Goal: Task Accomplishment & Management: Complete application form

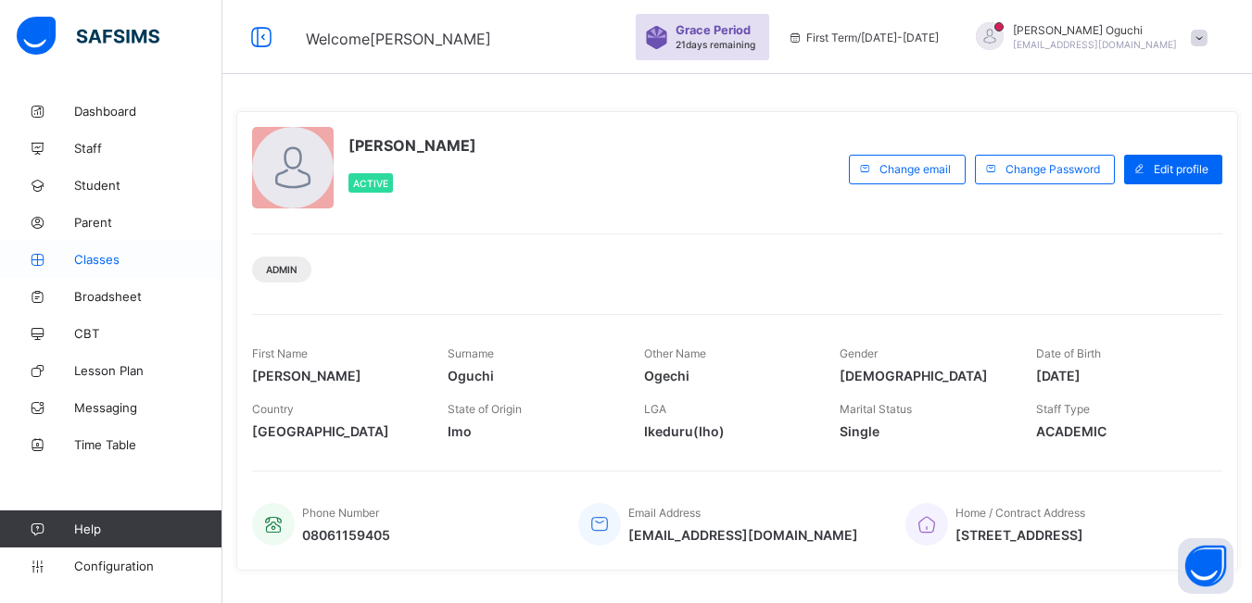
click at [87, 257] on span "Classes" at bounding box center [148, 259] width 148 height 15
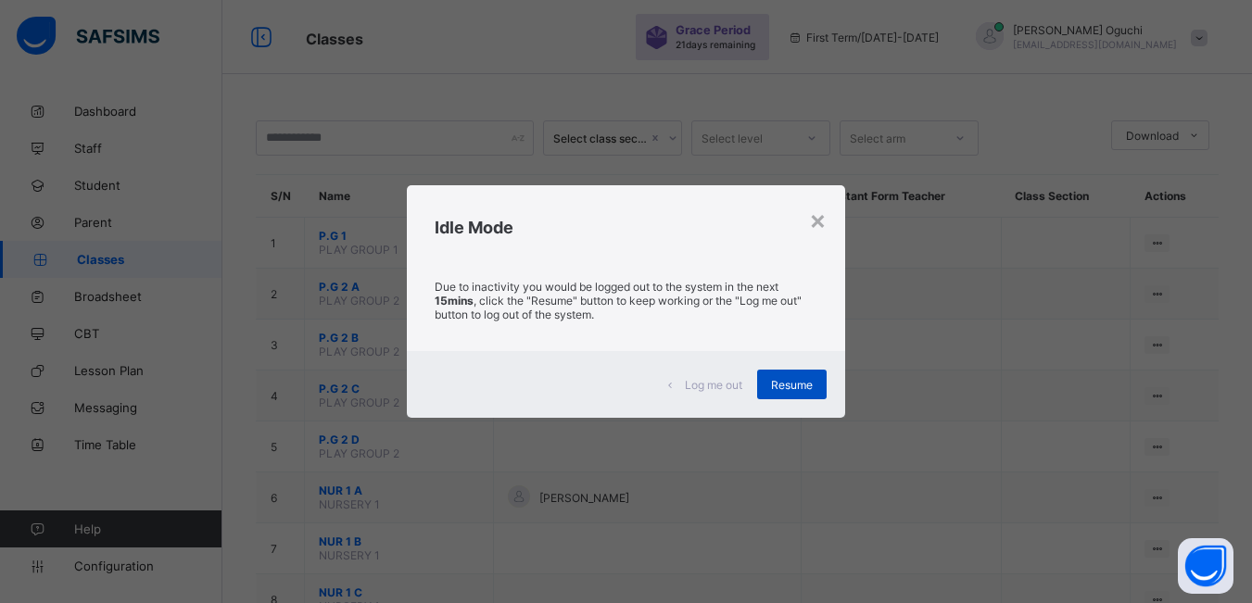
click at [802, 392] on div "Resume" at bounding box center [791, 385] width 69 height 30
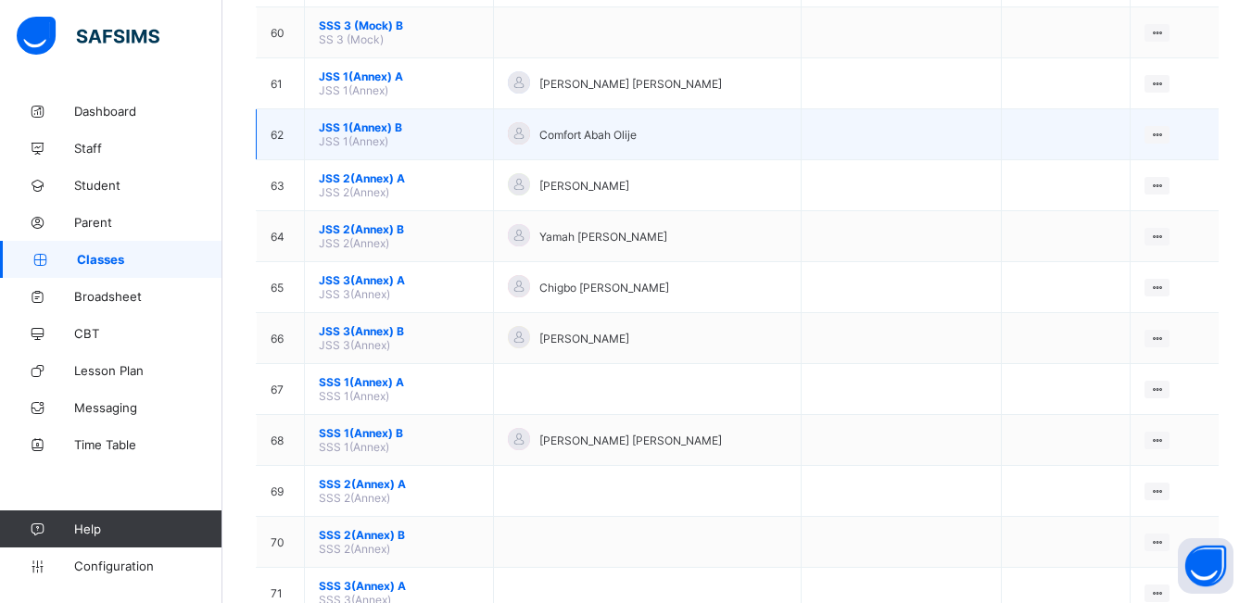
scroll to position [3521, 0]
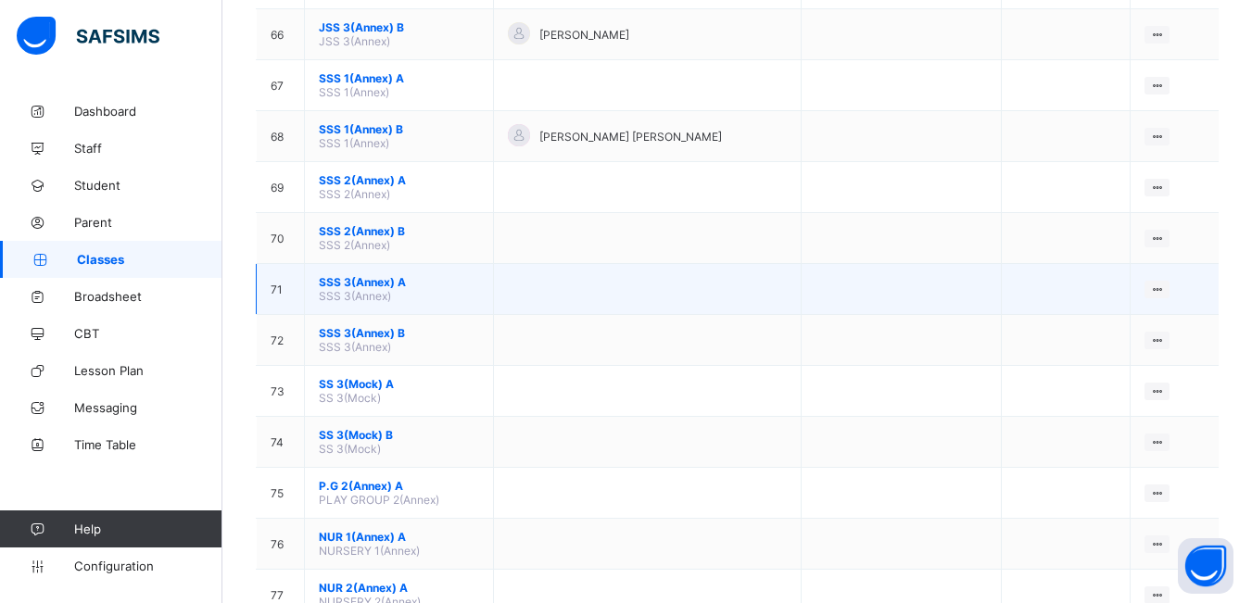
click at [364, 296] on span "SSS 3(Annex)" at bounding box center [355, 296] width 72 height 14
click at [1103, 329] on div "View Class" at bounding box center [1108, 325] width 106 height 19
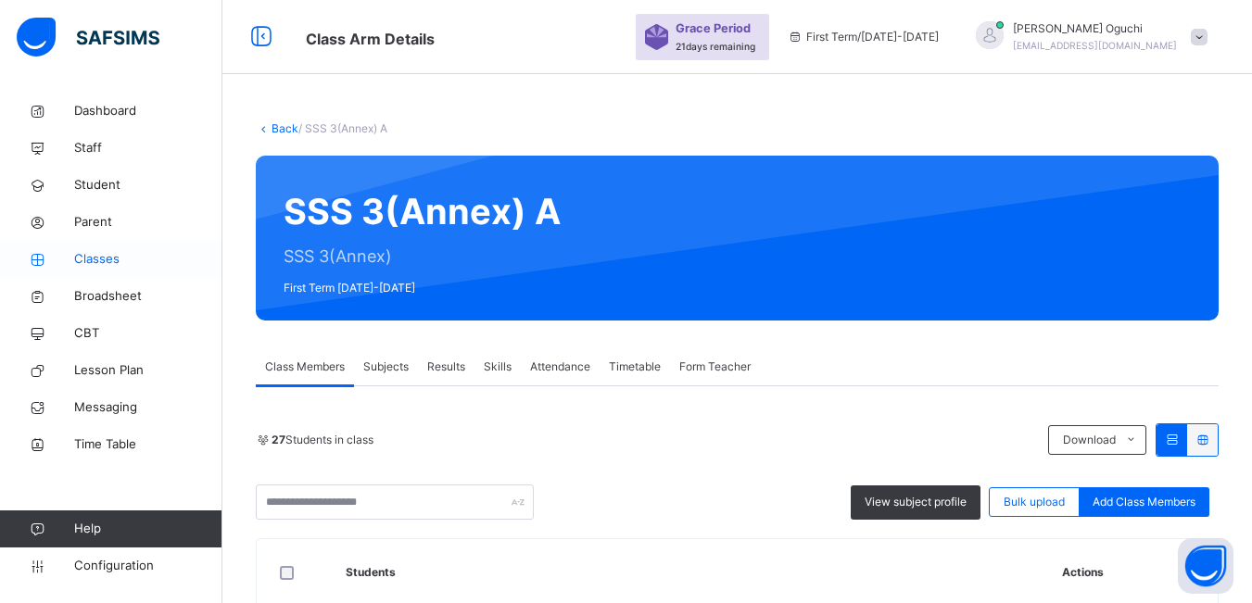
click at [104, 255] on span "Classes" at bounding box center [148, 259] width 148 height 19
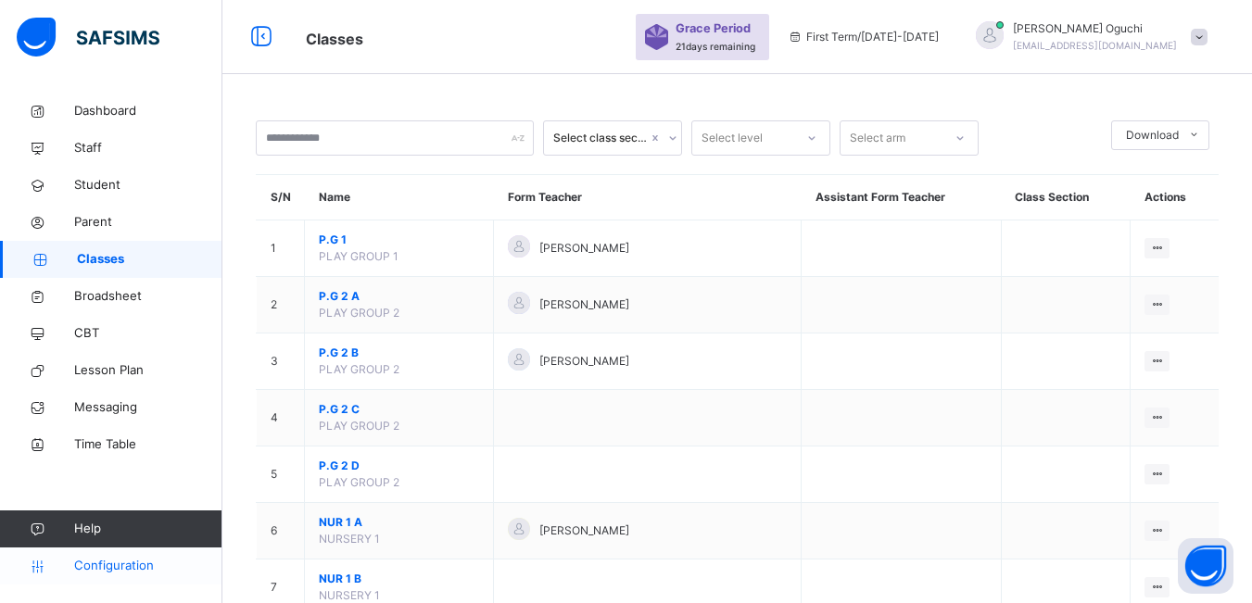
click at [133, 569] on span "Configuration" at bounding box center [147, 566] width 147 height 19
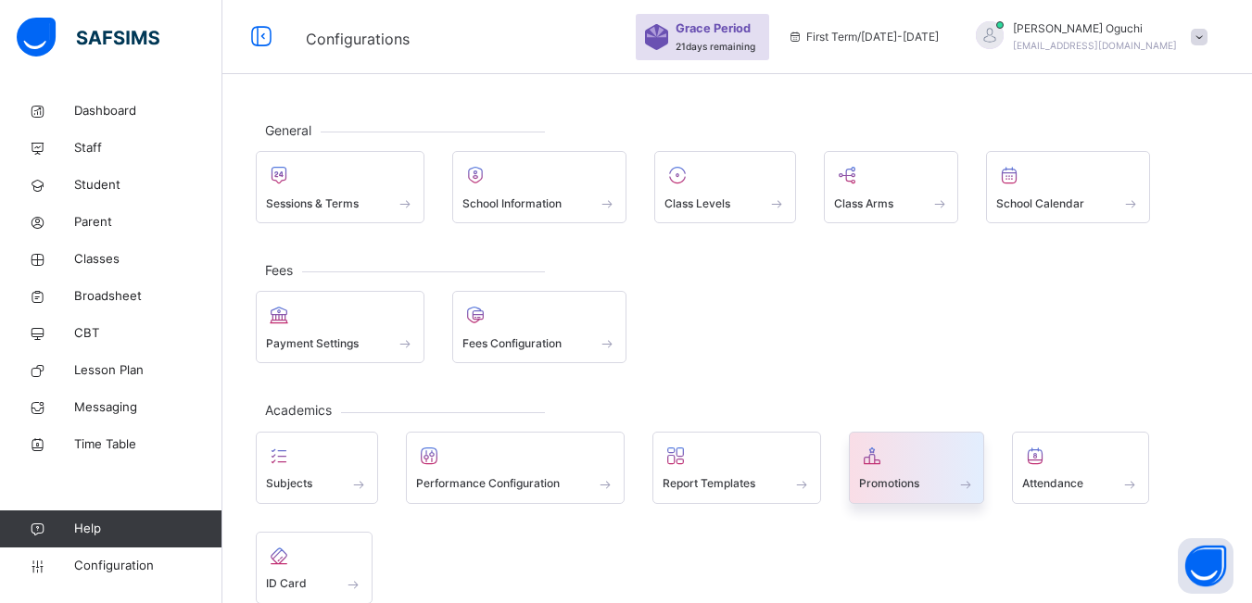
click at [902, 488] on span "Promotions" at bounding box center [889, 483] width 60 height 17
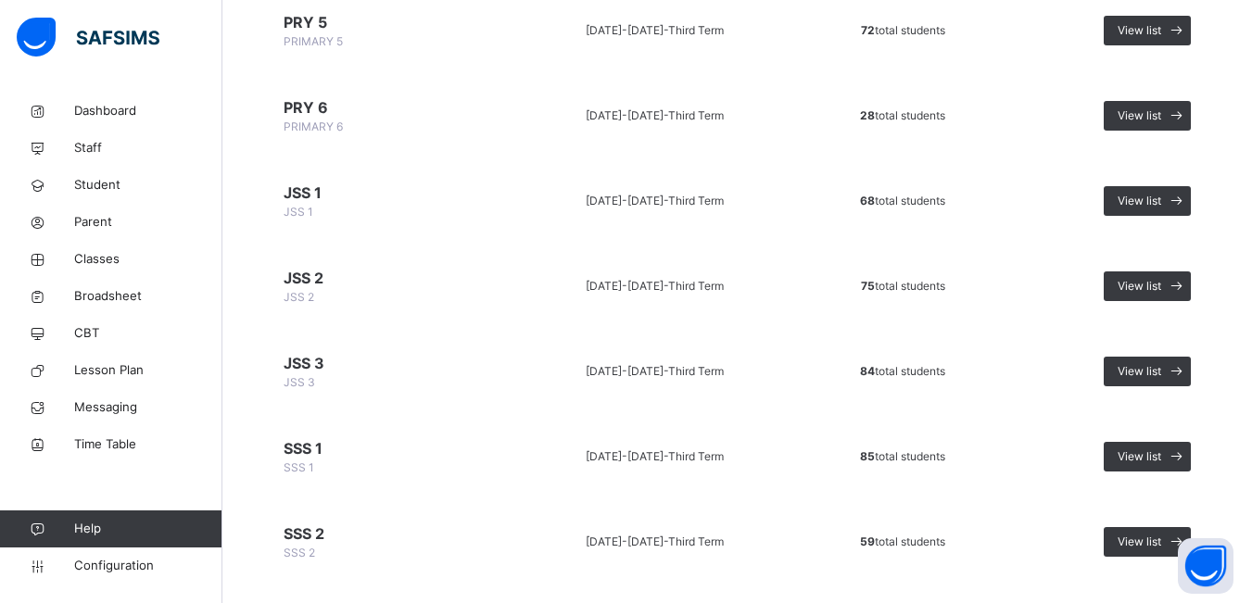
scroll to position [837, 0]
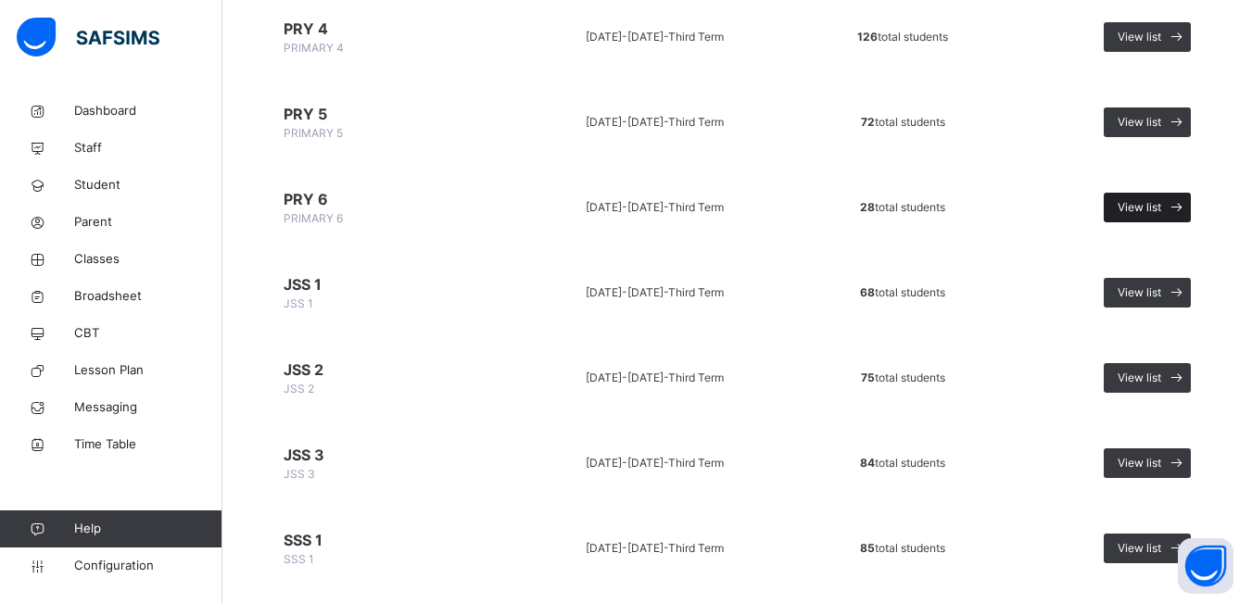
click at [1156, 201] on span "View list" at bounding box center [1140, 207] width 44 height 17
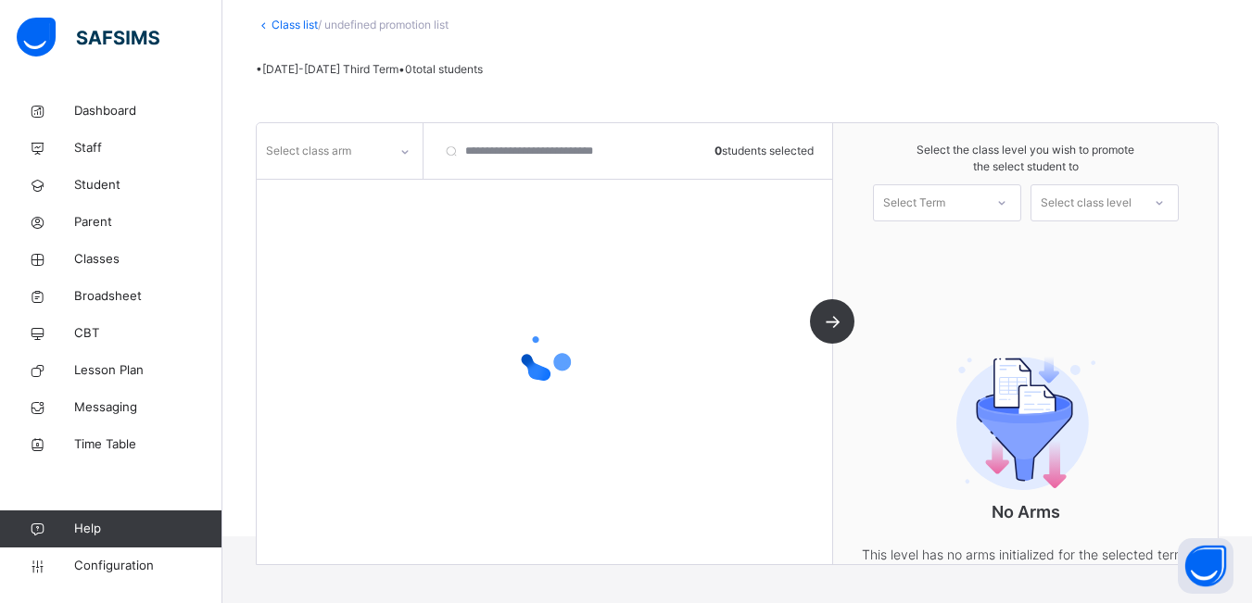
scroll to position [186, 0]
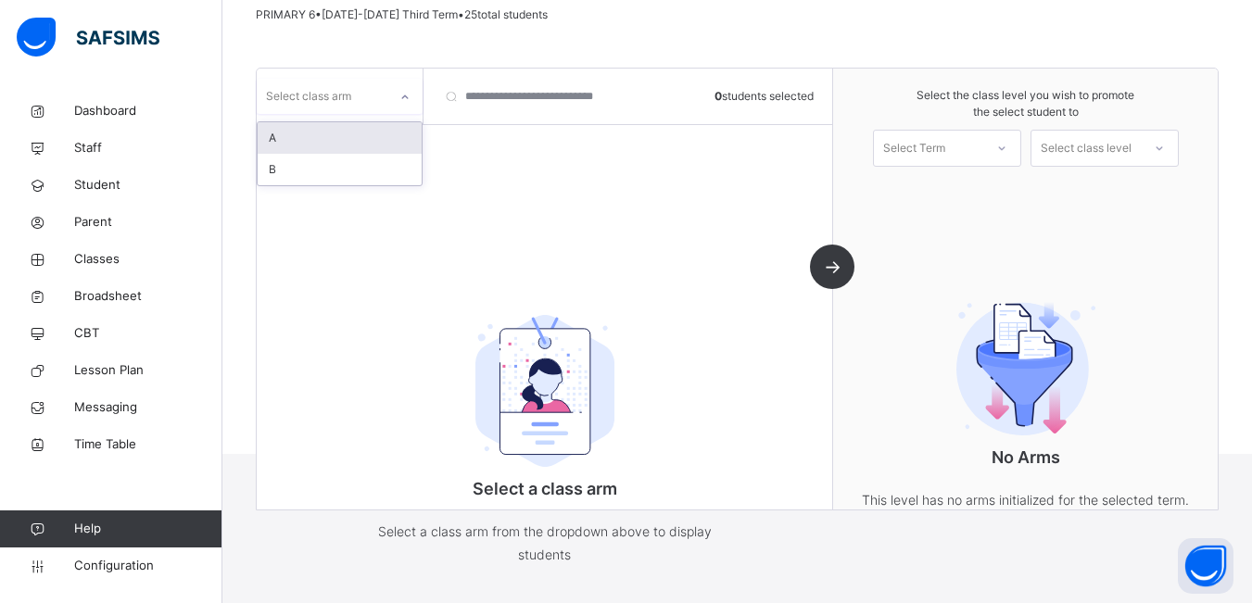
click at [396, 98] on div at bounding box center [405, 97] width 32 height 30
click at [395, 132] on div "A" at bounding box center [340, 138] width 164 height 32
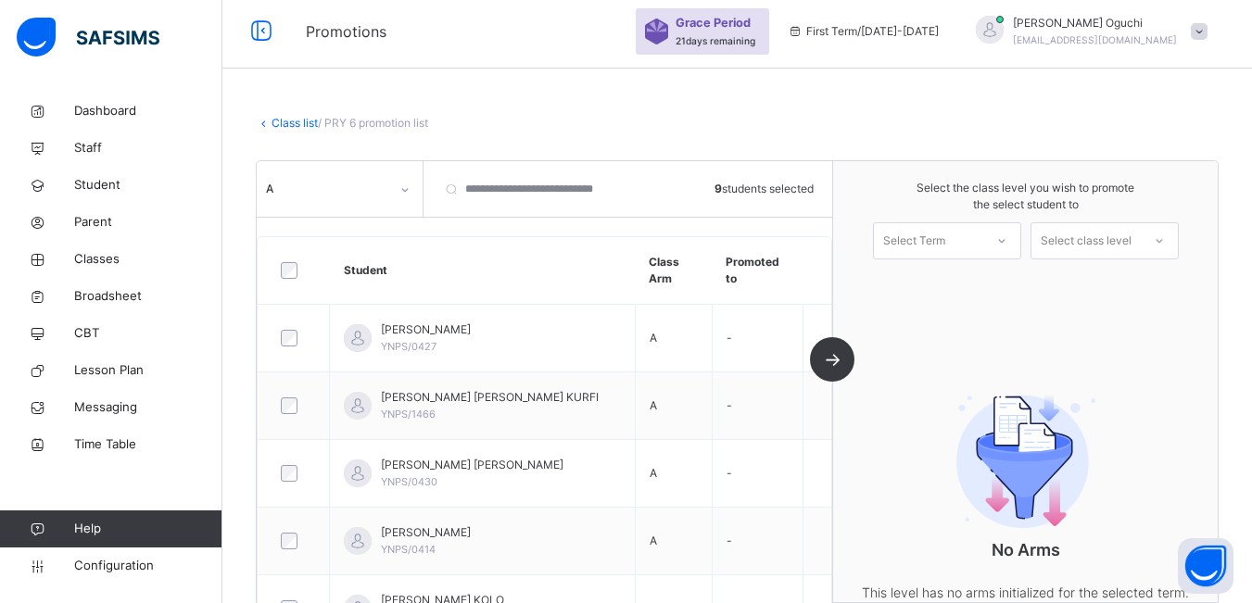
scroll to position [0, 0]
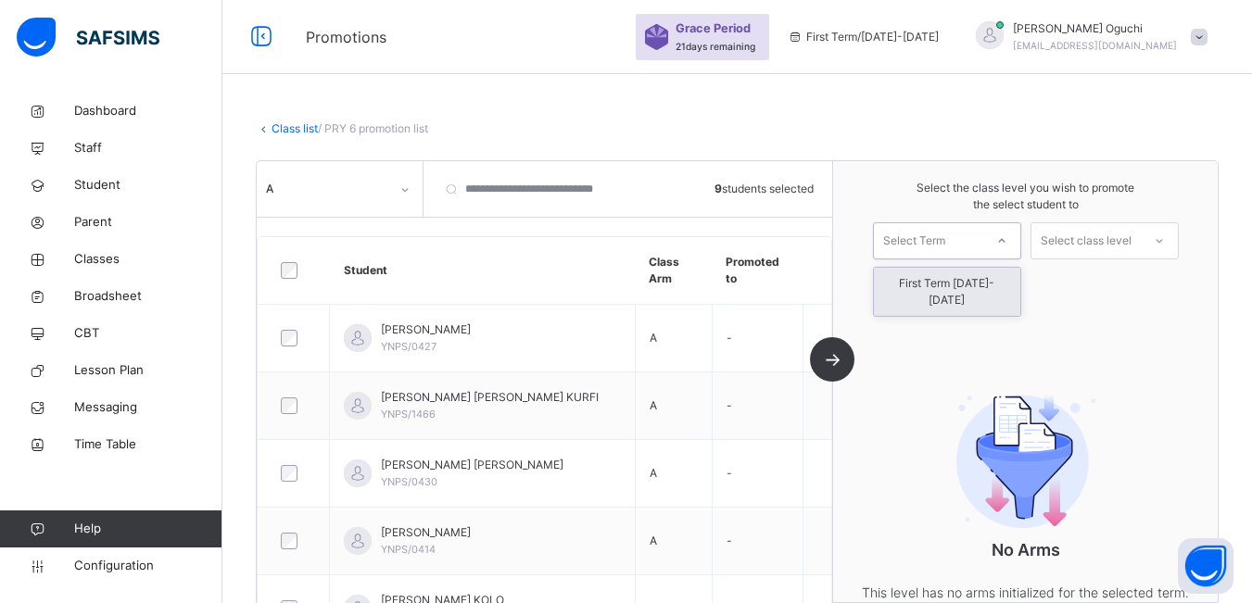
click at [1007, 242] on icon at bounding box center [1001, 241] width 11 height 19
click at [1006, 289] on div "First Term [DATE]-[DATE]" at bounding box center [947, 292] width 146 height 48
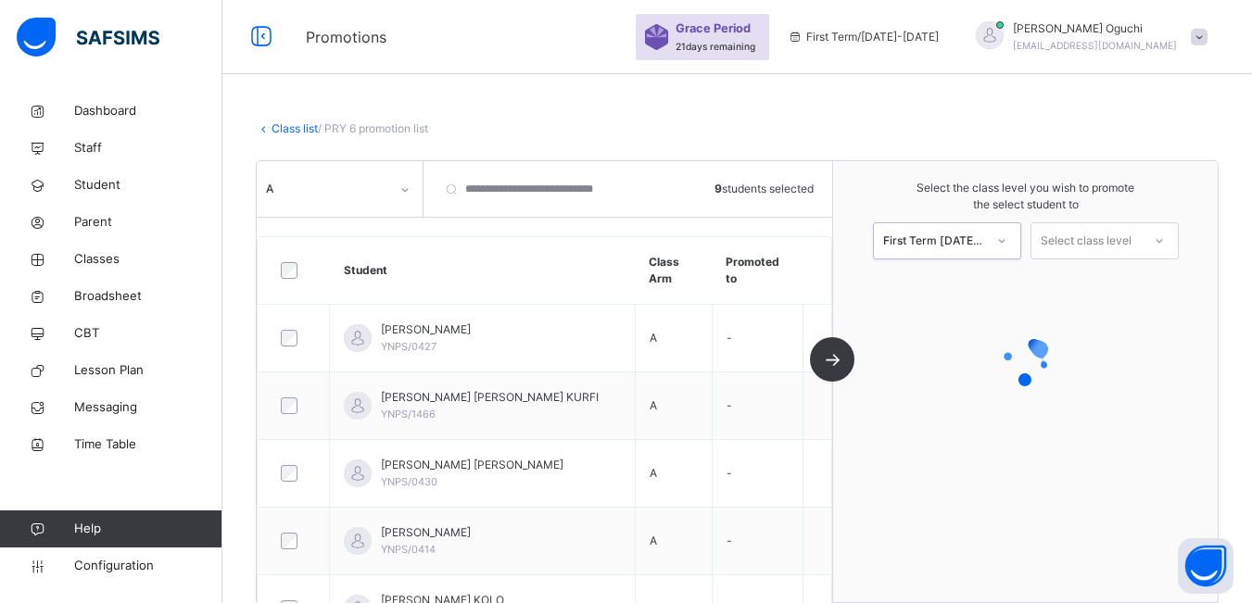
click at [1165, 240] on icon at bounding box center [1159, 241] width 11 height 19
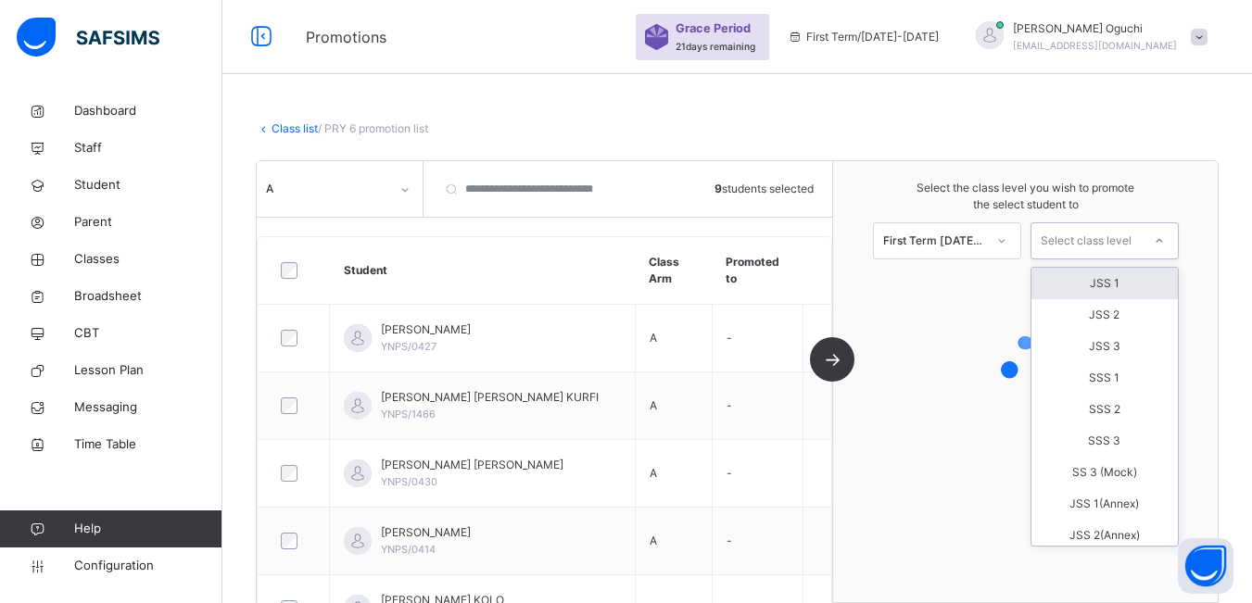
click at [1145, 282] on div "JSS 1" at bounding box center [1104, 284] width 146 height 32
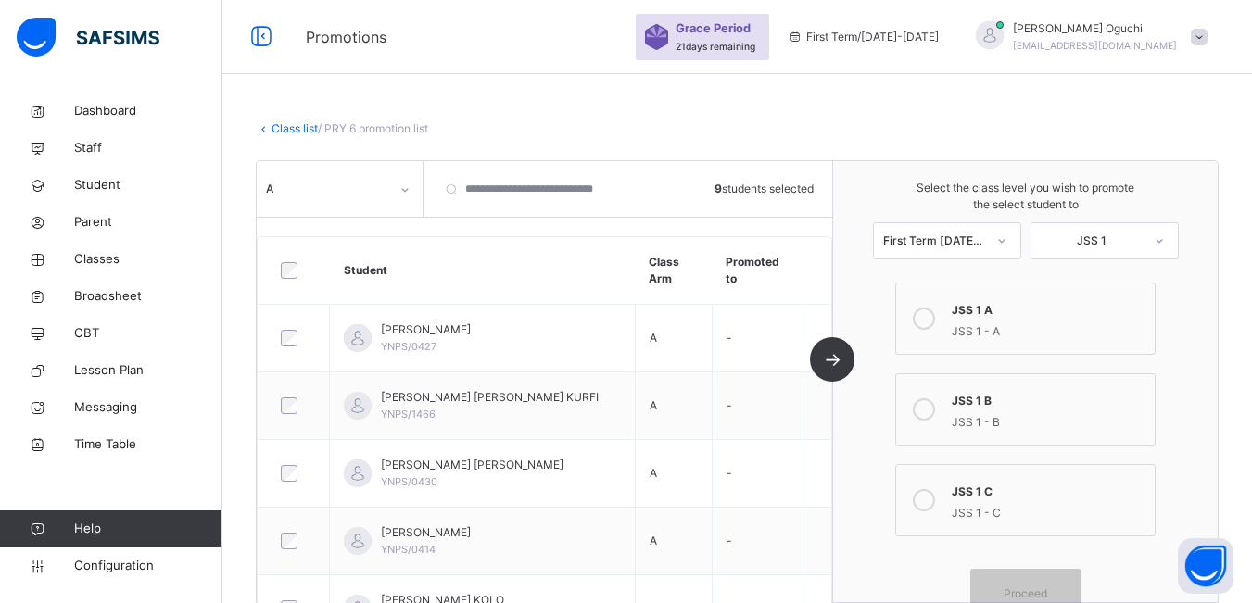
click at [931, 319] on icon at bounding box center [924, 319] width 22 height 22
click at [1165, 243] on icon at bounding box center [1159, 241] width 11 height 19
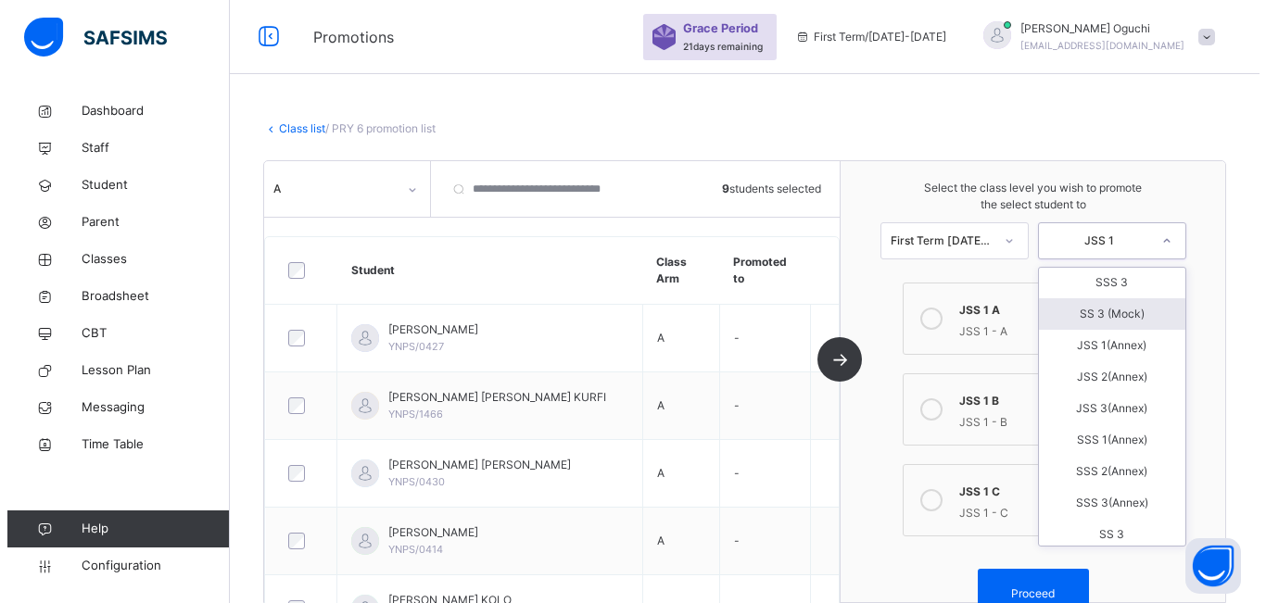
scroll to position [185, 0]
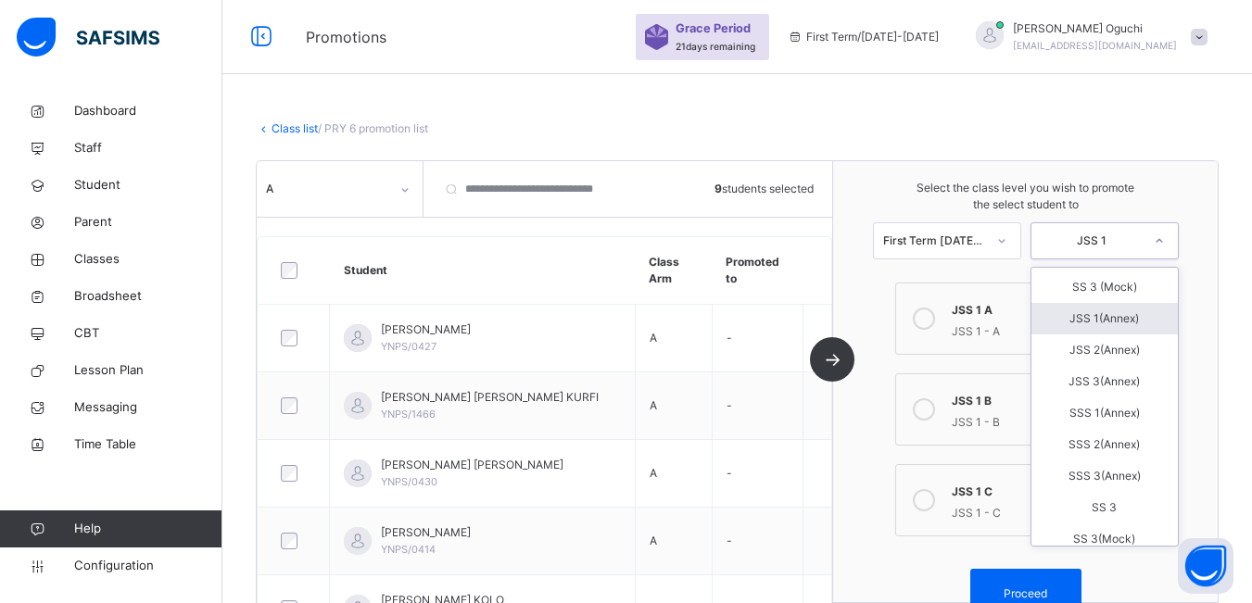
click at [1118, 321] on div "JSS 1(Annex)" at bounding box center [1104, 319] width 146 height 32
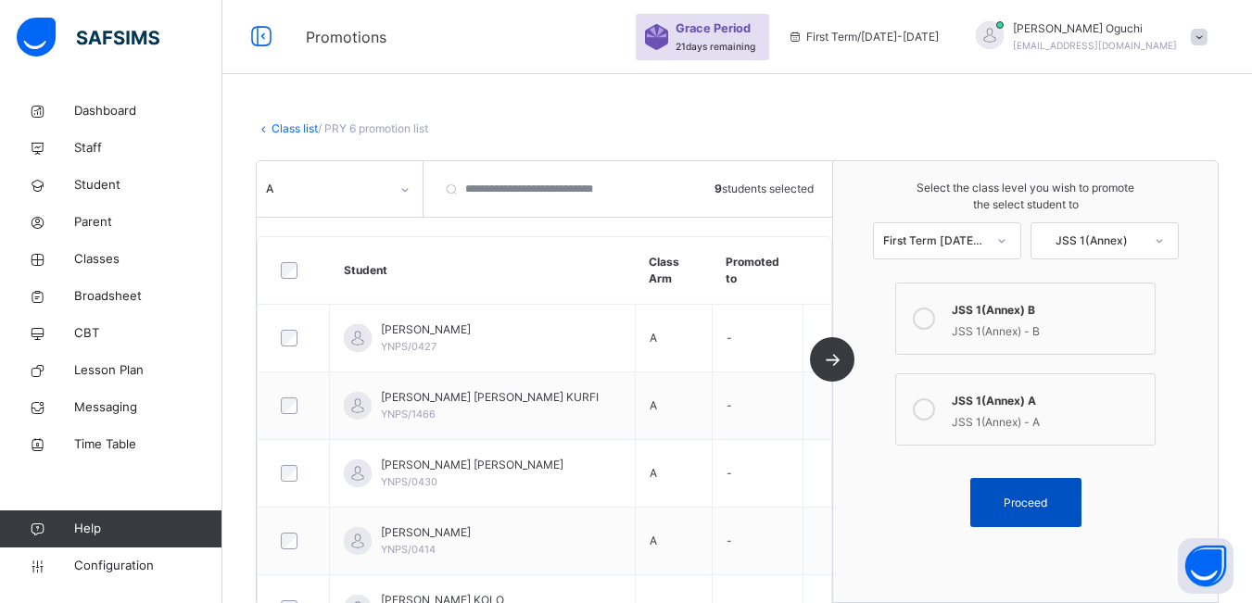
click at [1047, 499] on span "Proceed" at bounding box center [1026, 503] width 44 height 17
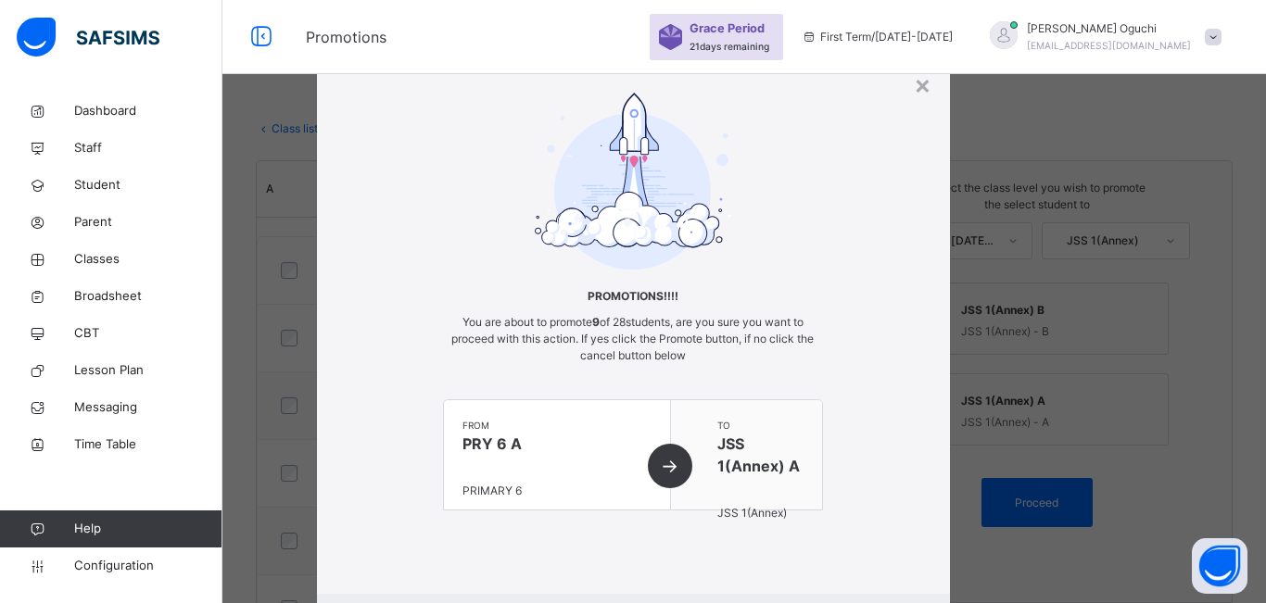
click at [669, 464] on div "from PRY 6 A PRIMARY 6" at bounding box center [557, 454] width 227 height 109
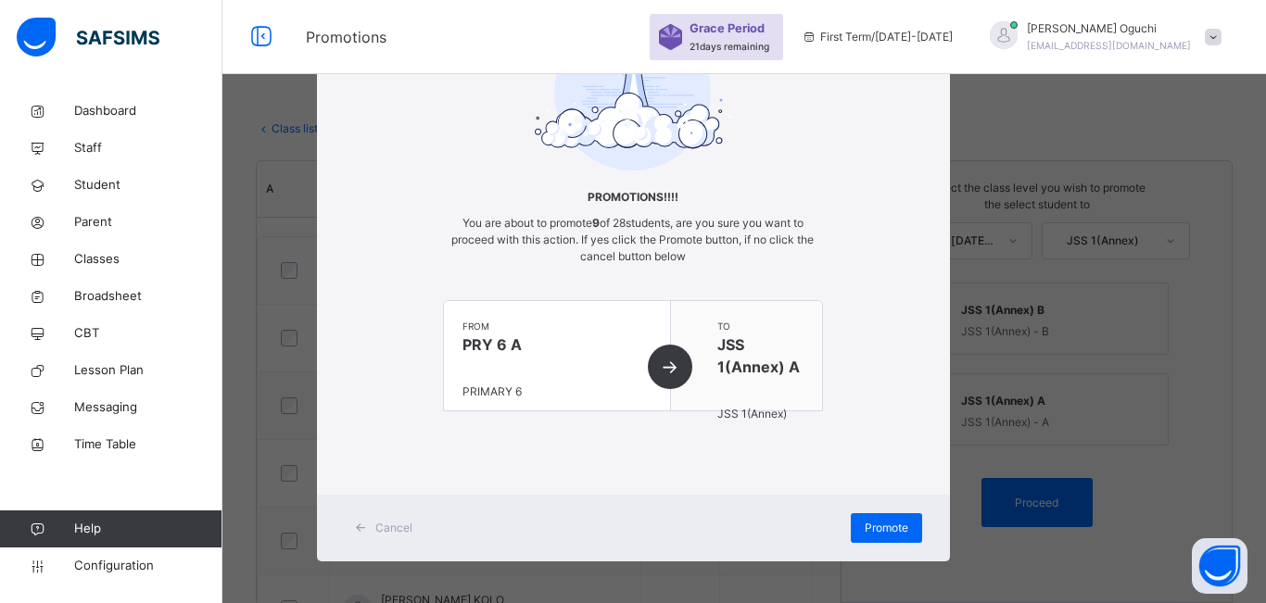
scroll to position [104, 0]
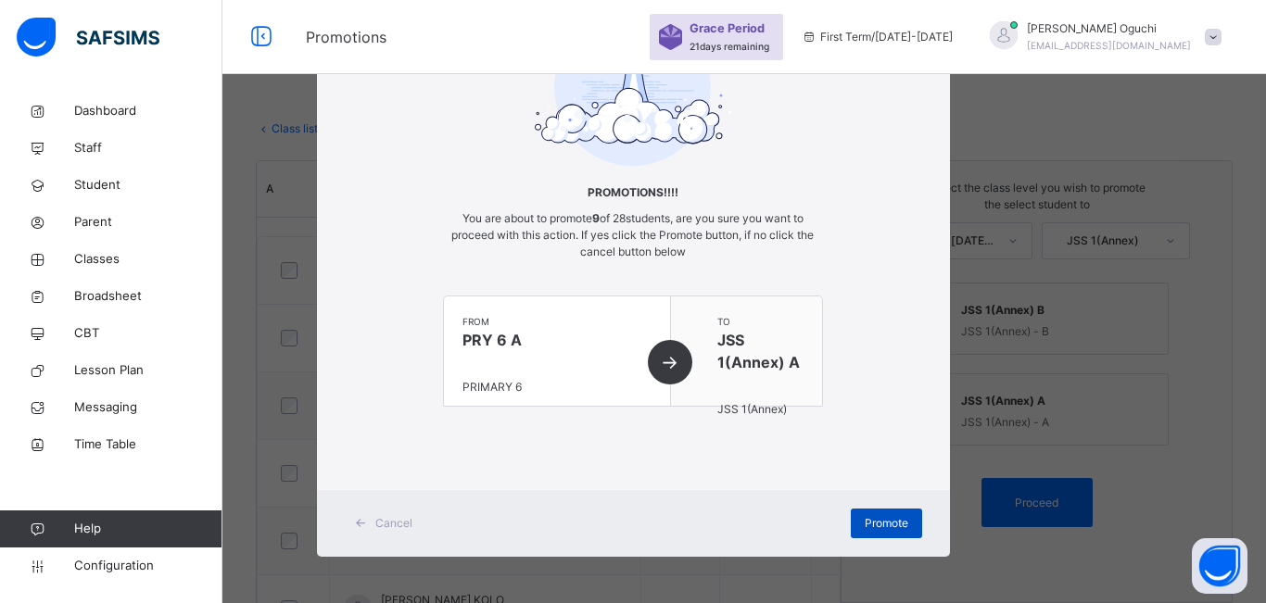
click at [889, 517] on span "Promote" at bounding box center [887, 523] width 44 height 17
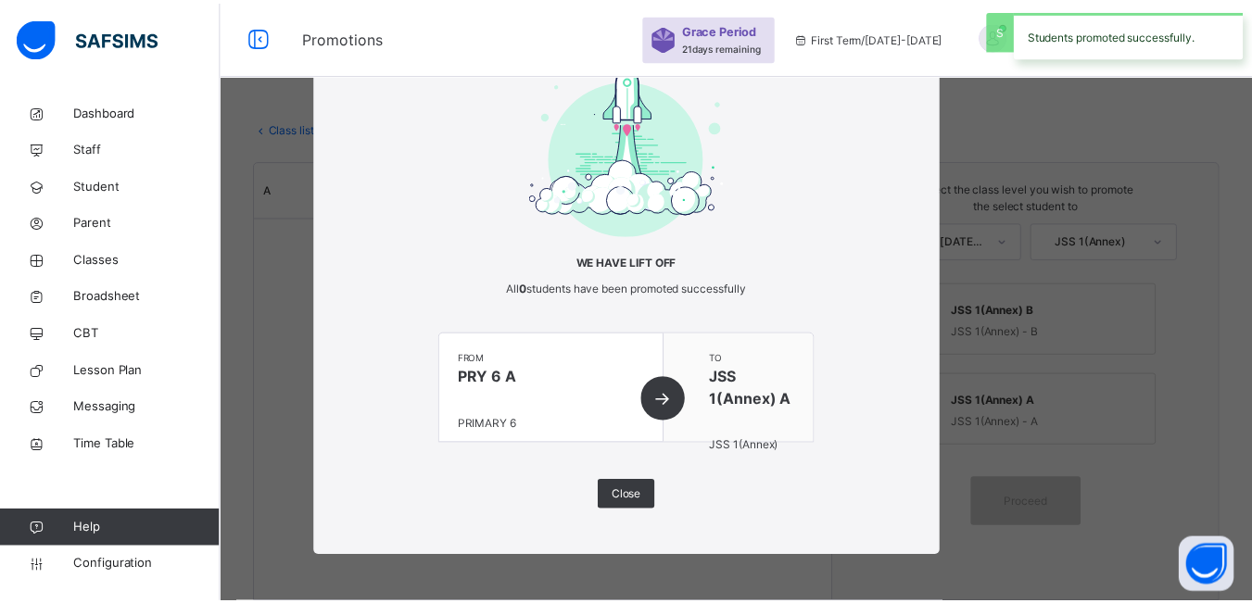
scroll to position [33, 0]
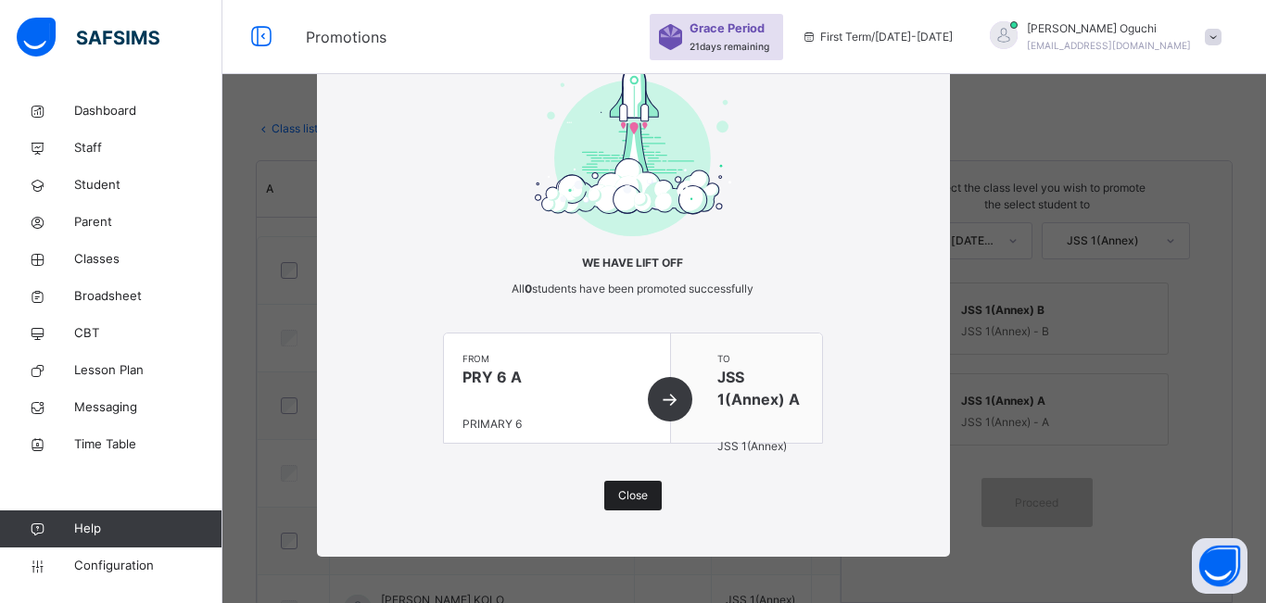
click at [632, 497] on span "Close" at bounding box center [633, 495] width 30 height 17
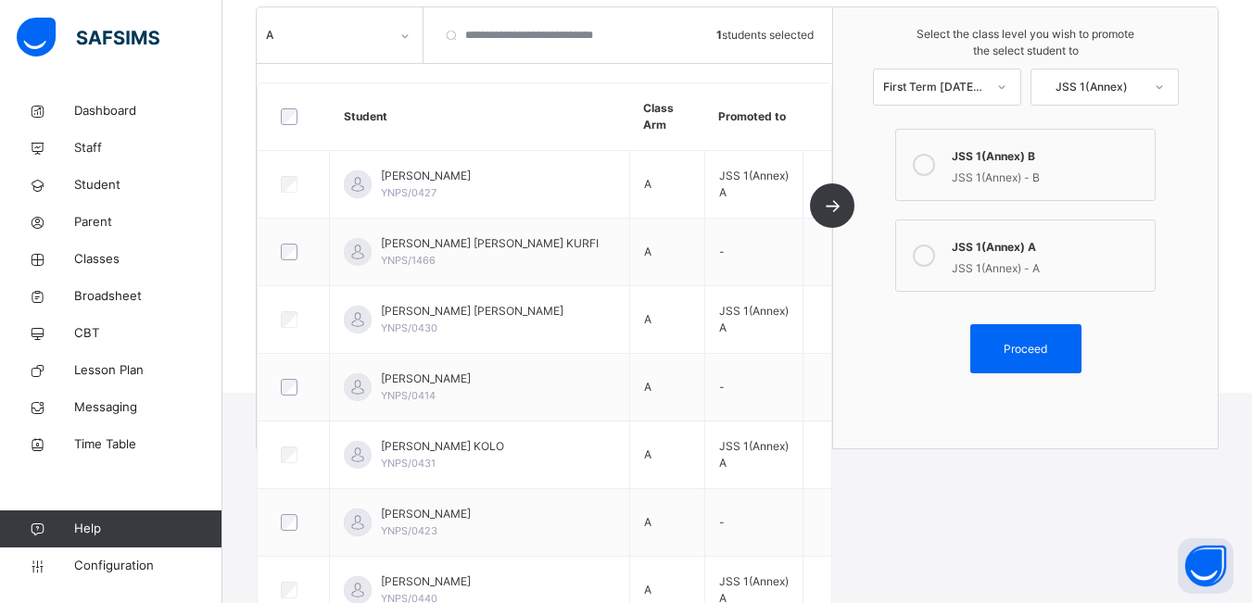
scroll to position [207, 0]
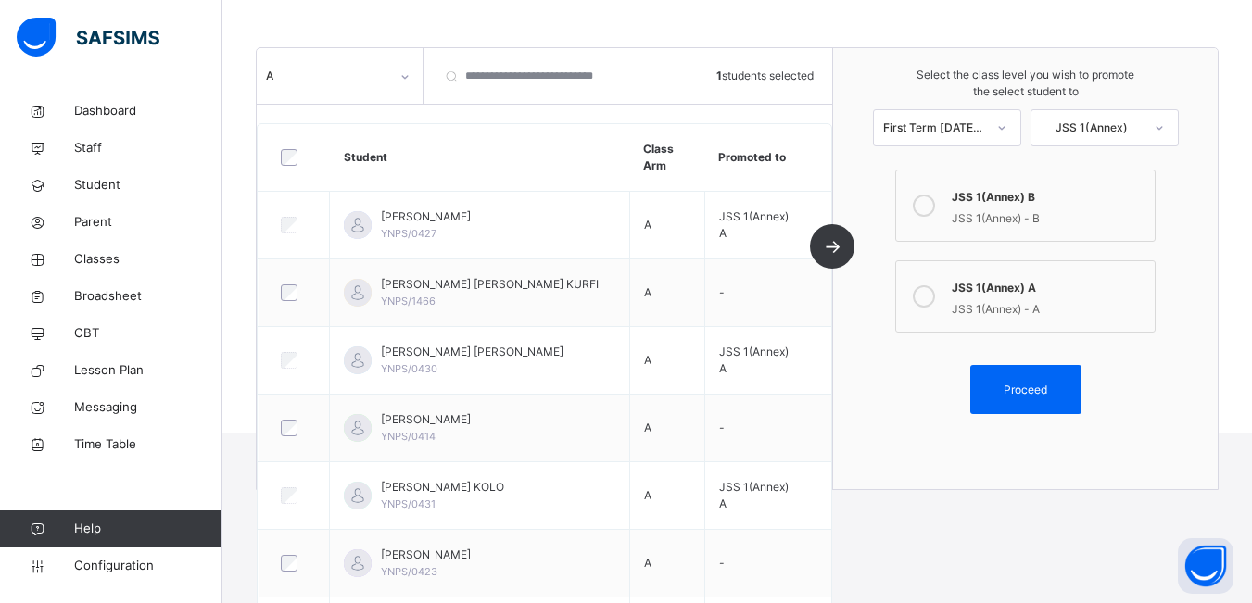
click at [930, 201] on icon at bounding box center [924, 206] width 22 height 22
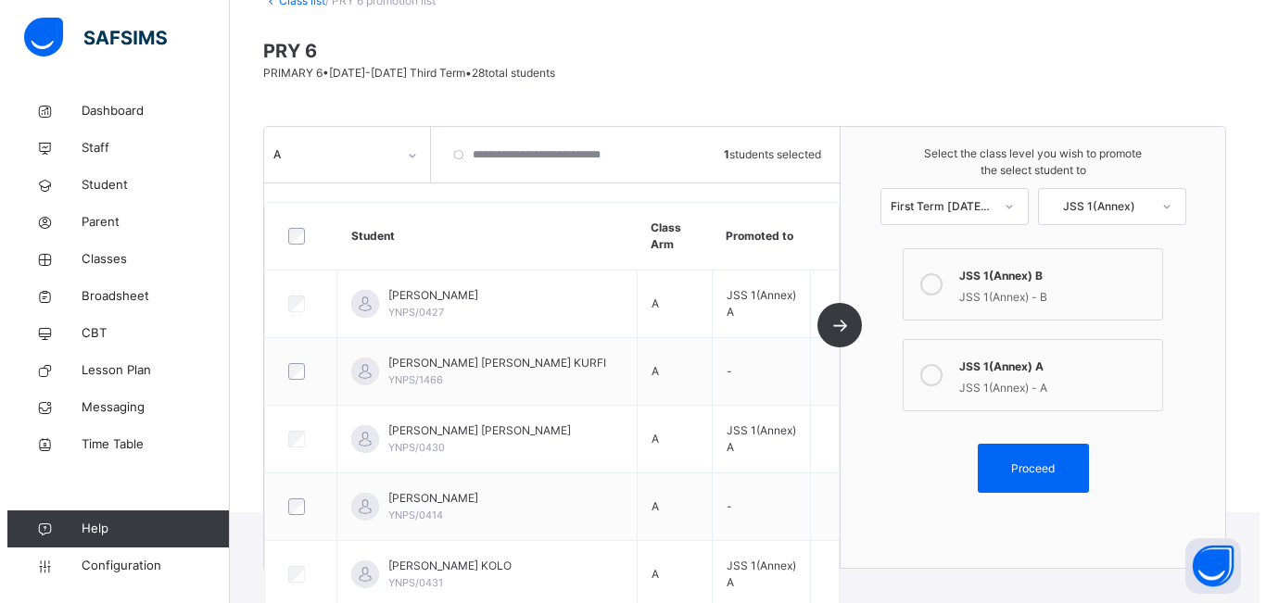
scroll to position [114, 0]
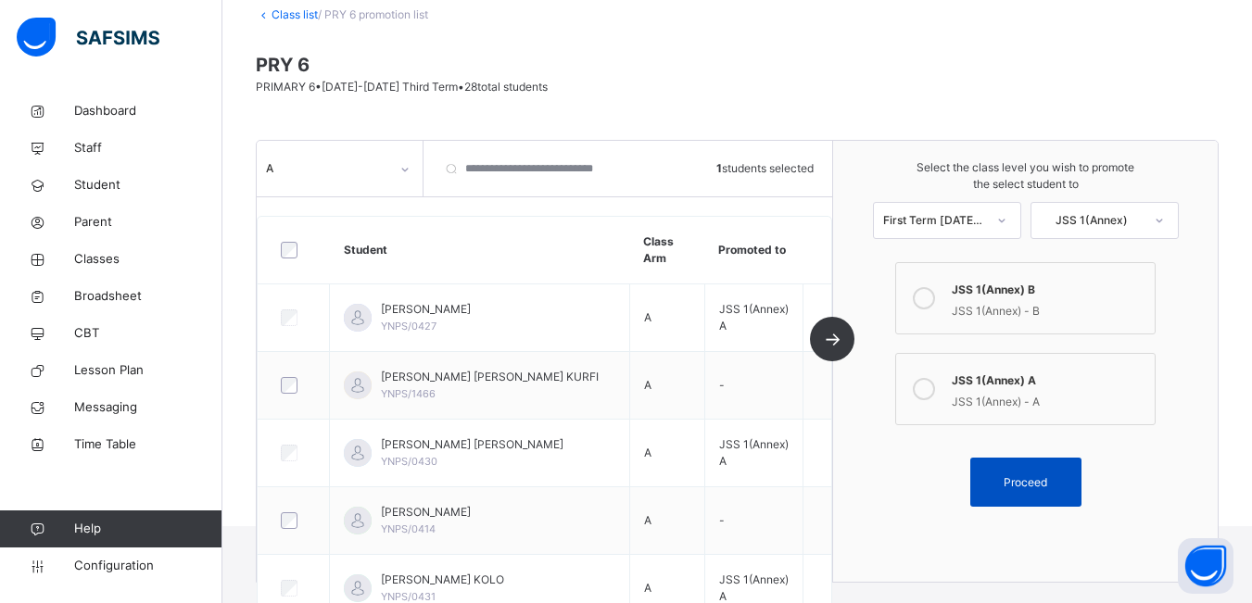
click at [1047, 485] on span "Proceed" at bounding box center [1026, 482] width 44 height 17
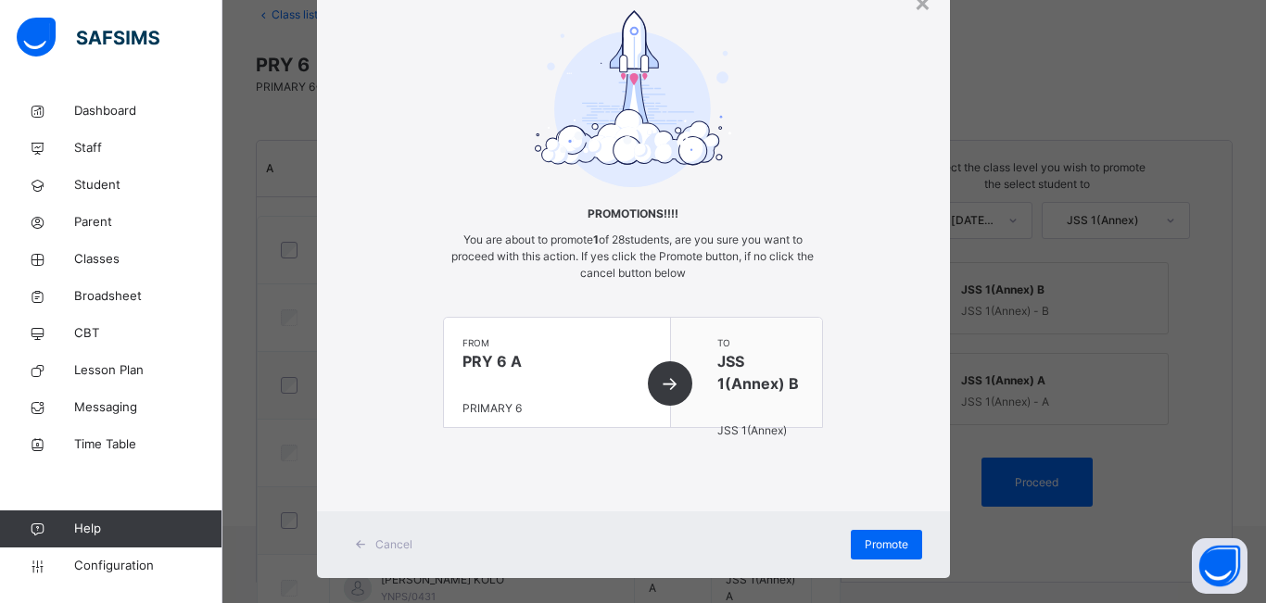
scroll to position [104, 0]
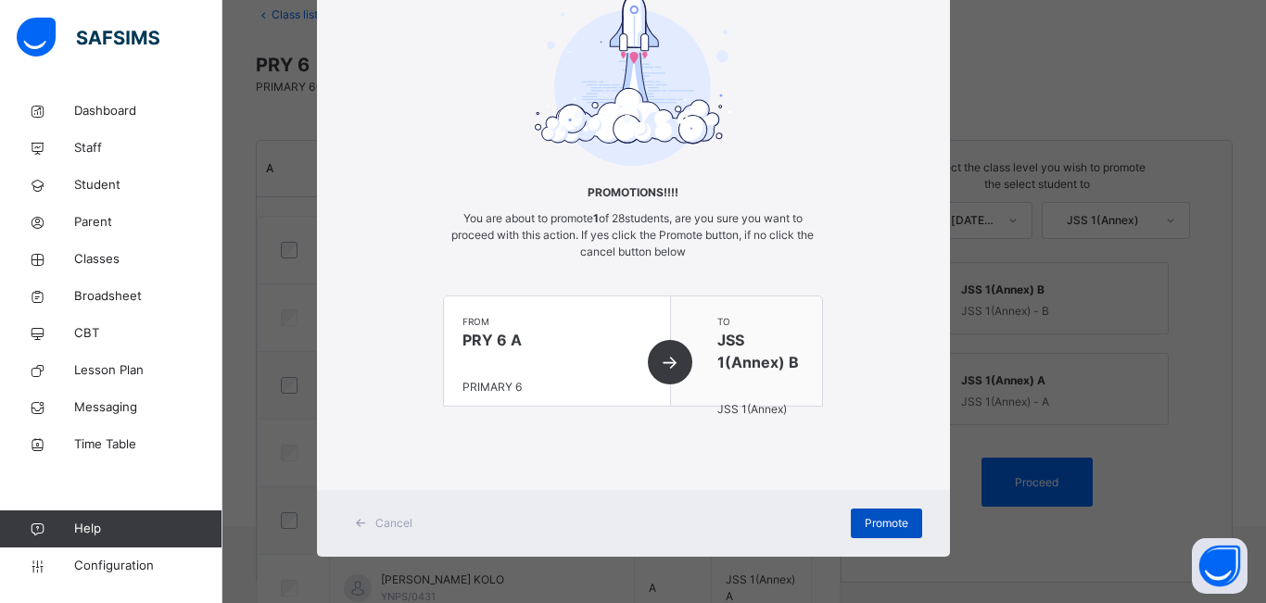
click at [887, 523] on span "Promote" at bounding box center [887, 523] width 44 height 17
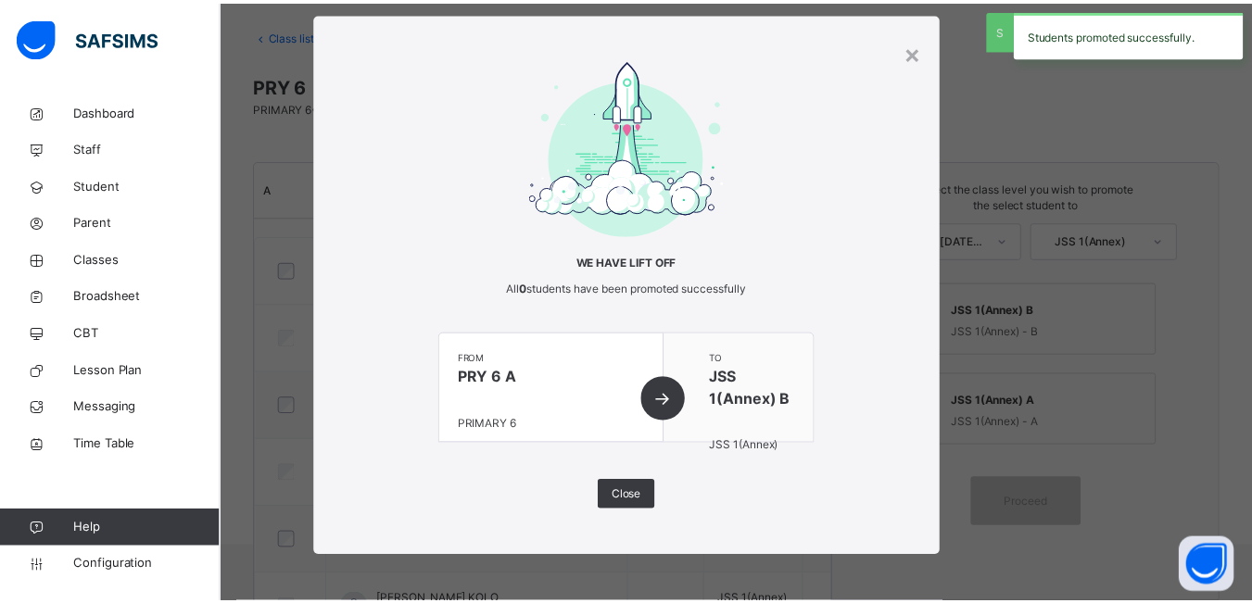
scroll to position [114, 0]
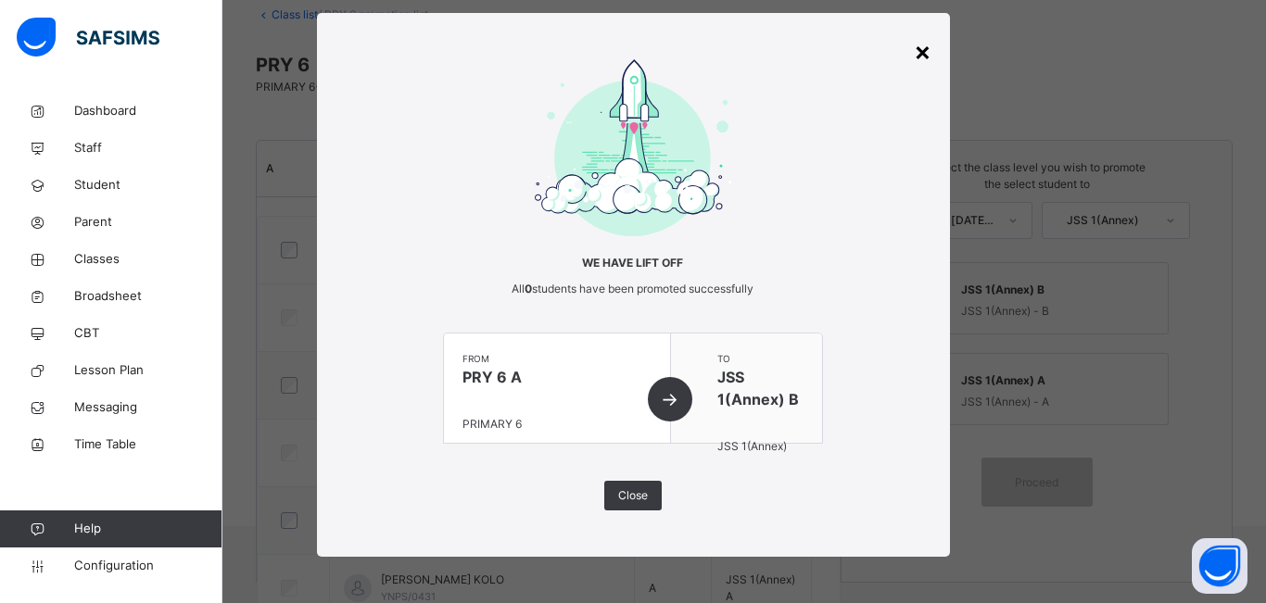
click at [917, 60] on div "×" at bounding box center [923, 51] width 18 height 39
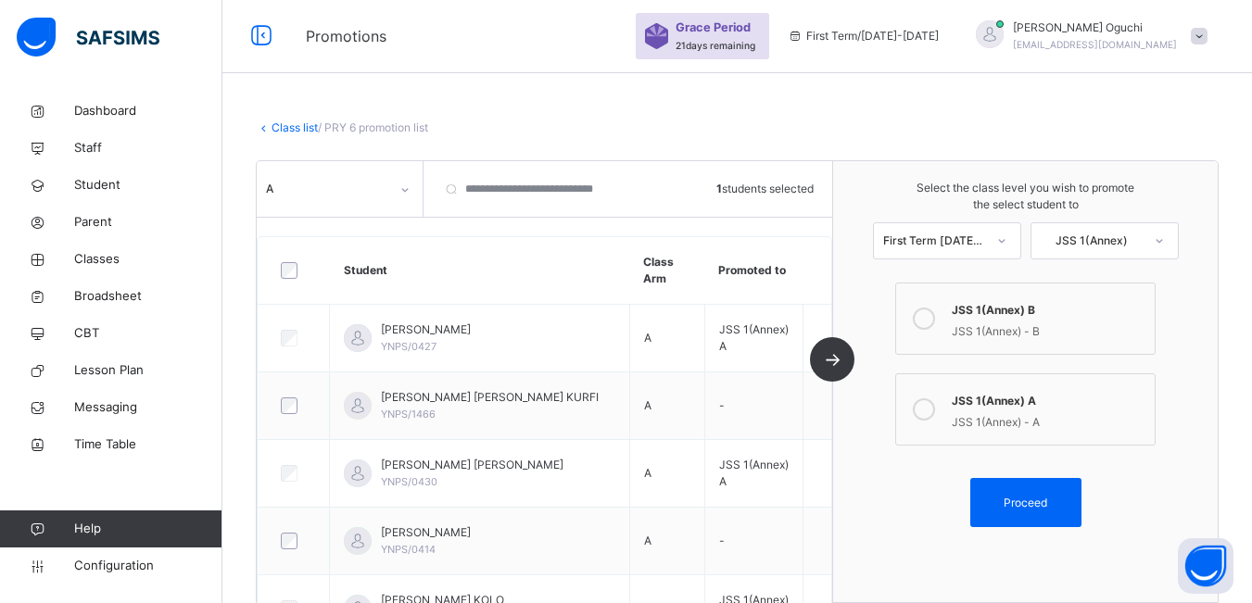
scroll to position [0, 0]
click at [935, 413] on icon at bounding box center [924, 409] width 22 height 22
click at [1028, 504] on span "Proceed" at bounding box center [1026, 503] width 44 height 17
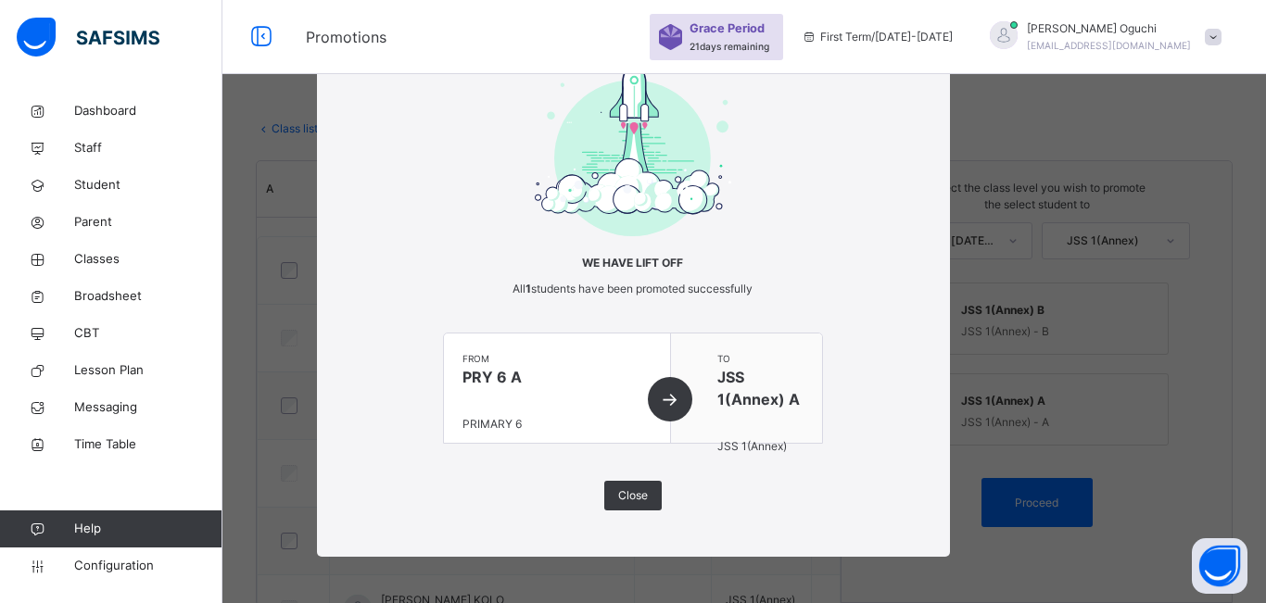
click at [671, 397] on div "from PRY 6 A PRIMARY 6" at bounding box center [557, 388] width 227 height 109
click at [631, 491] on span "Close" at bounding box center [633, 495] width 30 height 17
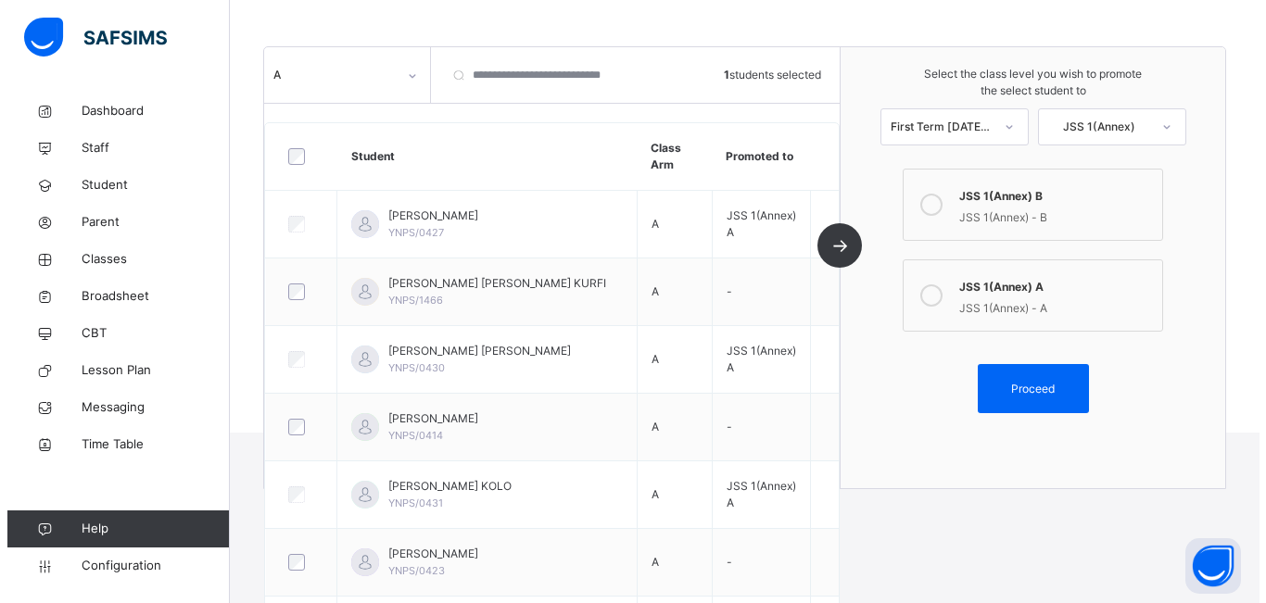
scroll to position [207, 0]
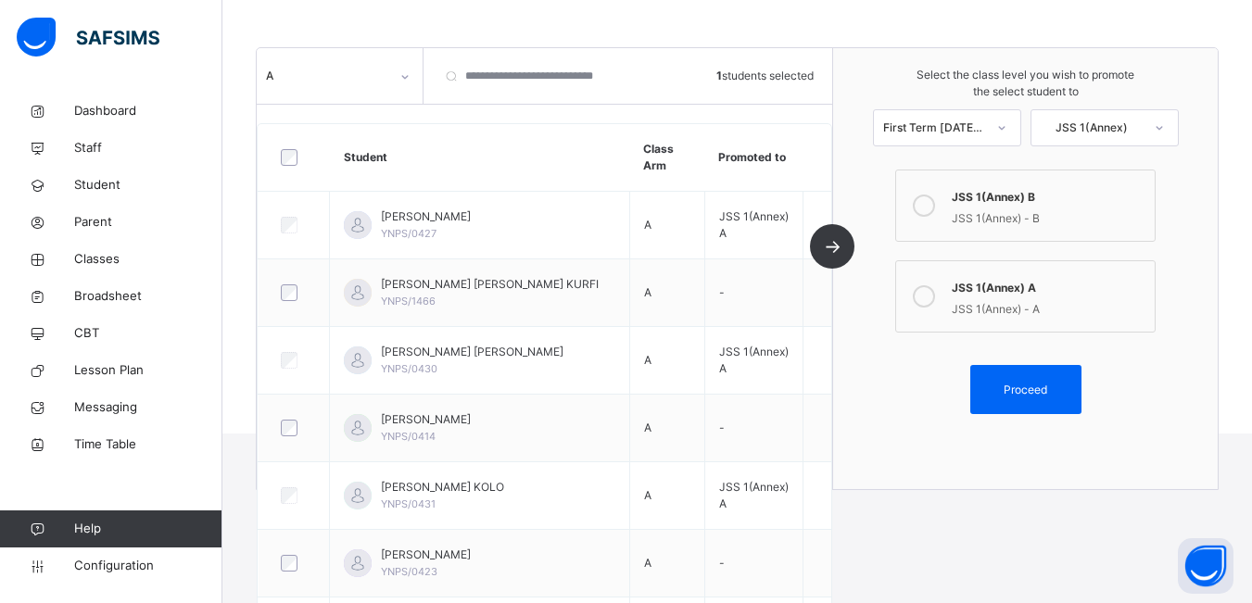
click at [931, 302] on icon at bounding box center [924, 296] width 22 height 22
click at [1045, 385] on span "Proceed" at bounding box center [1026, 390] width 44 height 17
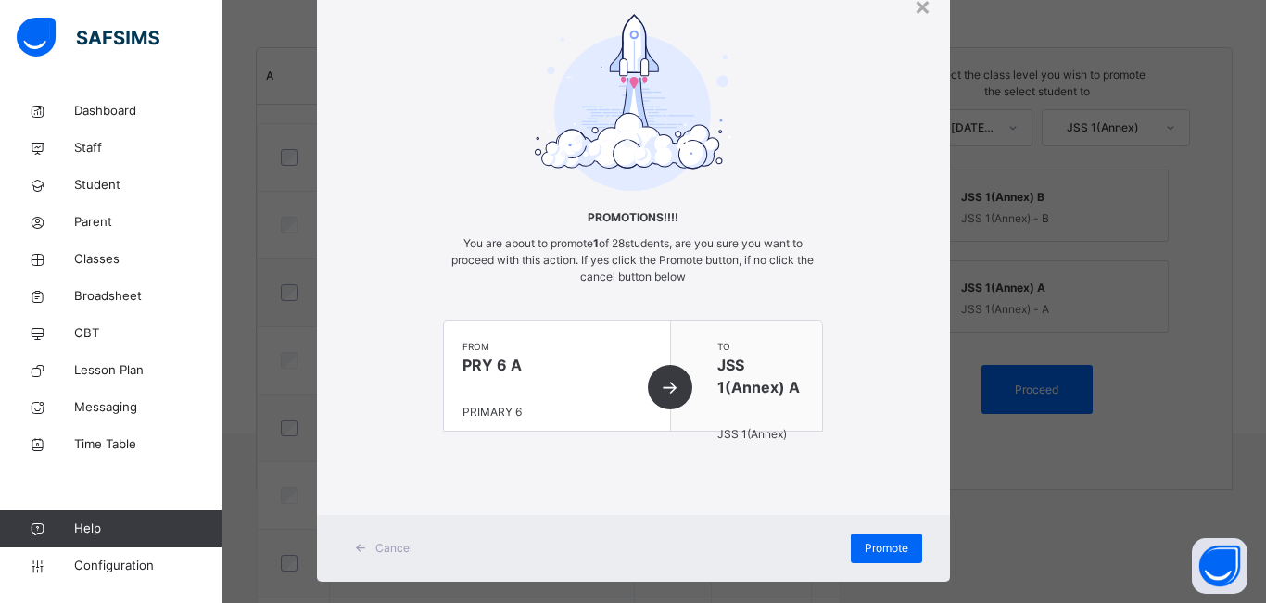
scroll to position [104, 0]
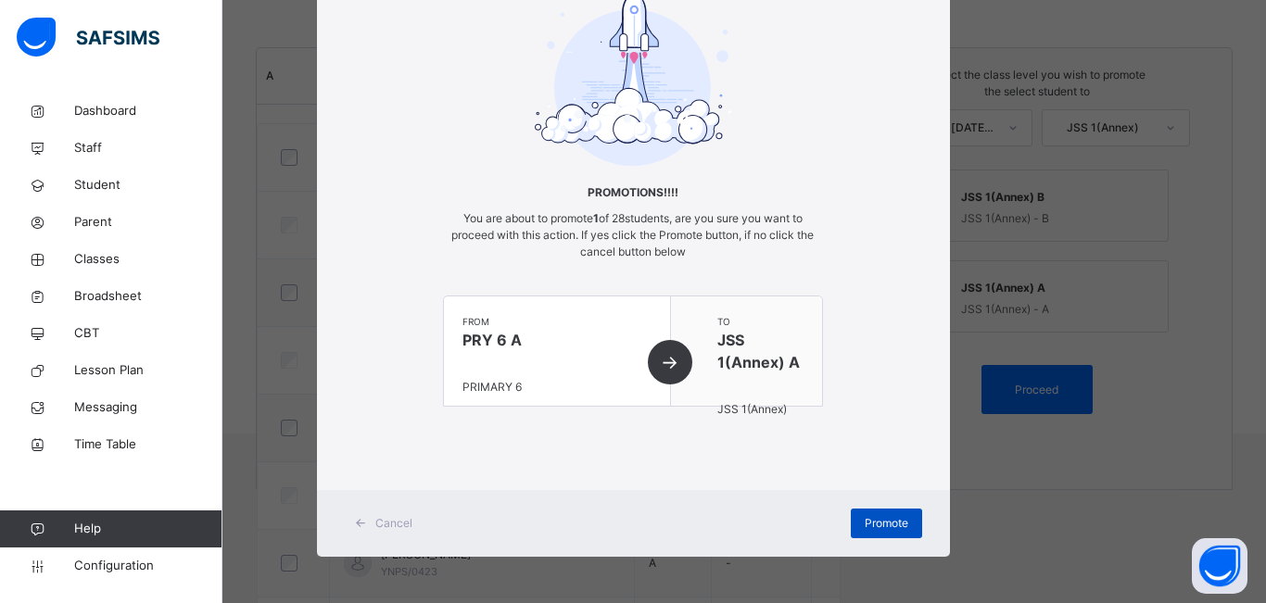
click at [884, 526] on span "Promote" at bounding box center [887, 523] width 44 height 17
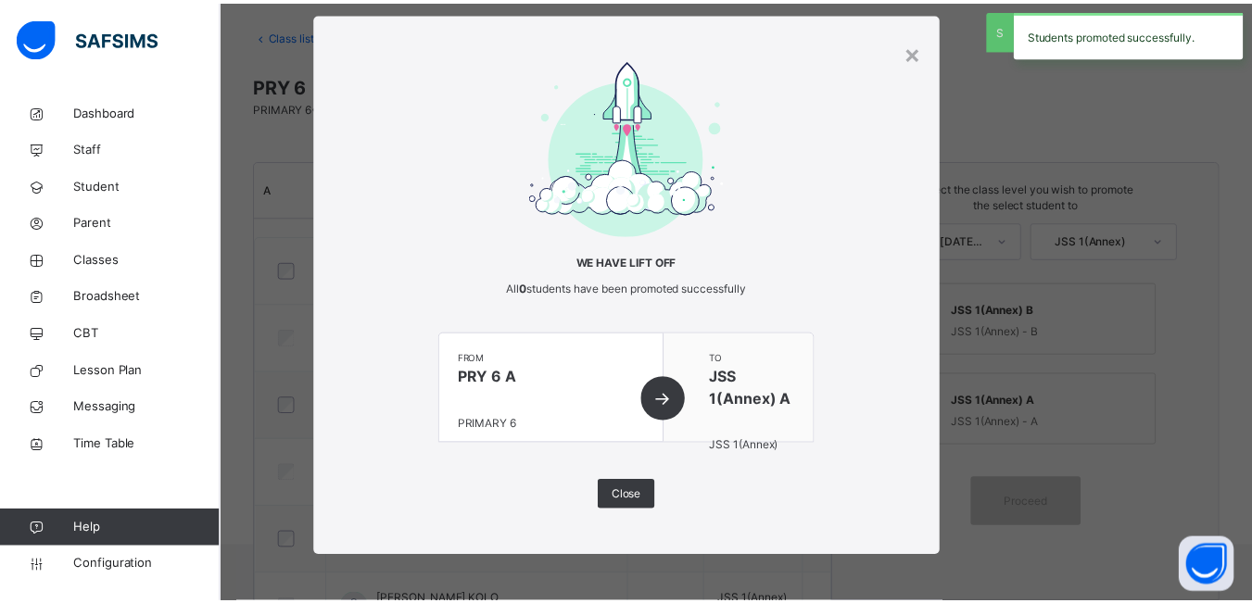
scroll to position [207, 0]
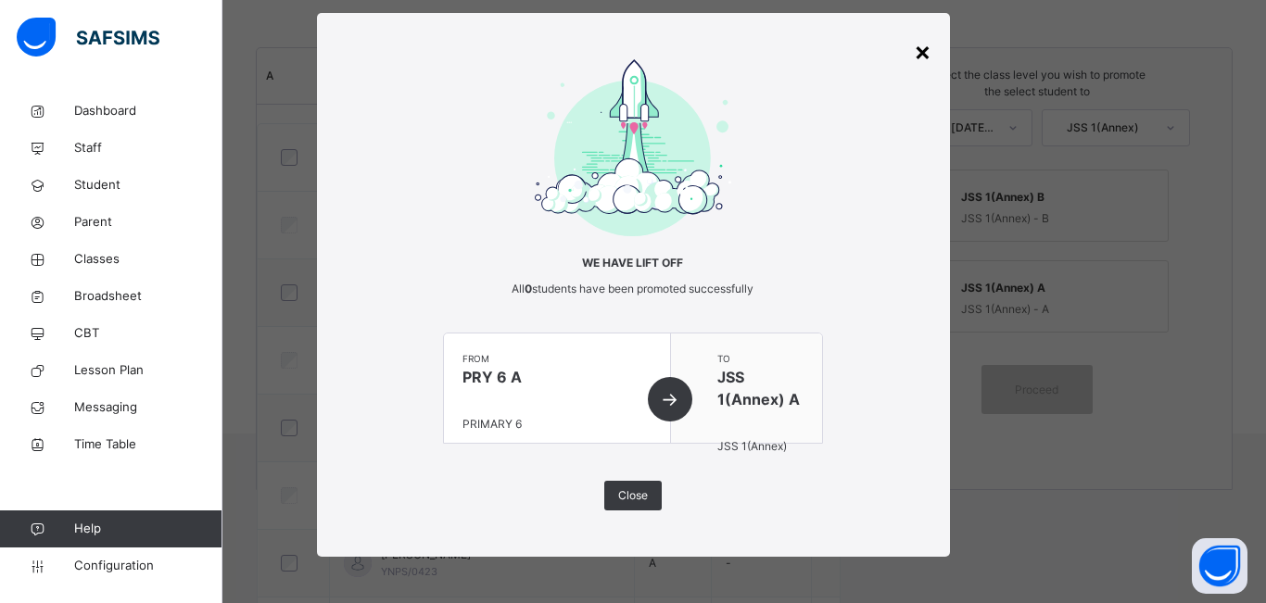
click at [926, 53] on div "×" at bounding box center [923, 51] width 18 height 39
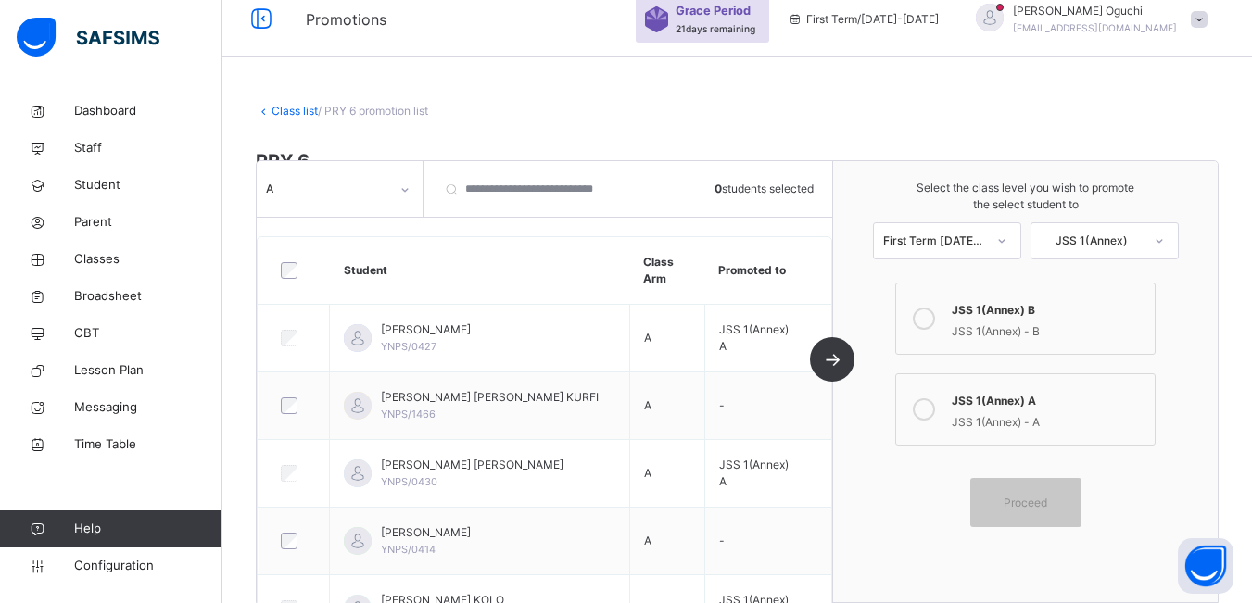
scroll to position [0, 0]
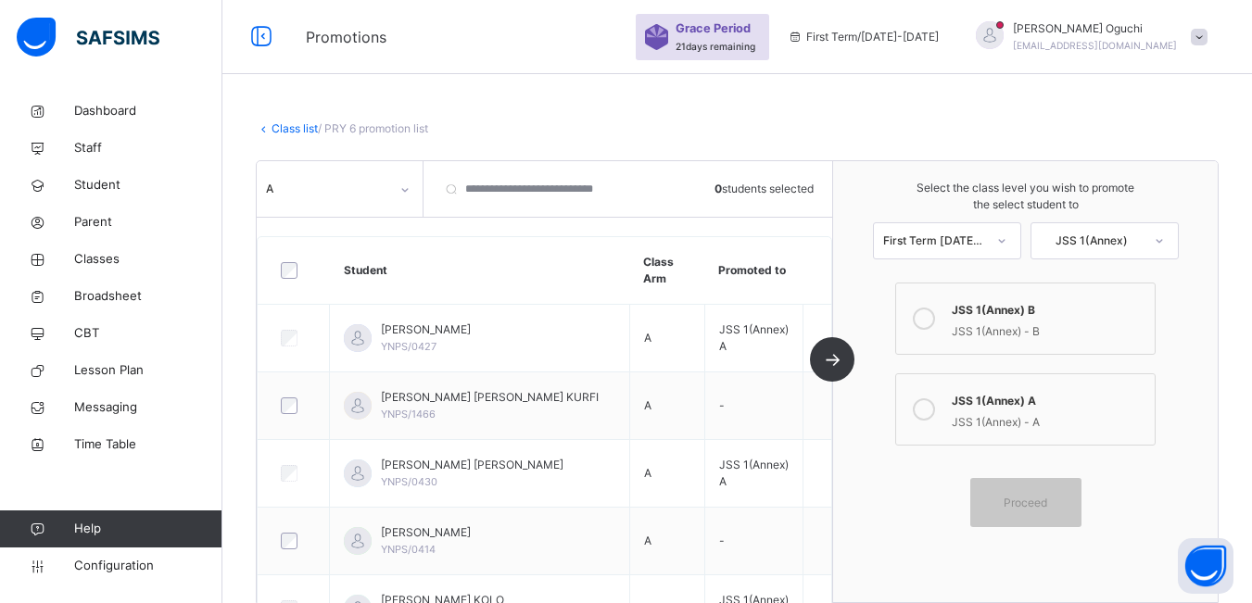
click at [402, 186] on icon at bounding box center [404, 190] width 11 height 19
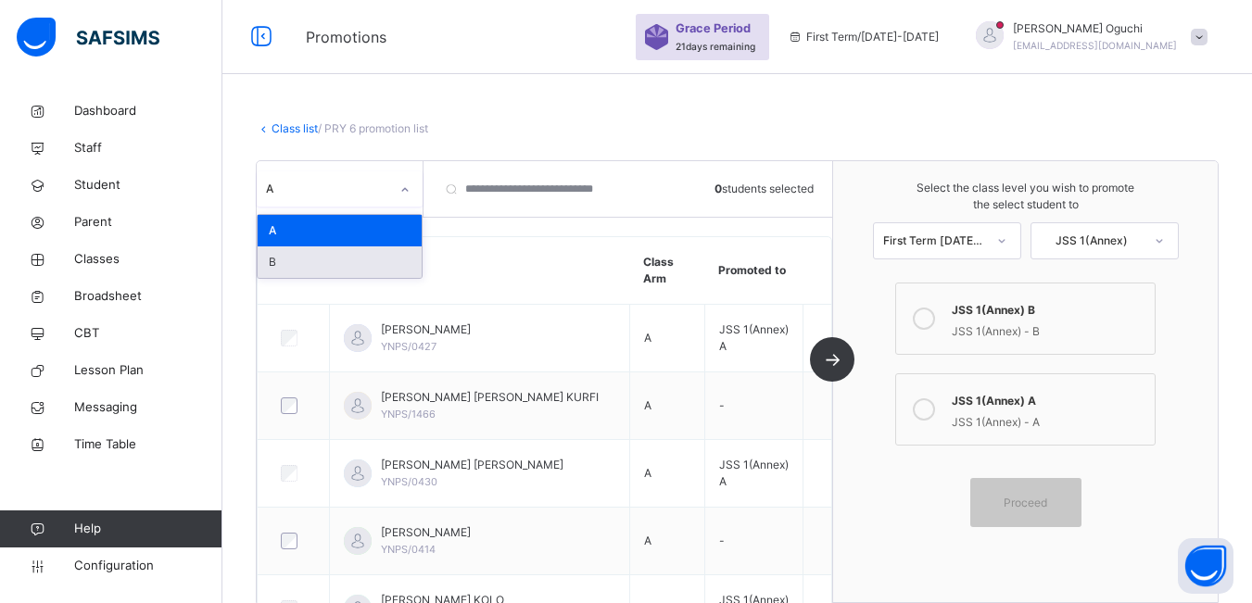
click at [342, 262] on div "B" at bounding box center [340, 262] width 164 height 32
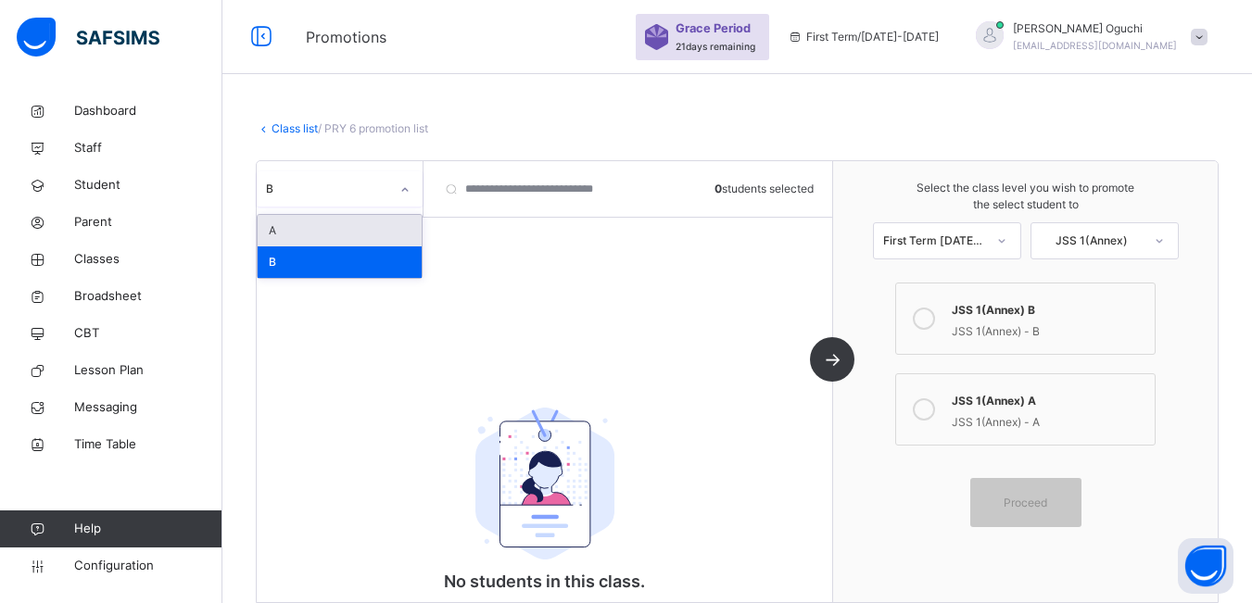
click at [407, 187] on icon at bounding box center [404, 190] width 11 height 19
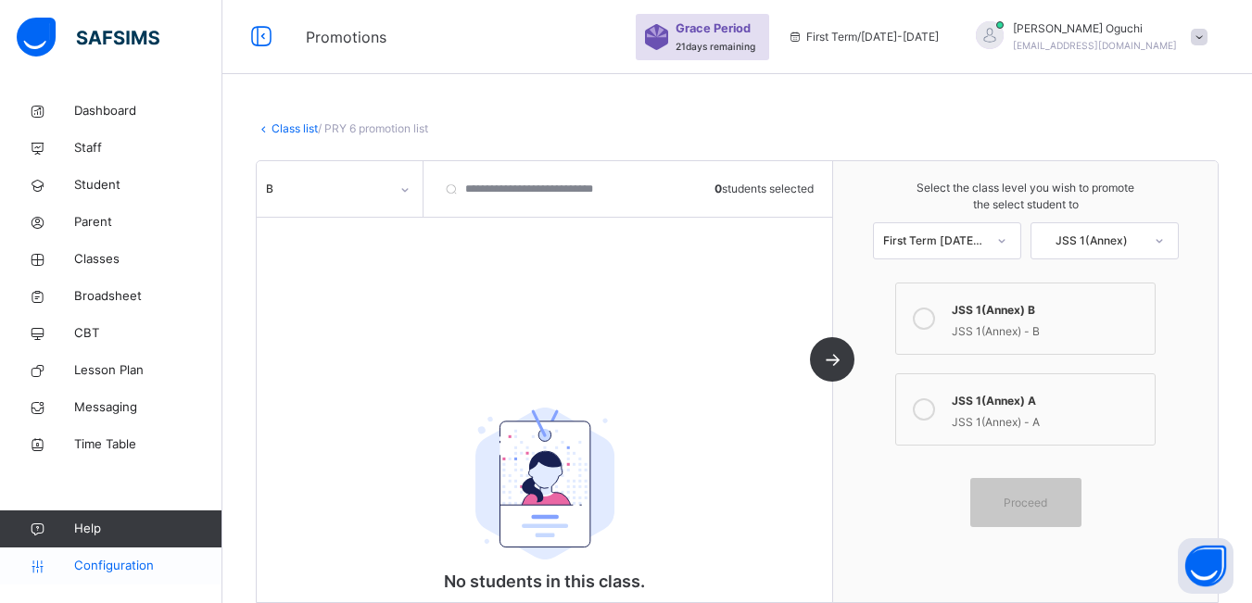
click at [133, 568] on span "Configuration" at bounding box center [147, 566] width 147 height 19
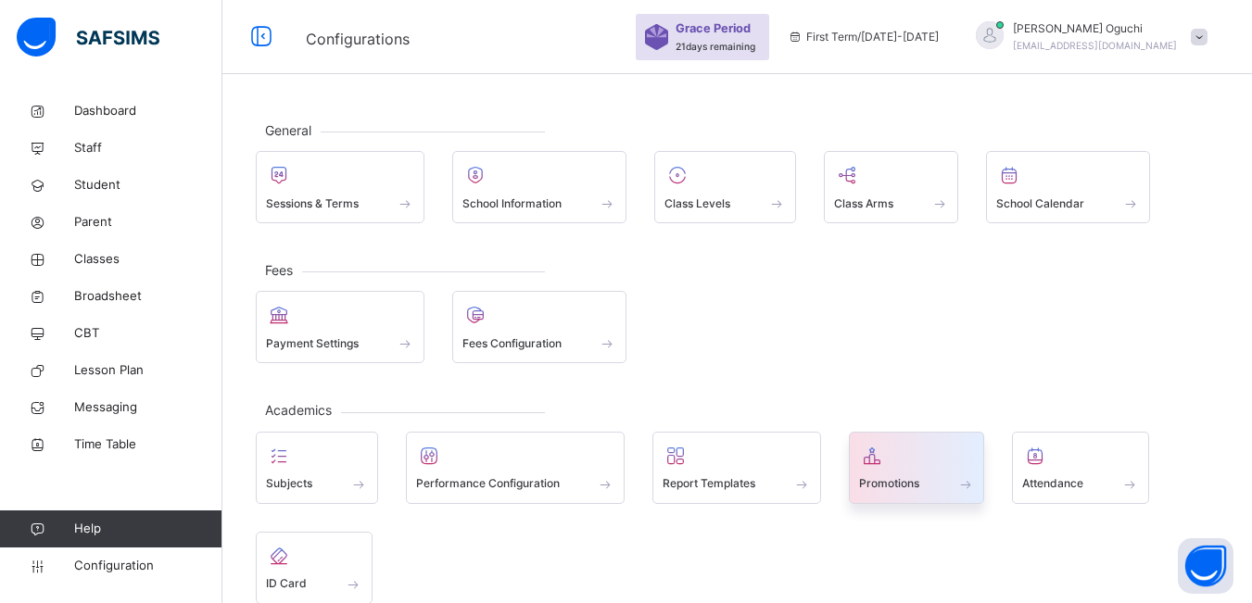
click at [892, 481] on span "Promotions" at bounding box center [889, 483] width 60 height 17
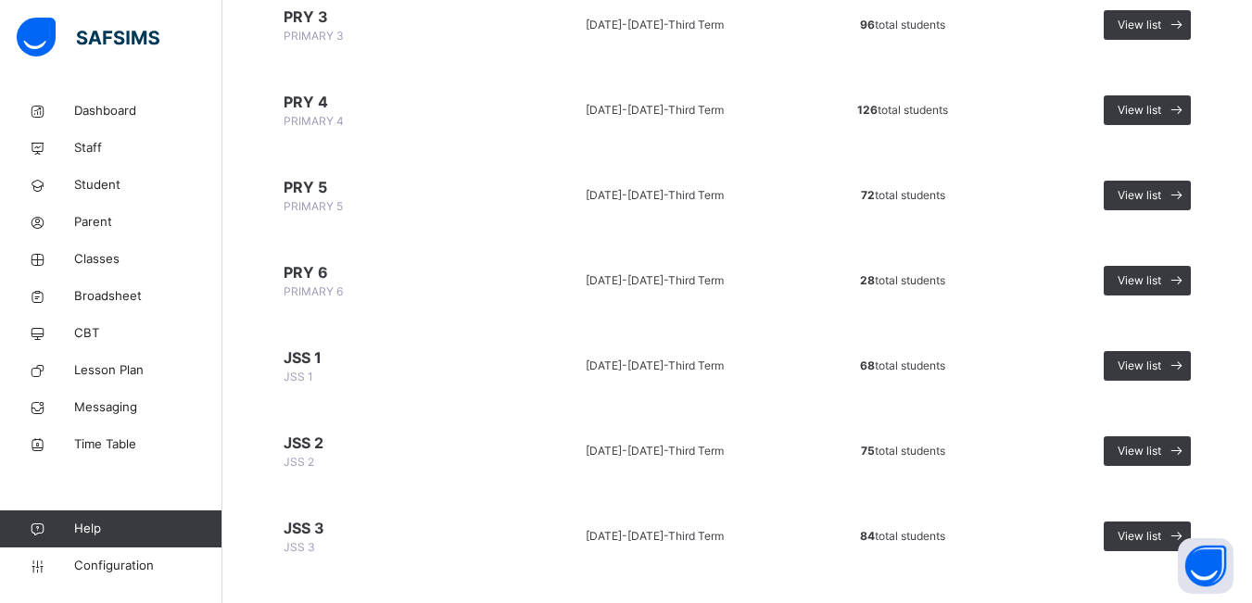
scroll to position [744, 0]
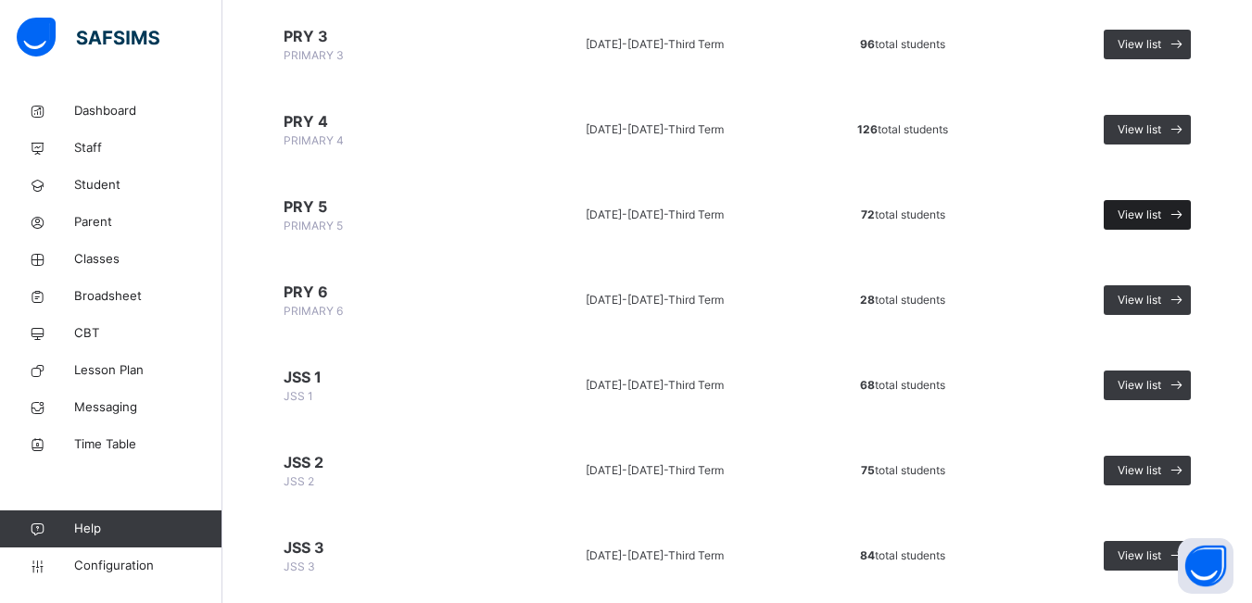
click at [1139, 212] on span "View list" at bounding box center [1140, 215] width 44 height 17
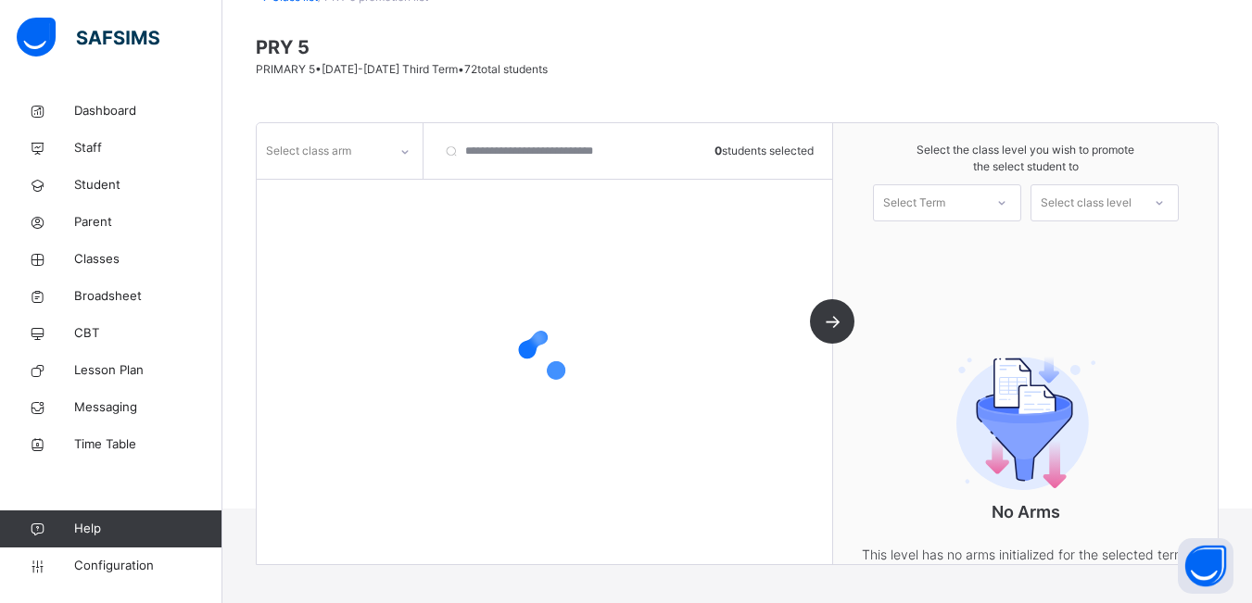
scroll to position [186, 0]
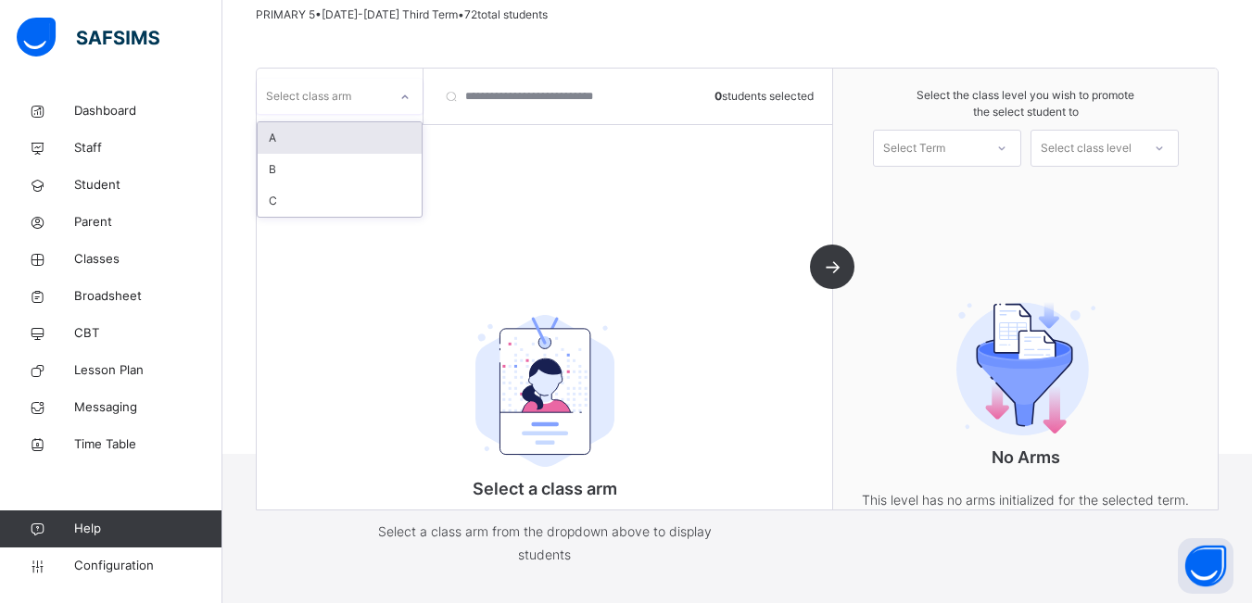
click at [394, 92] on div at bounding box center [405, 97] width 32 height 30
click at [350, 136] on div "A" at bounding box center [340, 138] width 164 height 32
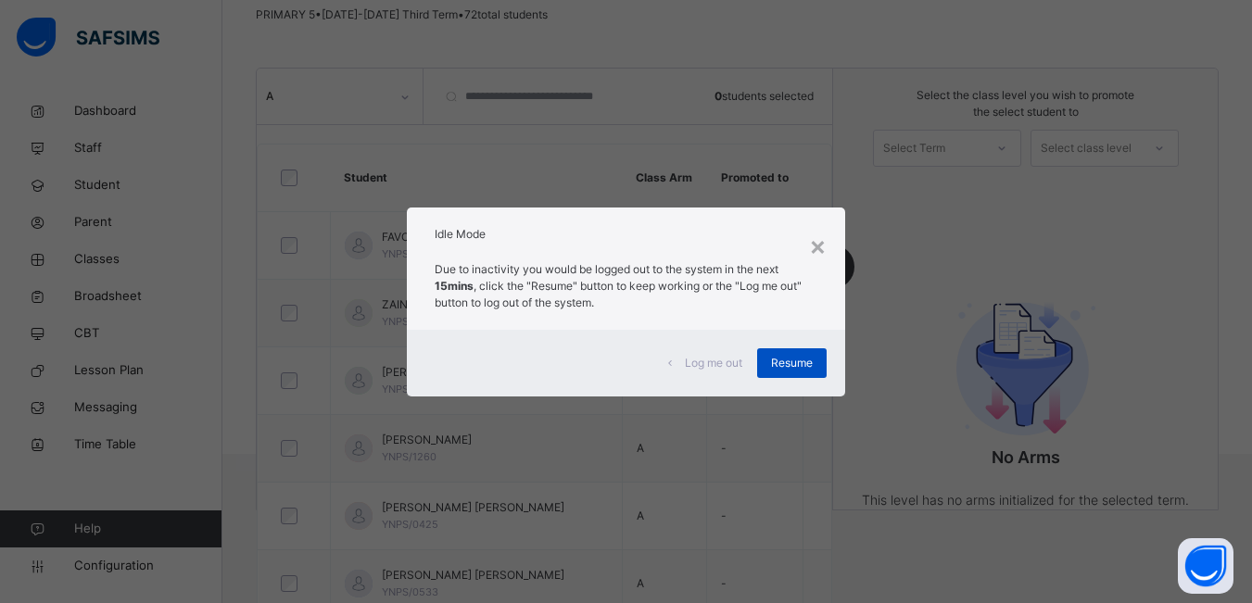
click at [793, 360] on span "Resume" at bounding box center [792, 363] width 42 height 17
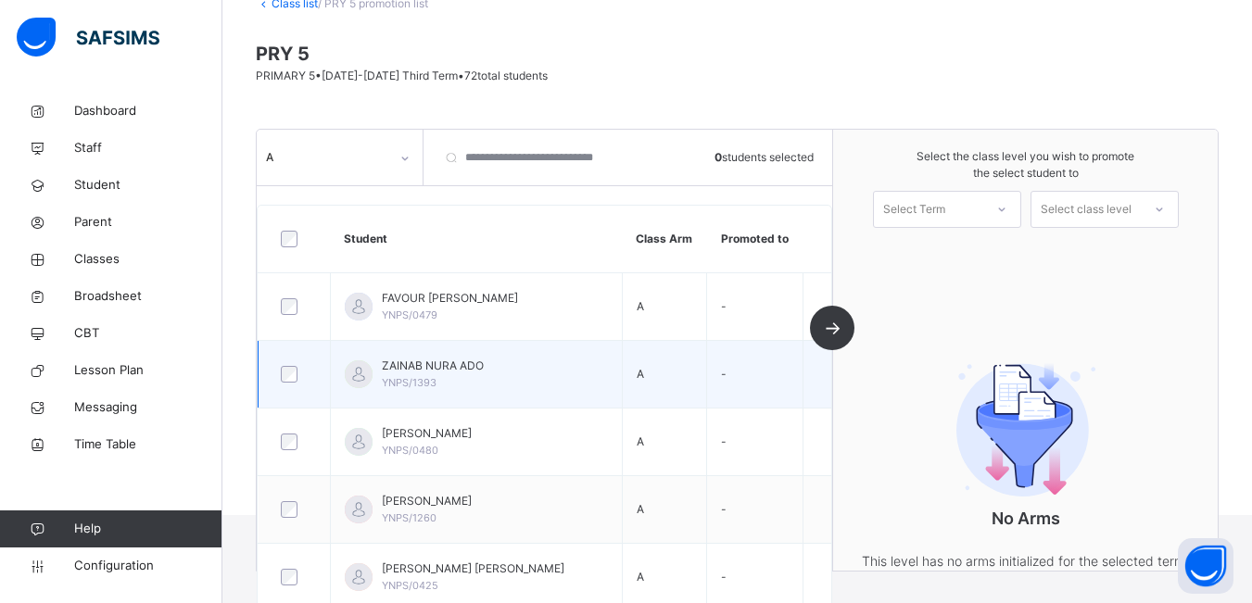
scroll to position [0, 0]
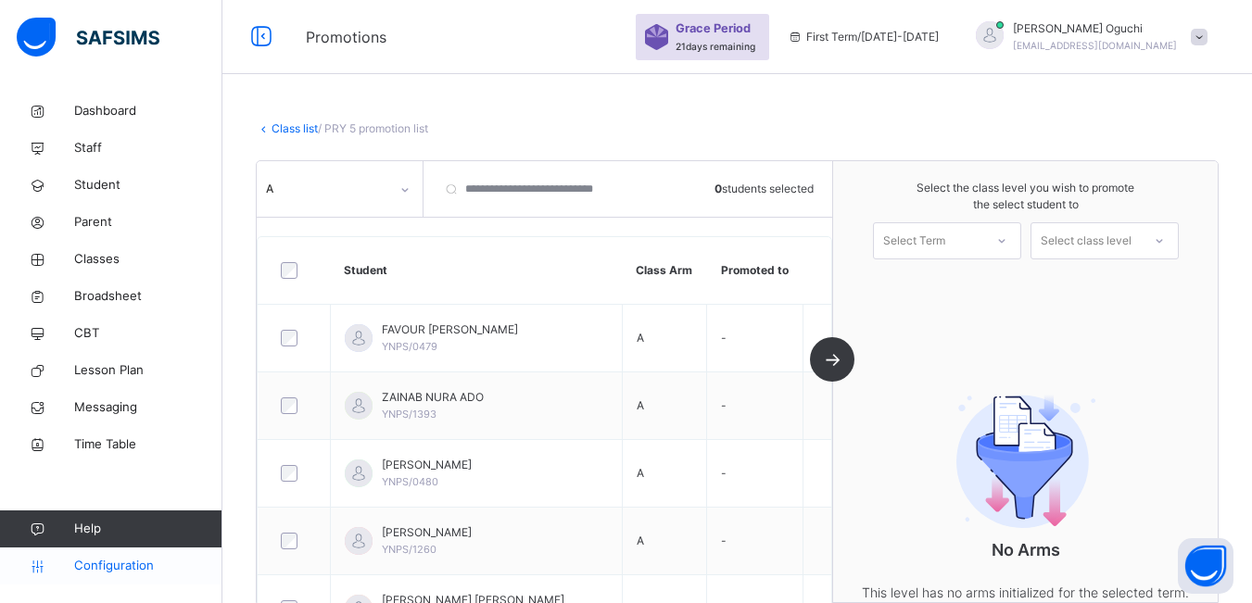
click at [86, 564] on span "Configuration" at bounding box center [147, 566] width 147 height 19
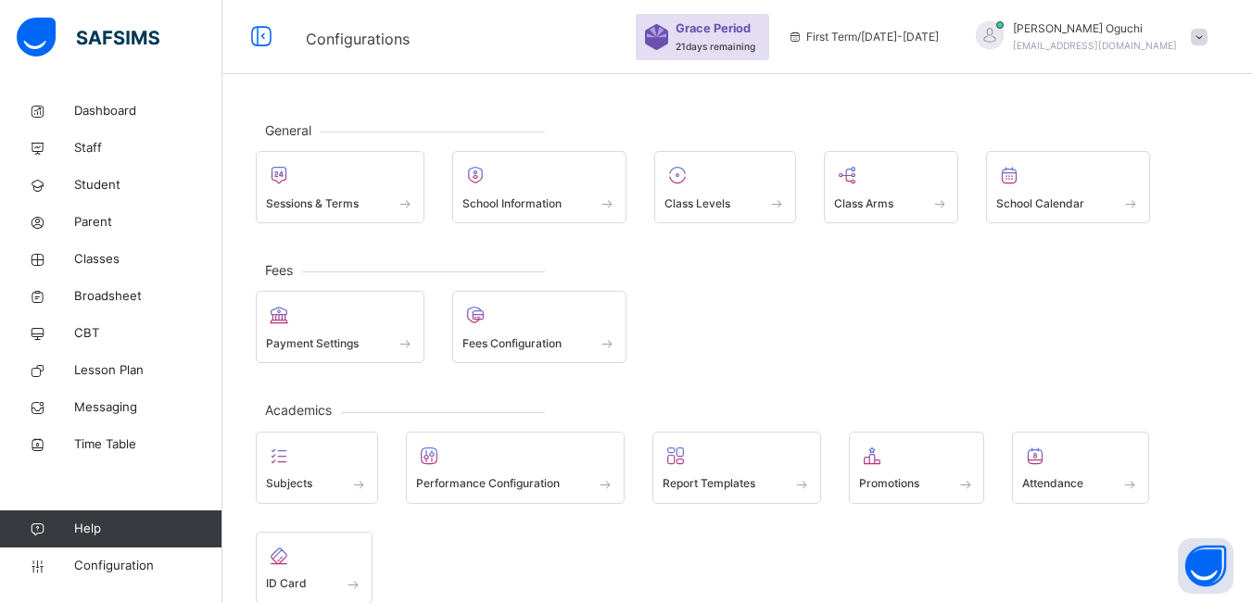
click at [903, 480] on span "Promotions" at bounding box center [889, 483] width 60 height 17
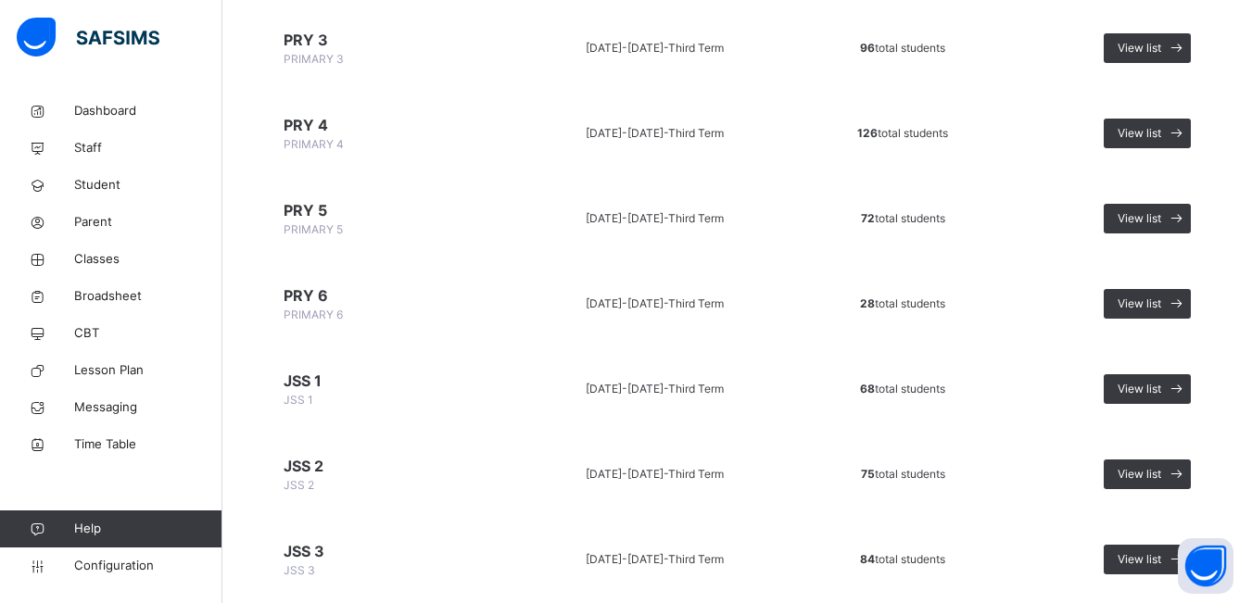
scroll to position [741, 0]
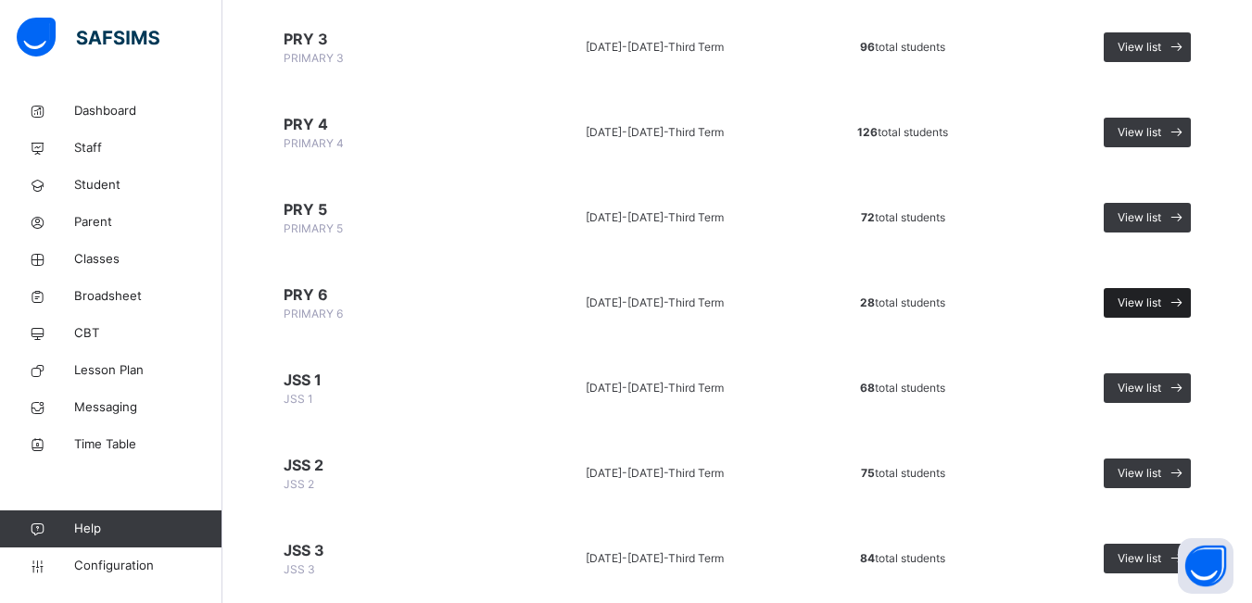
click at [1161, 298] on span "View list" at bounding box center [1140, 303] width 44 height 17
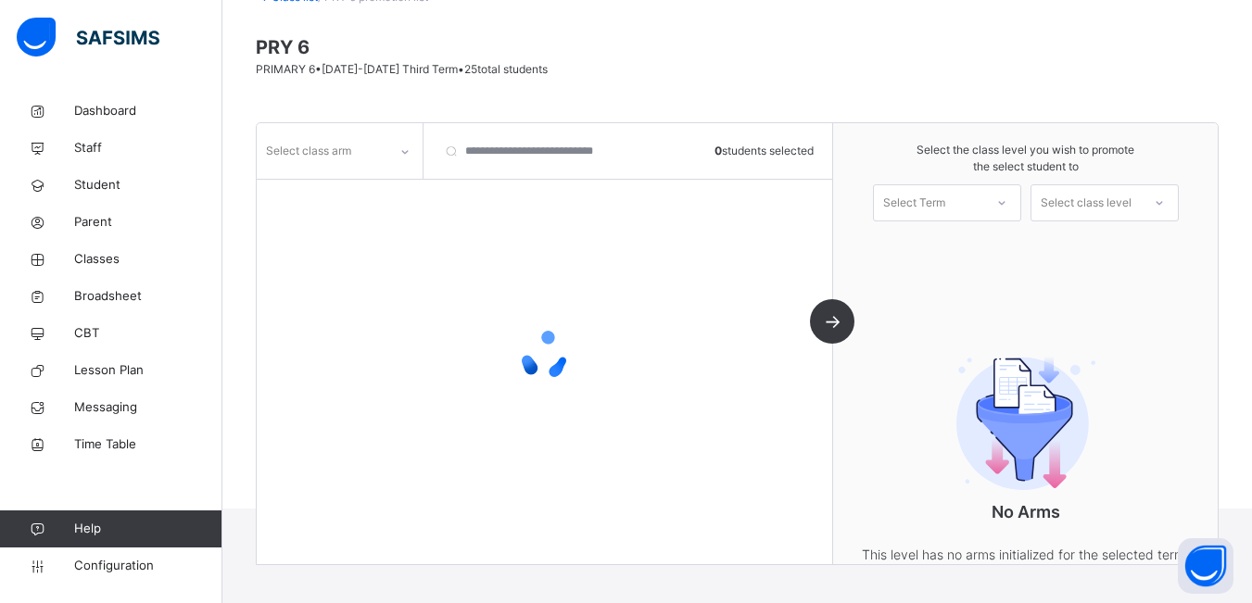
scroll to position [186, 0]
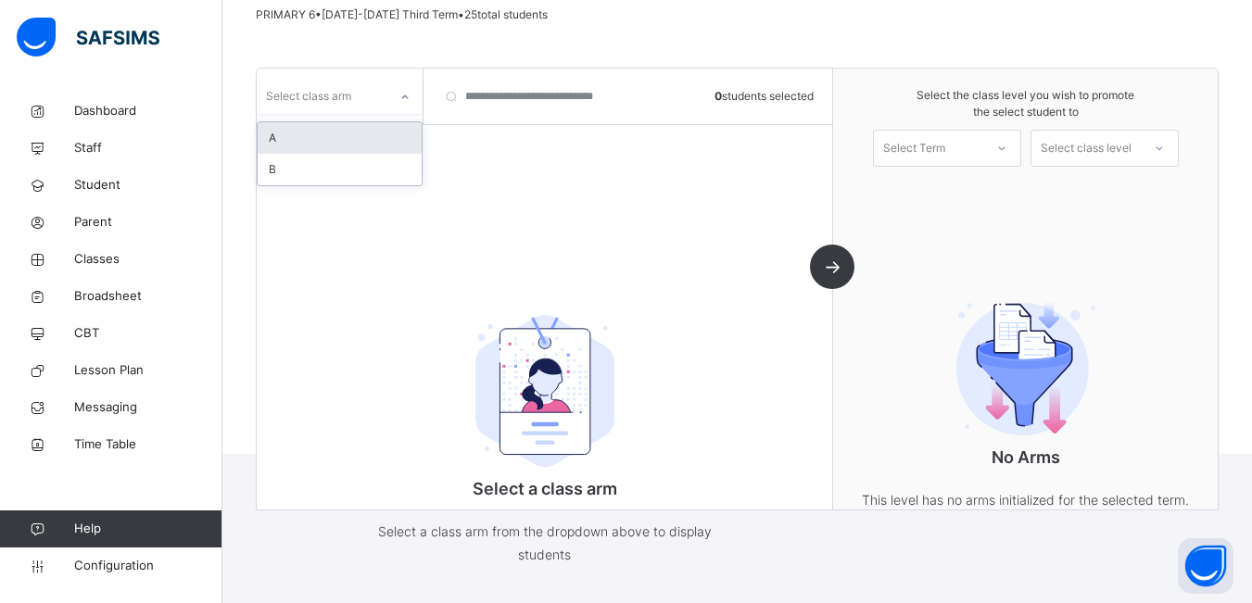
click at [393, 93] on div at bounding box center [405, 97] width 32 height 30
click at [373, 134] on div "A" at bounding box center [340, 138] width 164 height 32
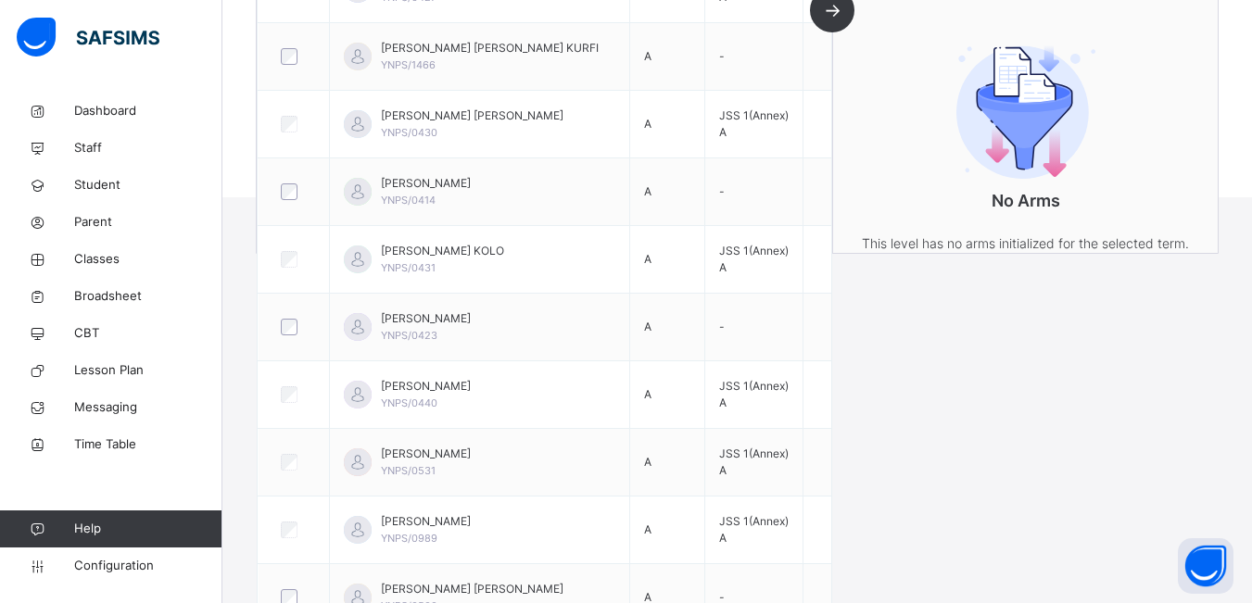
scroll to position [392, 0]
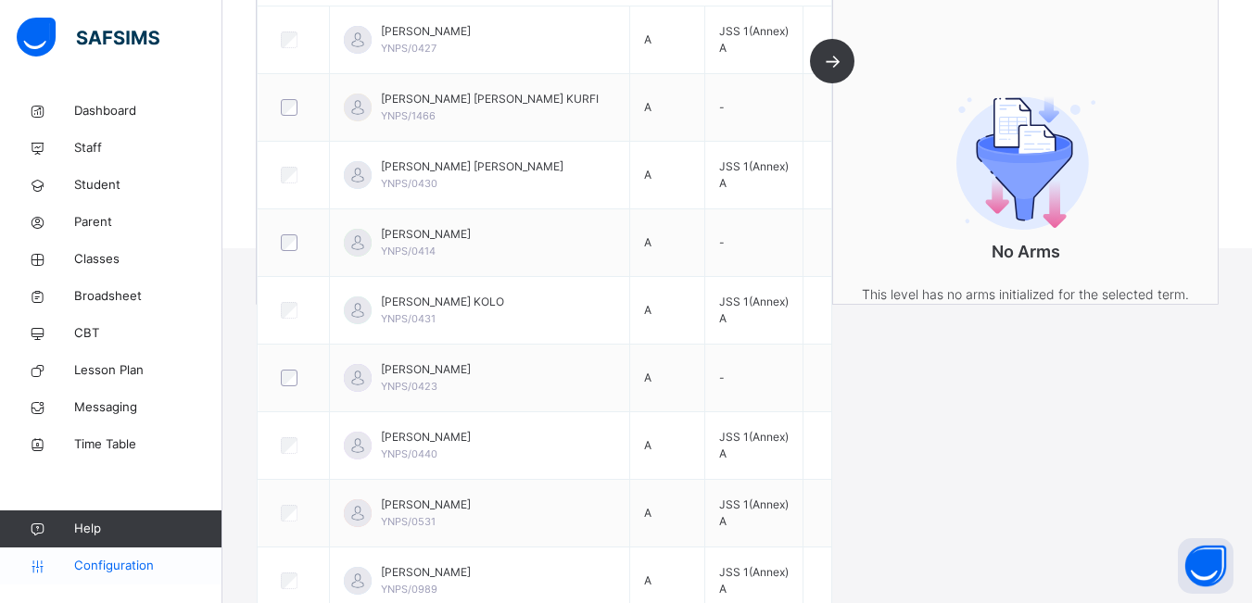
click at [148, 566] on span "Configuration" at bounding box center [147, 566] width 147 height 19
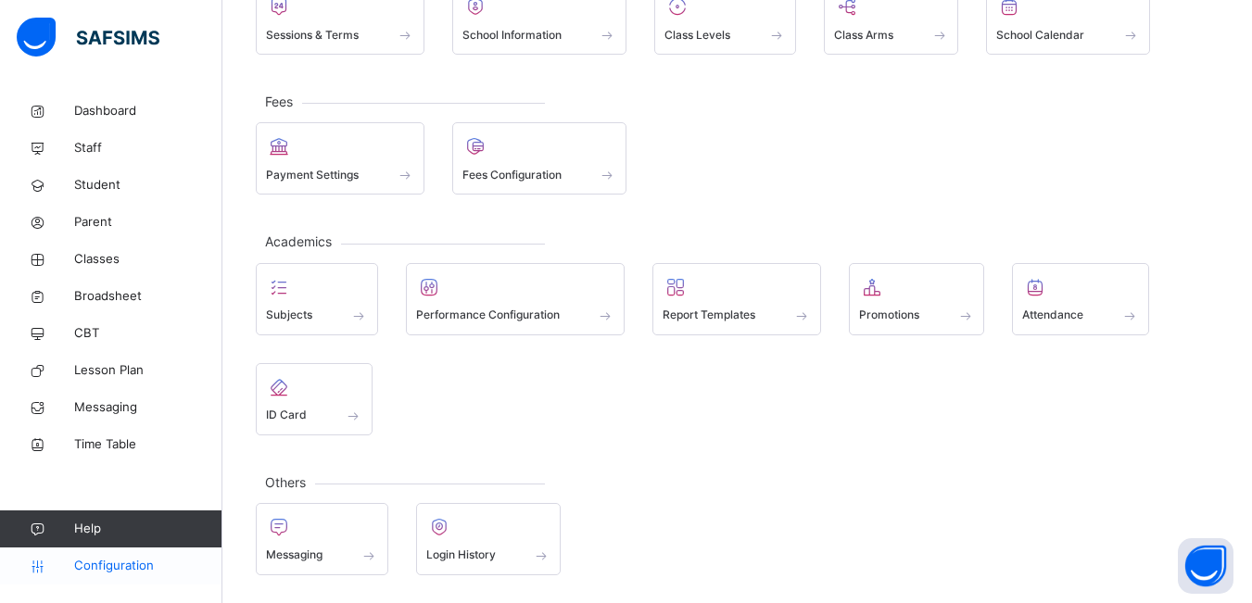
scroll to position [169, 0]
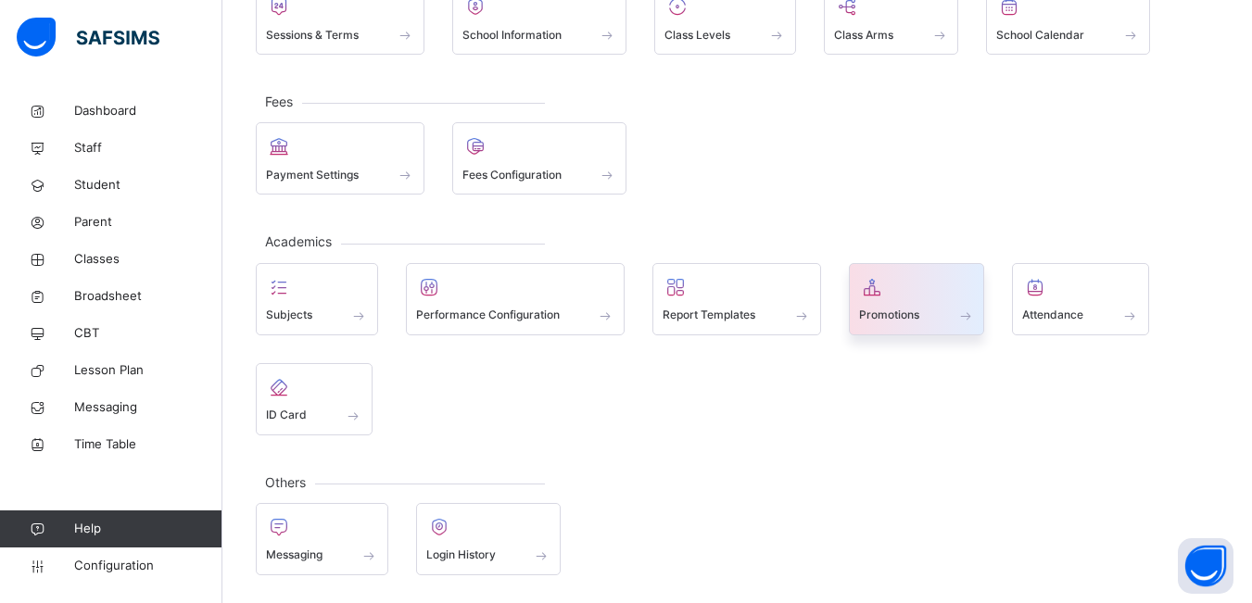
click at [918, 306] on div "Promotions" at bounding box center [917, 315] width 116 height 19
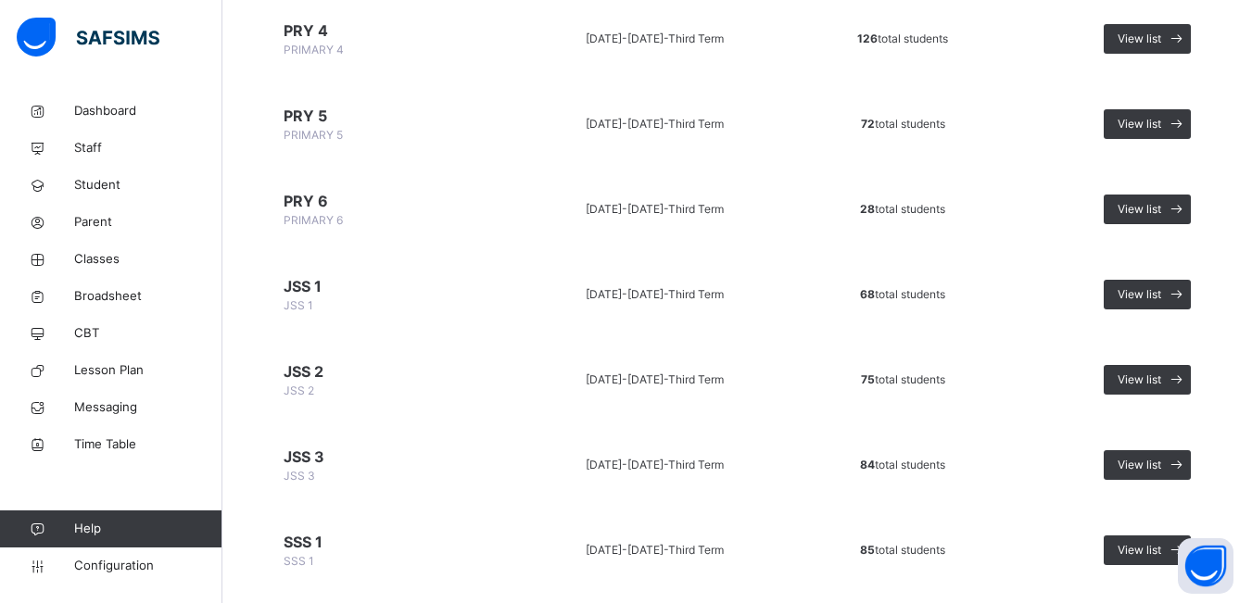
scroll to position [834, 0]
click at [1161, 124] on span "View list" at bounding box center [1140, 125] width 44 height 17
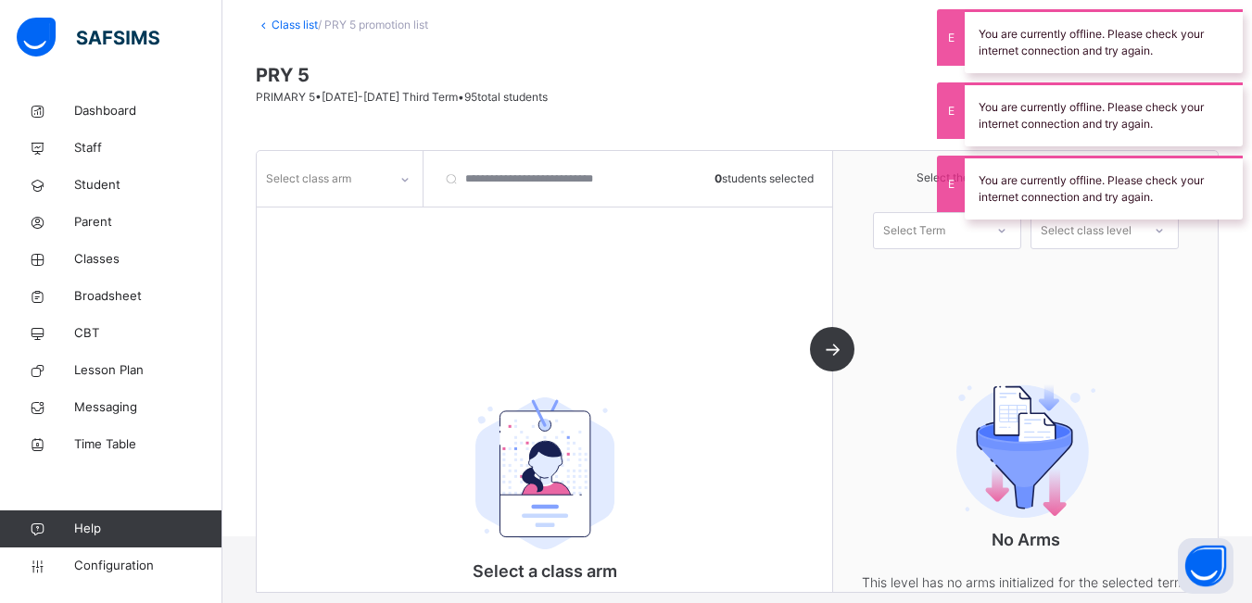
scroll to position [186, 0]
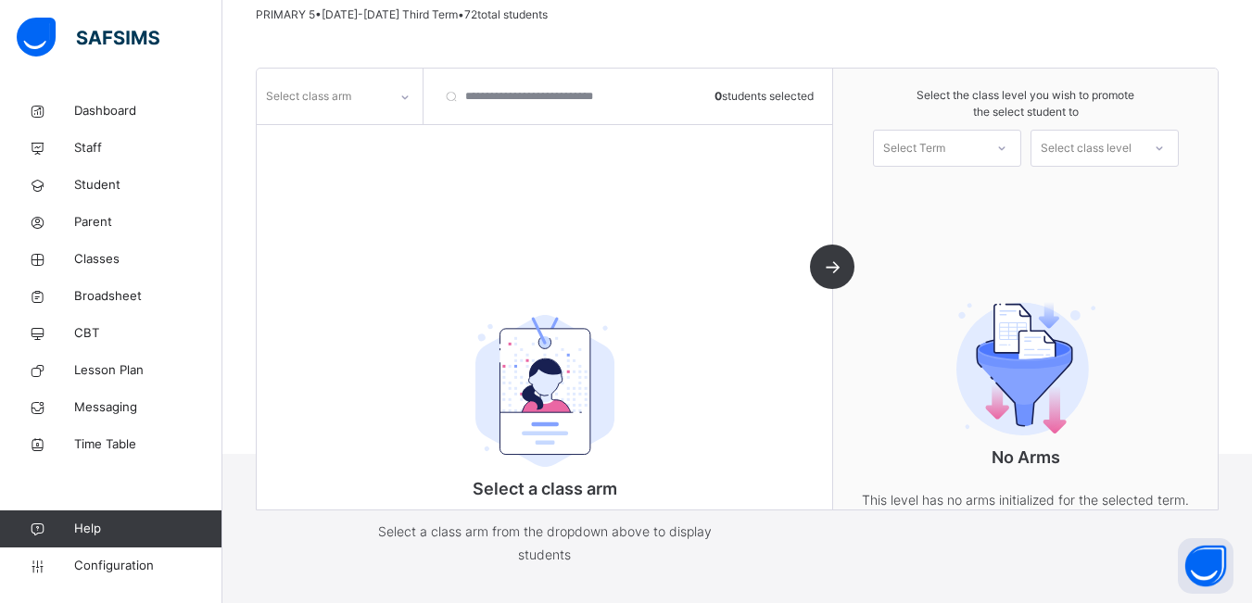
click at [634, 188] on div "Select class arm 0 students selected Select a class arm Select a class arm from…" at bounding box center [545, 289] width 576 height 441
click at [404, 99] on icon at bounding box center [404, 97] width 11 height 19
click at [888, 17] on div "PRY 5 PRIMARY 5 • 2024-2025 Third Term • 72 total students" at bounding box center [737, 1] width 963 height 44
click at [401, 101] on icon at bounding box center [404, 97] width 11 height 19
click at [513, 205] on div "0 results available. Use Up and Down to choose options, press Enter to select t…" at bounding box center [545, 289] width 576 height 441
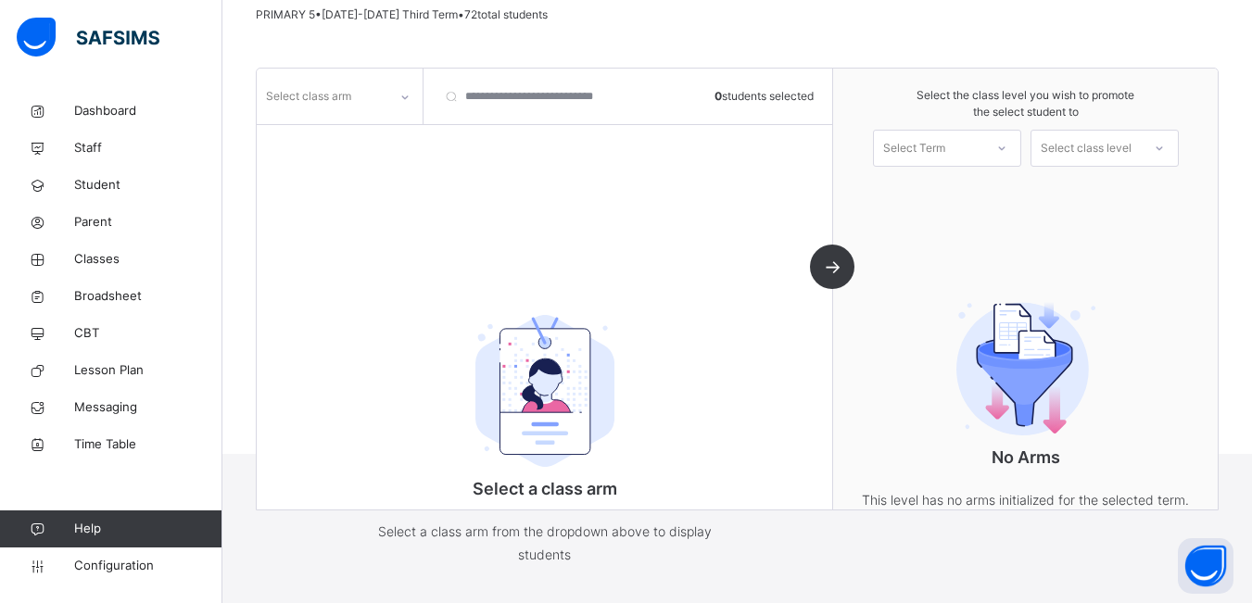
click at [409, 96] on icon at bounding box center [404, 97] width 11 height 19
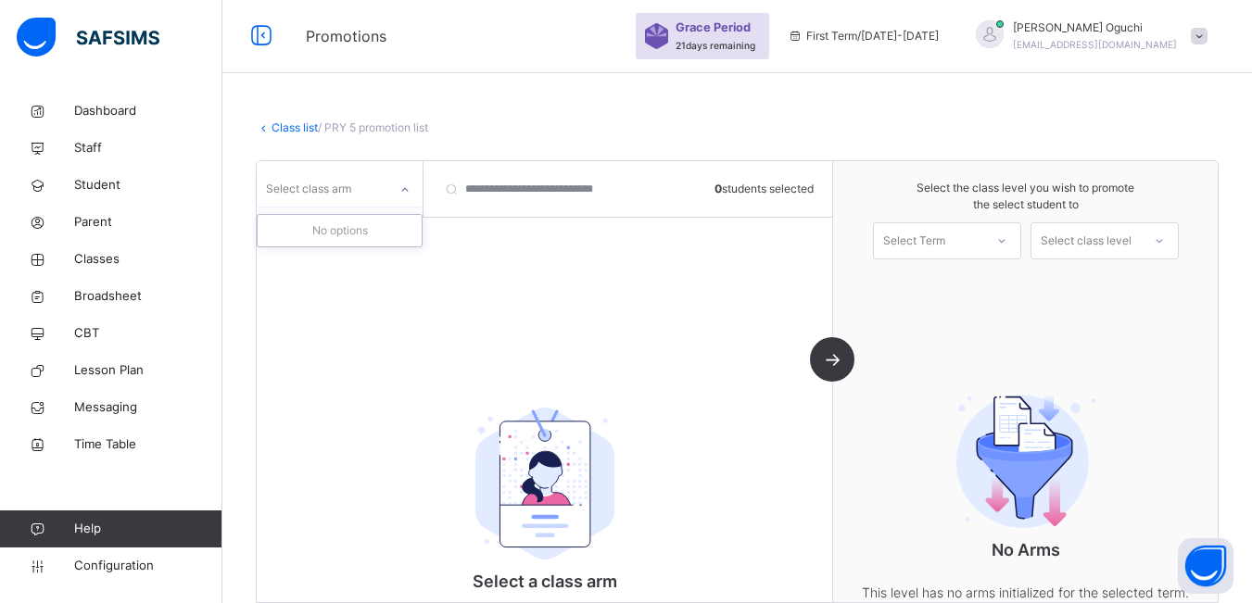
scroll to position [0, 0]
click at [406, 191] on icon at bounding box center [405, 190] width 6 height 4
click at [393, 196] on div at bounding box center [405, 190] width 32 height 30
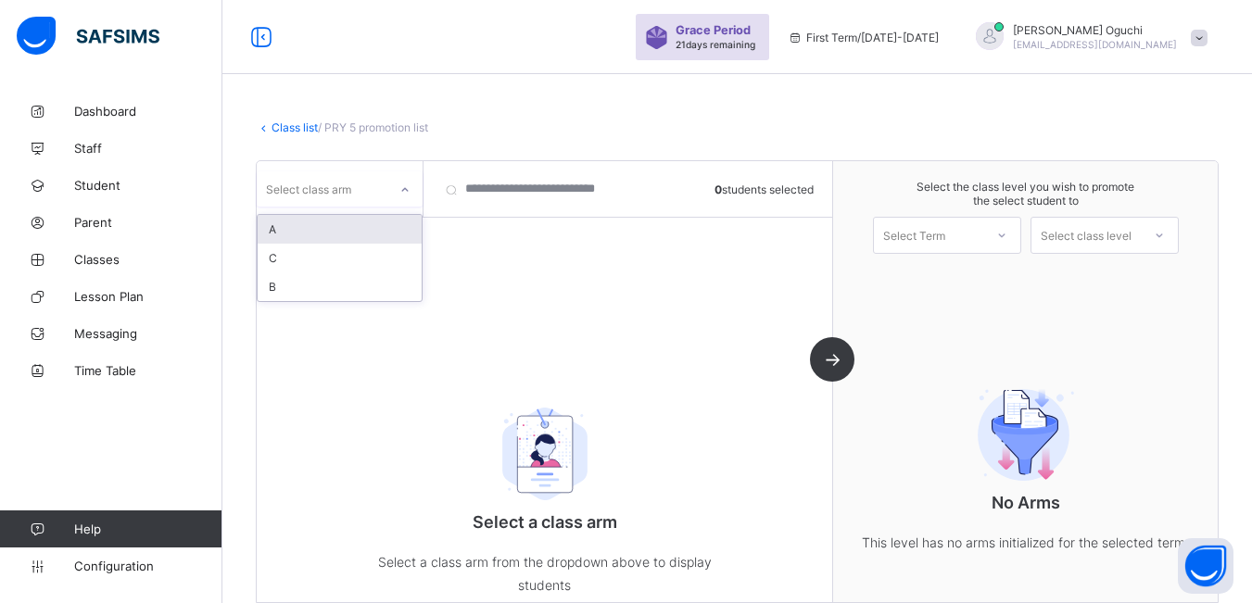
click at [400, 190] on icon at bounding box center [404, 190] width 11 height 19
click at [373, 232] on div "A" at bounding box center [340, 229] width 164 height 29
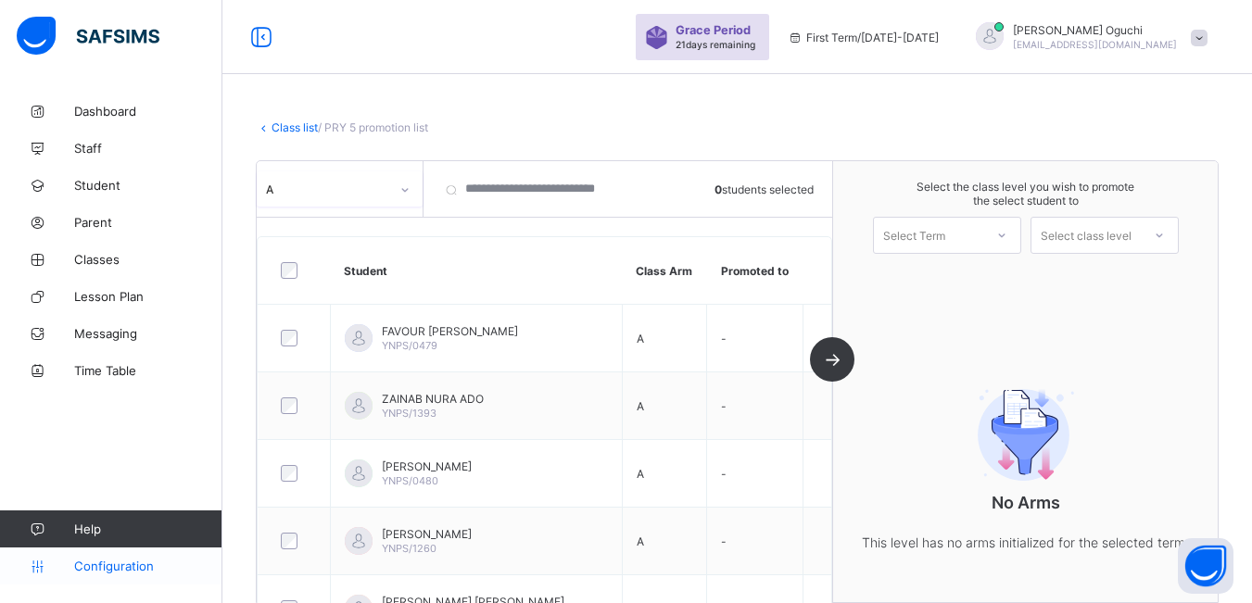
click at [132, 567] on span "Configuration" at bounding box center [147, 566] width 147 height 15
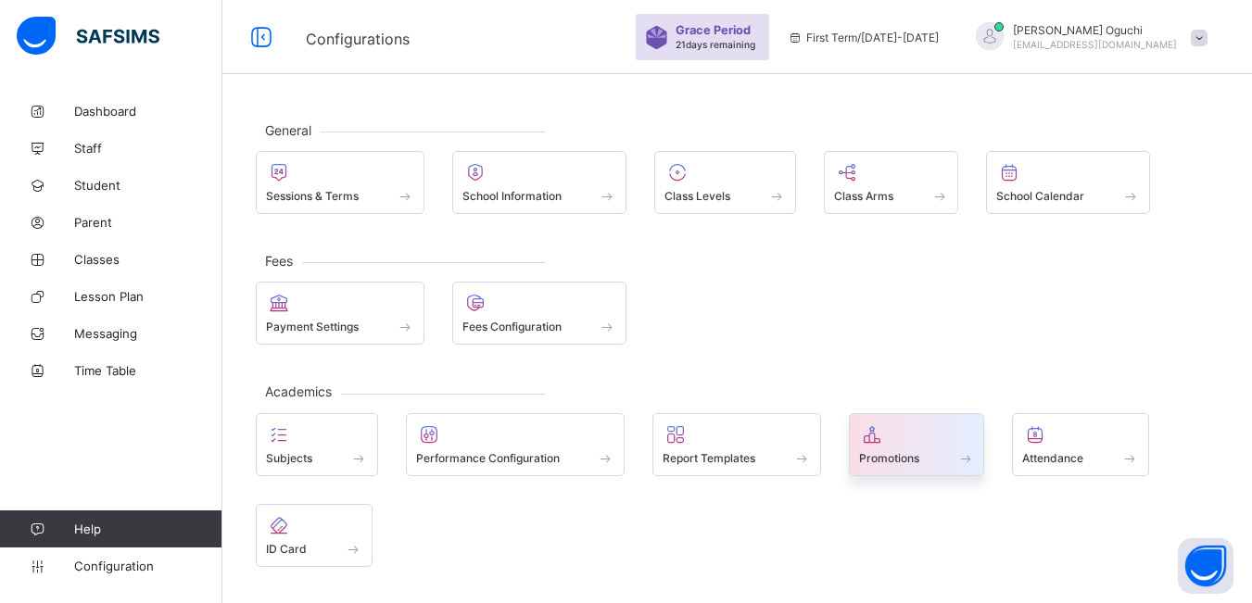
click at [926, 444] on div at bounding box center [917, 434] width 116 height 22
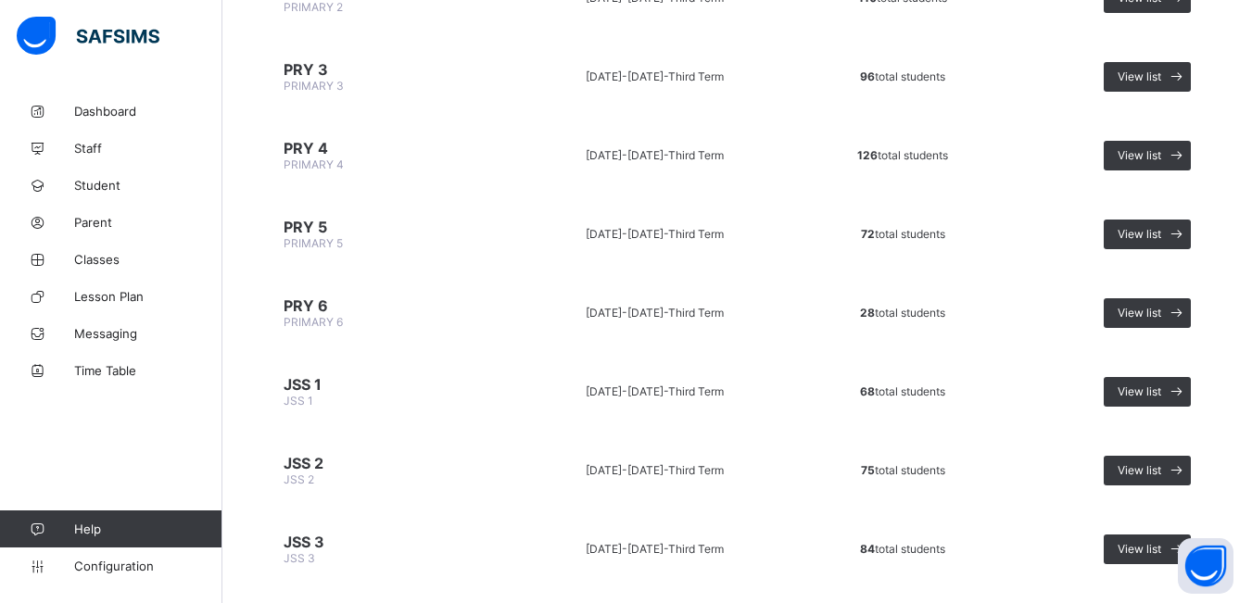
scroll to position [741, 0]
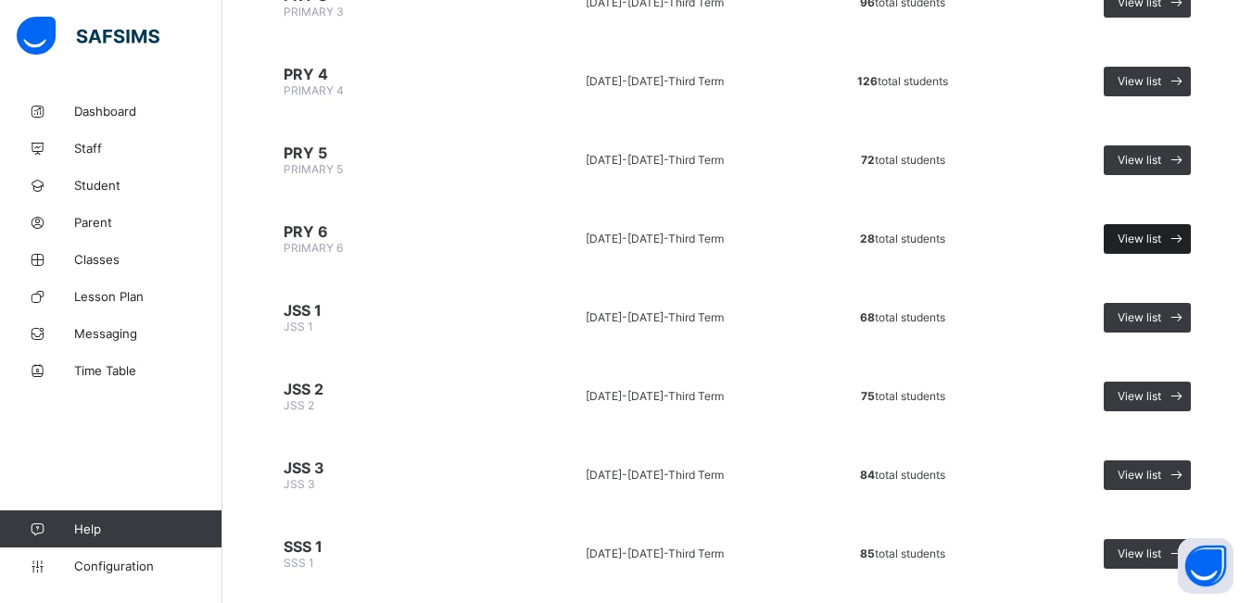
click at [1161, 234] on span "View list" at bounding box center [1140, 239] width 44 height 14
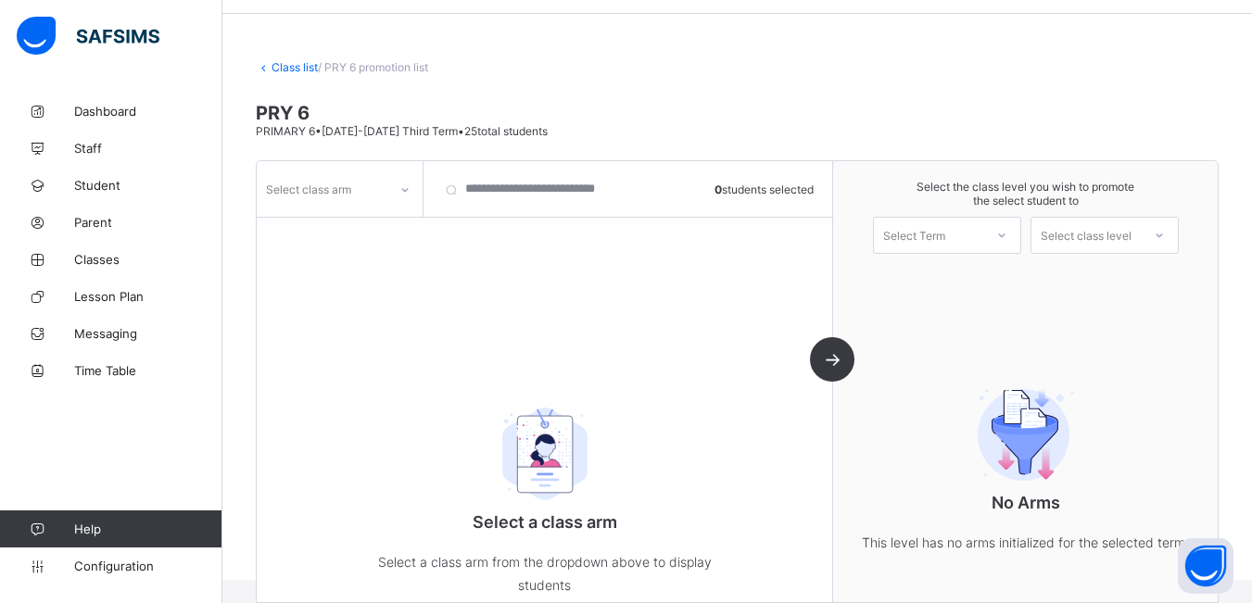
scroll to position [113, 0]
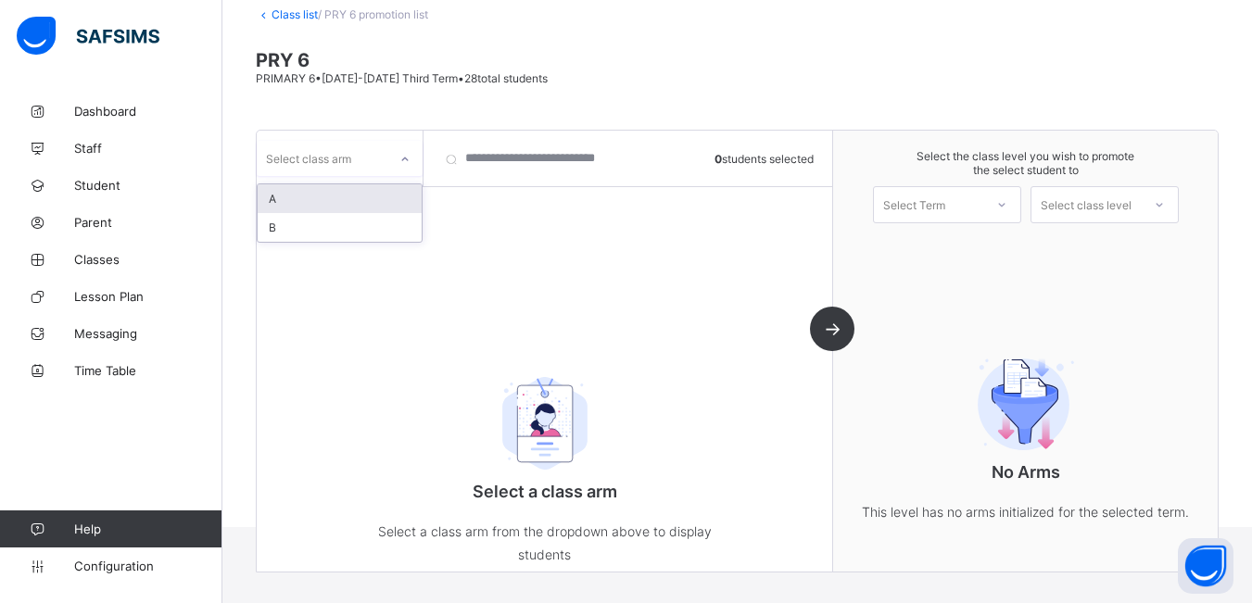
click at [402, 161] on icon at bounding box center [404, 159] width 11 height 19
click at [386, 200] on div "A" at bounding box center [340, 198] width 164 height 29
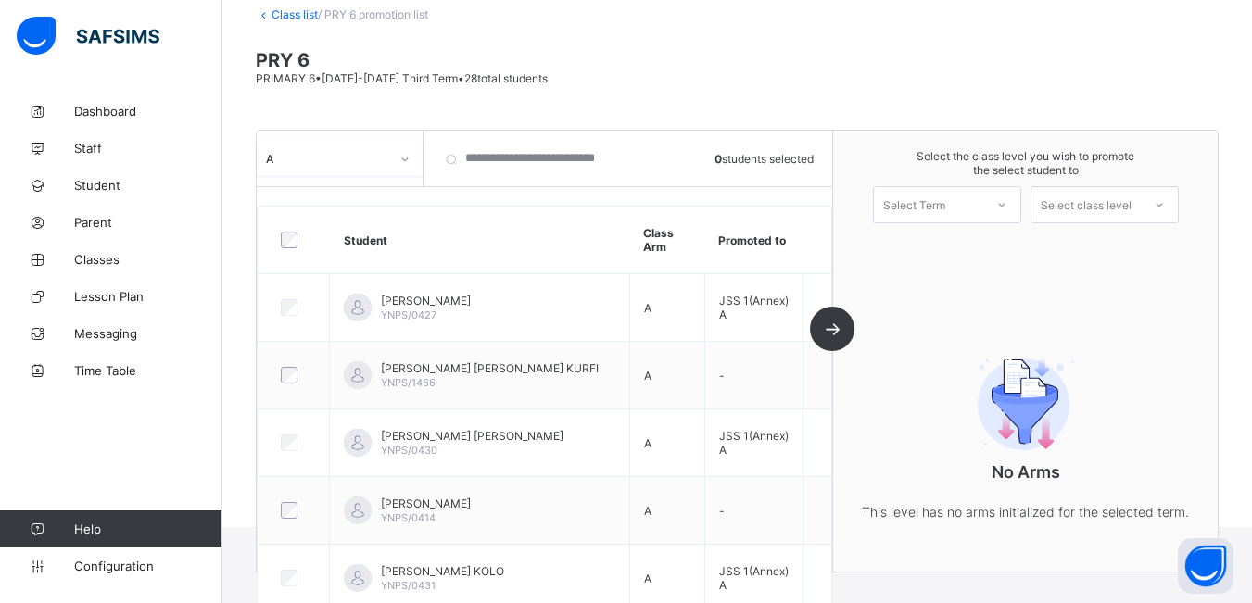
click at [1007, 197] on icon at bounding box center [1001, 205] width 11 height 19
click at [991, 254] on div "First Term [DATE]-[DATE]" at bounding box center [947, 253] width 146 height 43
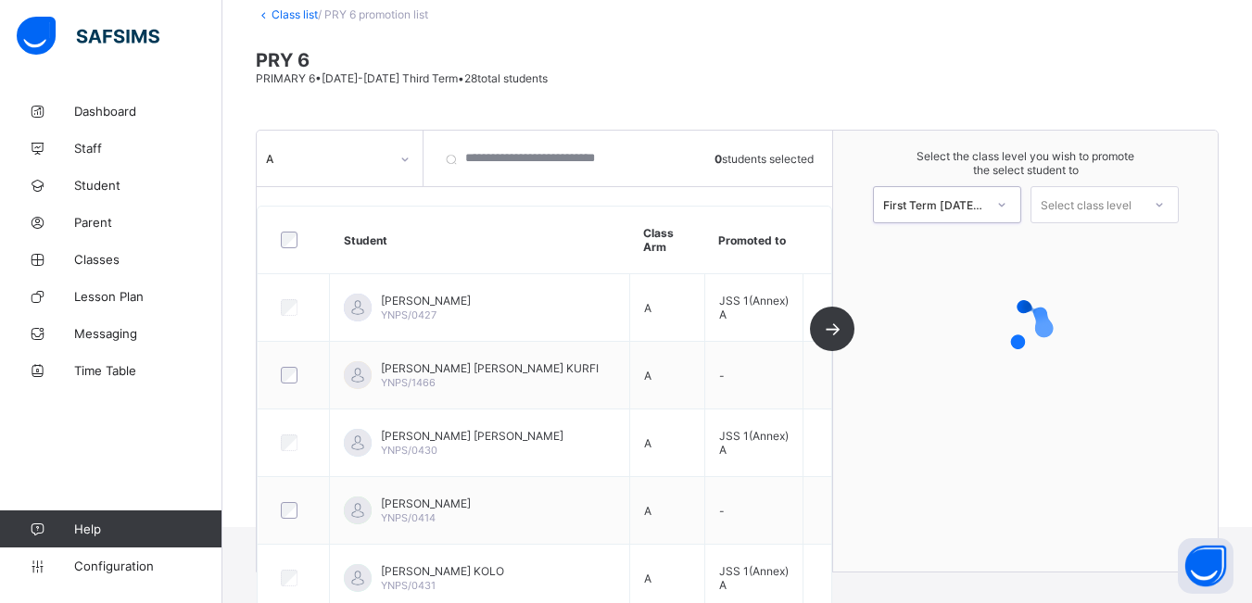
click at [1165, 206] on icon at bounding box center [1159, 205] width 11 height 19
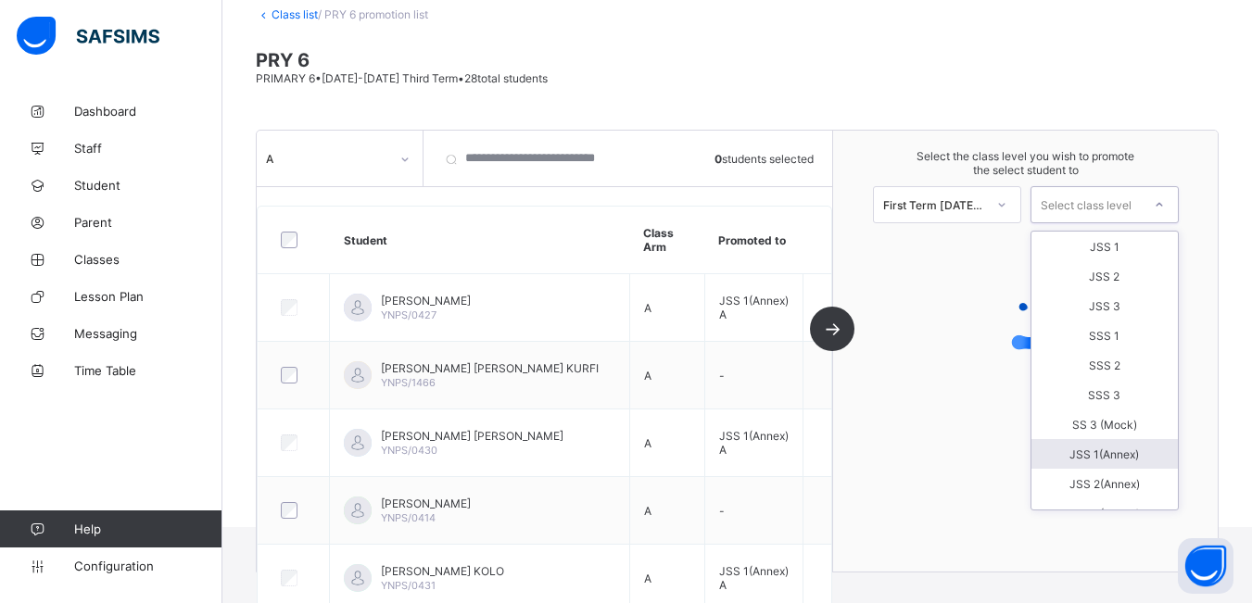
click at [1146, 460] on div "JSS 1(Annex)" at bounding box center [1104, 454] width 146 height 30
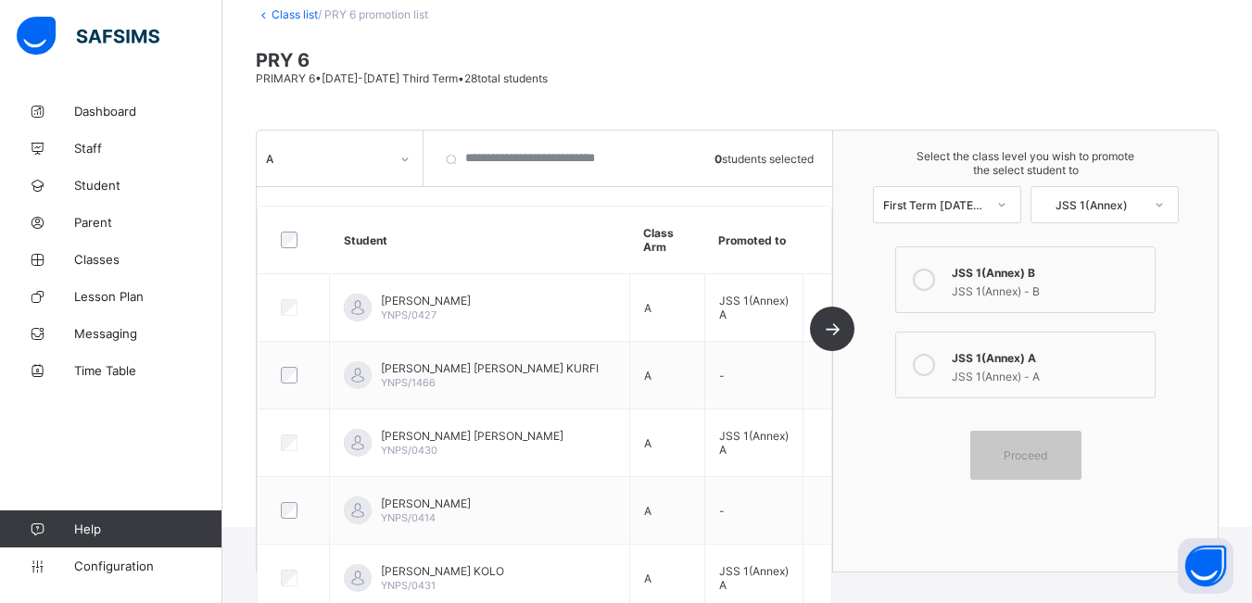
click at [930, 364] on icon at bounding box center [924, 365] width 22 height 22
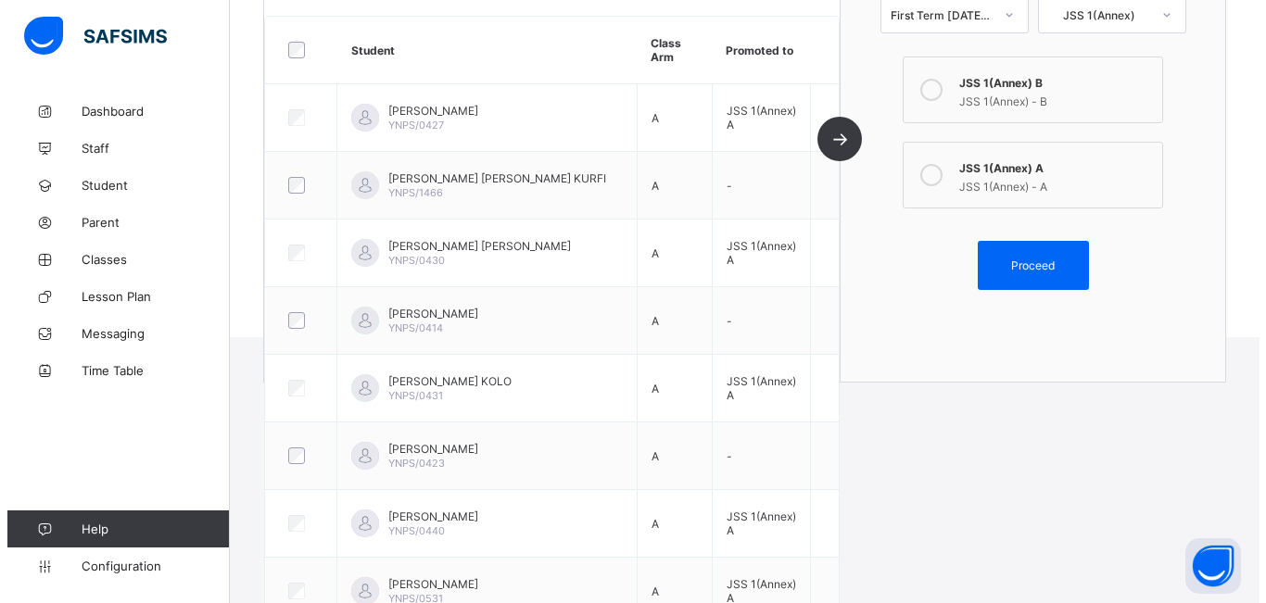
scroll to position [288, 0]
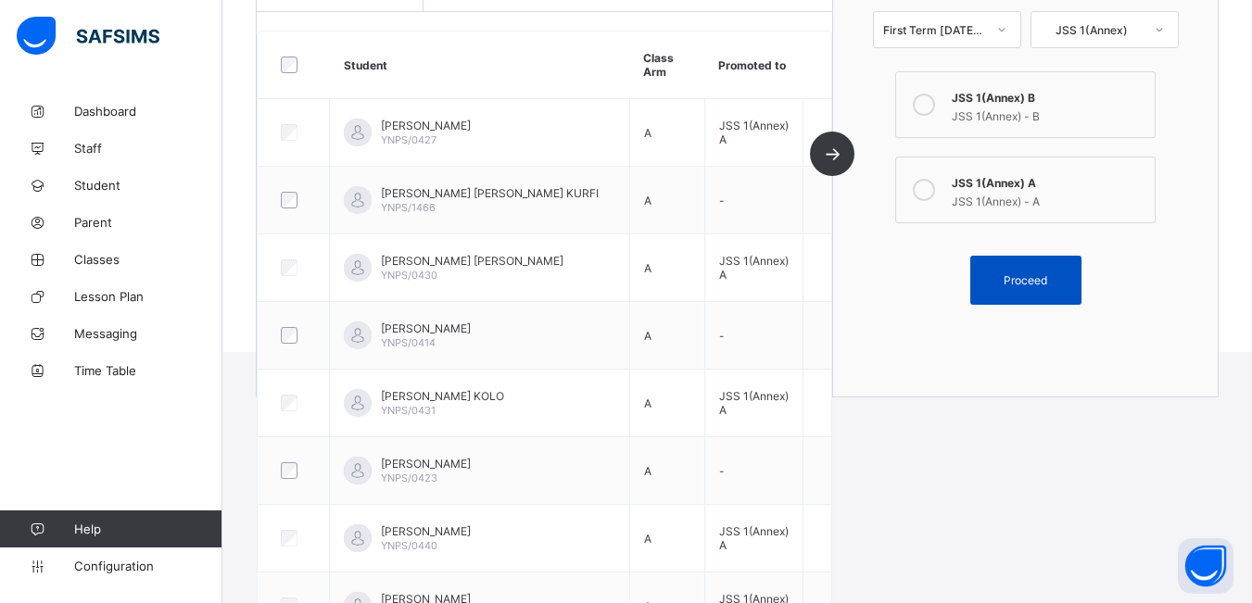
click at [1047, 281] on span "Proceed" at bounding box center [1026, 280] width 44 height 14
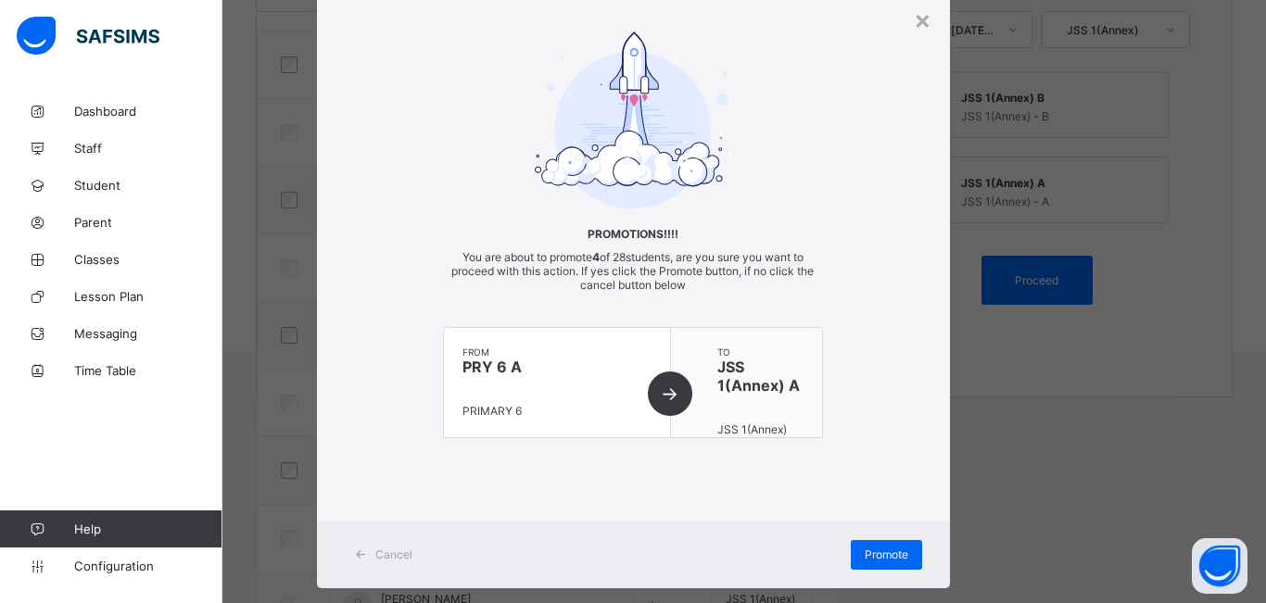
scroll to position [93, 0]
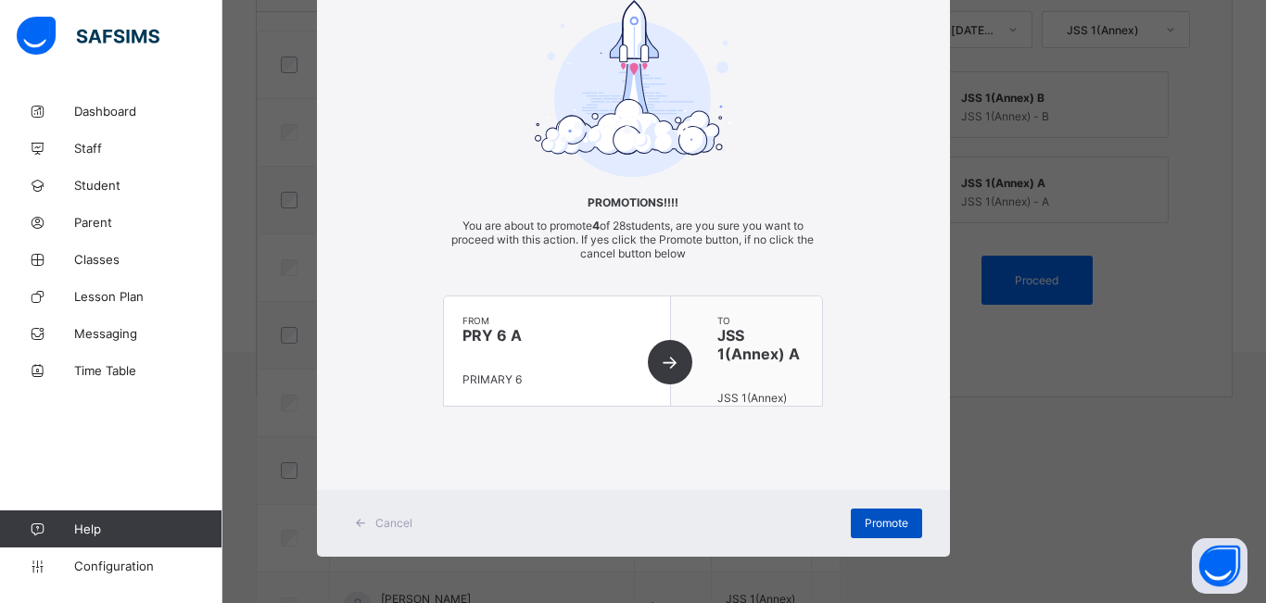
click at [887, 524] on span "Promote" at bounding box center [887, 523] width 44 height 14
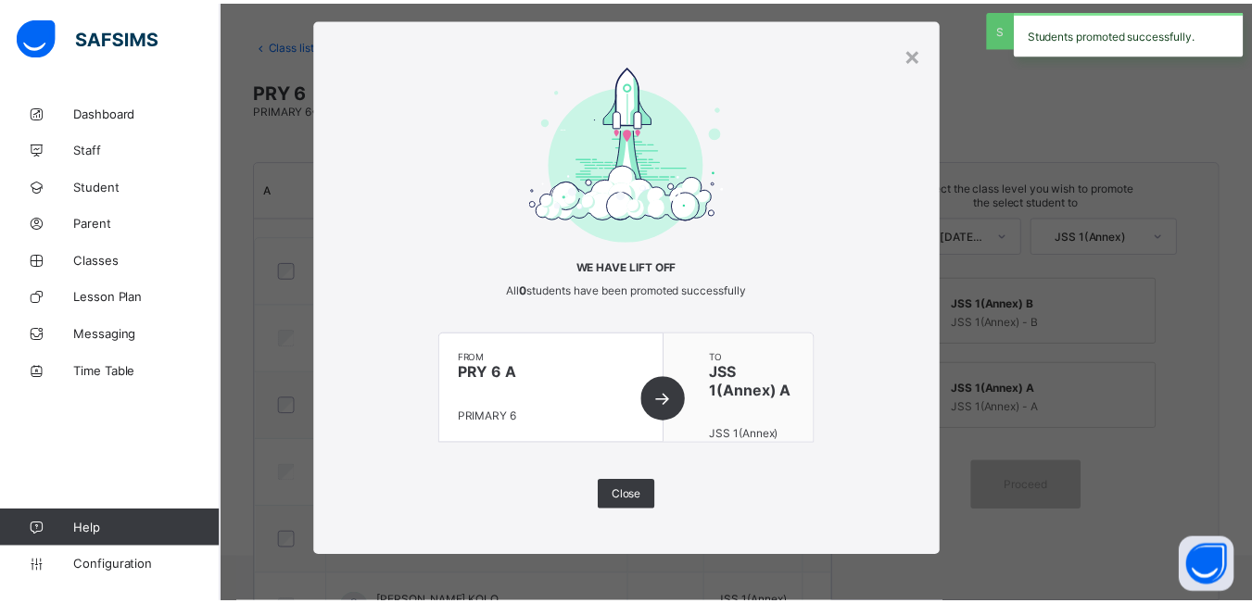
scroll to position [288, 0]
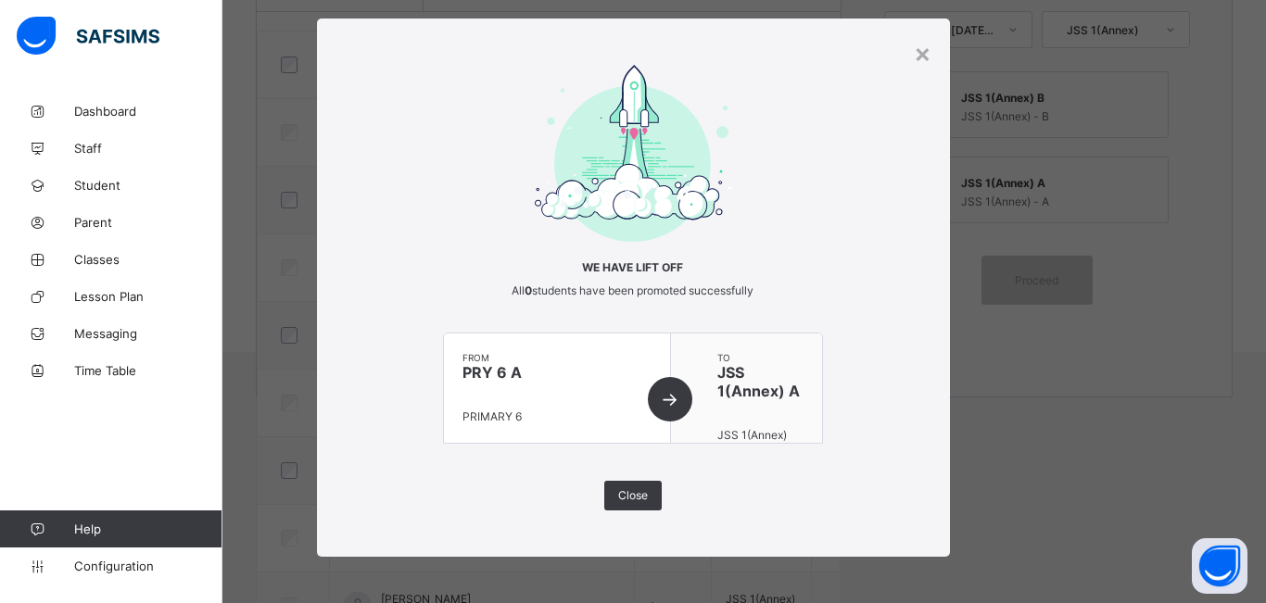
click at [665, 400] on div "from PRY 6 A PRIMARY 6" at bounding box center [557, 388] width 227 height 109
click at [662, 405] on div "from PRY 6 A PRIMARY 6" at bounding box center [557, 388] width 227 height 109
click at [668, 399] on div "from PRY 6 A PRIMARY 6" at bounding box center [557, 388] width 227 height 109
click at [666, 406] on div "from PRY 6 A PRIMARY 6" at bounding box center [557, 388] width 227 height 109
click at [669, 399] on div "from PRY 6 A PRIMARY 6" at bounding box center [557, 388] width 227 height 109
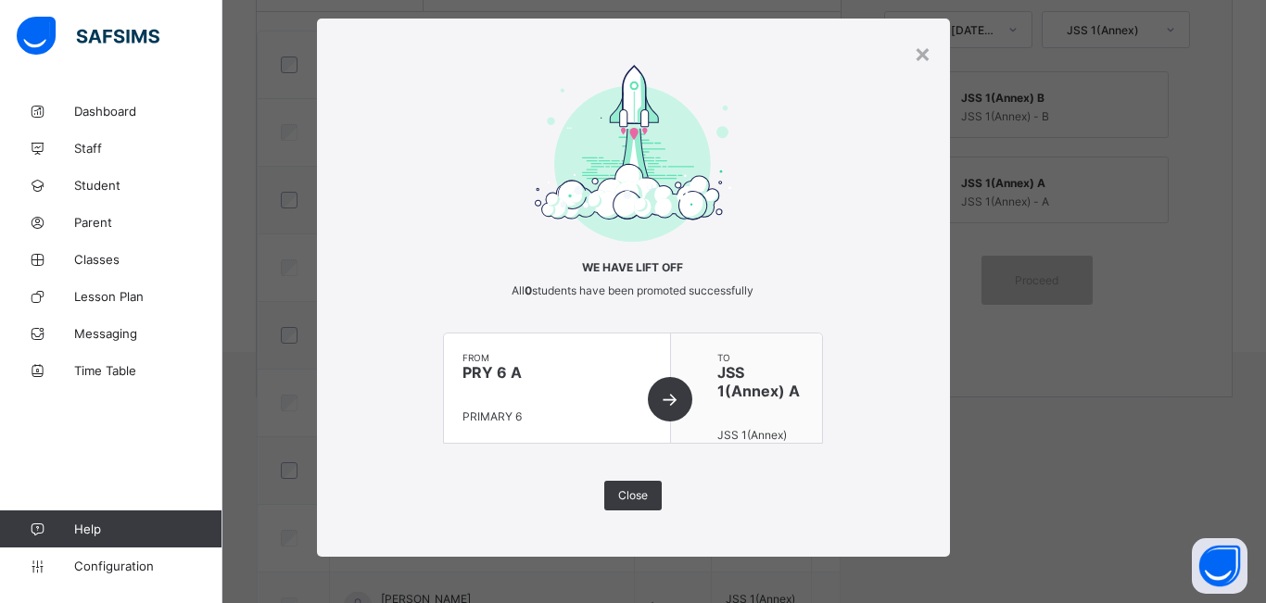
click at [669, 404] on div "from PRY 6 A PRIMARY 6" at bounding box center [557, 388] width 227 height 109
click at [671, 407] on div "from PRY 6 A PRIMARY 6" at bounding box center [557, 388] width 227 height 109
click at [919, 58] on div "×" at bounding box center [923, 53] width 18 height 32
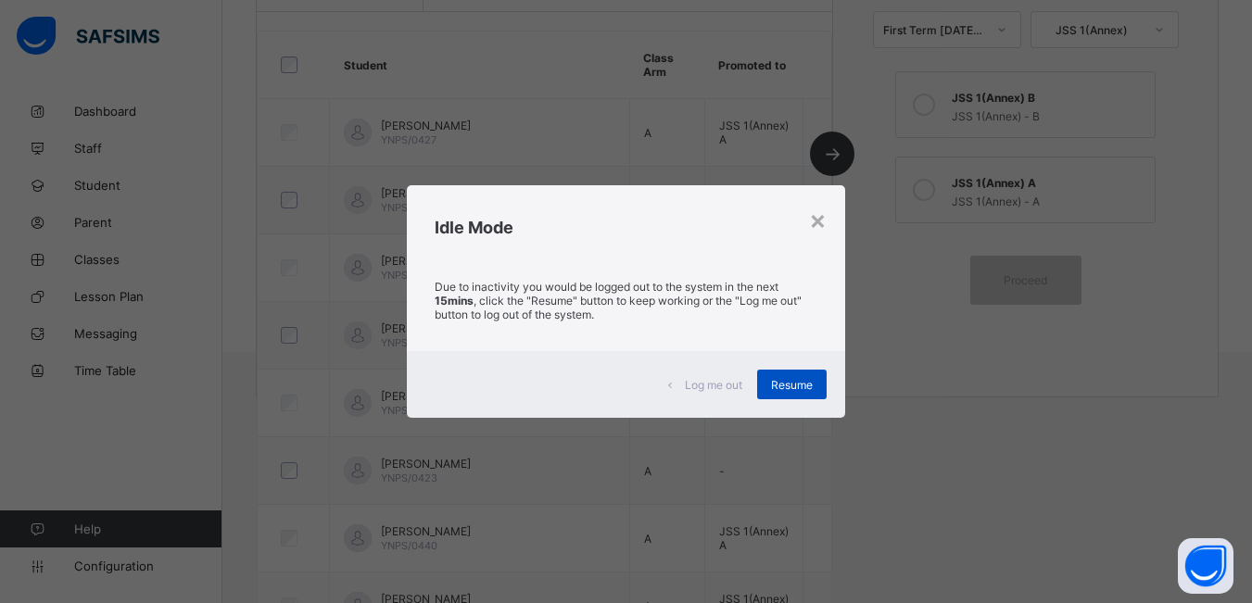
click at [793, 386] on span "Resume" at bounding box center [792, 385] width 42 height 14
click at [795, 385] on span "Resume" at bounding box center [792, 385] width 42 height 14
click at [794, 386] on span "Resume" at bounding box center [792, 385] width 42 height 14
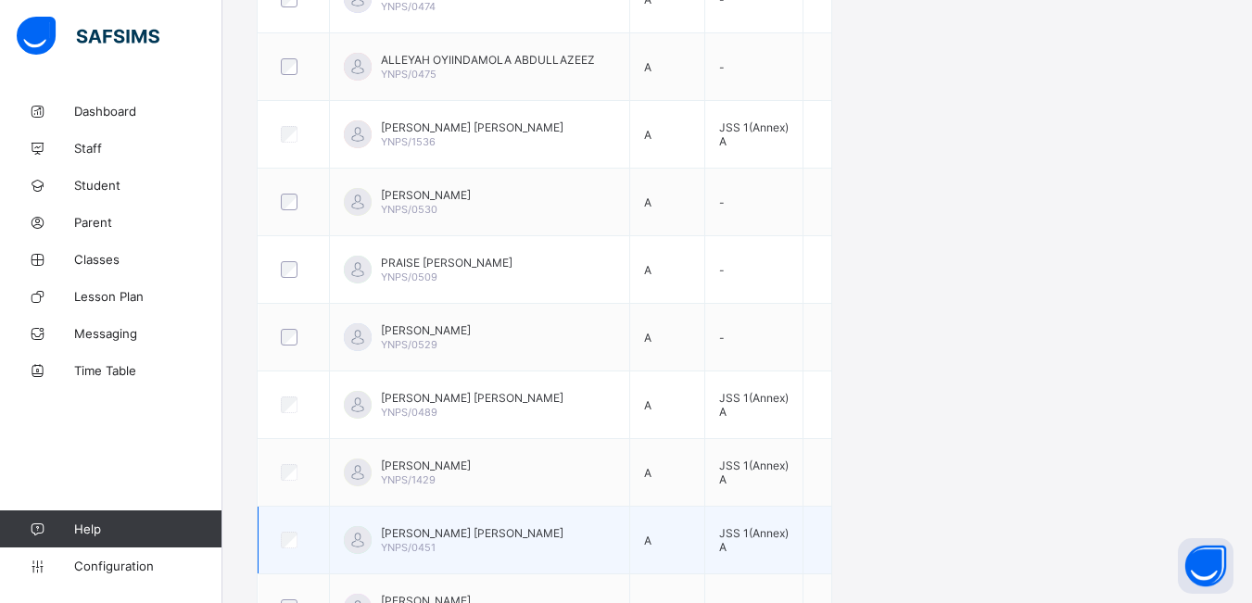
scroll to position [1678, 0]
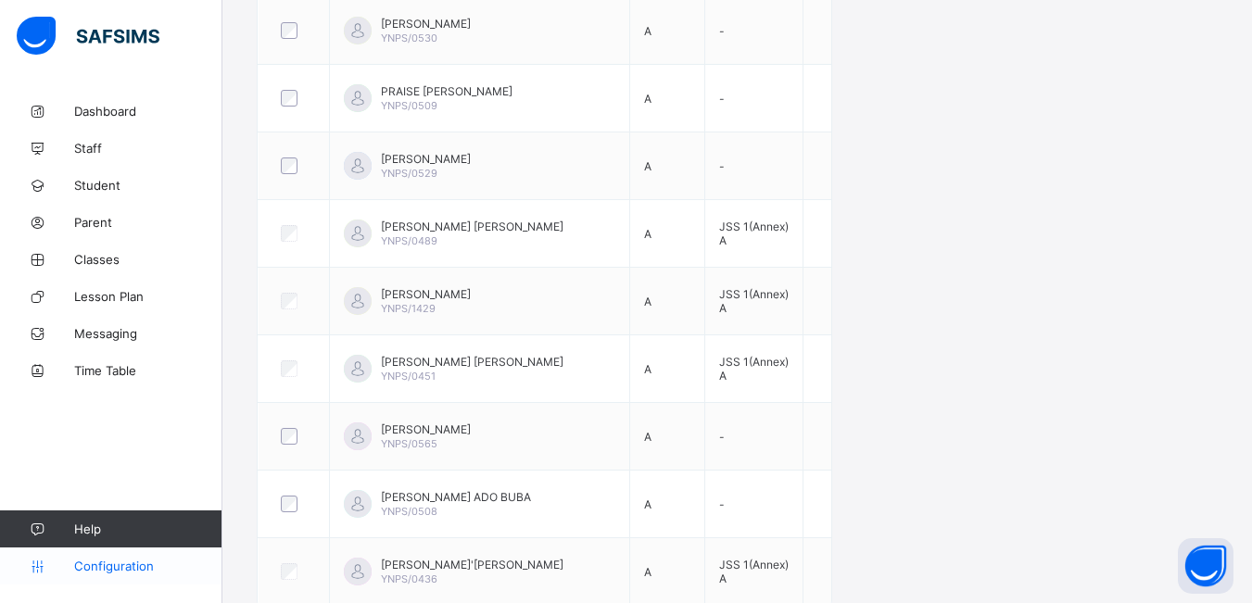
click at [97, 561] on span "Configuration" at bounding box center [147, 566] width 147 height 15
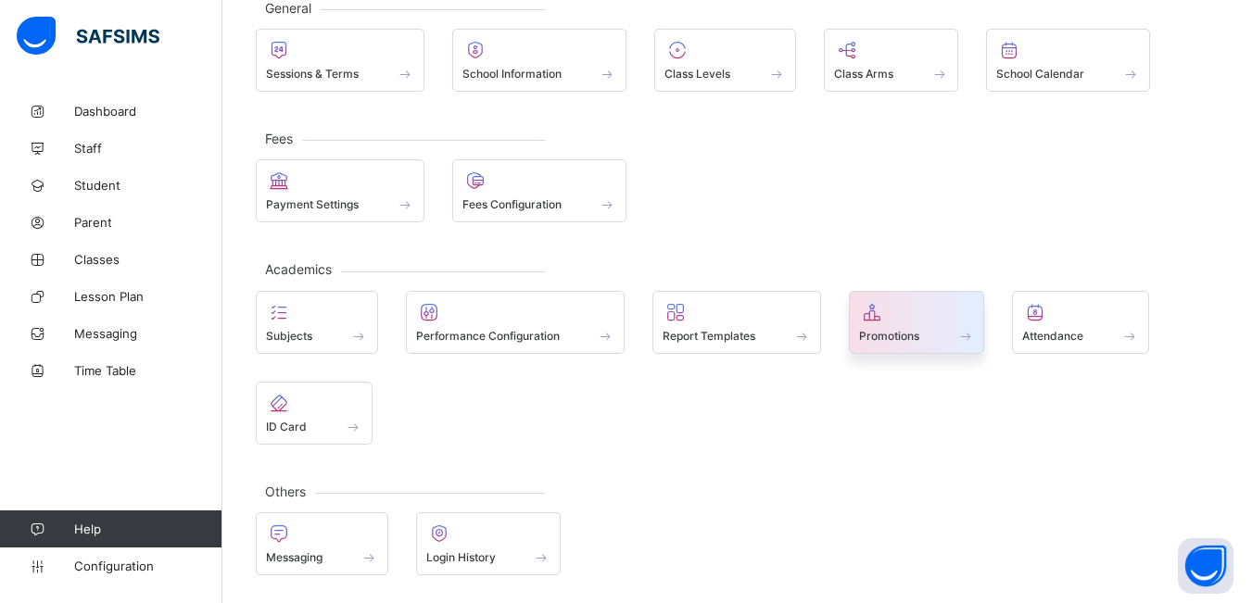
click at [893, 323] on span at bounding box center [917, 325] width 116 height 5
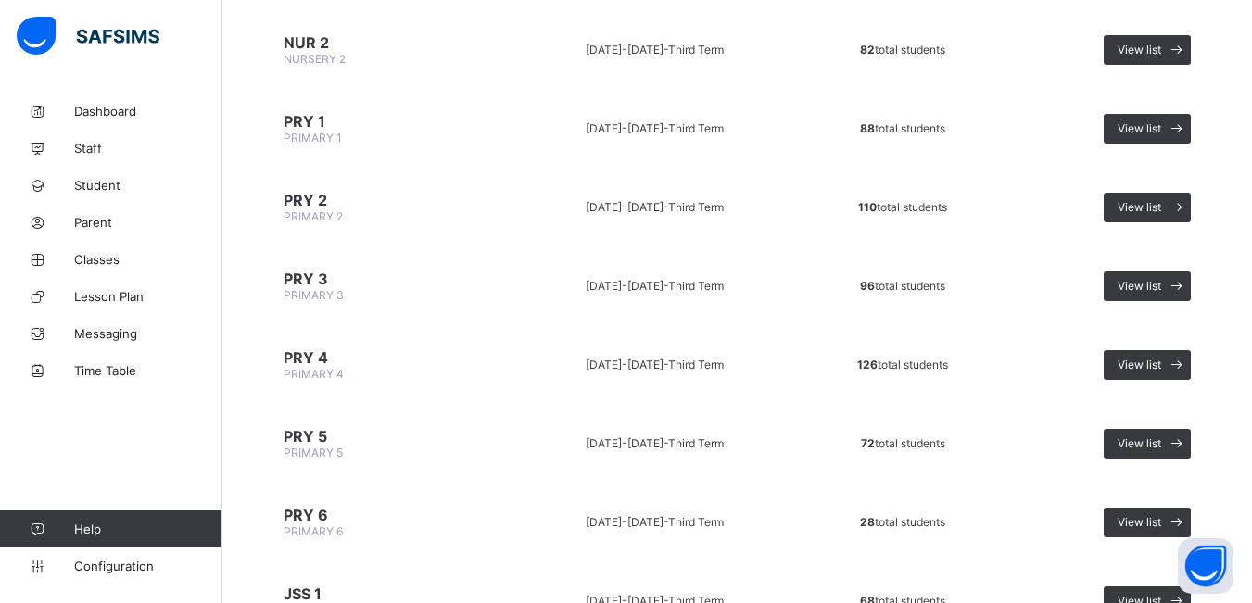
scroll to position [463, 0]
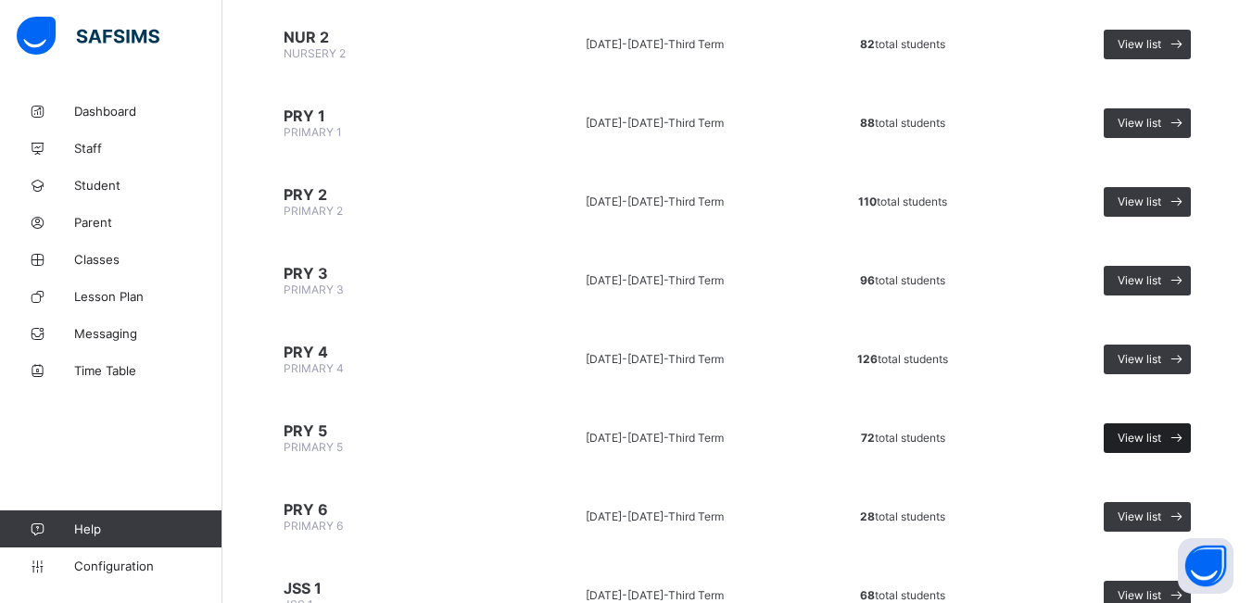
click at [1161, 436] on span "View list" at bounding box center [1140, 438] width 44 height 14
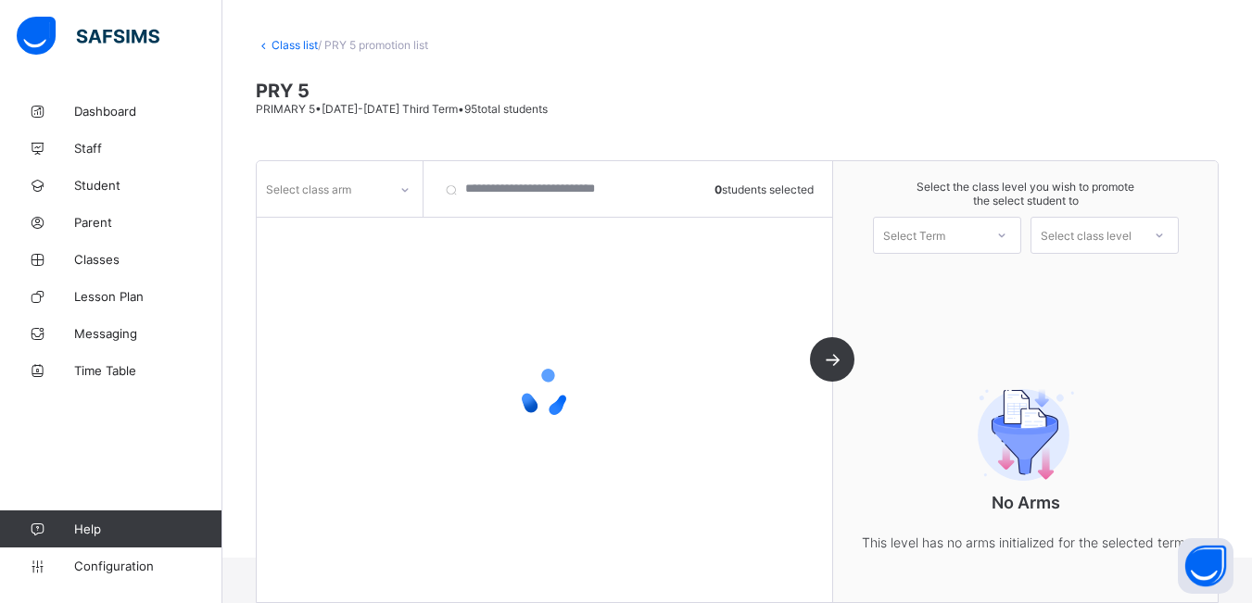
scroll to position [113, 0]
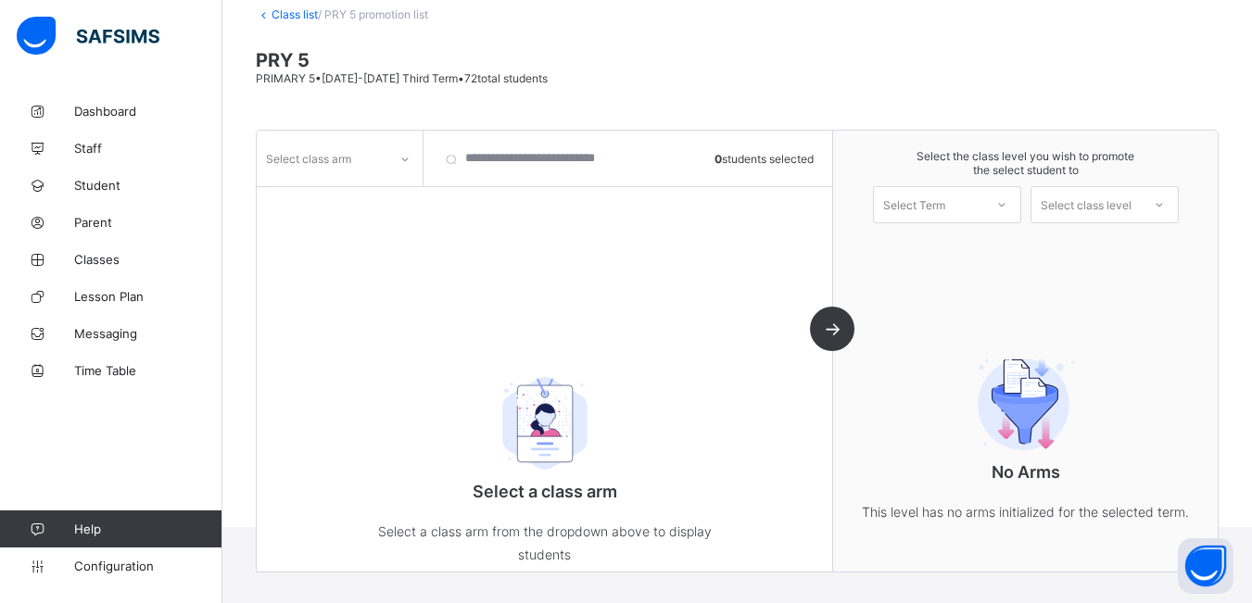
click at [398, 155] on div at bounding box center [405, 160] width 32 height 30
click at [376, 203] on div "A" at bounding box center [340, 198] width 164 height 29
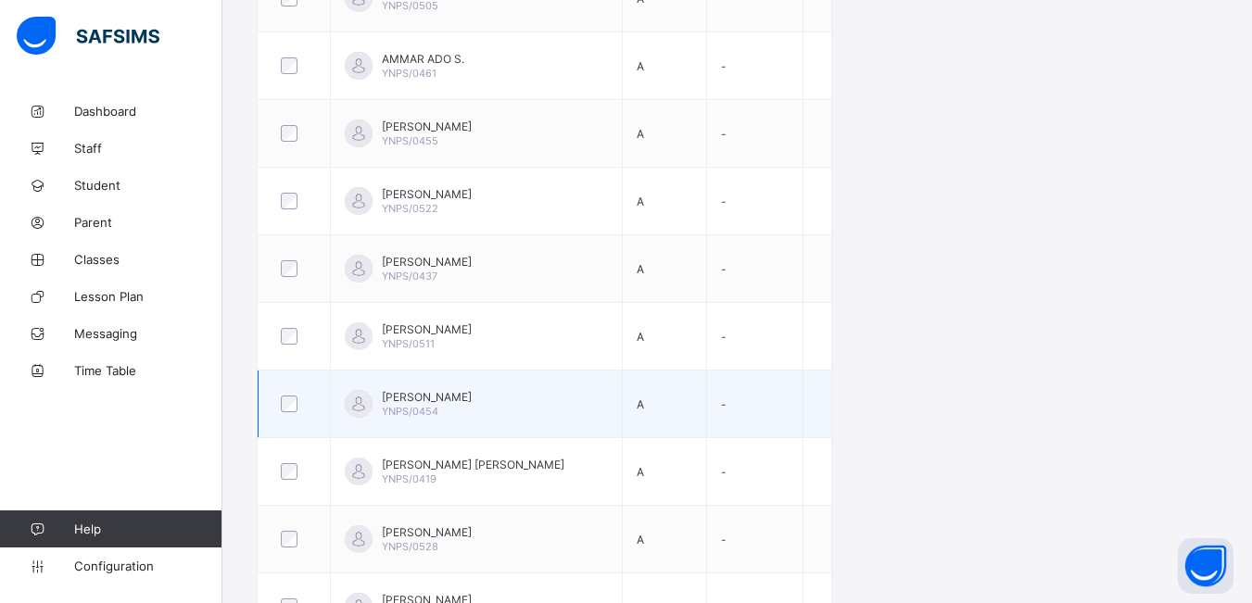
scroll to position [1543, 0]
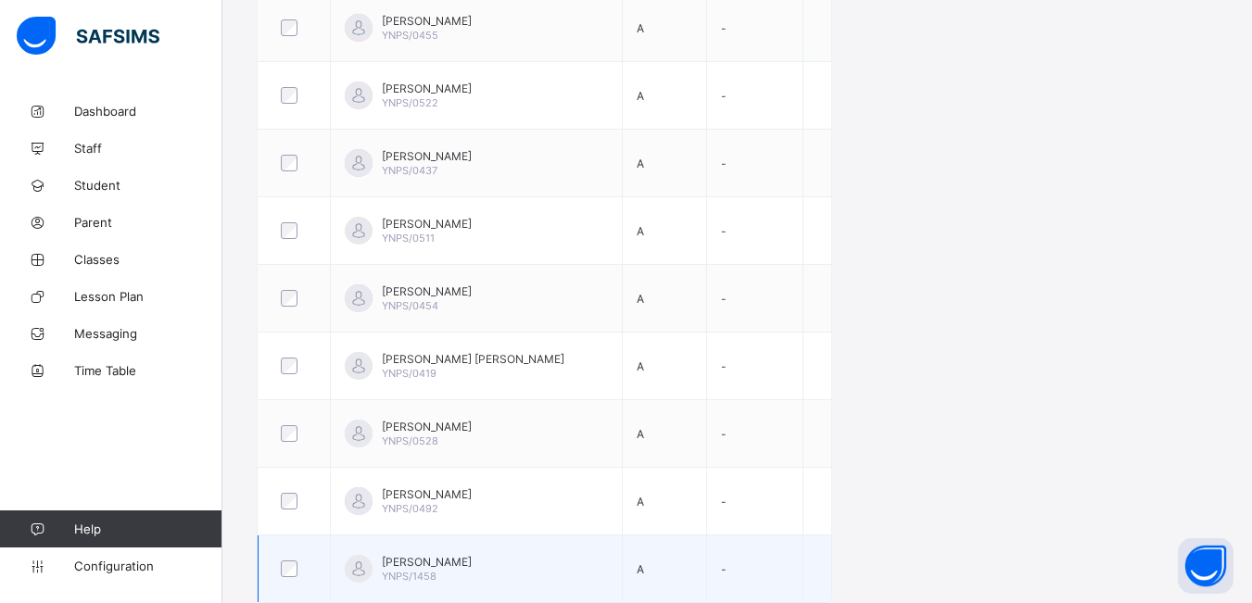
click at [298, 568] on div at bounding box center [294, 569] width 34 height 17
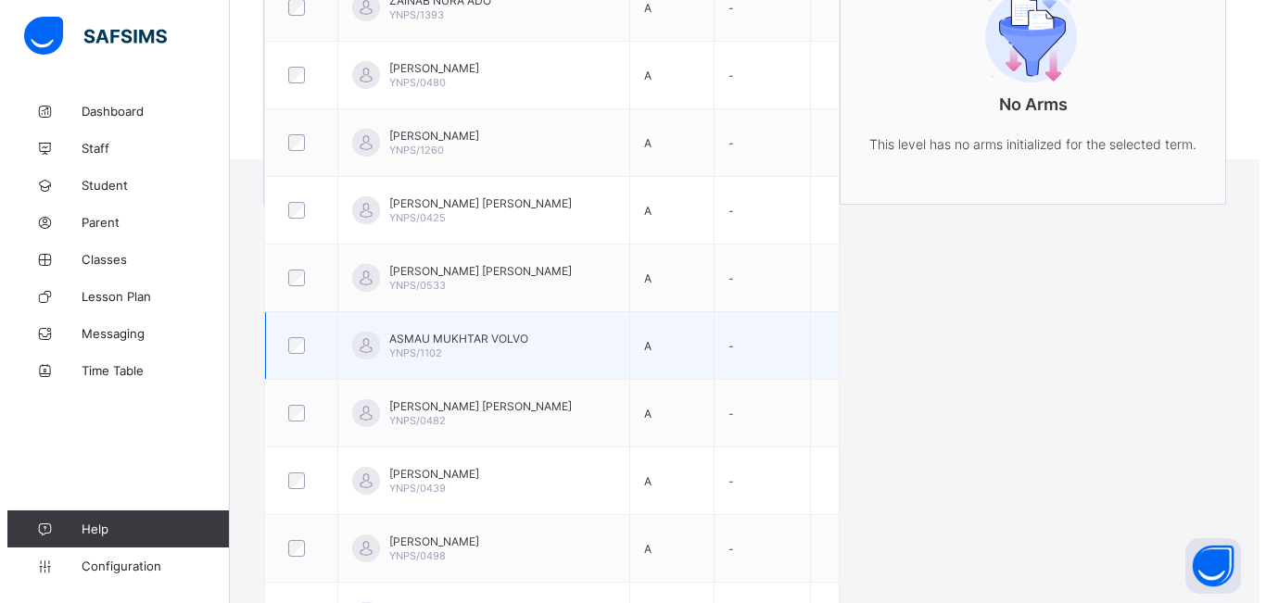
scroll to position [246, 0]
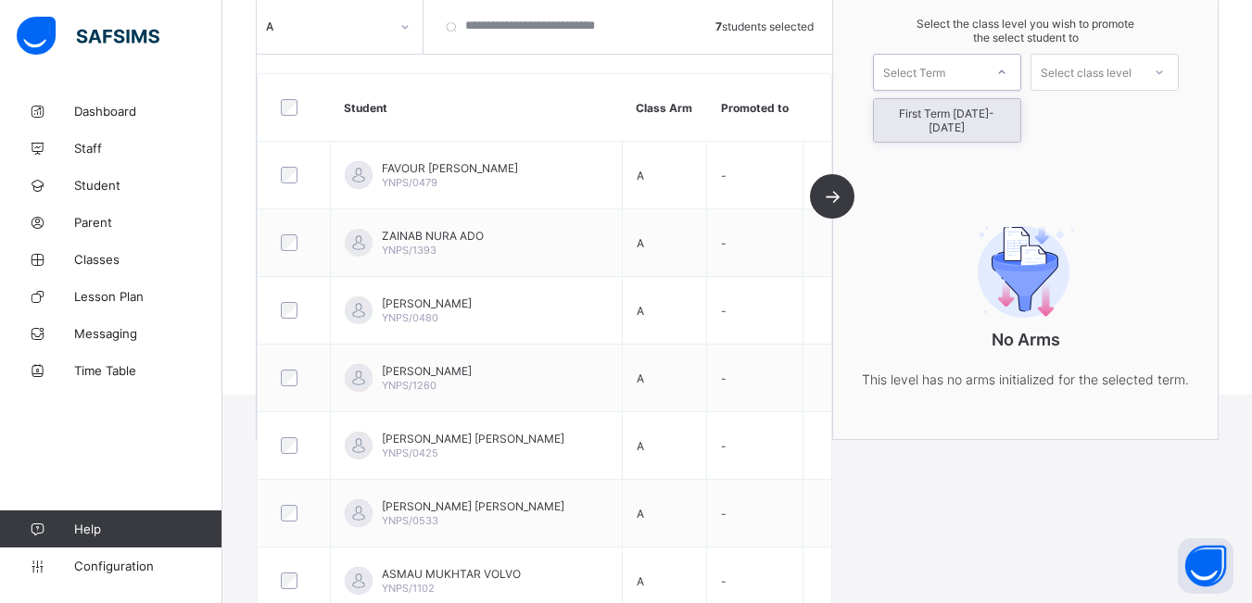
click at [1007, 73] on icon at bounding box center [1001, 72] width 11 height 19
click at [1003, 114] on div "First Term [DATE]-[DATE]" at bounding box center [947, 120] width 146 height 43
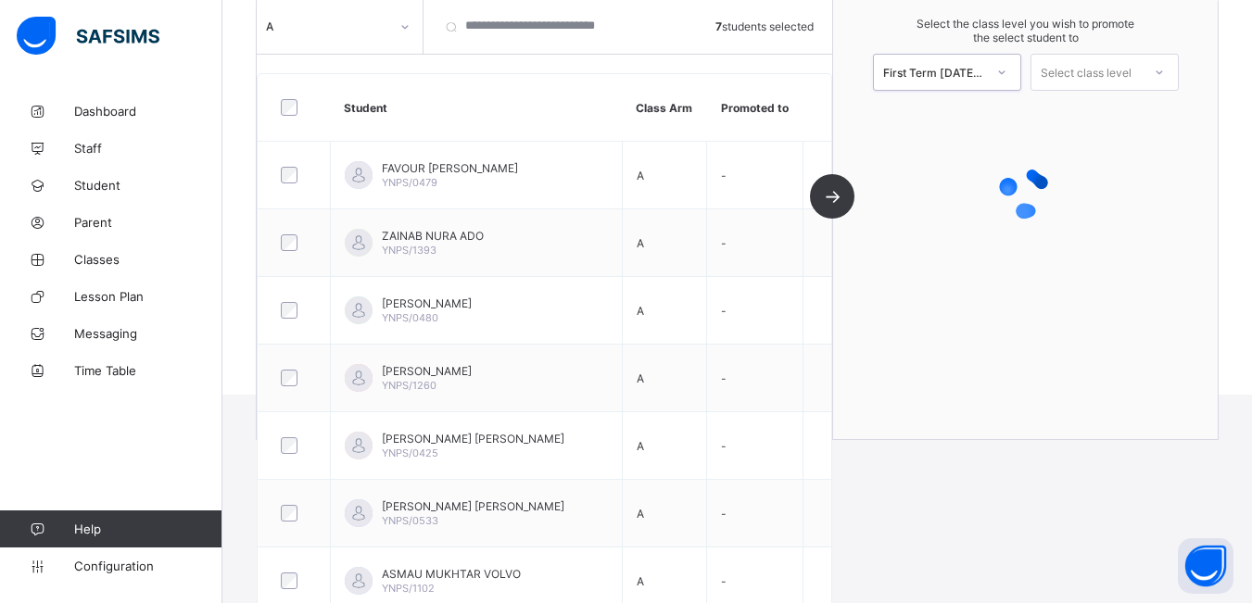
click at [1165, 74] on icon at bounding box center [1159, 72] width 11 height 19
click at [1133, 354] on div "JSS 1(Annex)" at bounding box center [1104, 351] width 146 height 30
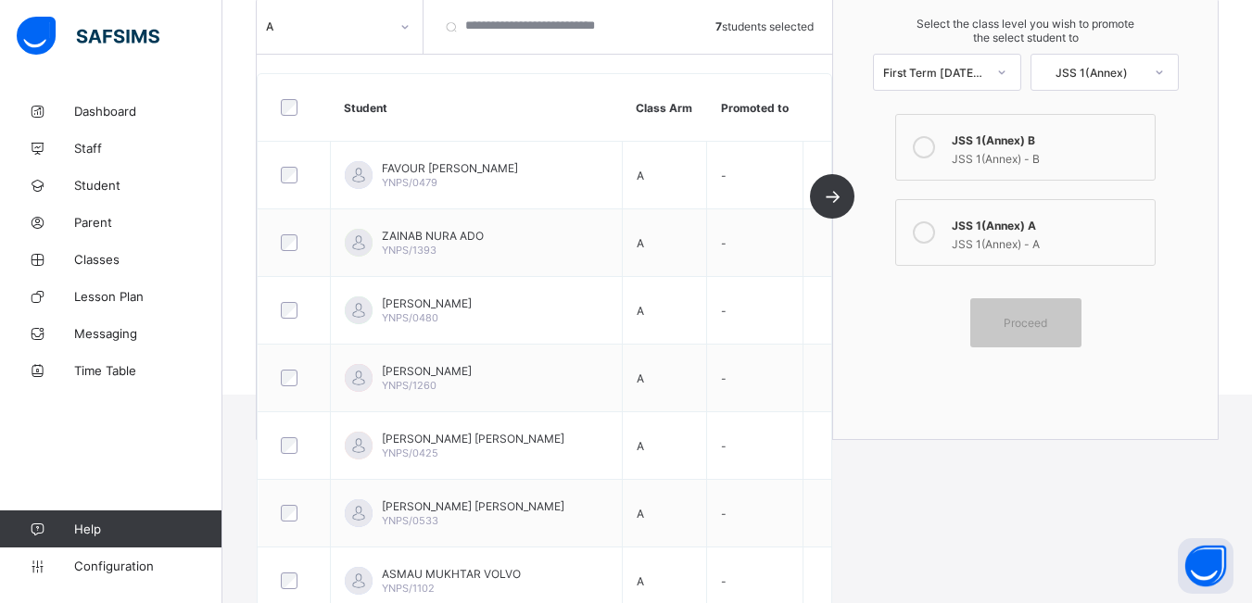
click at [935, 234] on icon at bounding box center [924, 232] width 22 height 22
click at [1047, 323] on span "Proceed" at bounding box center [1026, 323] width 44 height 14
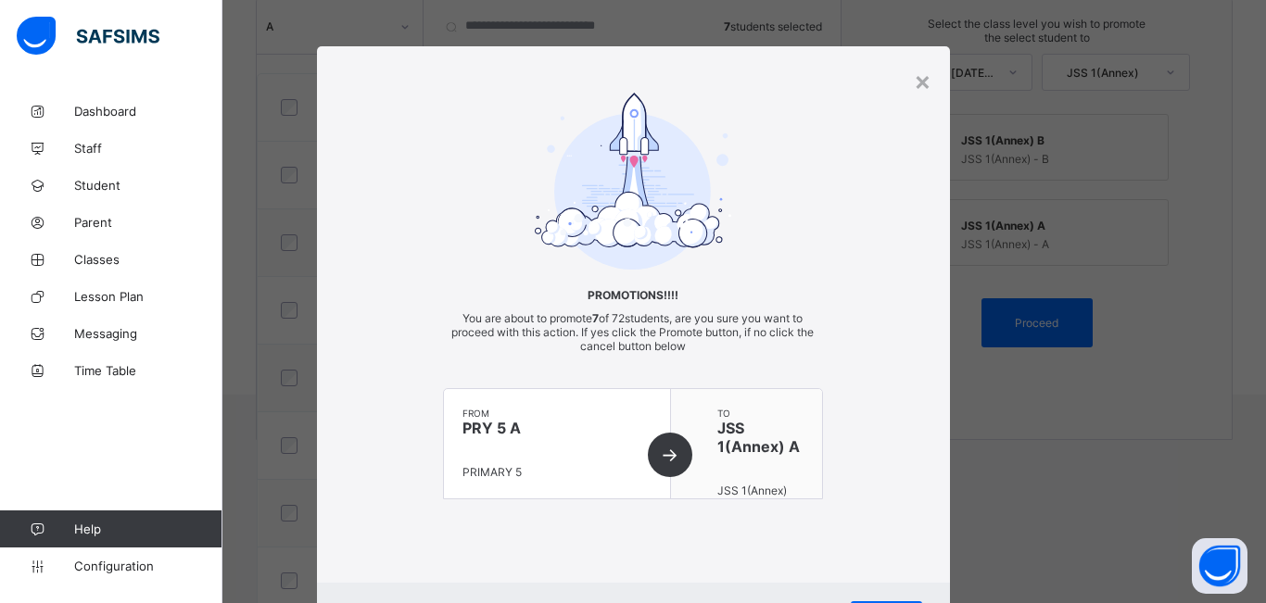
scroll to position [93, 0]
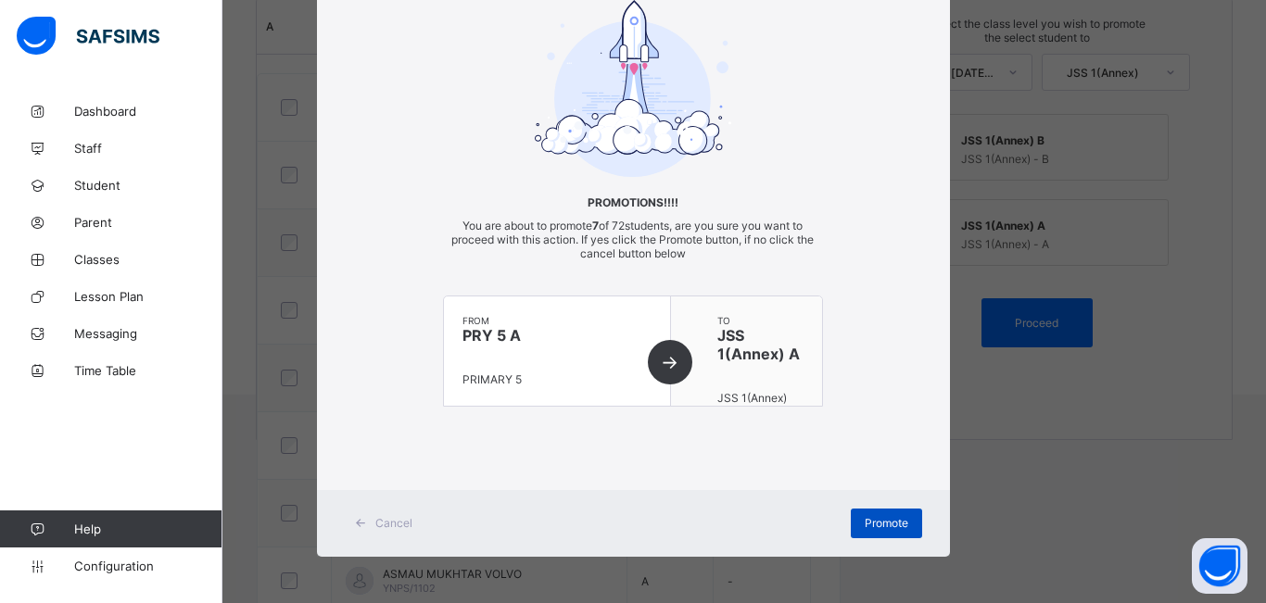
click at [874, 525] on span "Promote" at bounding box center [887, 523] width 44 height 14
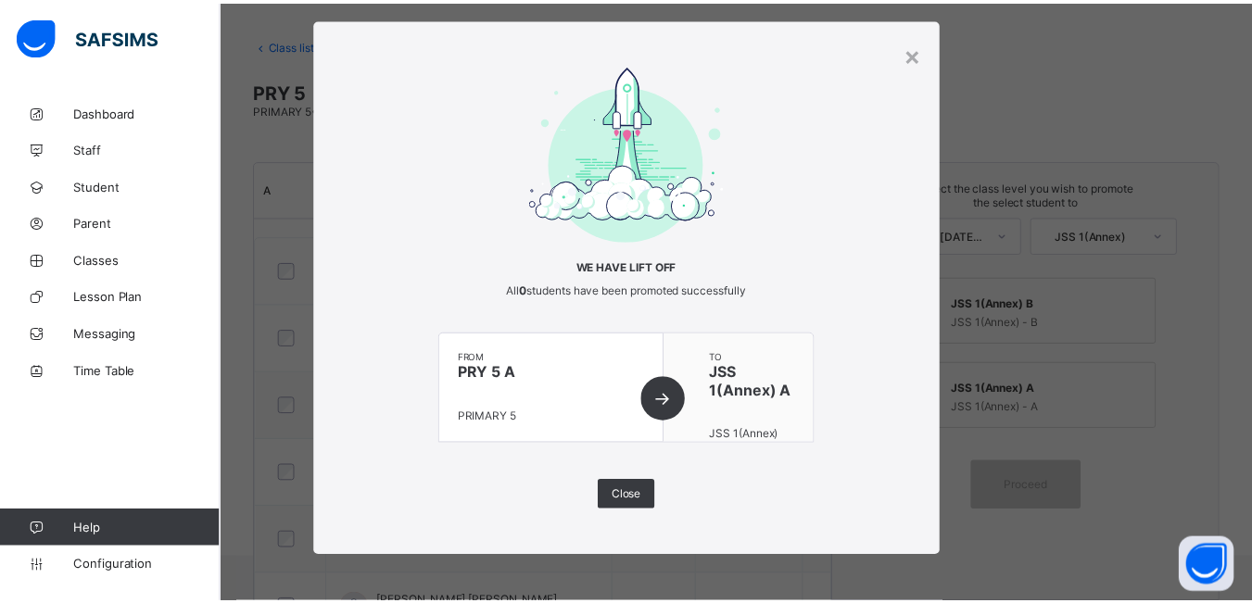
scroll to position [246, 0]
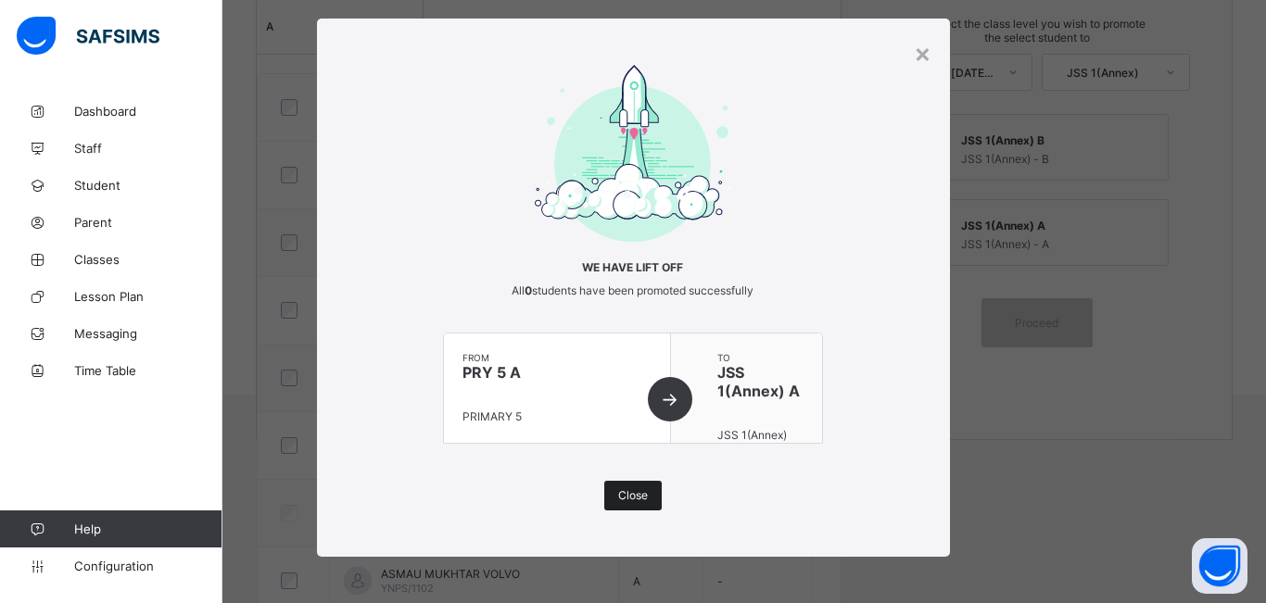
click at [637, 498] on span "Close" at bounding box center [633, 495] width 30 height 14
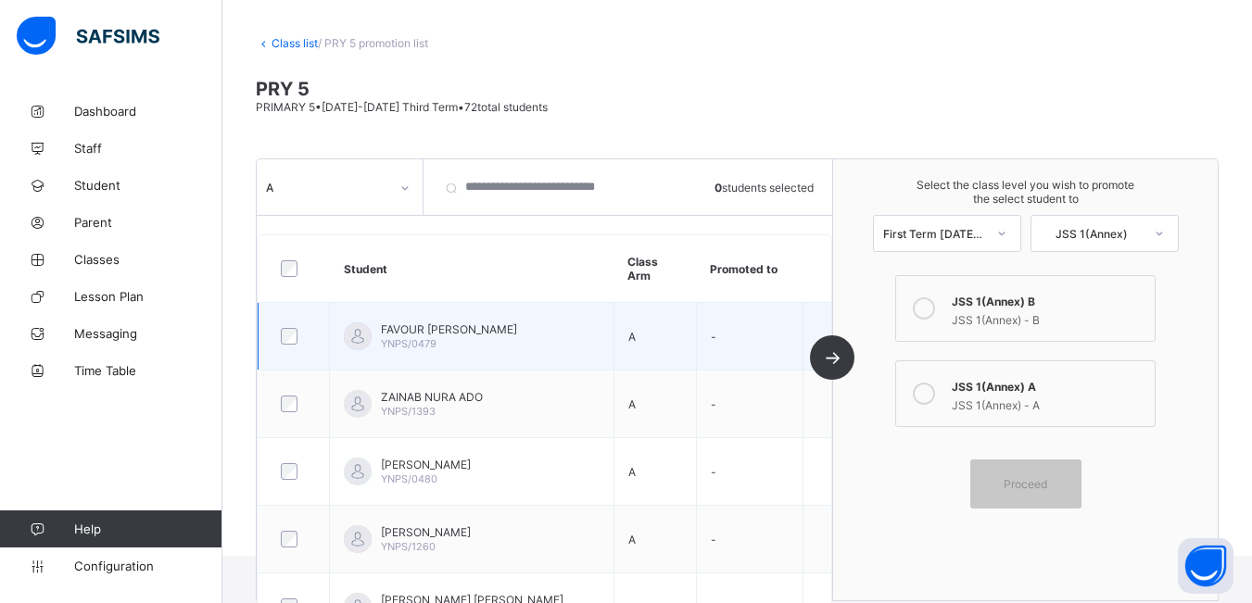
scroll to position [0, 0]
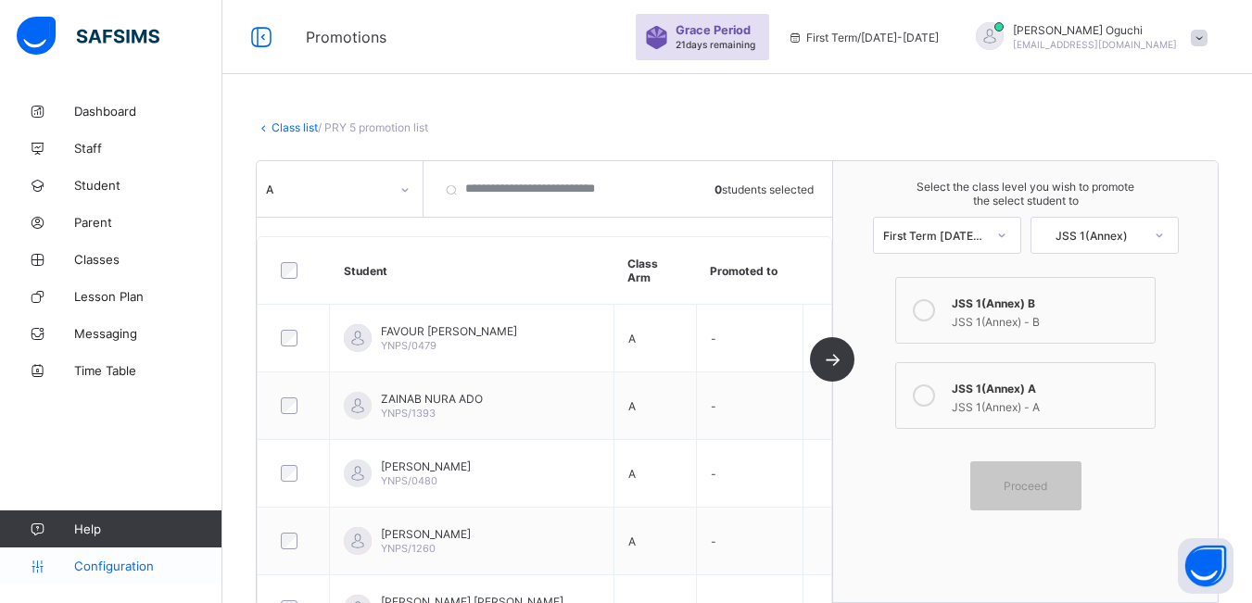
click at [138, 570] on span "Configuration" at bounding box center [147, 566] width 147 height 15
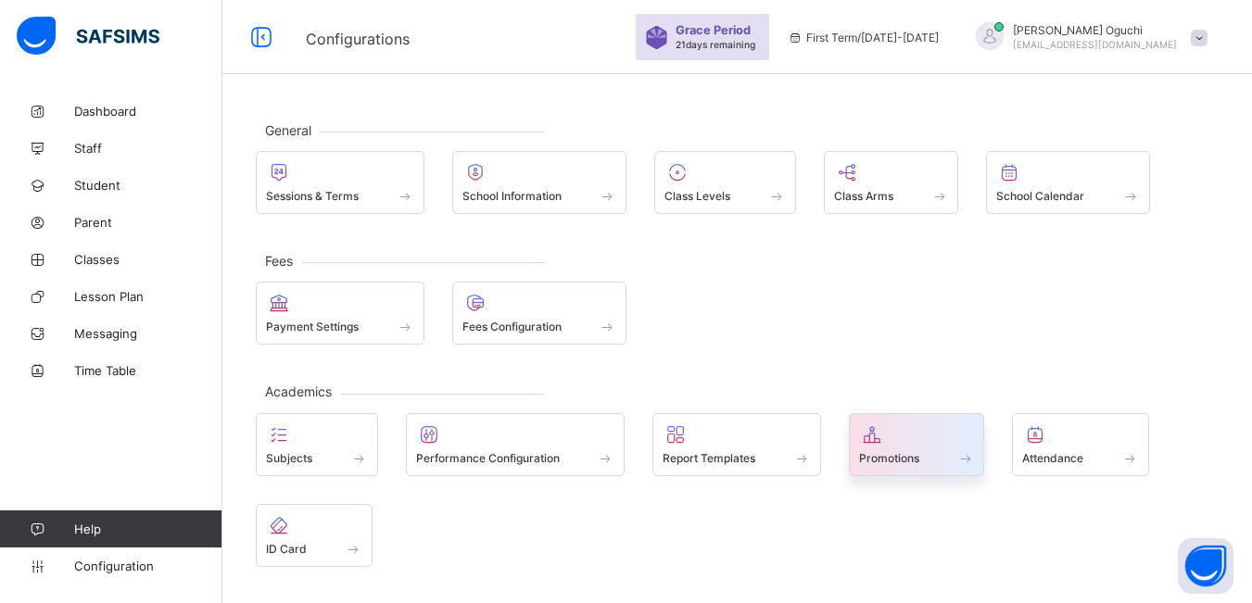
click at [894, 451] on span "Promotions" at bounding box center [889, 458] width 60 height 14
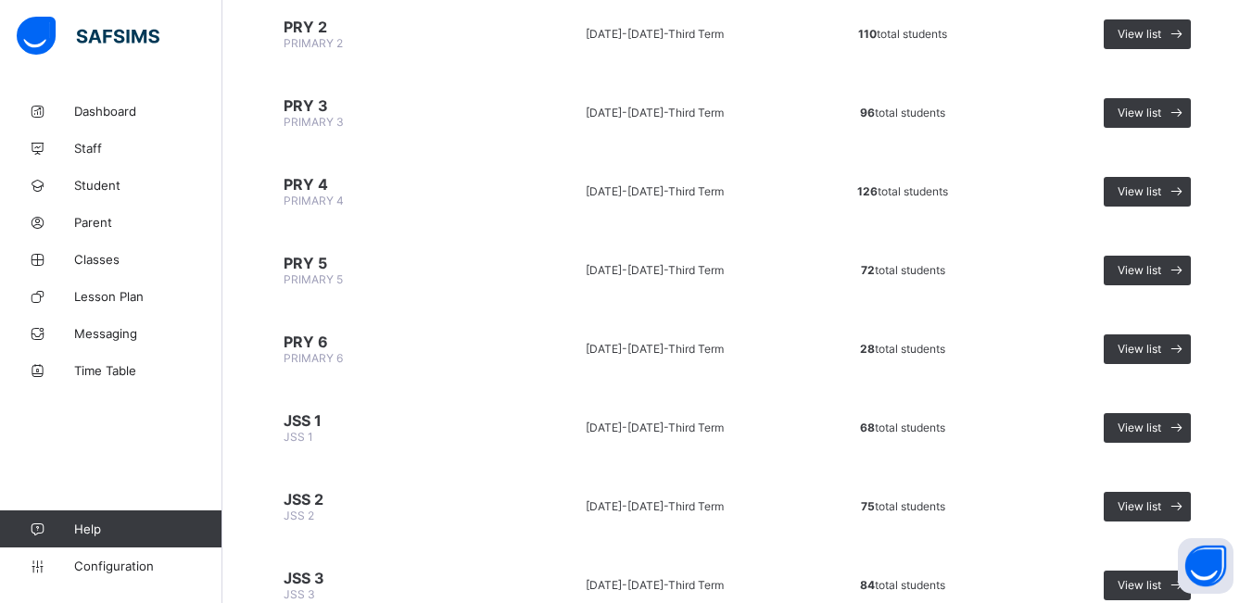
scroll to position [649, 0]
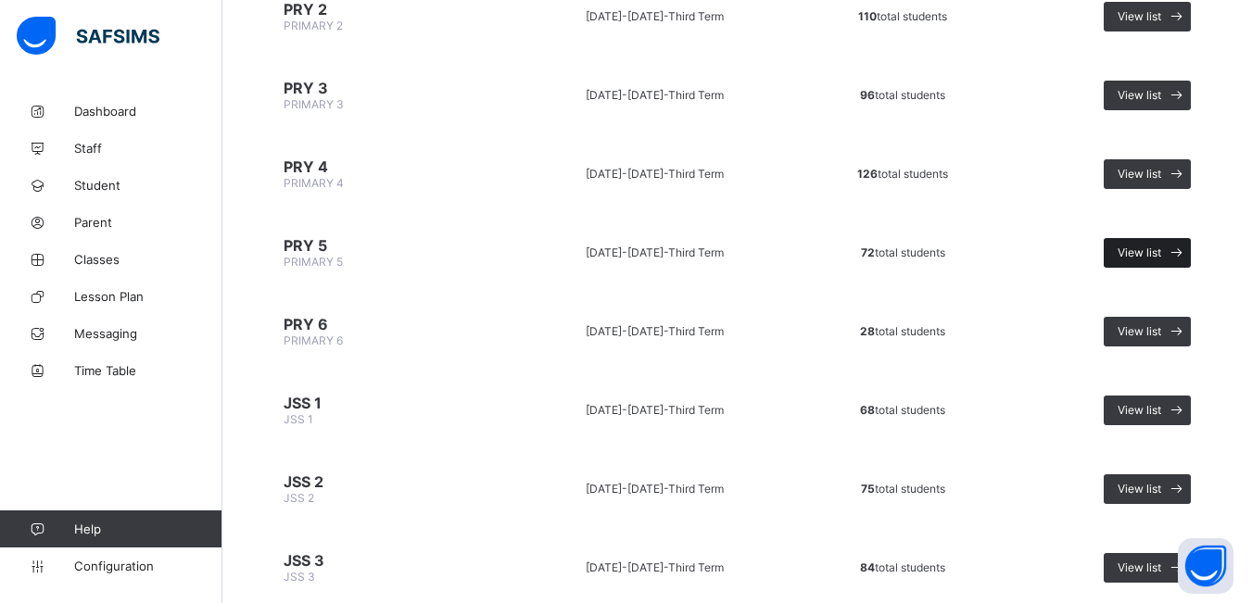
click at [1161, 254] on span "View list" at bounding box center [1140, 253] width 44 height 14
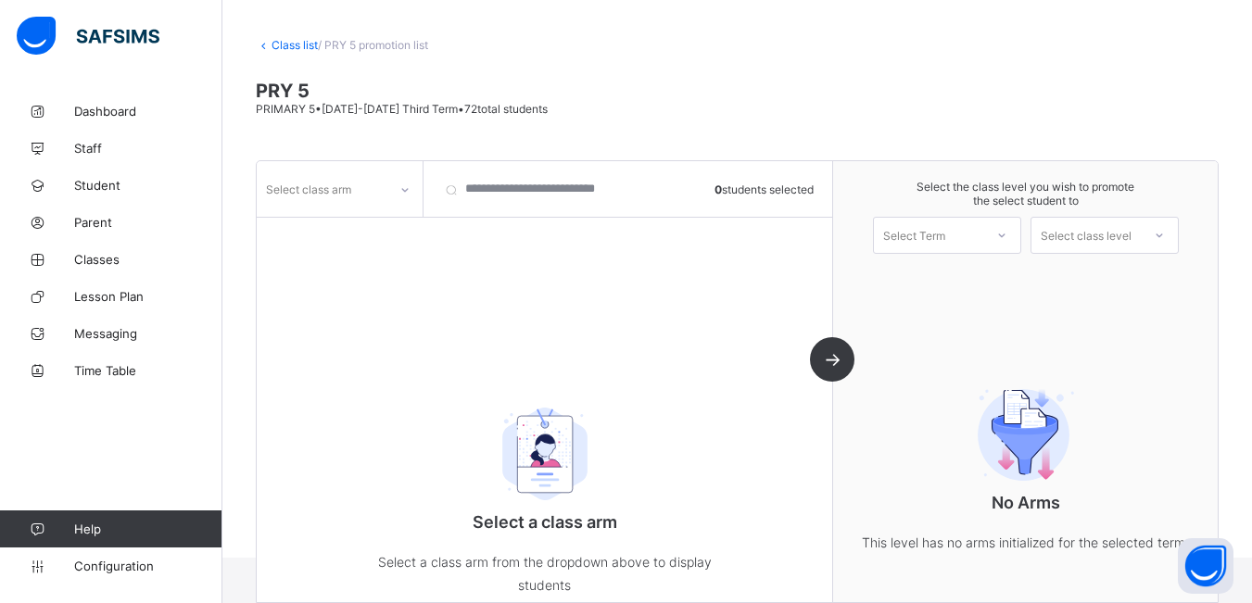
scroll to position [113, 0]
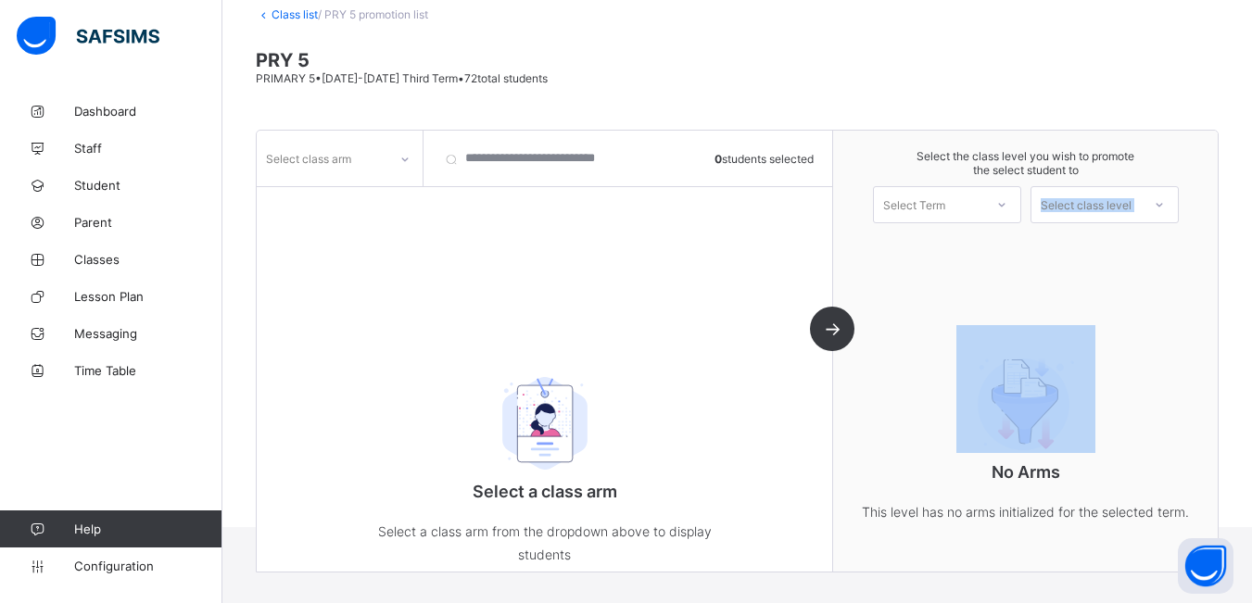
drag, startPoint x: 1084, startPoint y: 242, endPoint x: 878, endPoint y: 202, distance: 209.5
click at [994, 213] on div "Select the class level you wish to promote the select student to Select Term Se…" at bounding box center [1025, 351] width 385 height 441
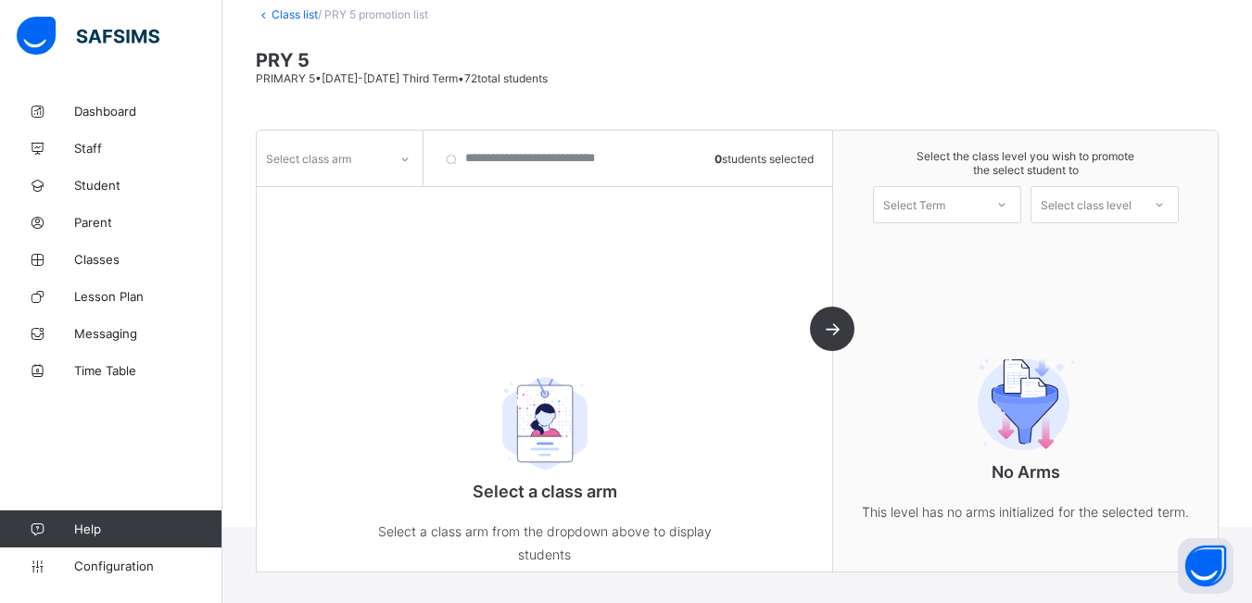
click at [637, 204] on div "Select class arm 0 students selected Select a class arm Select a class arm from…" at bounding box center [545, 351] width 576 height 441
click at [411, 157] on div at bounding box center [405, 160] width 32 height 30
click at [360, 221] on div "B" at bounding box center [340, 227] width 164 height 29
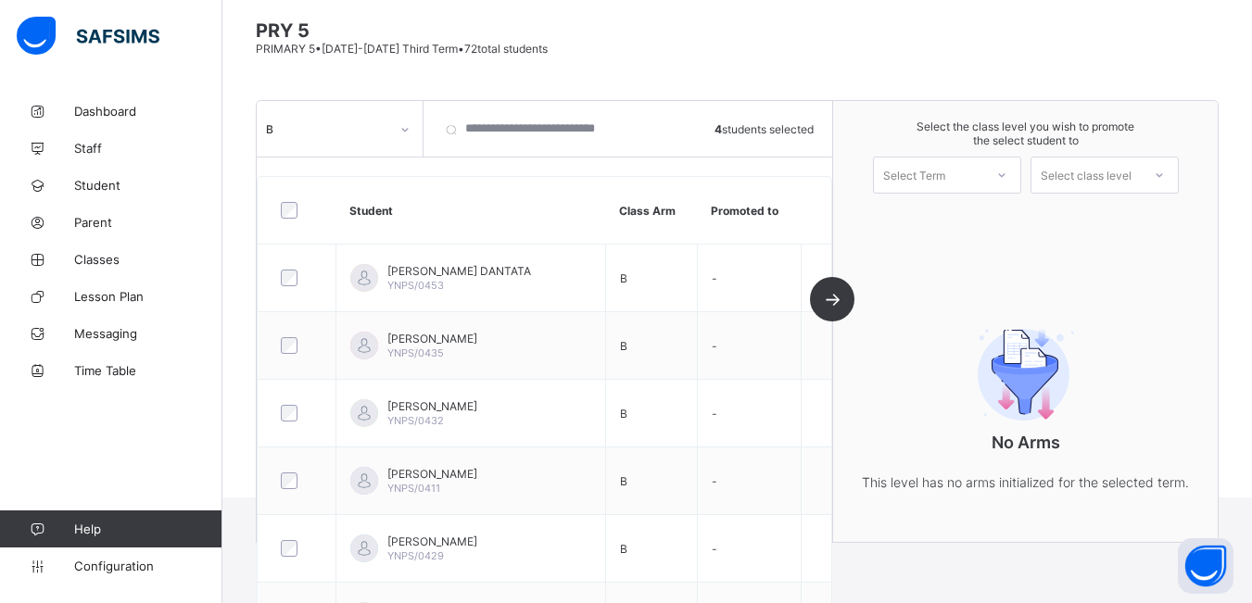
scroll to position [110, 0]
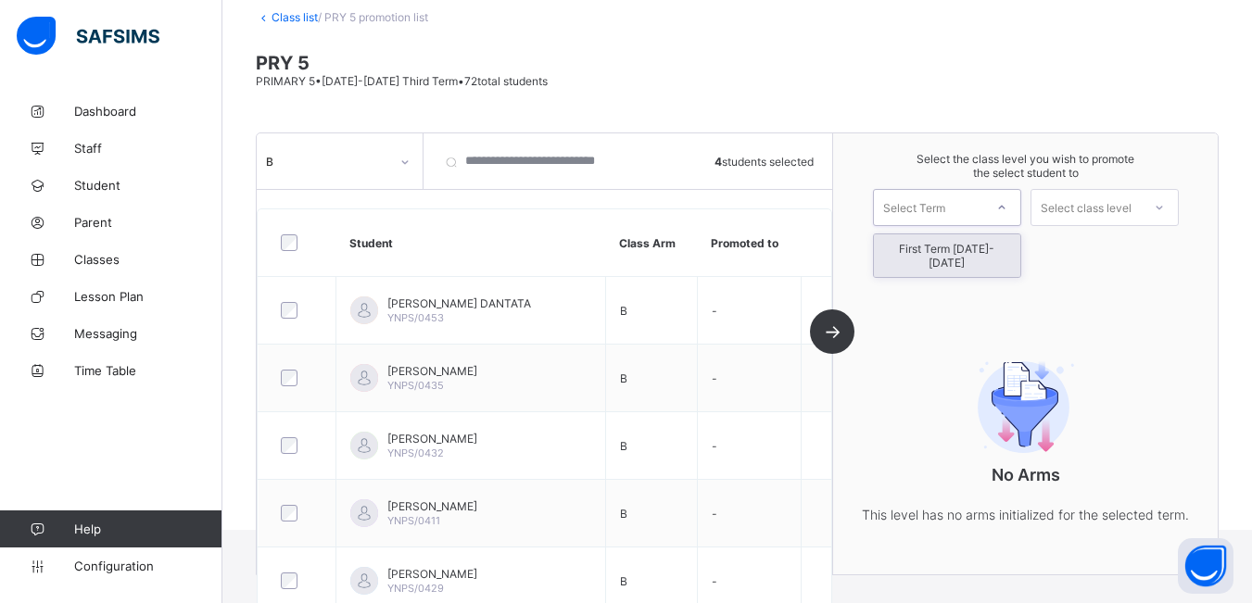
click at [1007, 208] on icon at bounding box center [1001, 207] width 11 height 19
click at [992, 245] on div "First Term [DATE]-[DATE]" at bounding box center [947, 255] width 146 height 43
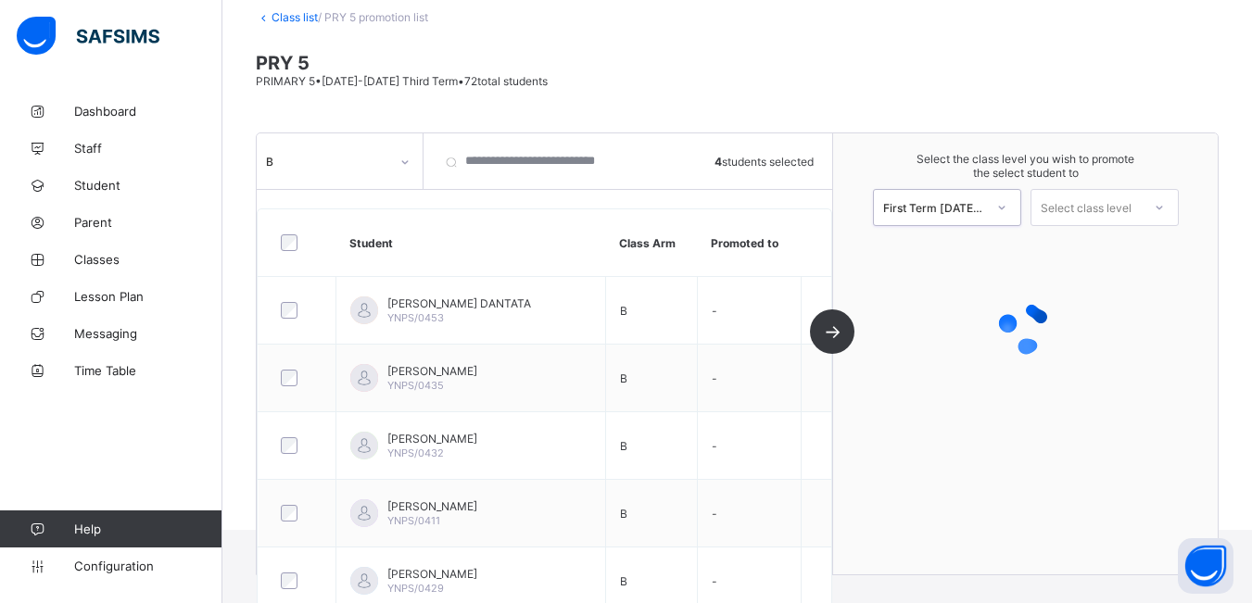
click at [1176, 209] on div at bounding box center [1159, 208] width 33 height 32
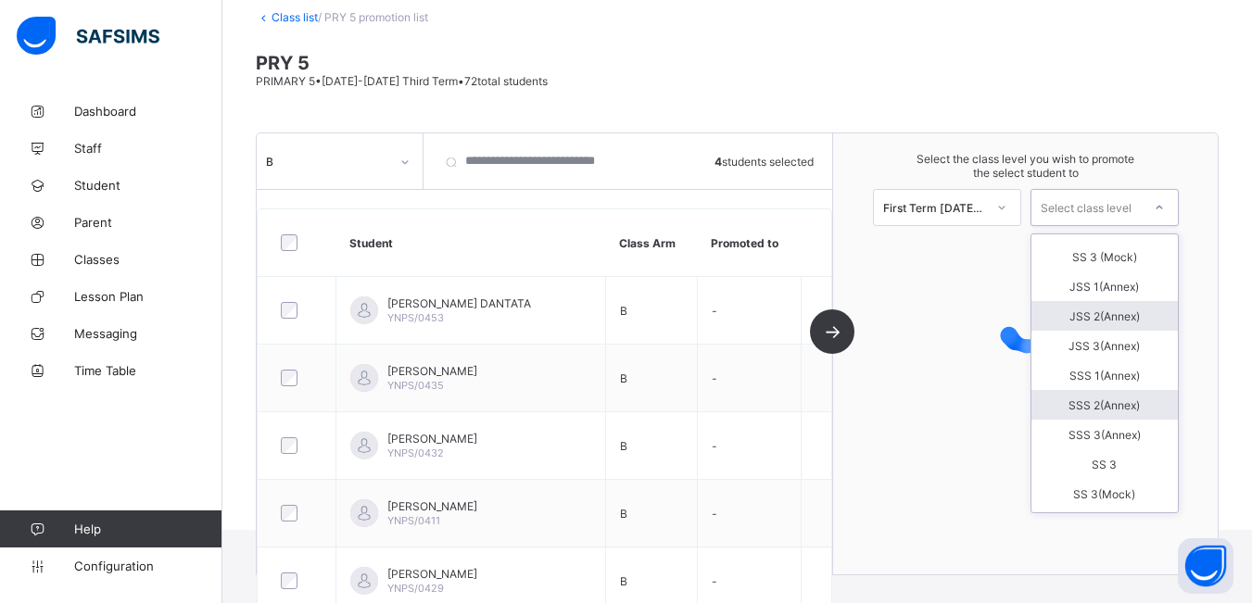
scroll to position [169, 0]
click at [1139, 314] on div "JSS 1(Annex)" at bounding box center [1104, 318] width 146 height 30
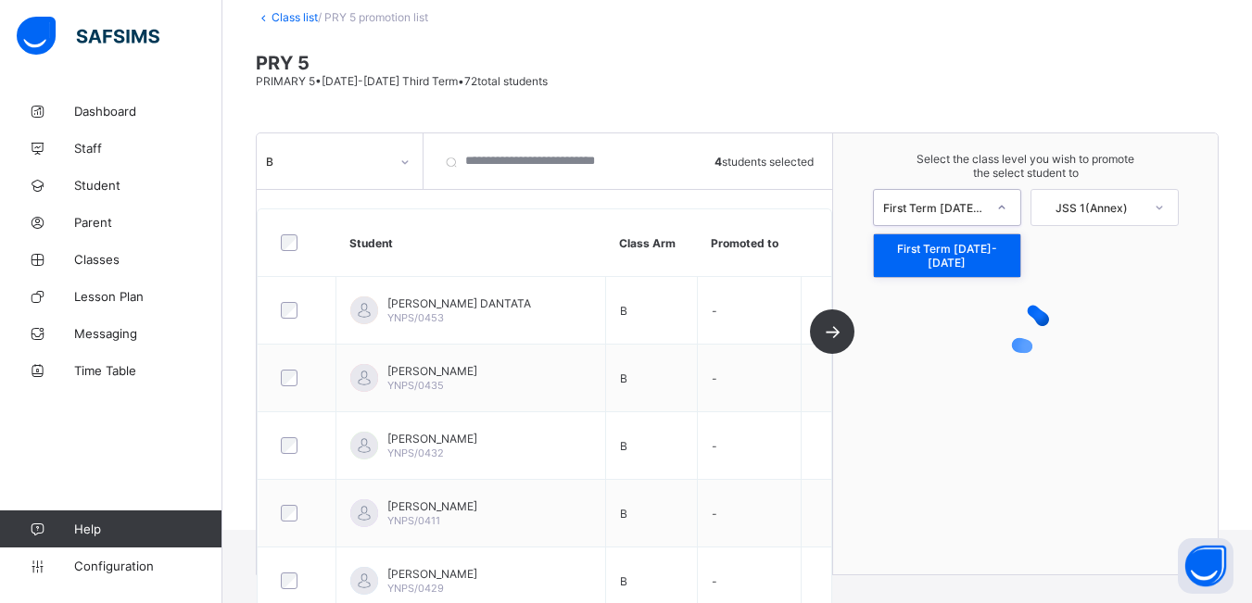
click at [1007, 213] on icon at bounding box center [1001, 207] width 11 height 19
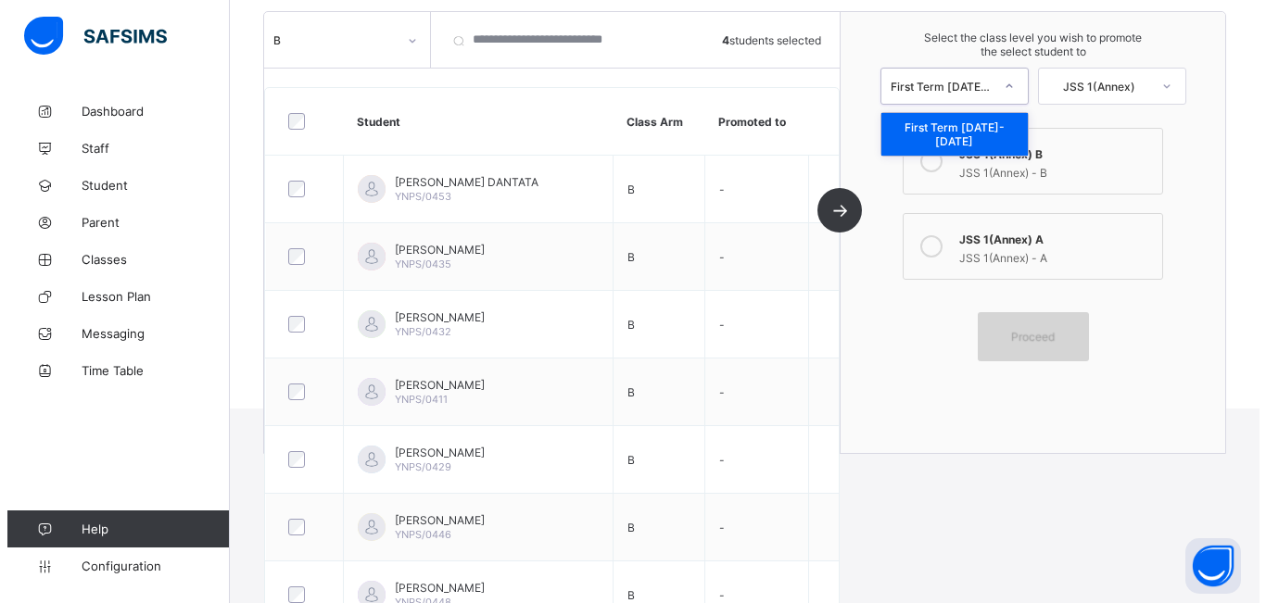
scroll to position [203, 0]
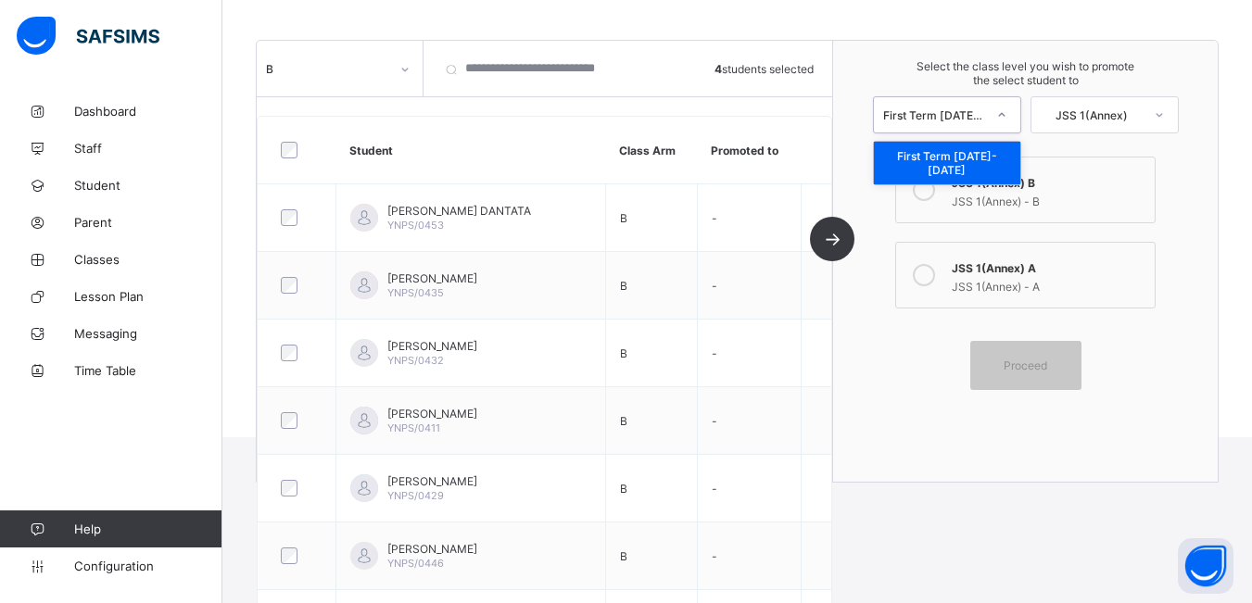
click at [930, 272] on icon at bounding box center [924, 275] width 22 height 22
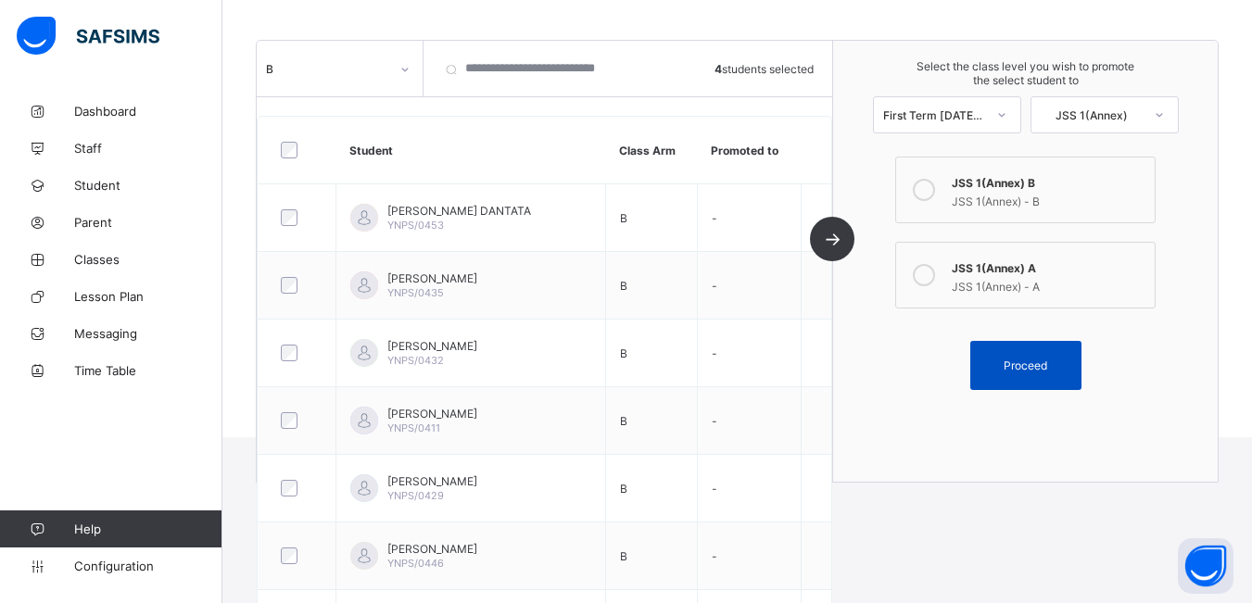
click at [1041, 365] on span "Proceed" at bounding box center [1026, 366] width 44 height 14
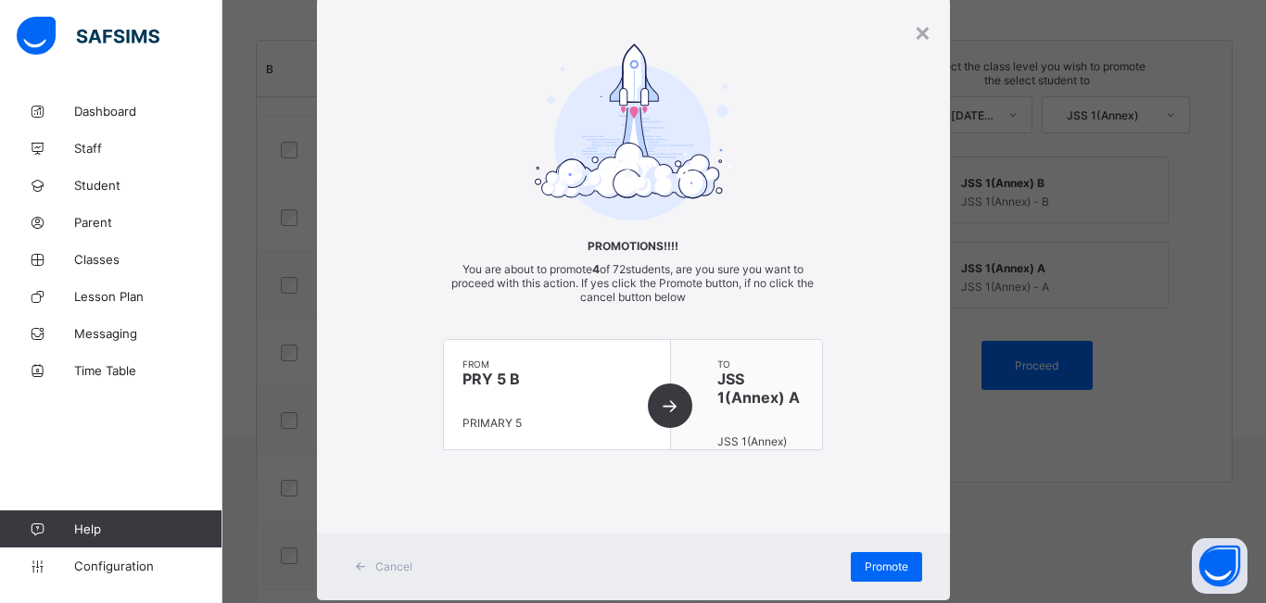
scroll to position [93, 0]
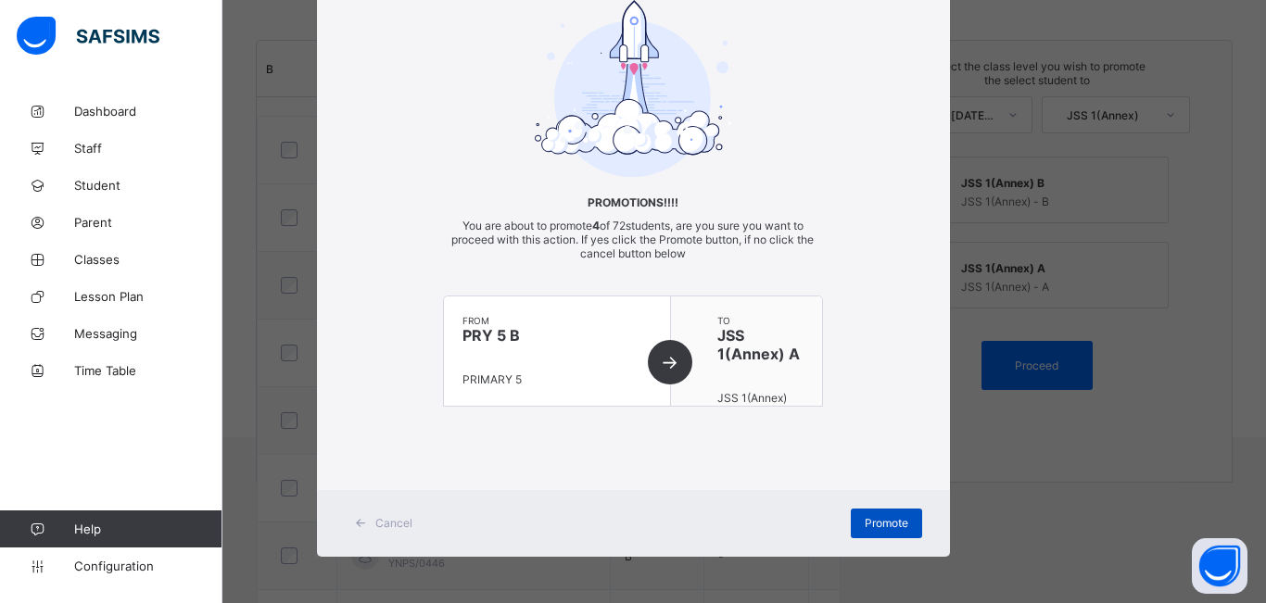
click at [878, 525] on span "Promote" at bounding box center [887, 523] width 44 height 14
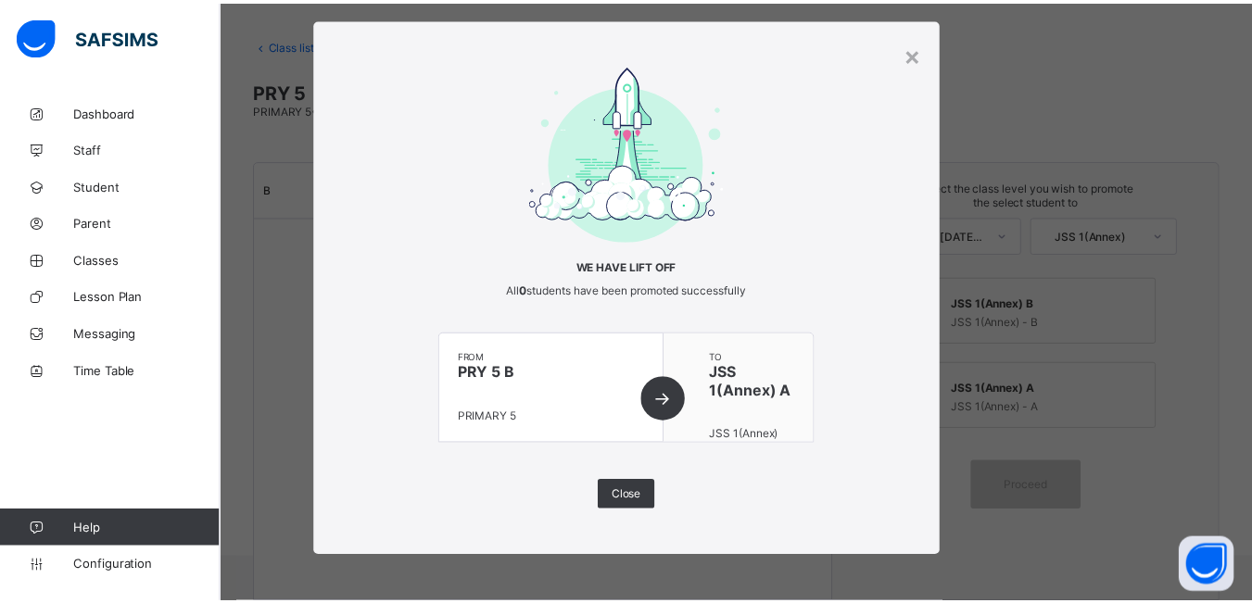
scroll to position [203, 0]
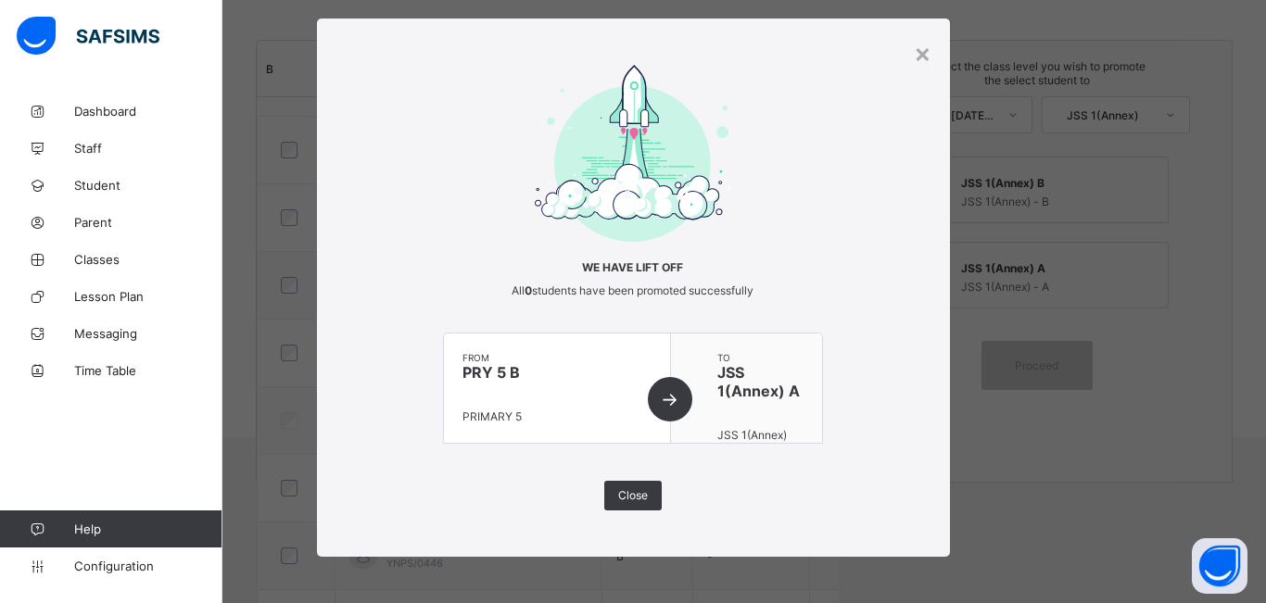
click at [668, 391] on div "from PRY 5 B PRIMARY 5" at bounding box center [557, 388] width 227 height 109
click at [639, 490] on span "Close" at bounding box center [633, 495] width 30 height 14
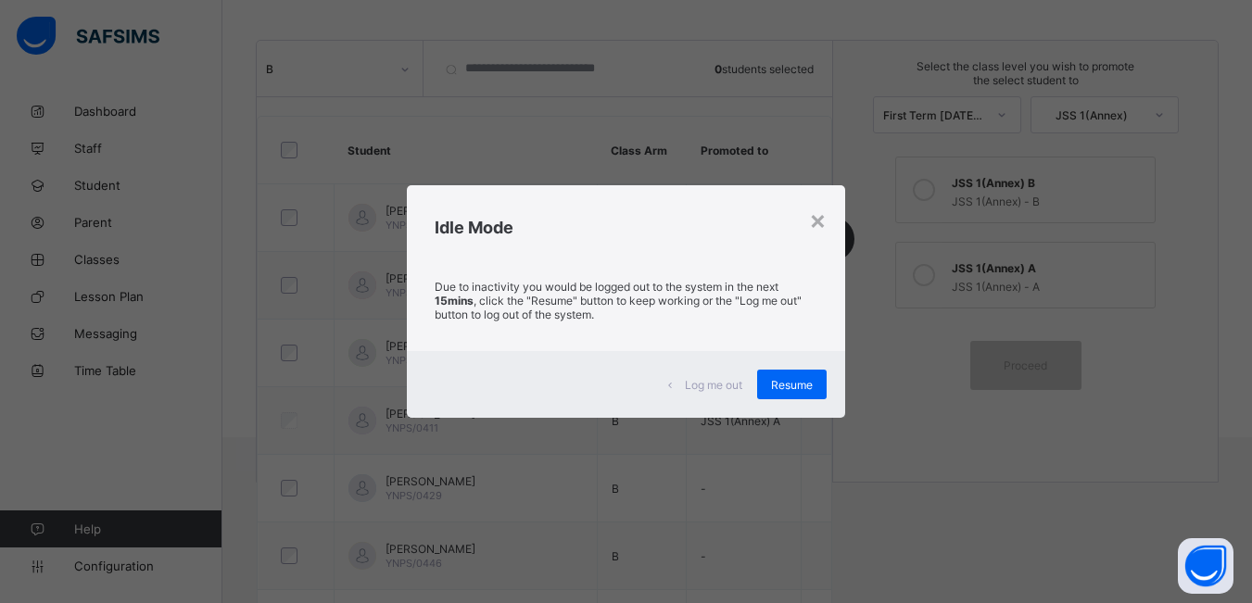
drag, startPoint x: 779, startPoint y: 276, endPoint x: 779, endPoint y: 234, distance: 41.7
click at [779, 273] on div "Due to inactivity you would be logged out to the system in the next 15mins , cl…" at bounding box center [626, 305] width 438 height 92
click at [793, 388] on span "Resume" at bounding box center [792, 385] width 42 height 14
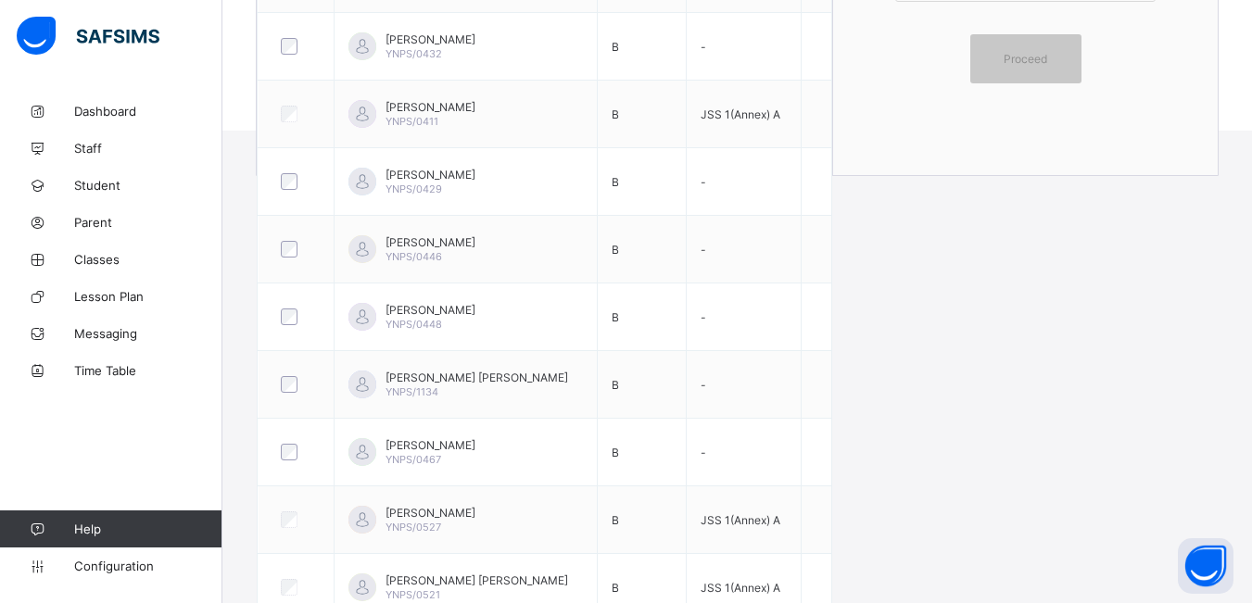
scroll to position [481, 0]
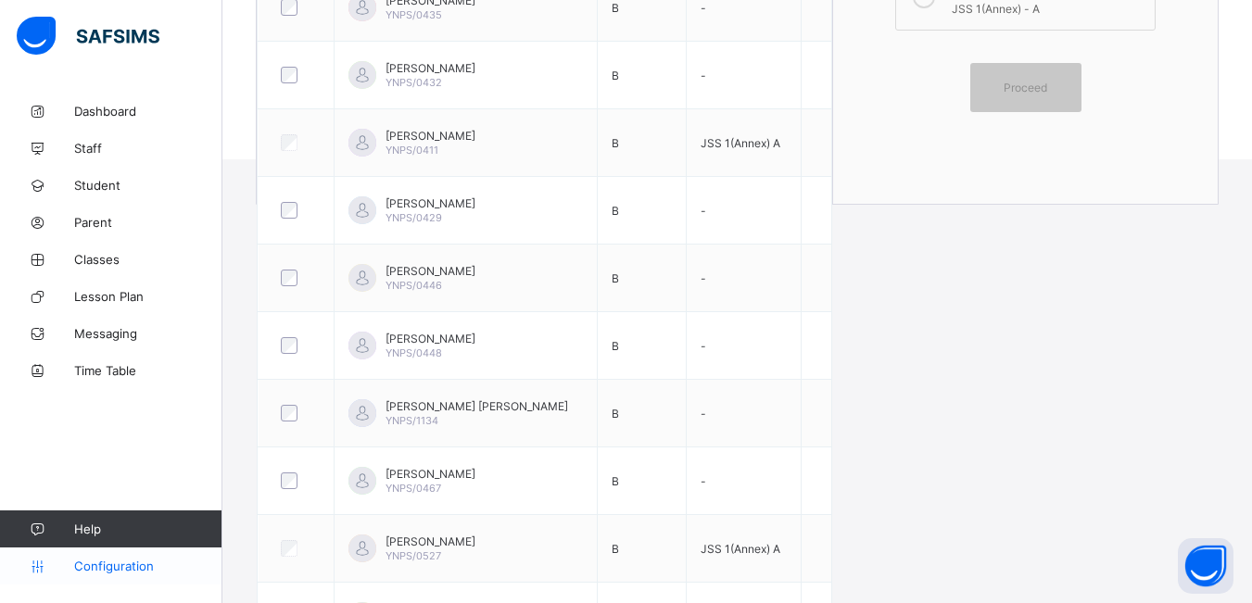
click at [152, 562] on span "Configuration" at bounding box center [147, 566] width 147 height 15
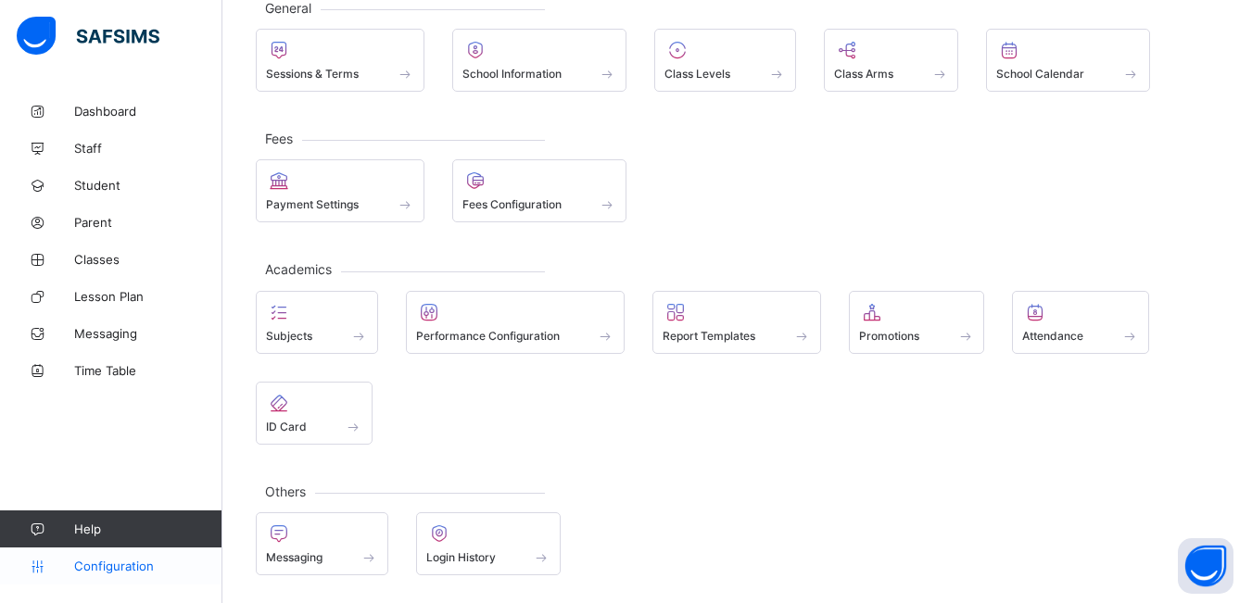
scroll to position [122, 0]
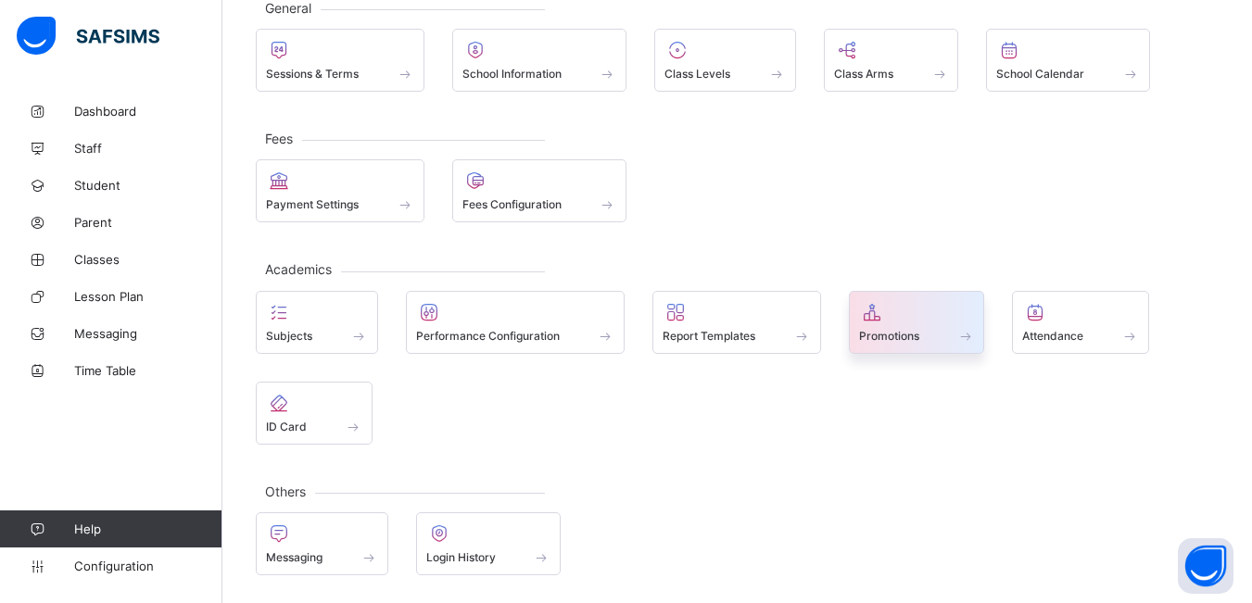
click at [935, 329] on div "Promotions" at bounding box center [917, 336] width 116 height 16
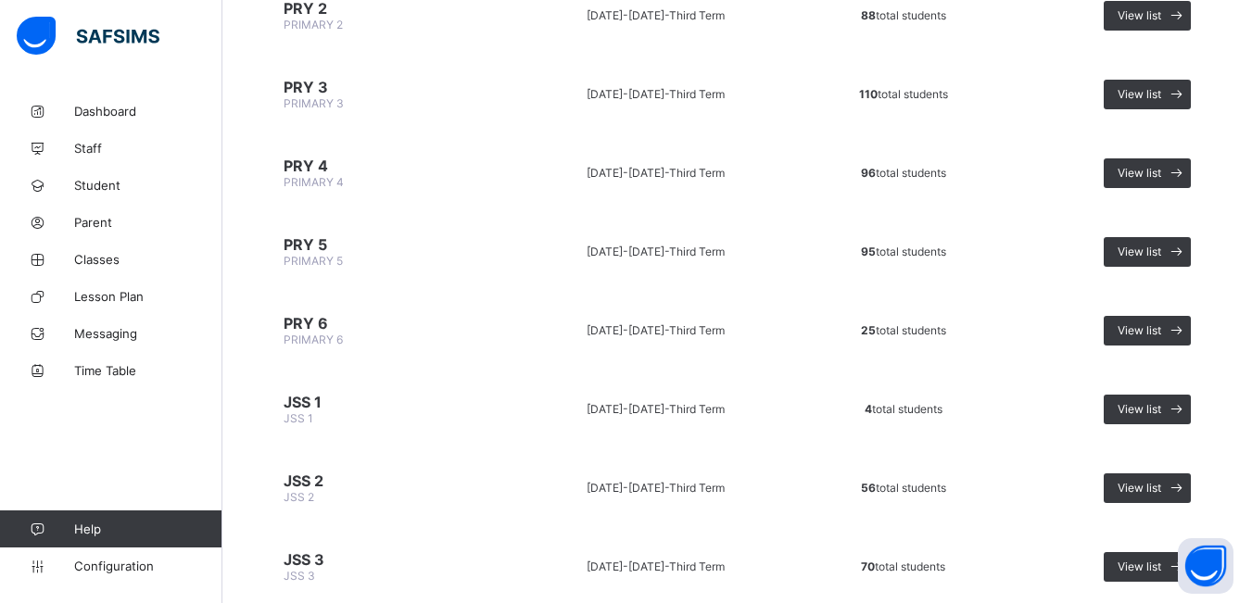
scroll to position [649, 0]
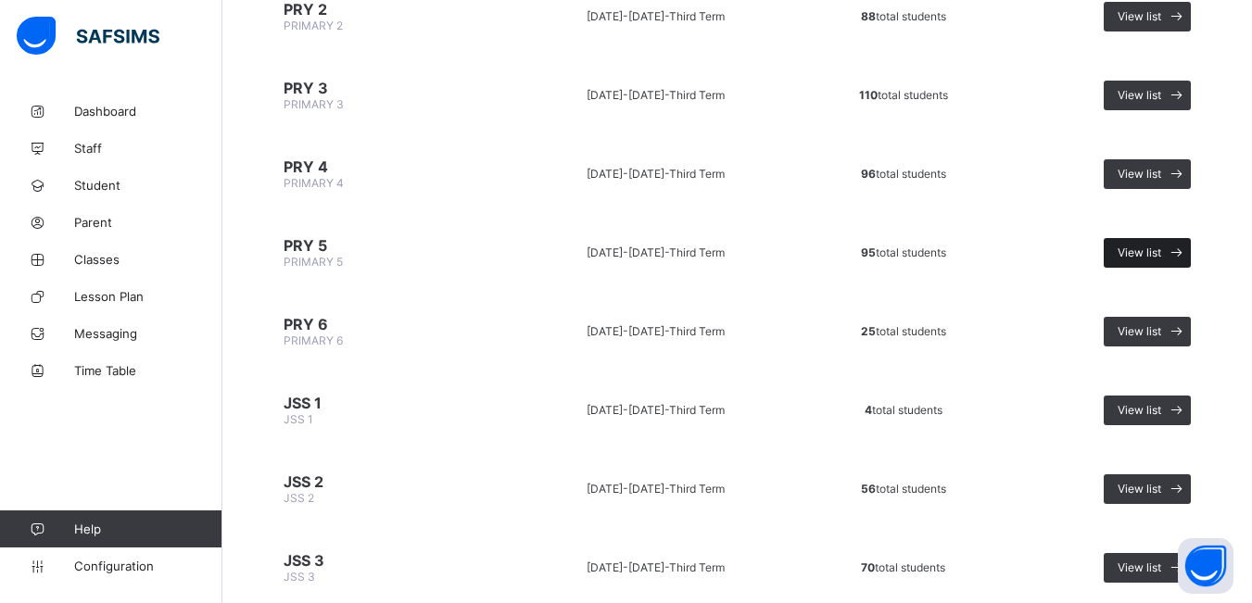
click at [1161, 251] on span "View list" at bounding box center [1140, 253] width 44 height 14
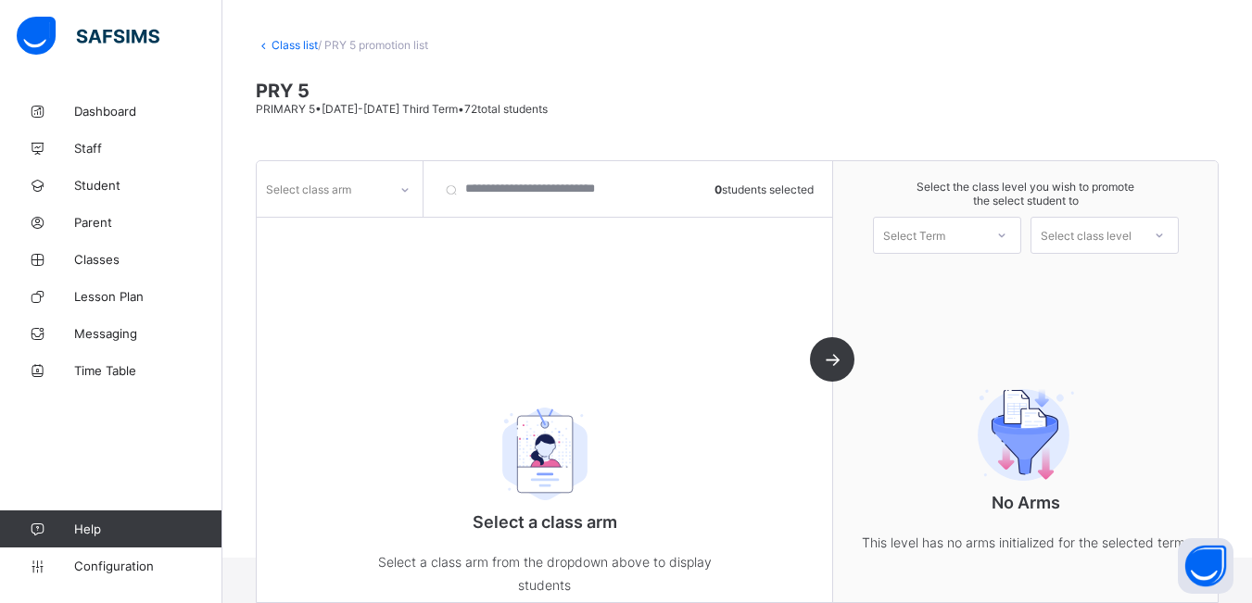
scroll to position [113, 0]
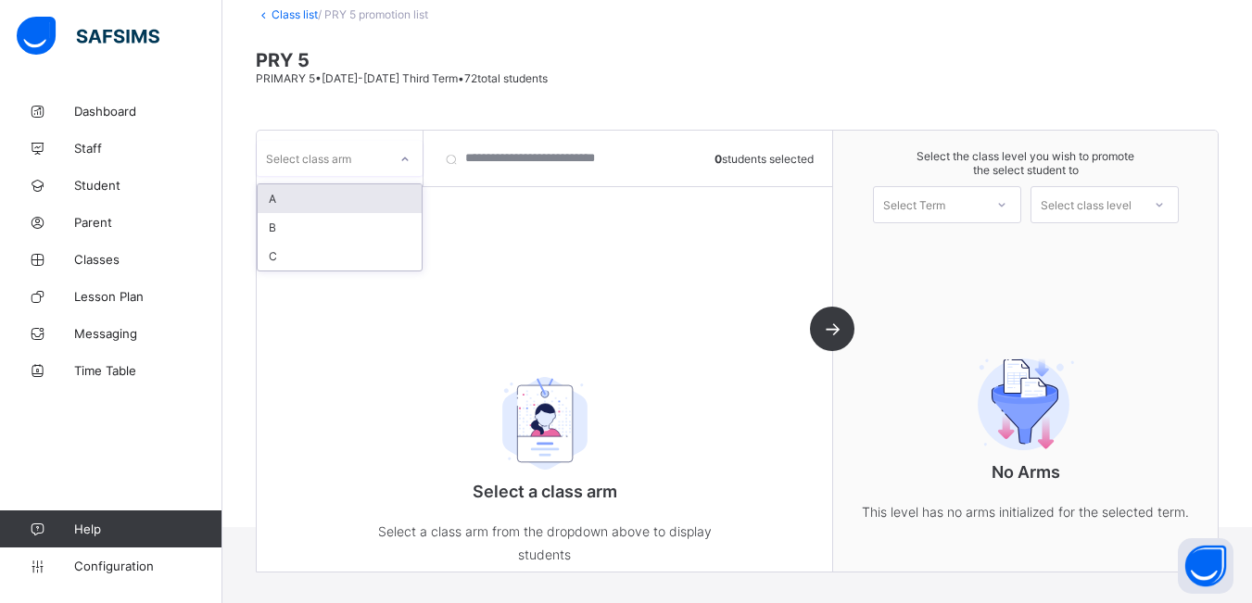
click at [398, 168] on div at bounding box center [405, 160] width 32 height 30
click at [288, 259] on div "C" at bounding box center [340, 256] width 164 height 29
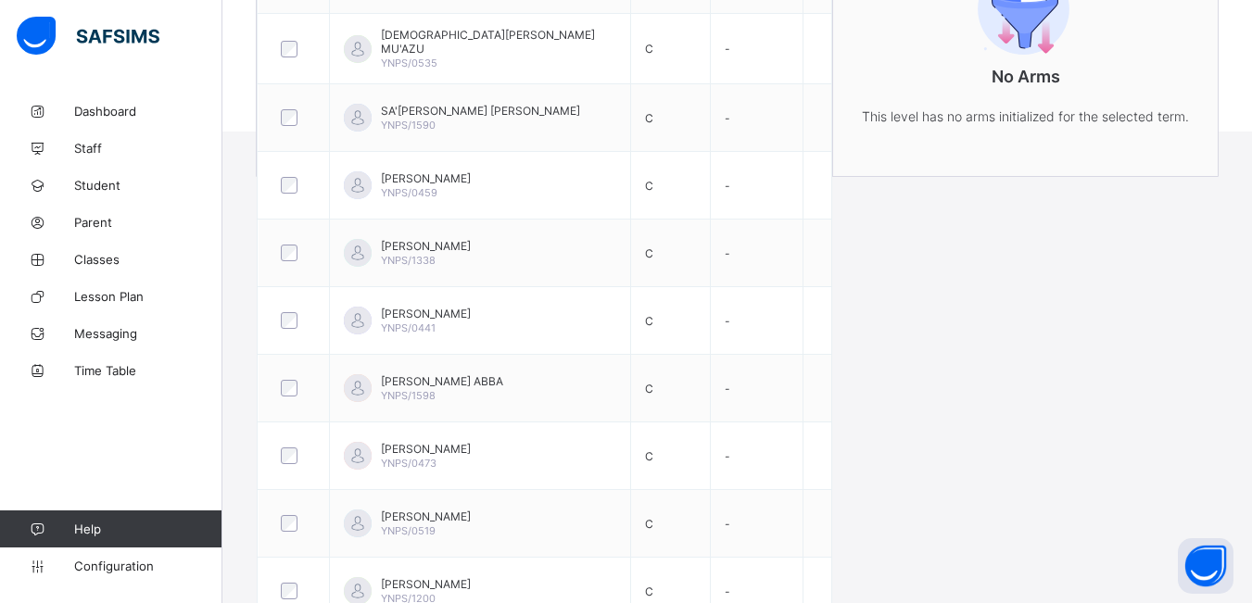
scroll to position [531, 0]
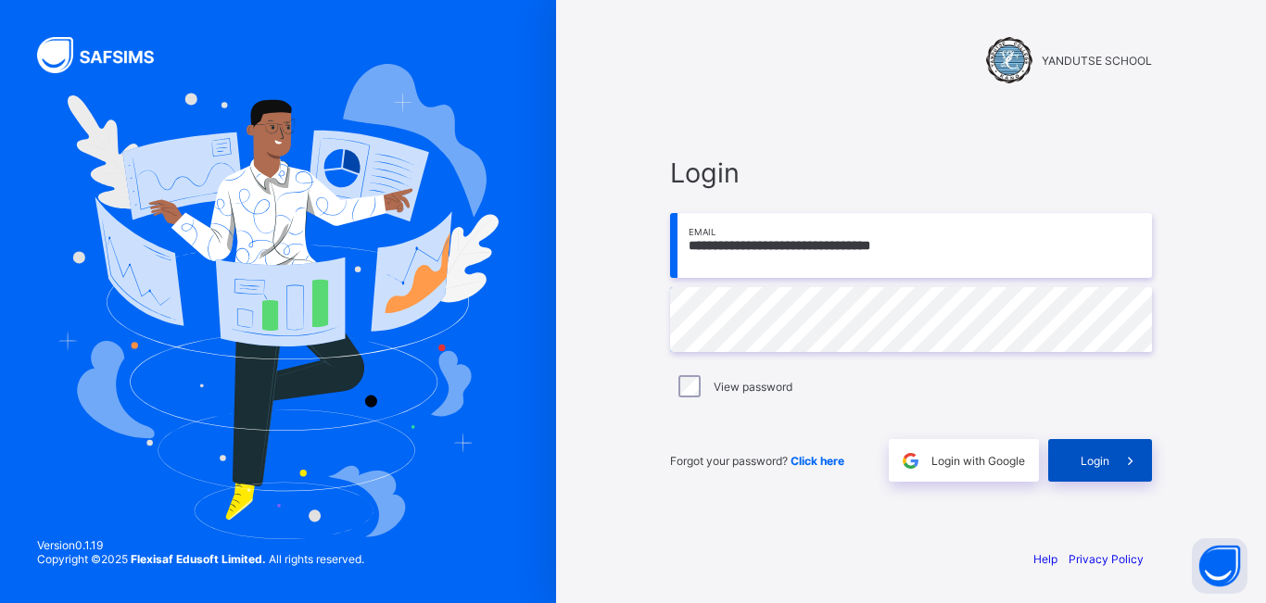
click at [1117, 454] on span at bounding box center [1130, 460] width 43 height 43
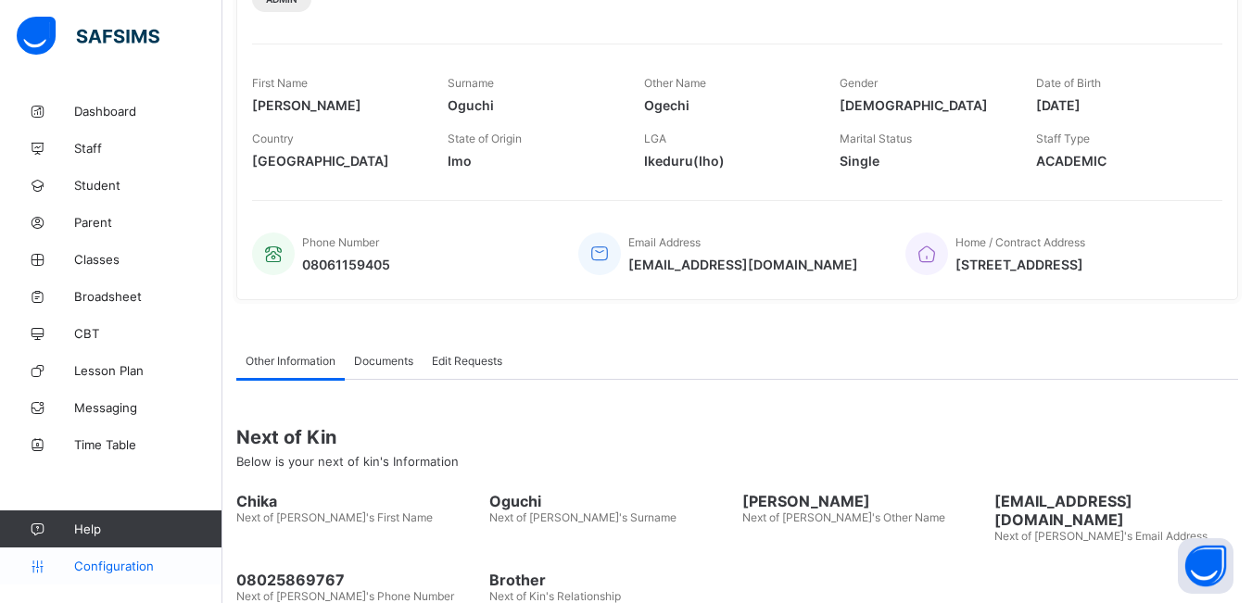
scroll to position [278, 0]
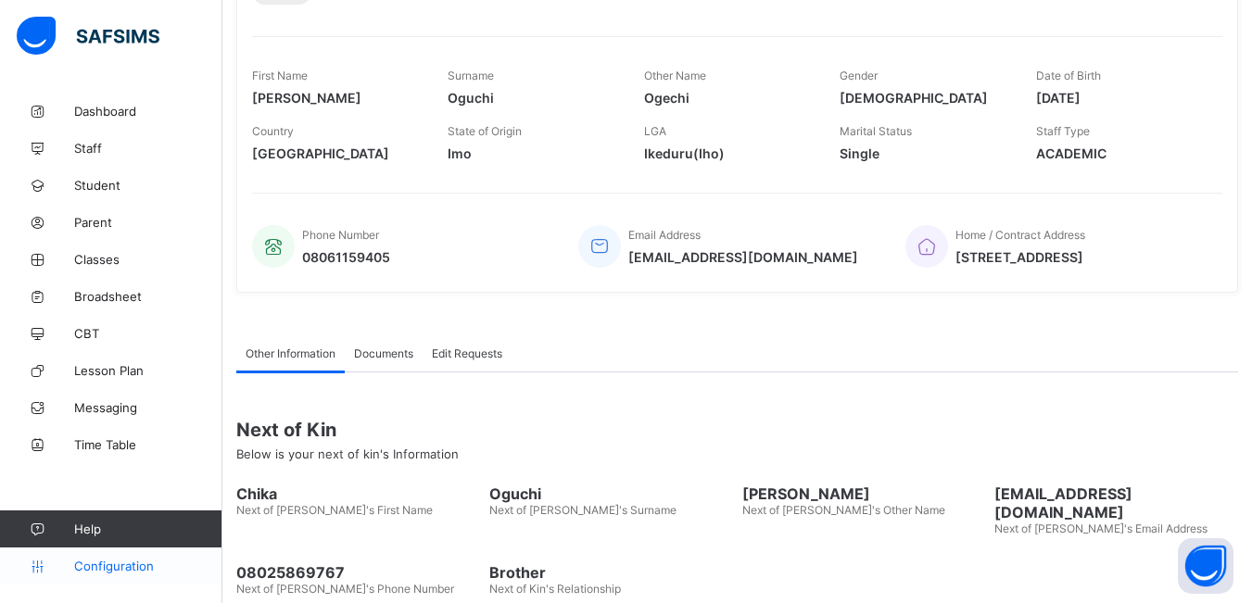
click at [126, 565] on span "Configuration" at bounding box center [147, 566] width 147 height 15
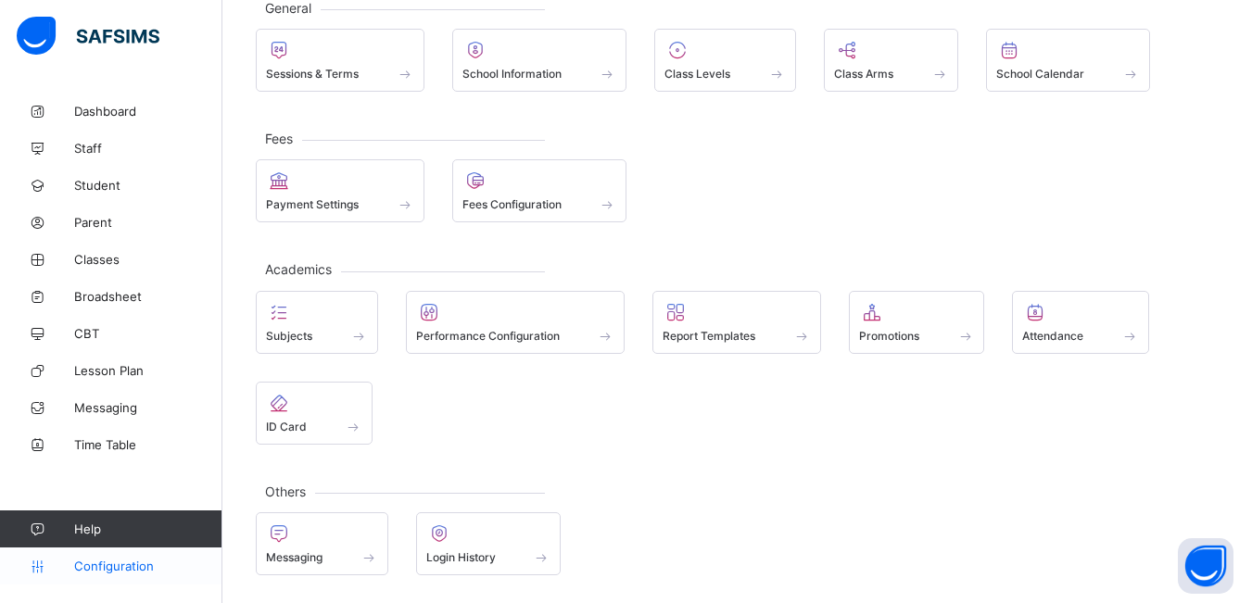
scroll to position [122, 0]
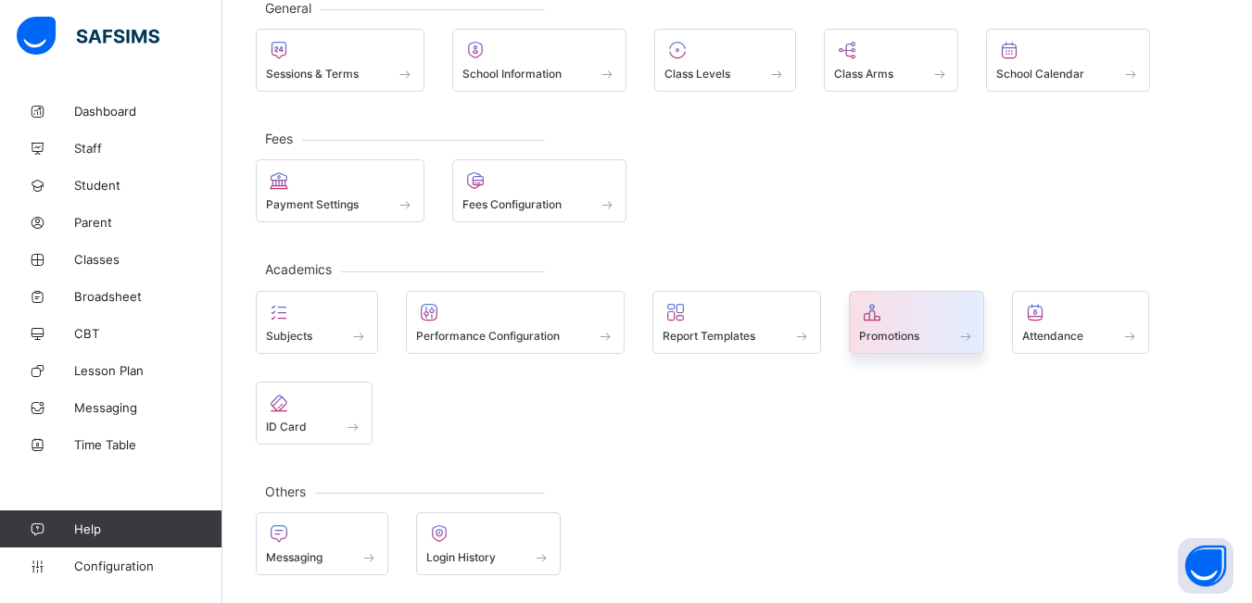
click at [955, 328] on div "Promotions" at bounding box center [917, 336] width 116 height 16
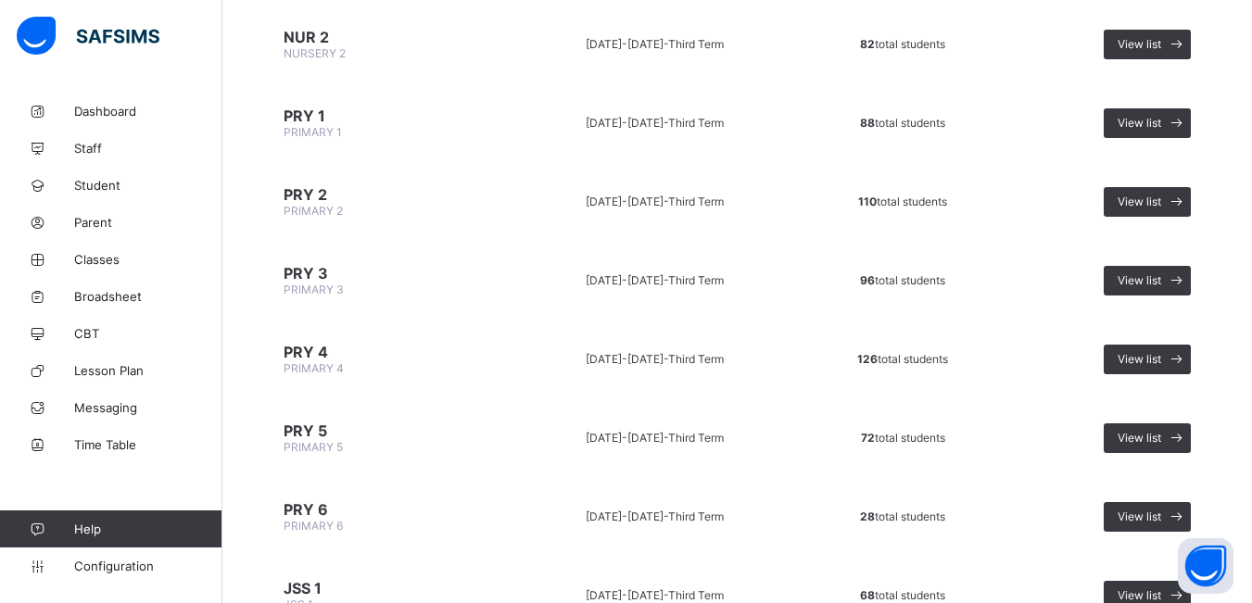
scroll to position [649, 0]
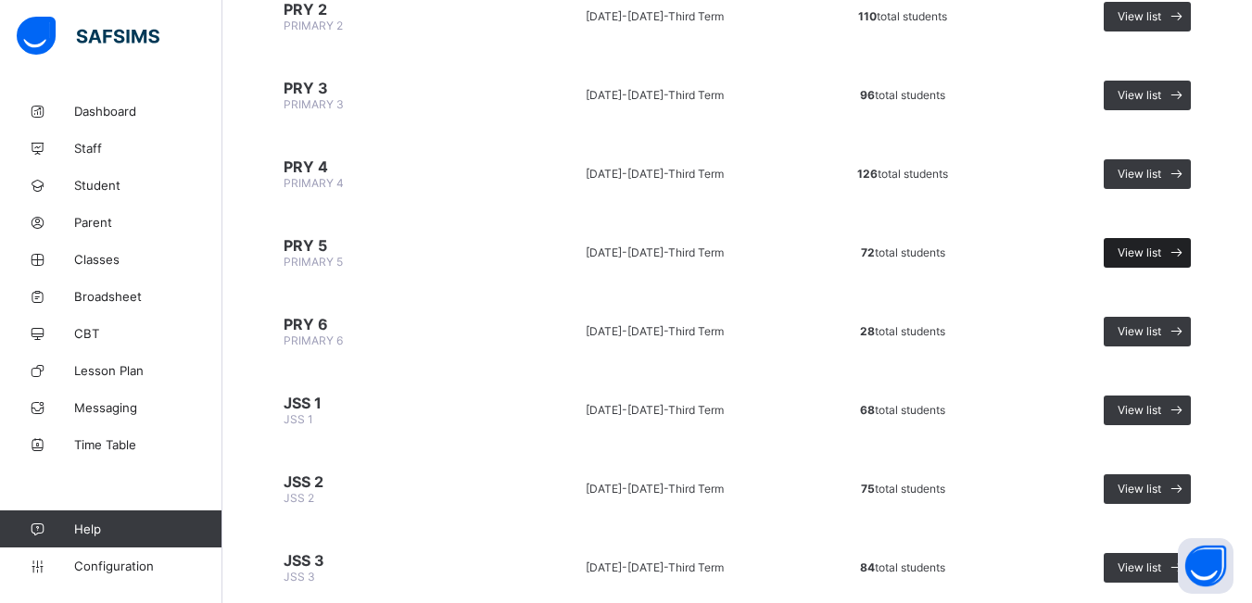
click at [1154, 257] on span "View list" at bounding box center [1140, 253] width 44 height 14
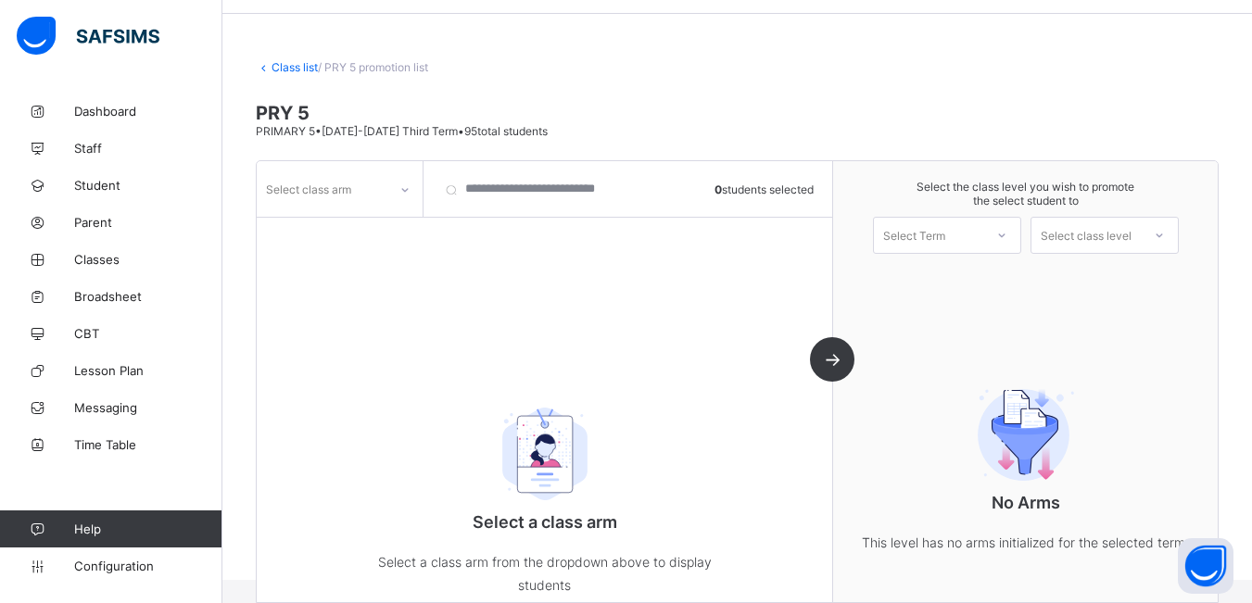
scroll to position [113, 0]
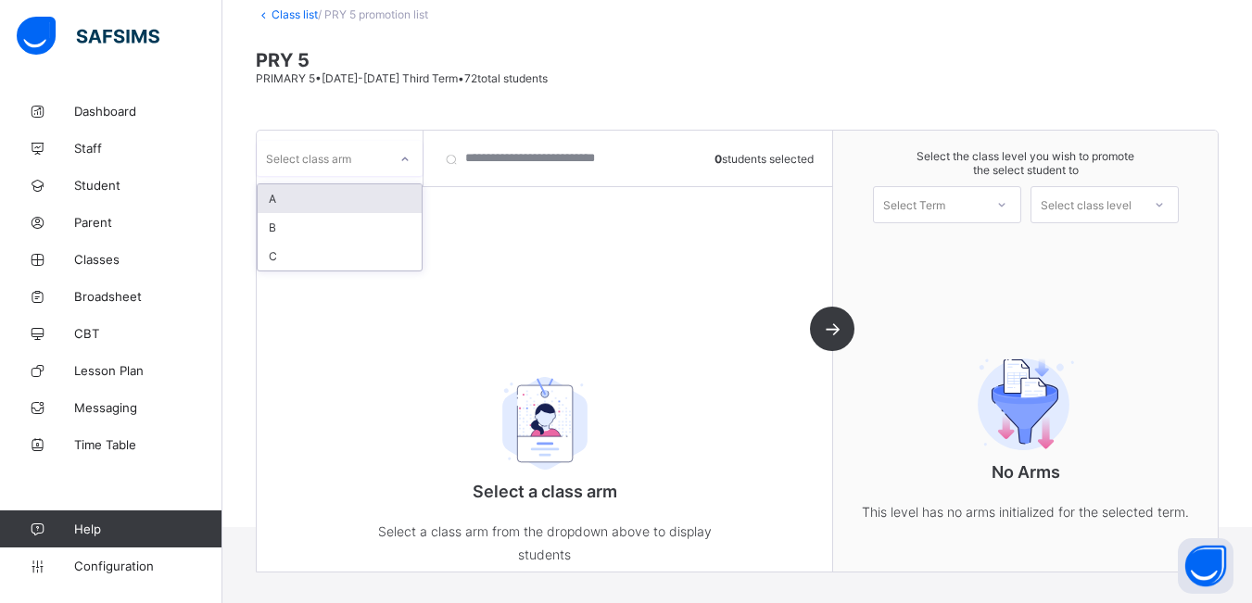
click at [406, 165] on icon at bounding box center [404, 159] width 11 height 19
click at [357, 251] on div "C" at bounding box center [340, 256] width 164 height 29
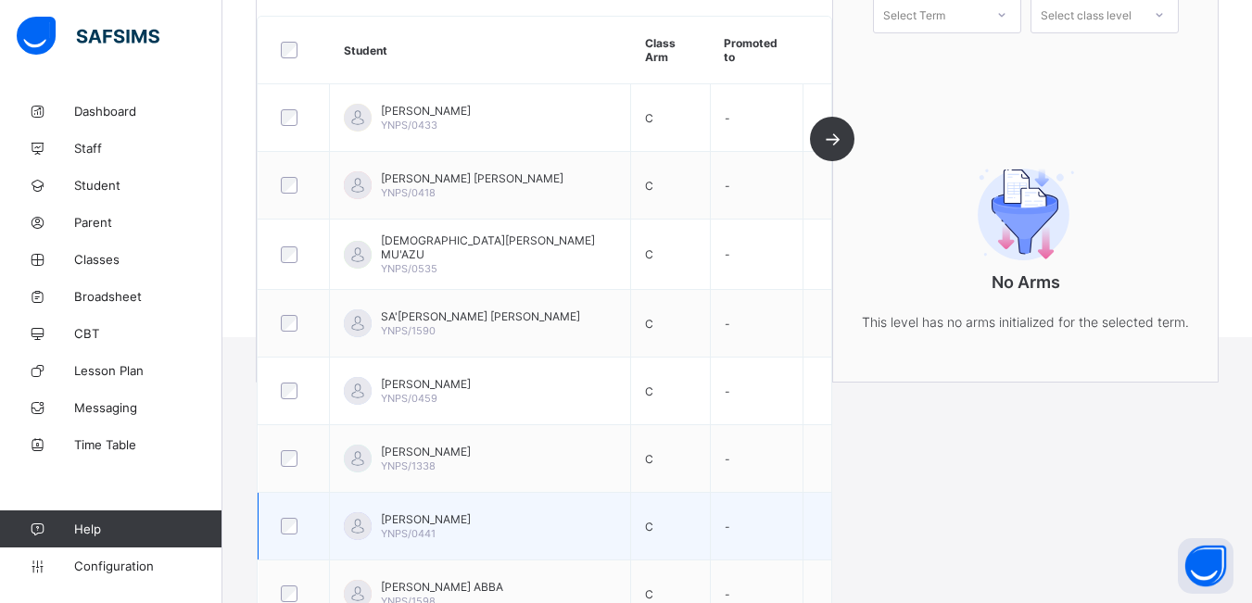
scroll to position [68, 0]
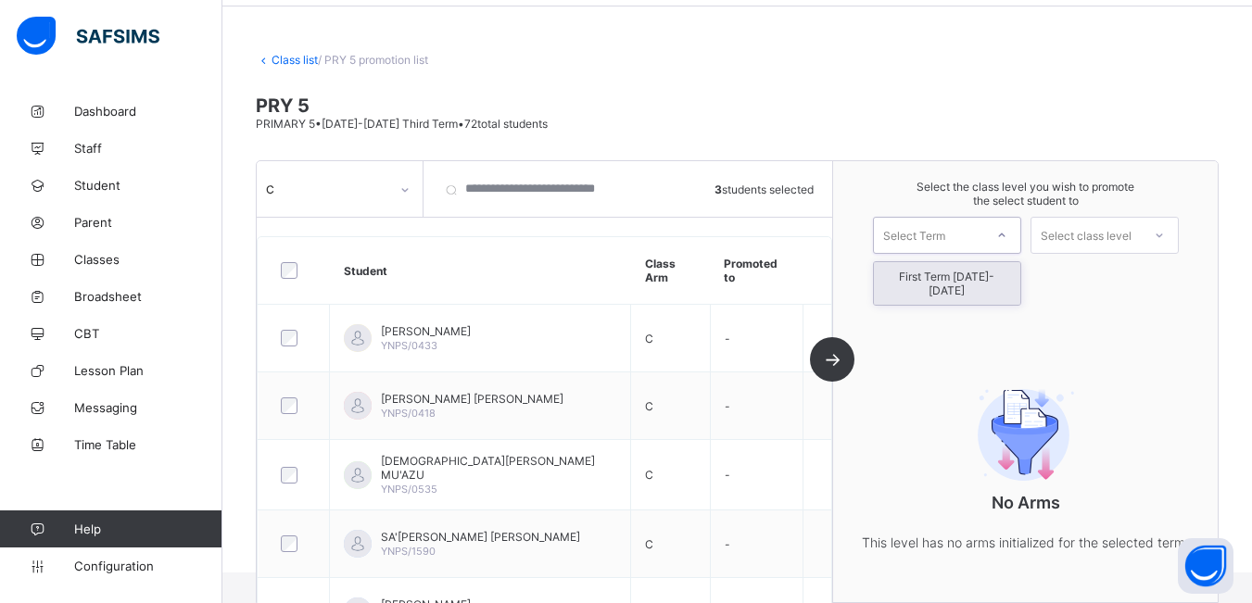
click at [1007, 234] on icon at bounding box center [1001, 235] width 11 height 19
click at [992, 272] on div "First Term [DATE]-[DATE]" at bounding box center [947, 283] width 146 height 43
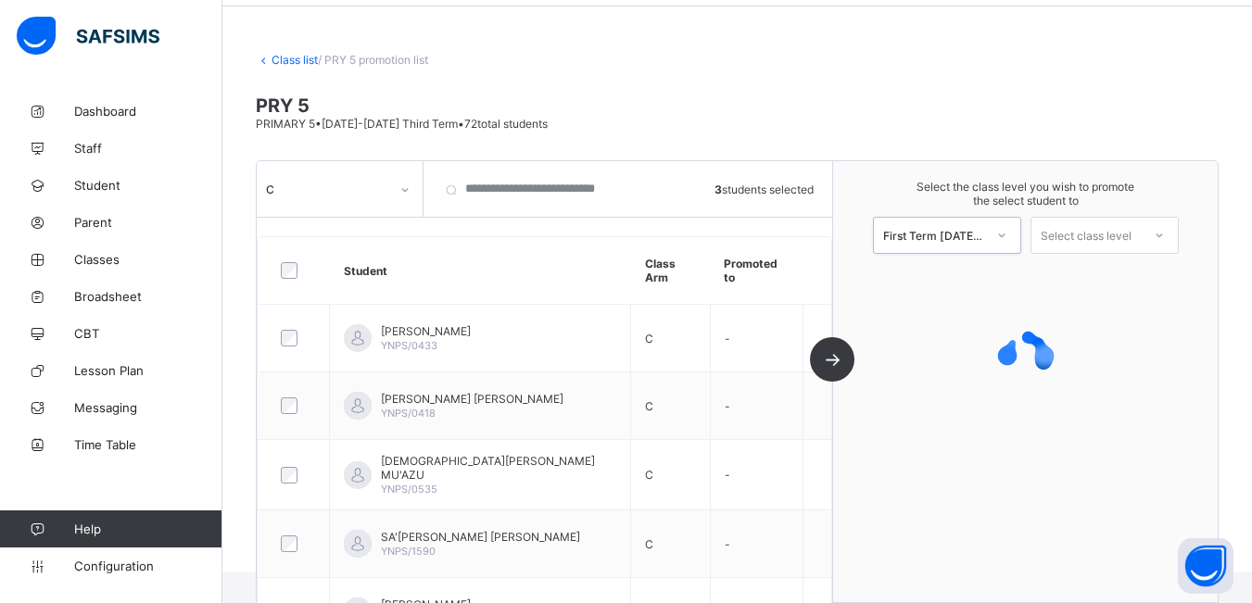
click at [1165, 243] on icon at bounding box center [1159, 235] width 11 height 19
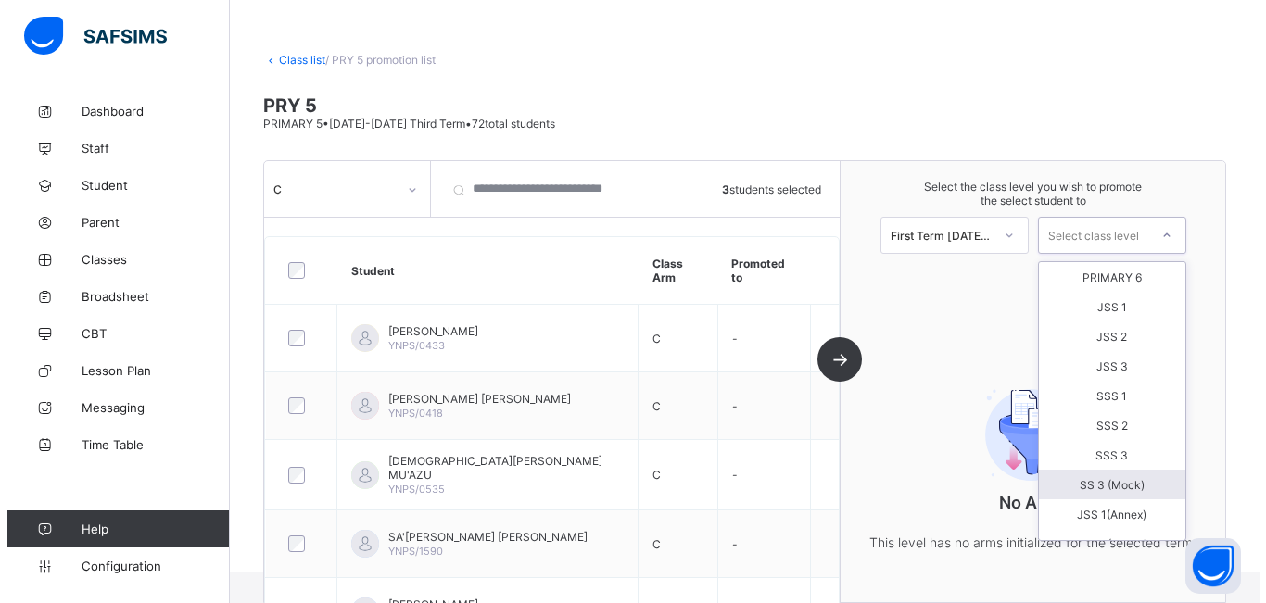
scroll to position [93, 0]
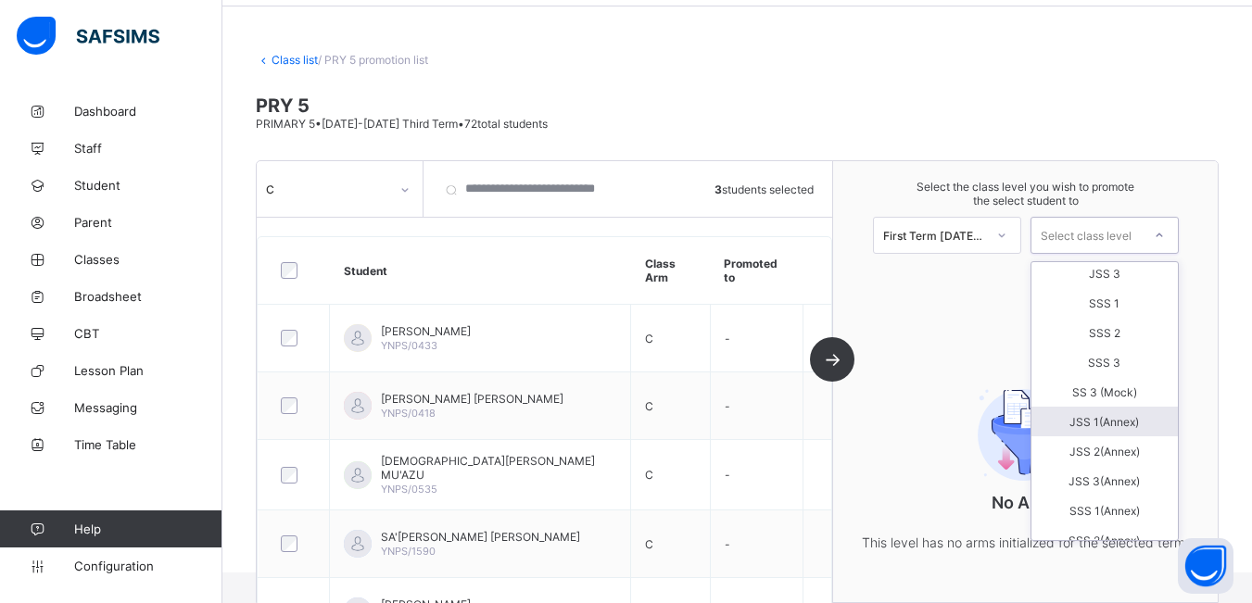
click at [1118, 423] on div "JSS 1(Annex)" at bounding box center [1104, 422] width 146 height 30
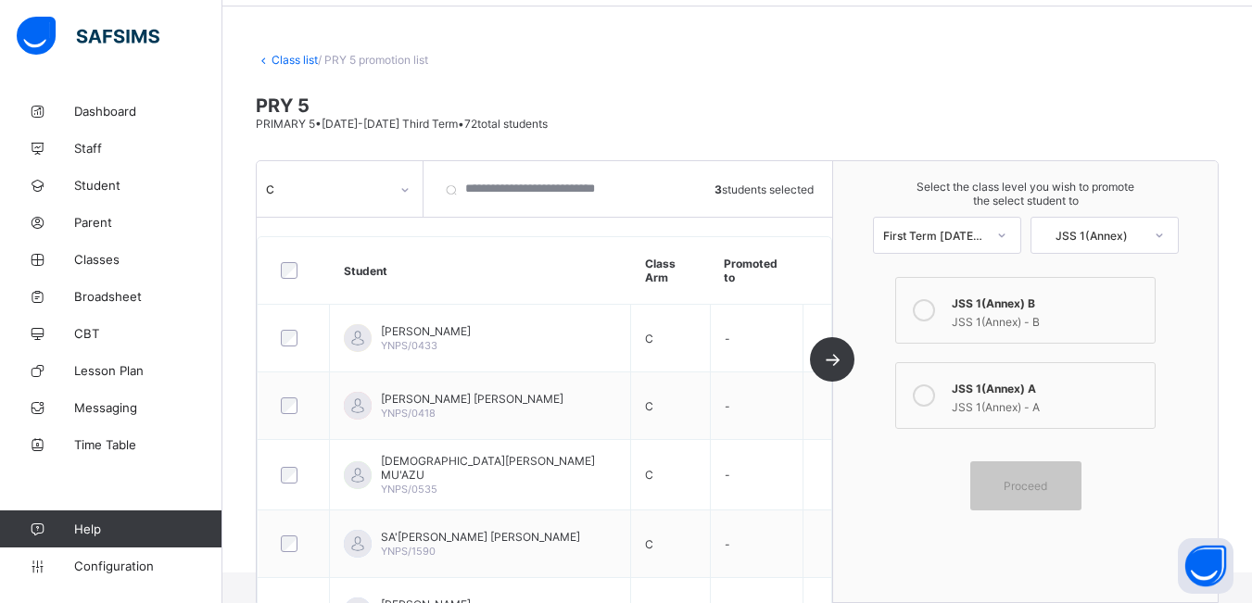
drag, startPoint x: 933, startPoint y: 392, endPoint x: 941, endPoint y: 404, distance: 14.1
click at [931, 393] on icon at bounding box center [924, 396] width 22 height 22
click at [1047, 490] on span "Proceed" at bounding box center [1026, 486] width 44 height 14
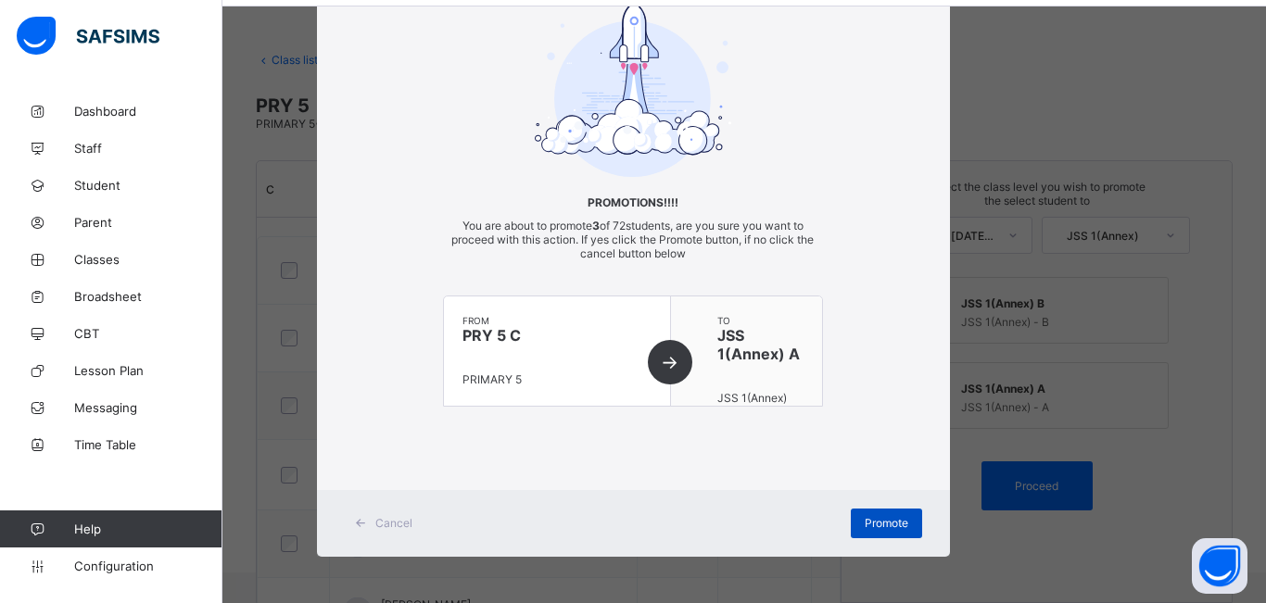
click at [884, 522] on span "Promote" at bounding box center [887, 523] width 44 height 14
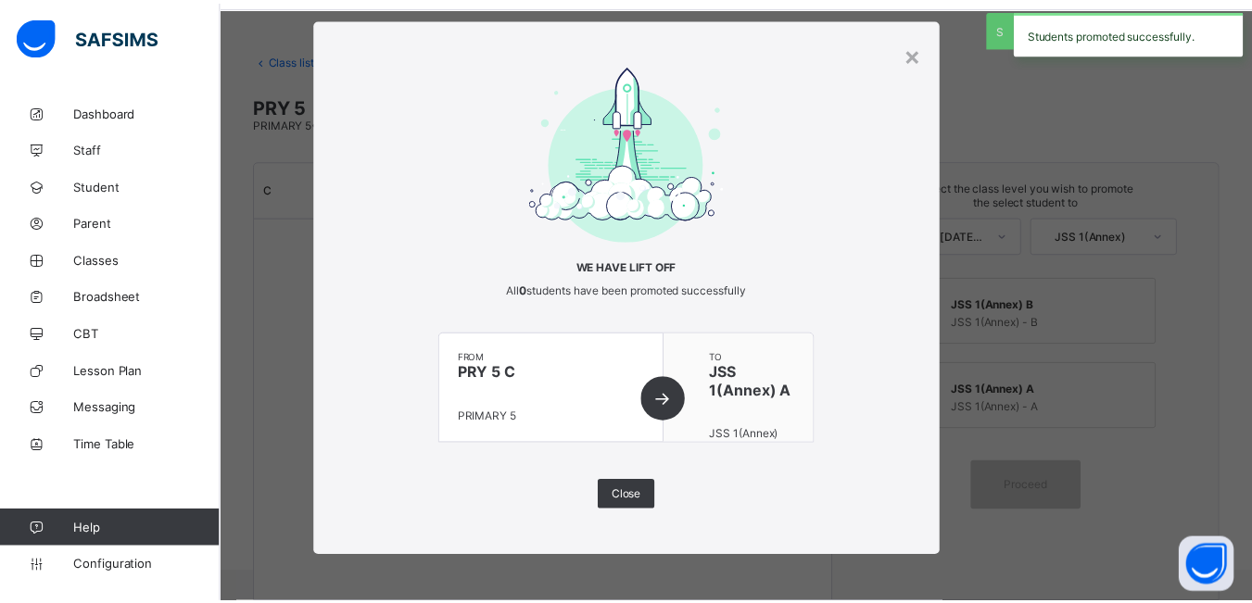
scroll to position [28, 0]
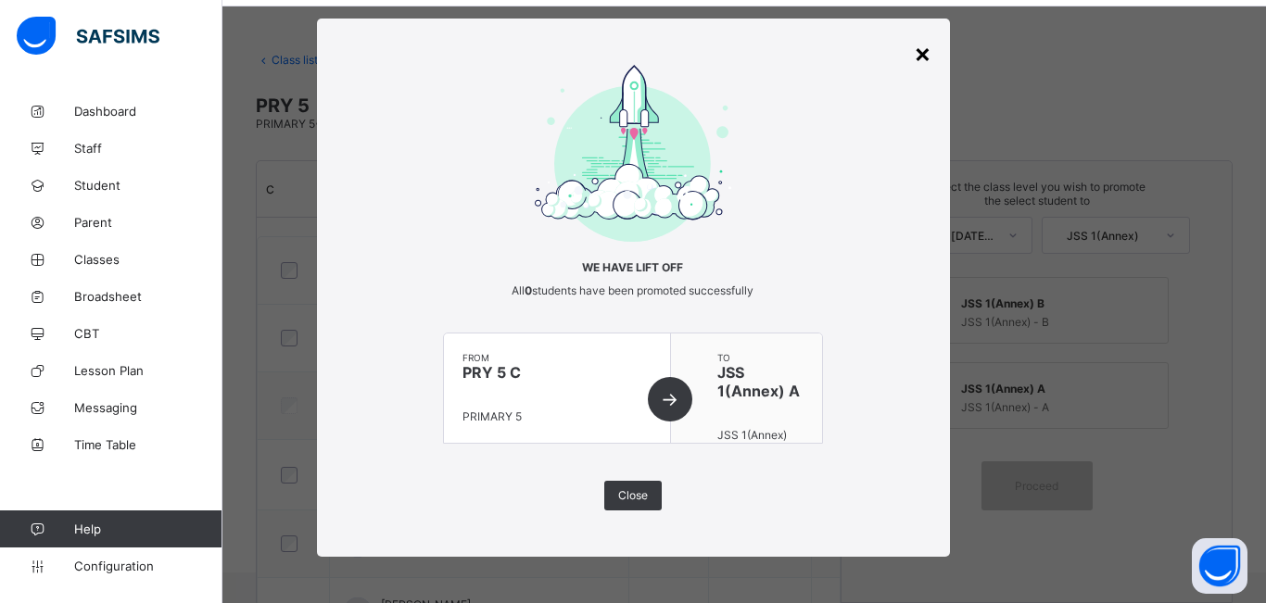
click at [920, 52] on div "×" at bounding box center [923, 53] width 18 height 32
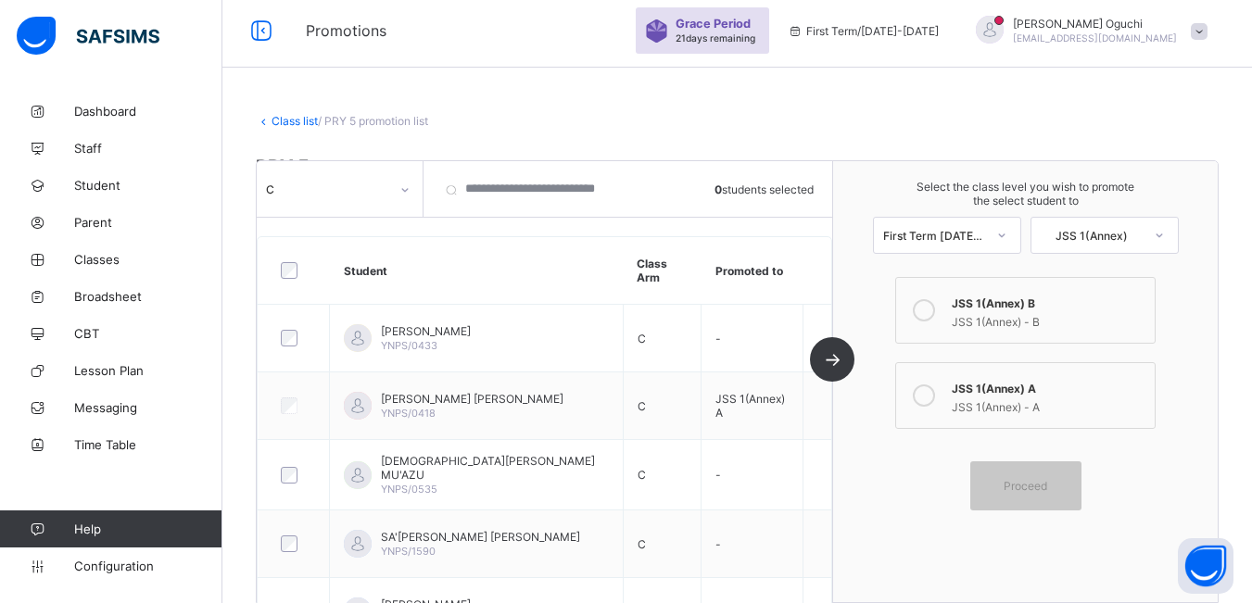
scroll to position [0, 0]
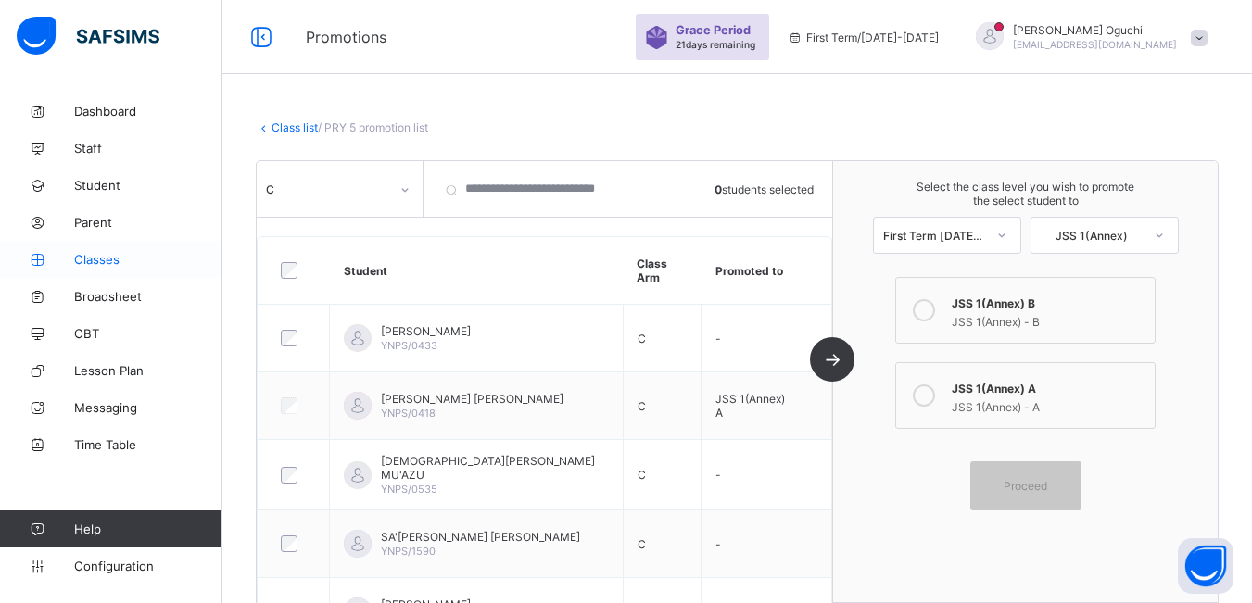
click at [88, 256] on span "Classes" at bounding box center [148, 259] width 148 height 15
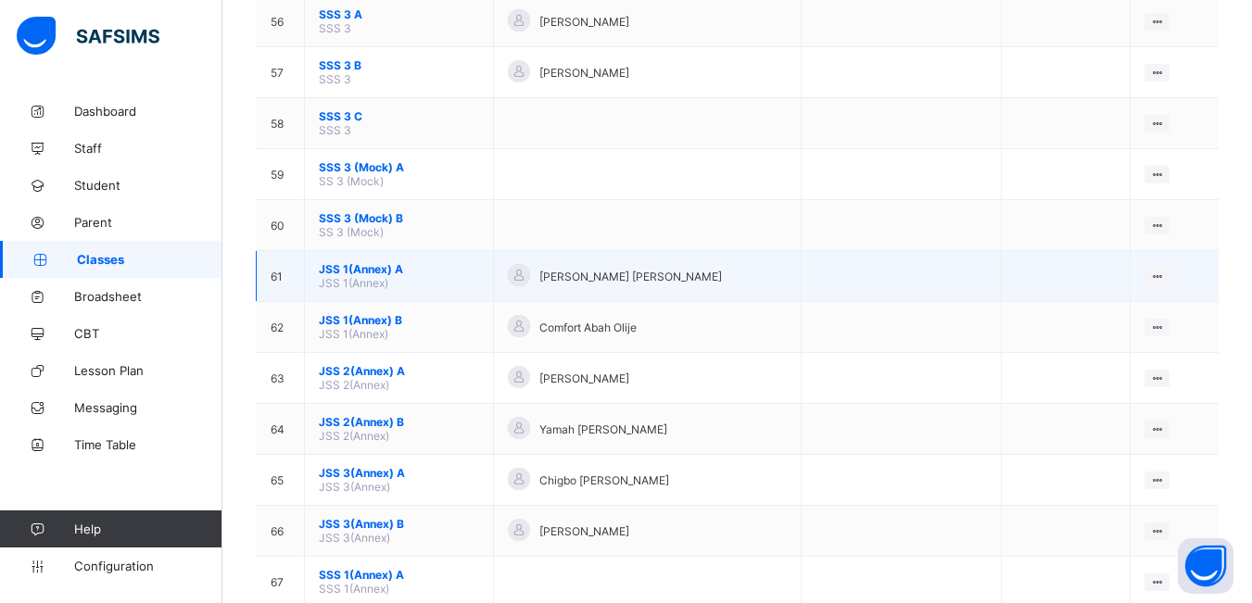
scroll to position [3058, 0]
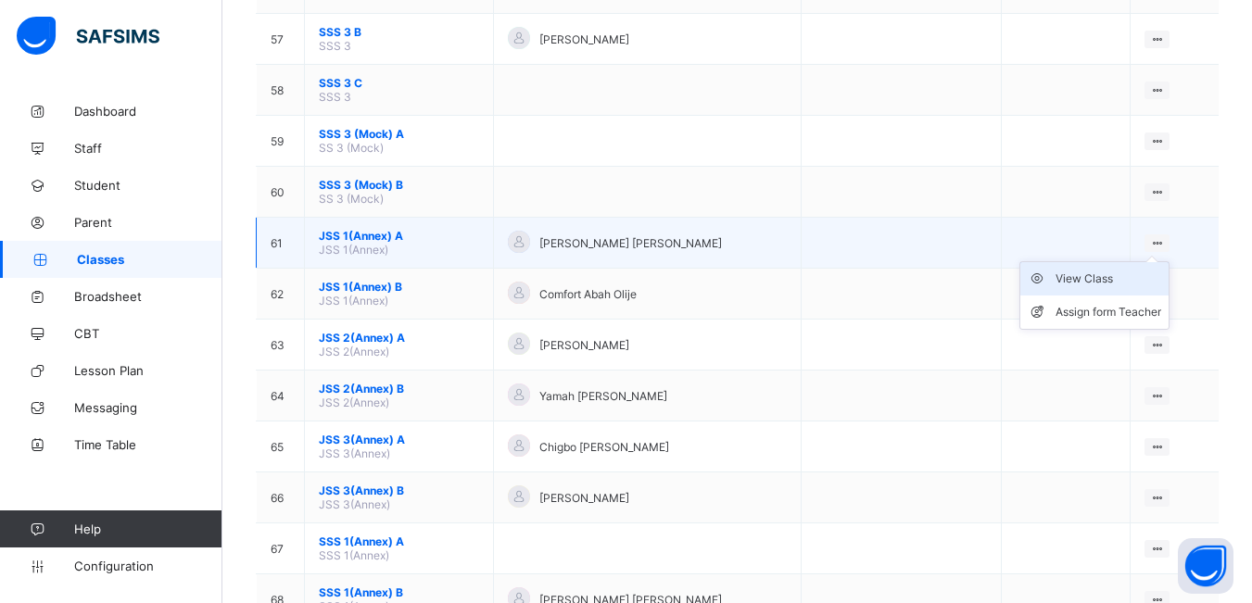
click at [1097, 280] on div "View Class" at bounding box center [1108, 279] width 106 height 19
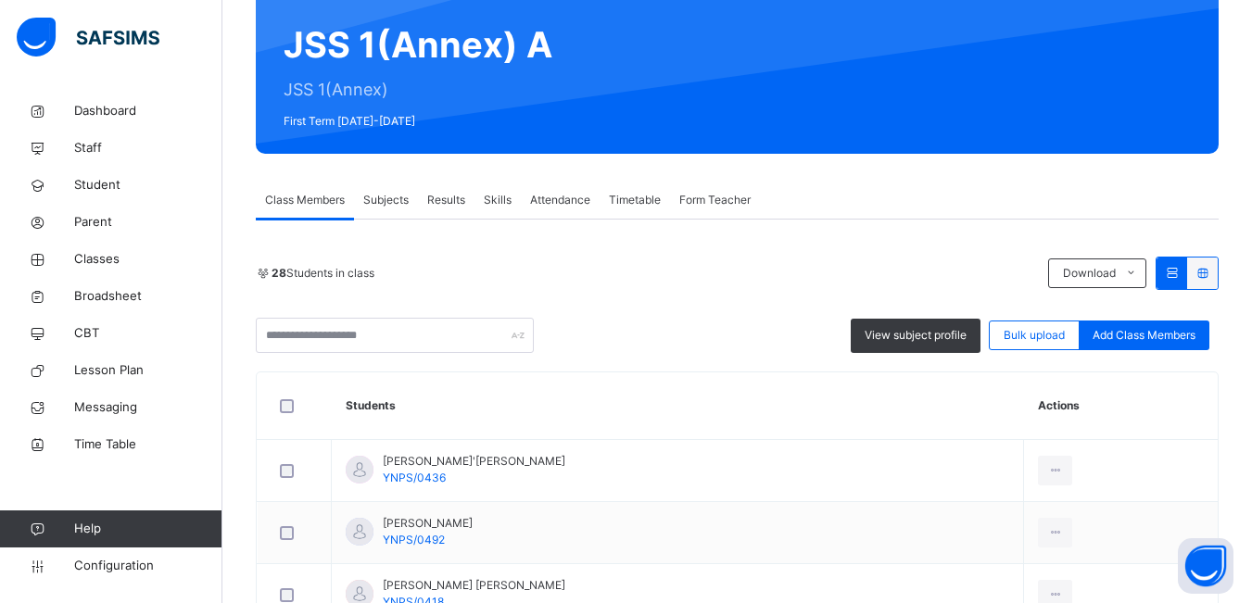
scroll to position [185, 0]
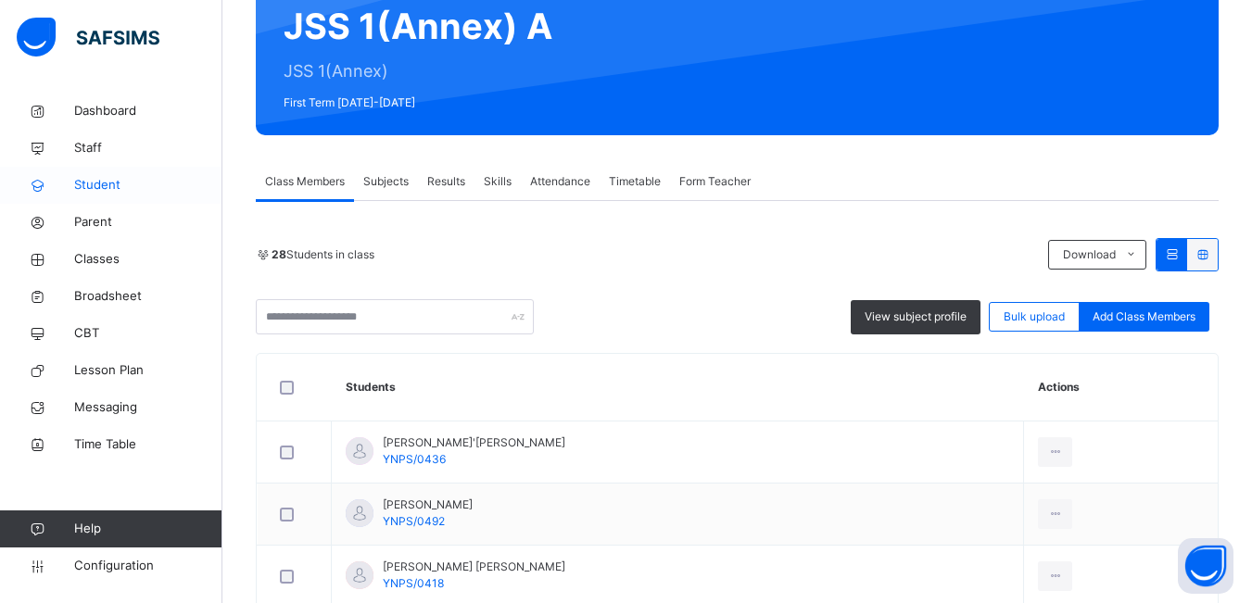
click at [96, 187] on span "Student" at bounding box center [148, 185] width 148 height 19
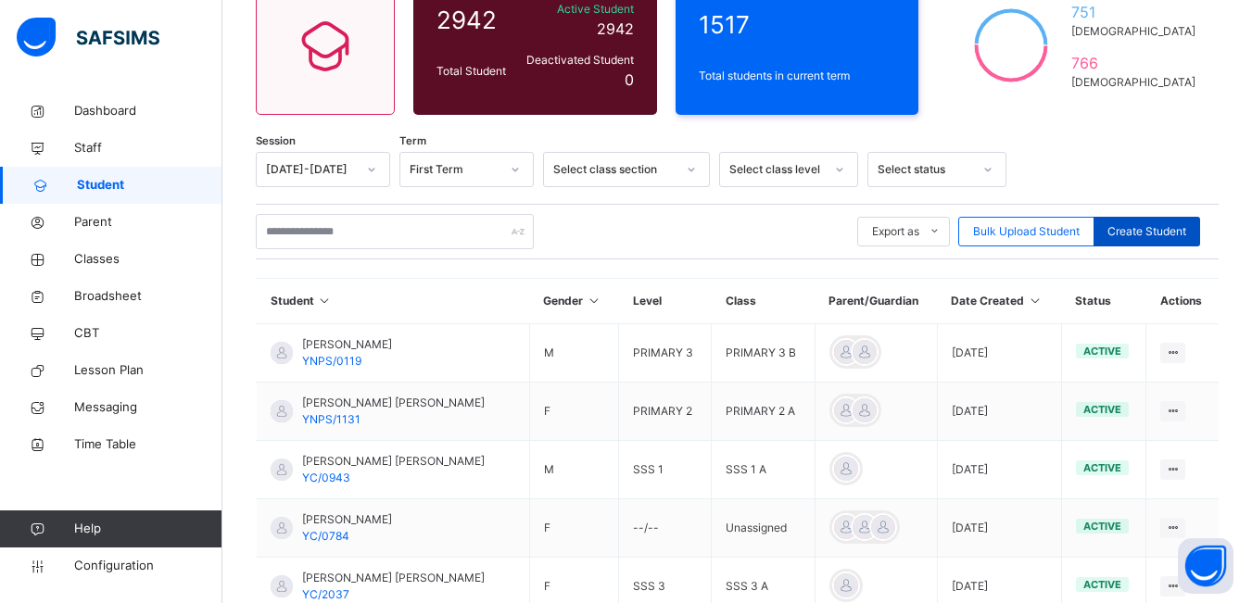
click at [1152, 231] on span "Create Student" at bounding box center [1146, 231] width 79 height 17
select select "**"
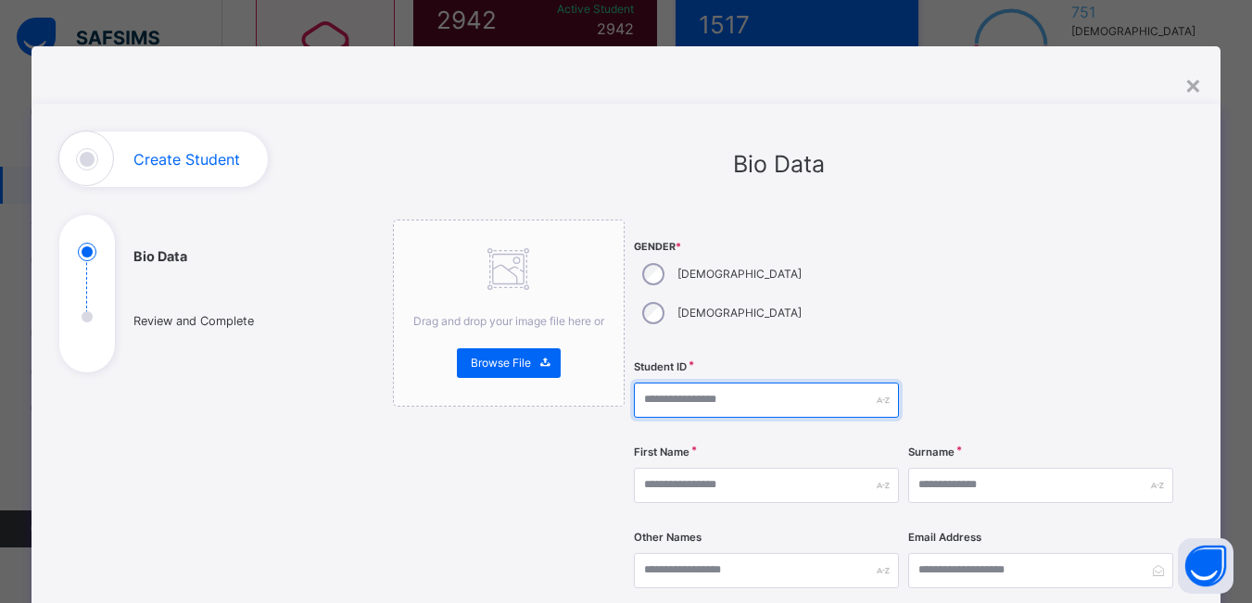
click at [698, 383] on input "text" at bounding box center [766, 400] width 265 height 35
type input "*"
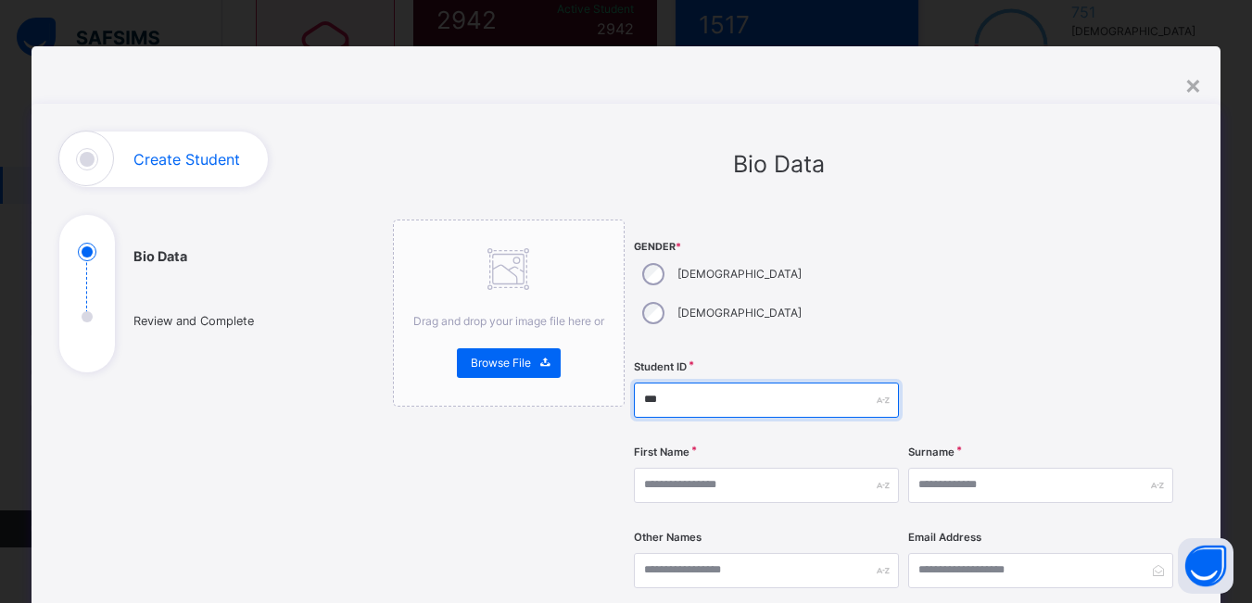
click at [701, 383] on input "***" at bounding box center [766, 400] width 265 height 35
type input "*******"
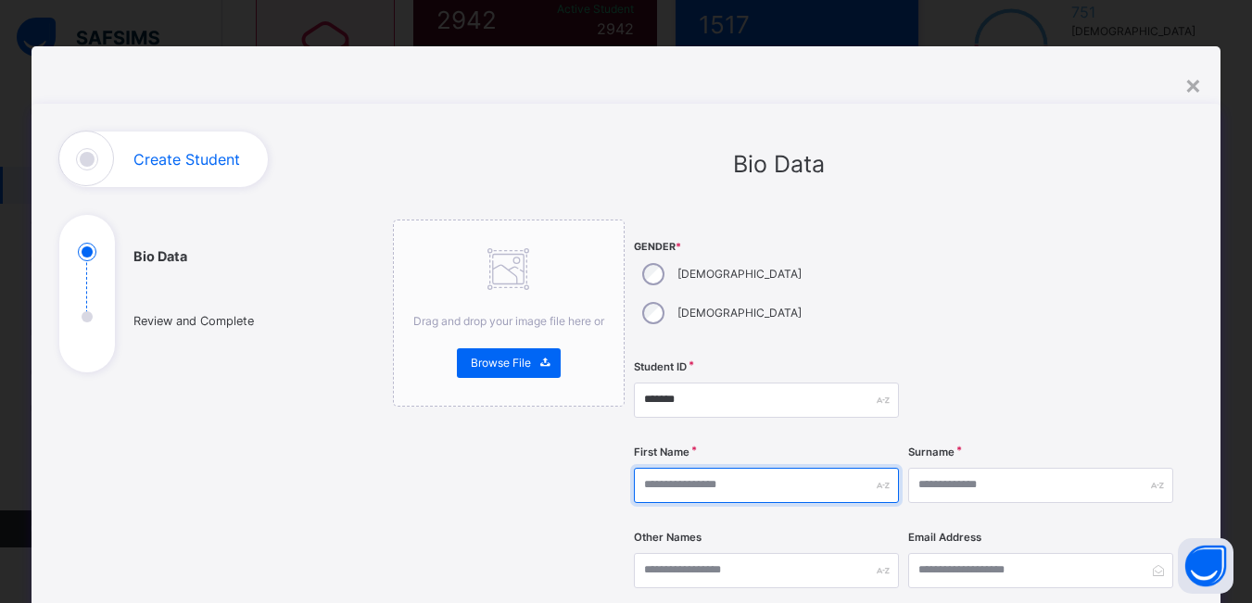
click at [737, 468] on input "text" at bounding box center [766, 485] width 265 height 35
type input "**********"
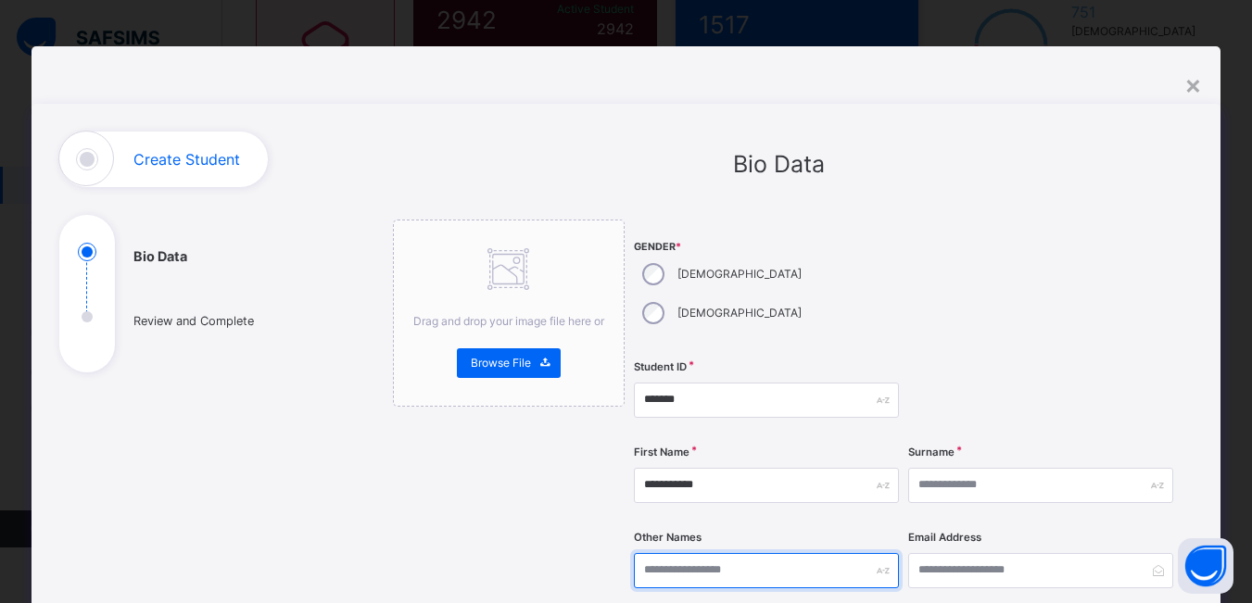
click at [739, 553] on input "text" at bounding box center [766, 570] width 265 height 35
type input "****"
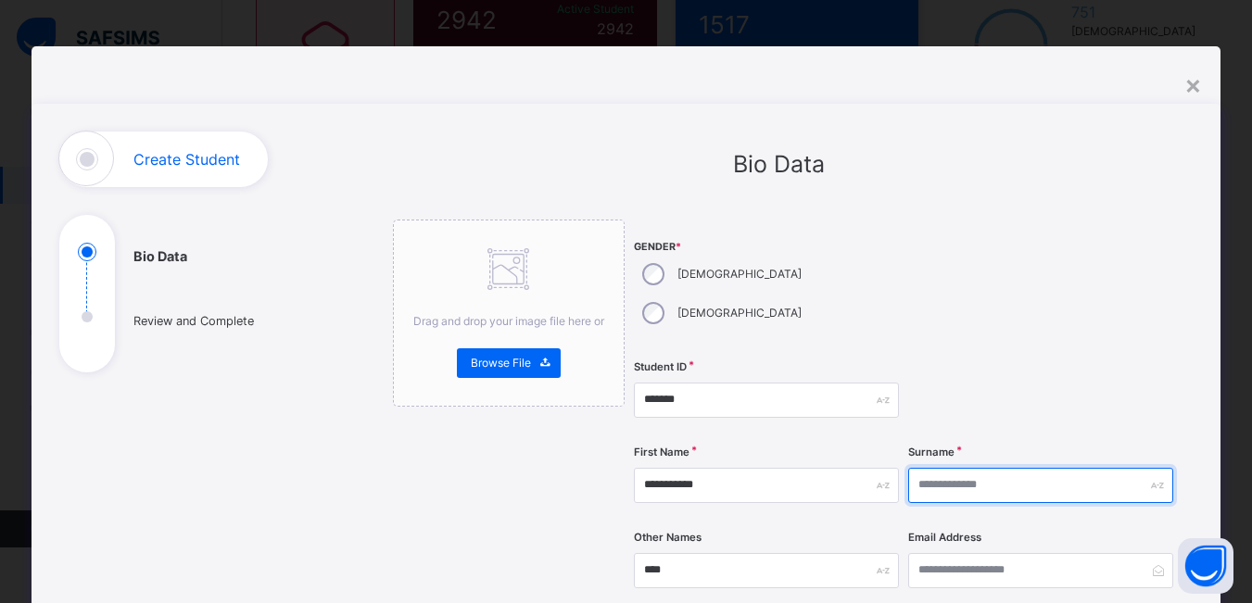
click at [950, 468] on input "text" at bounding box center [1040, 485] width 265 height 35
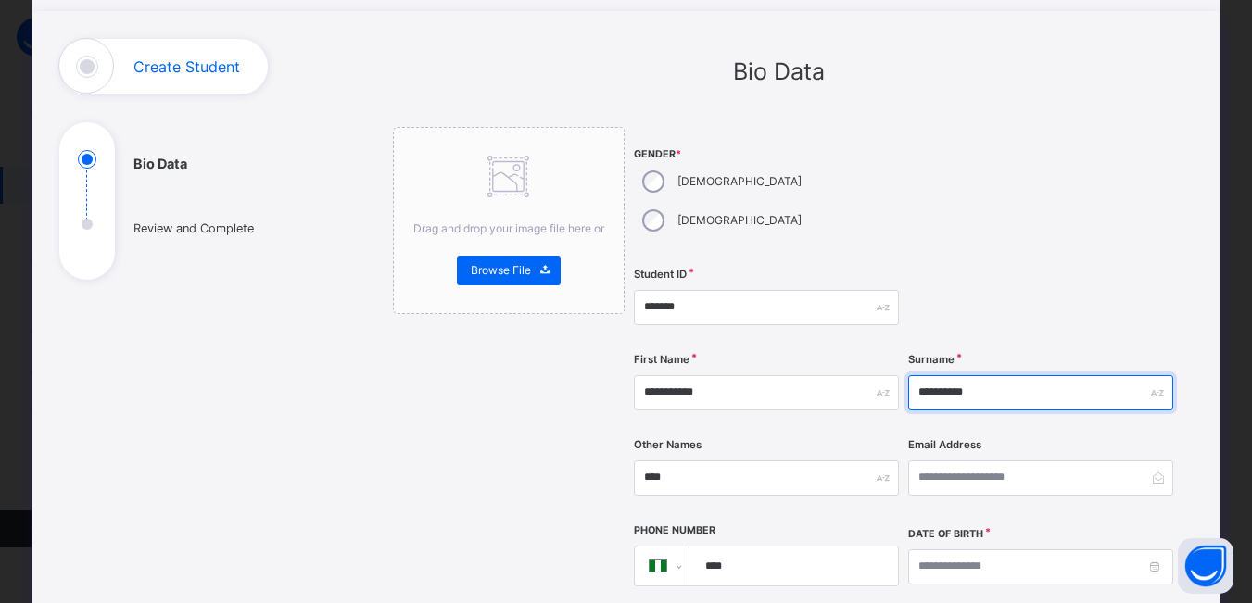
scroll to position [185, 0]
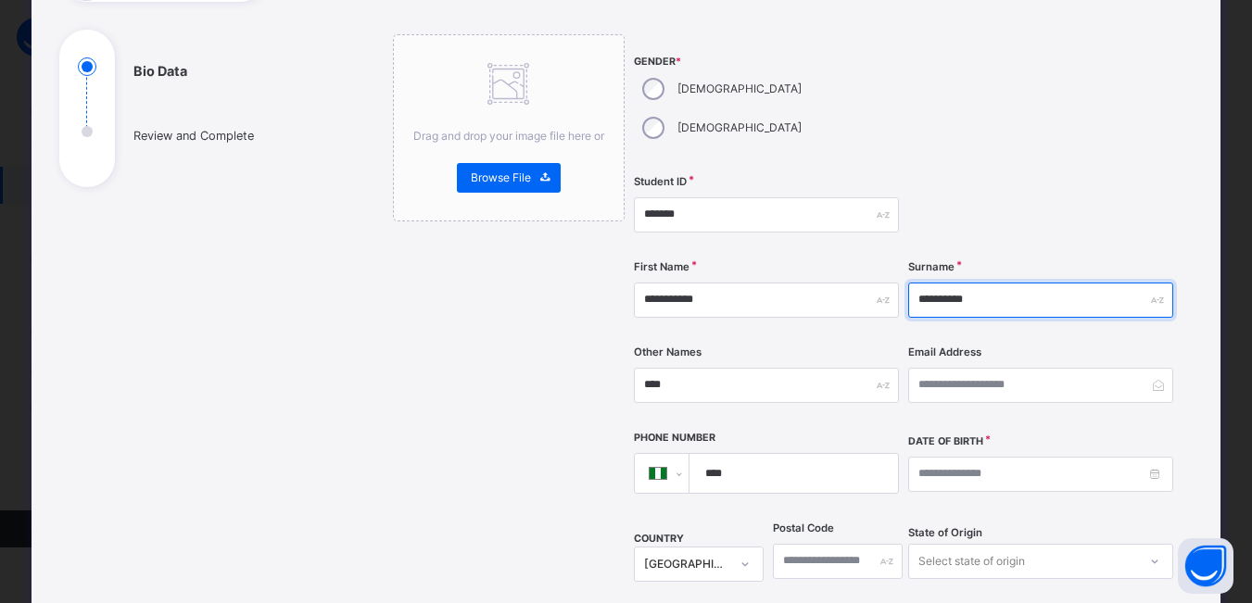
type input "**********"
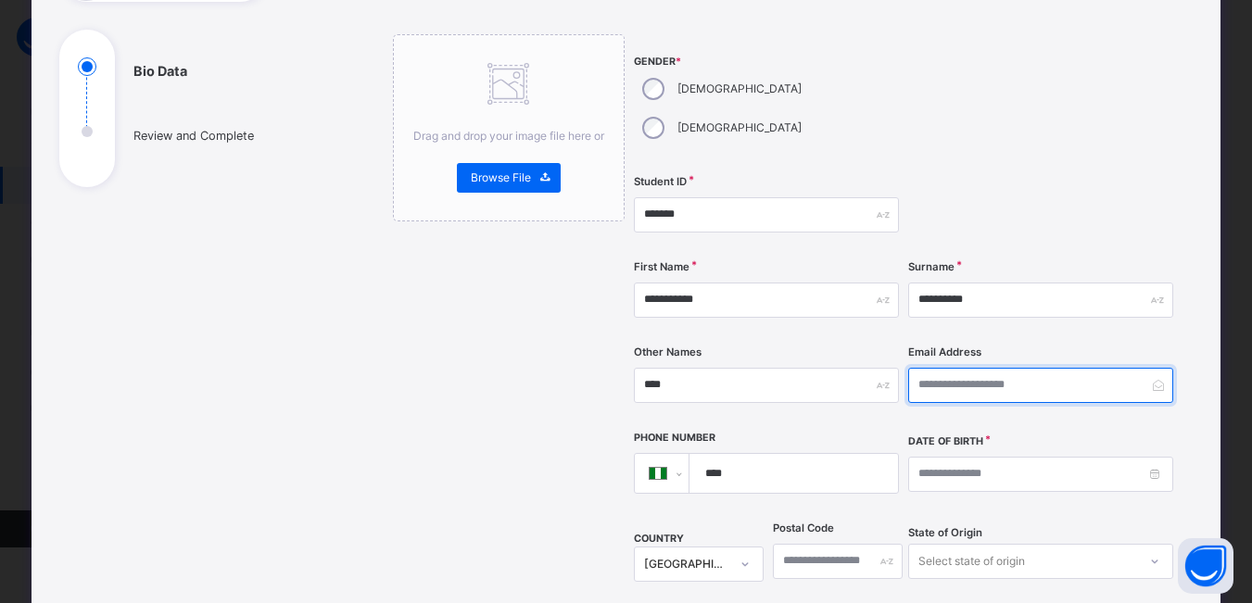
click at [995, 368] on input "email" at bounding box center [1040, 385] width 265 height 35
type input "*"
type input "**********"
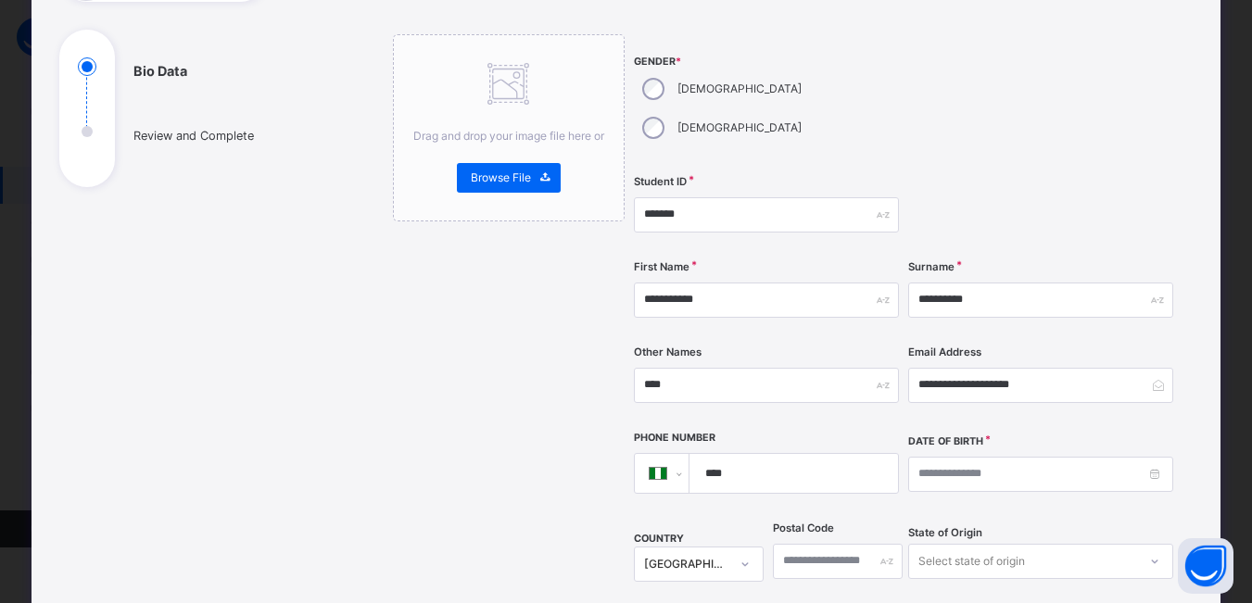
click at [785, 454] on input "****" at bounding box center [790, 473] width 193 height 39
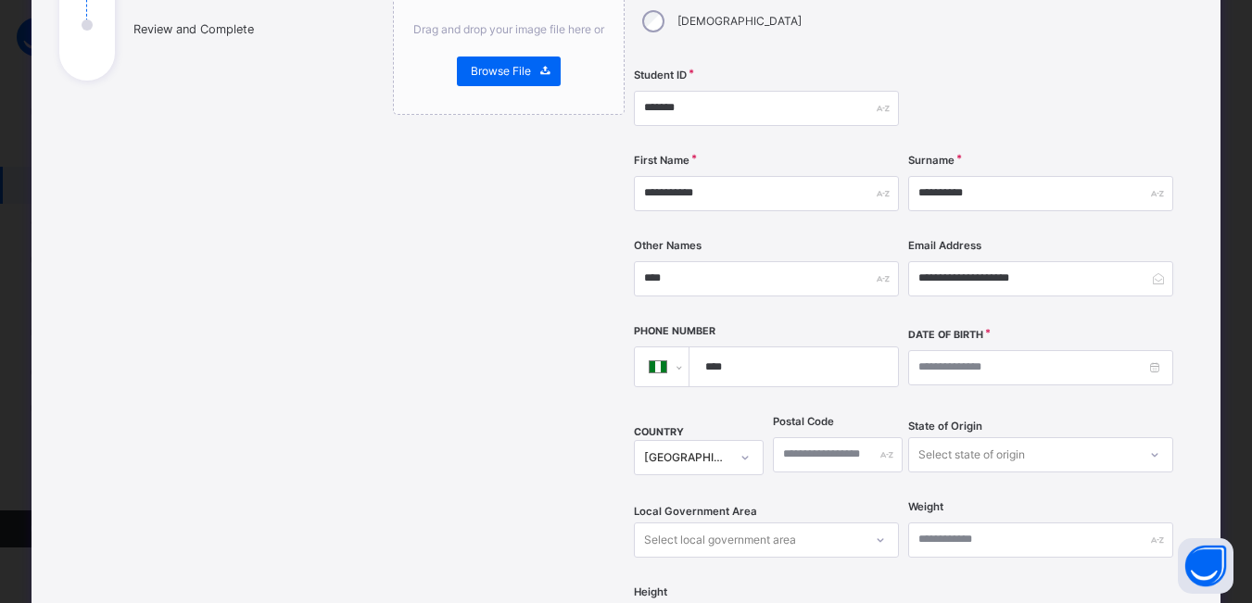
scroll to position [371, 0]
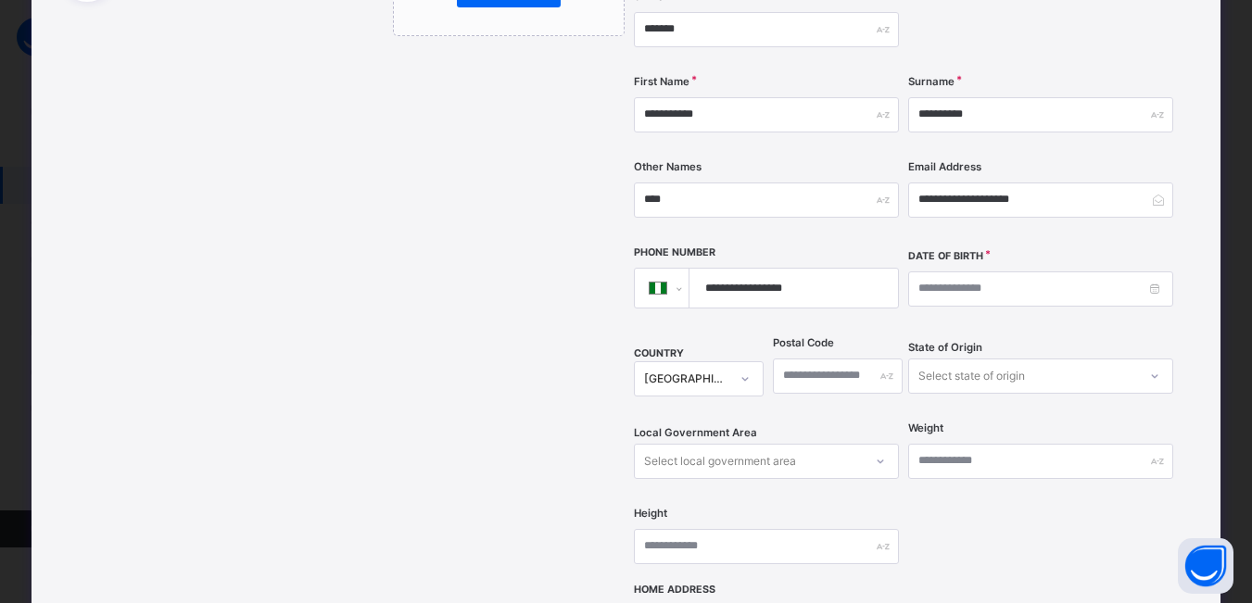
type input "**********"
click at [980, 272] on input at bounding box center [1040, 289] width 265 height 35
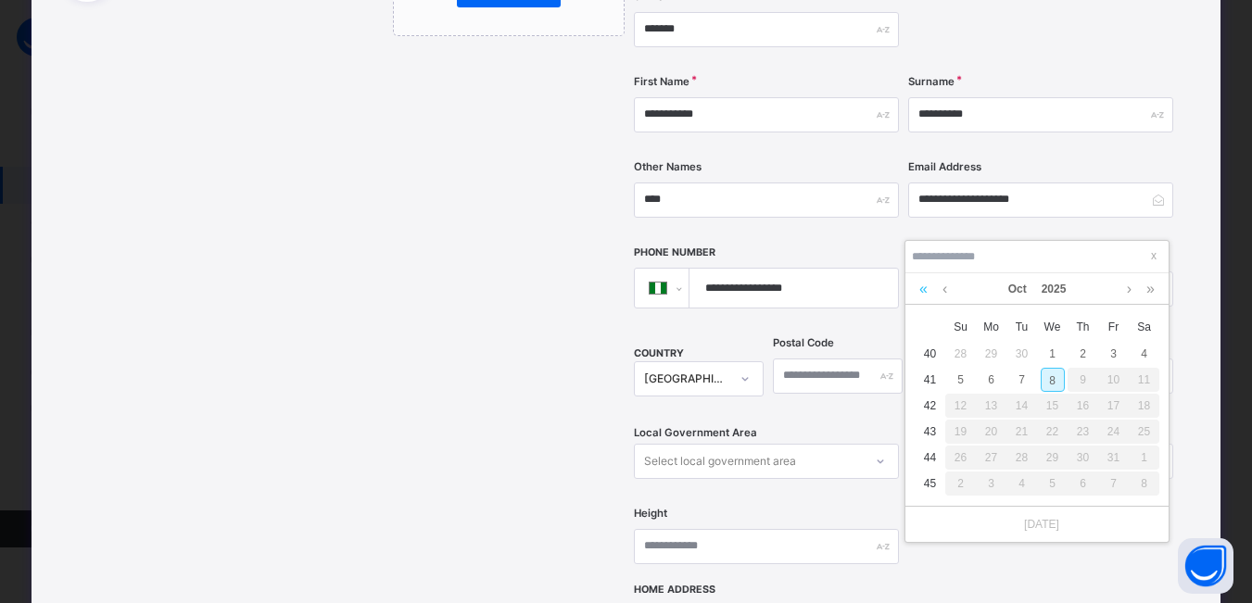
click at [927, 290] on link at bounding box center [924, 289] width 18 height 32
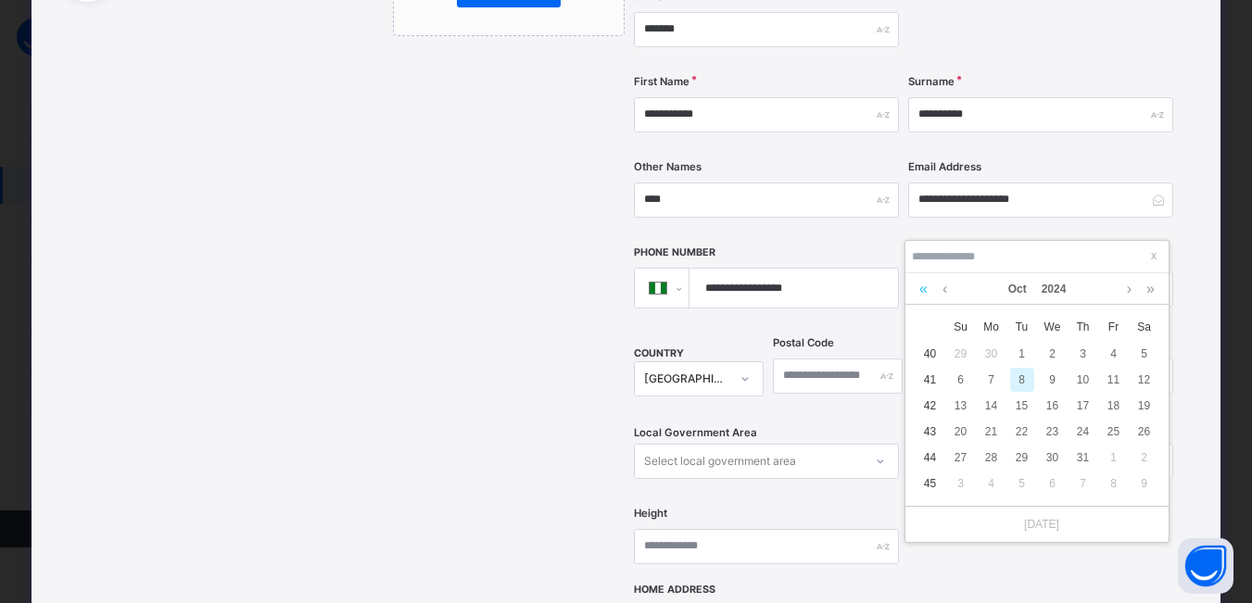
click at [927, 291] on link at bounding box center [924, 289] width 18 height 32
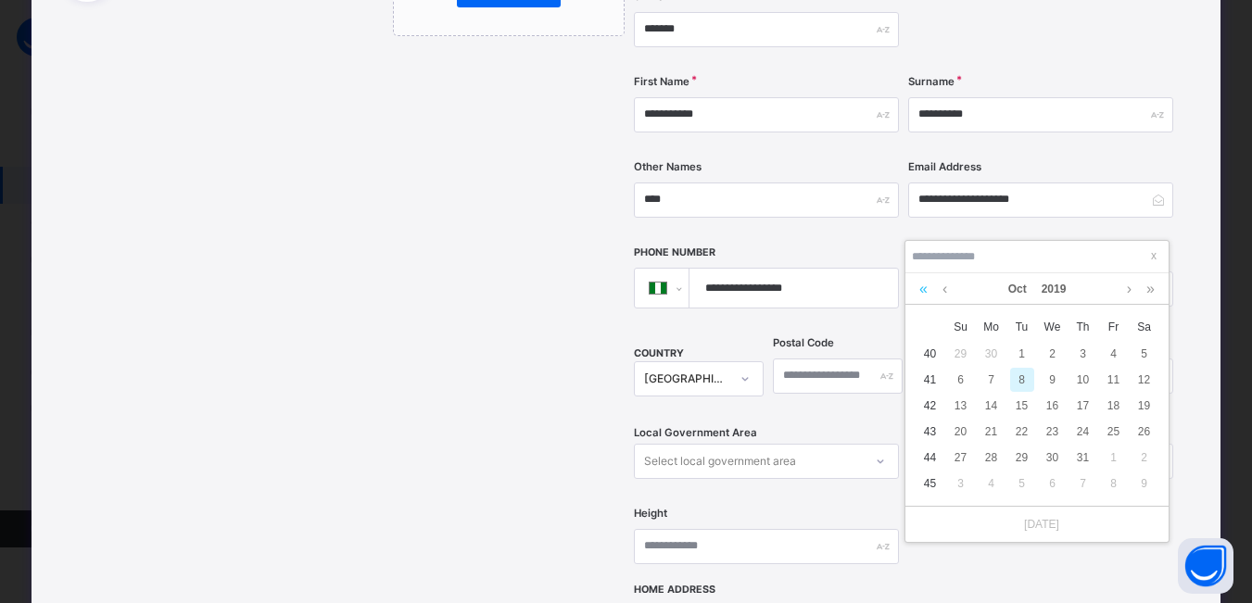
click at [927, 291] on link at bounding box center [924, 289] width 18 height 32
click at [927, 293] on link at bounding box center [924, 289] width 18 height 32
click at [927, 294] on link at bounding box center [924, 289] width 18 height 32
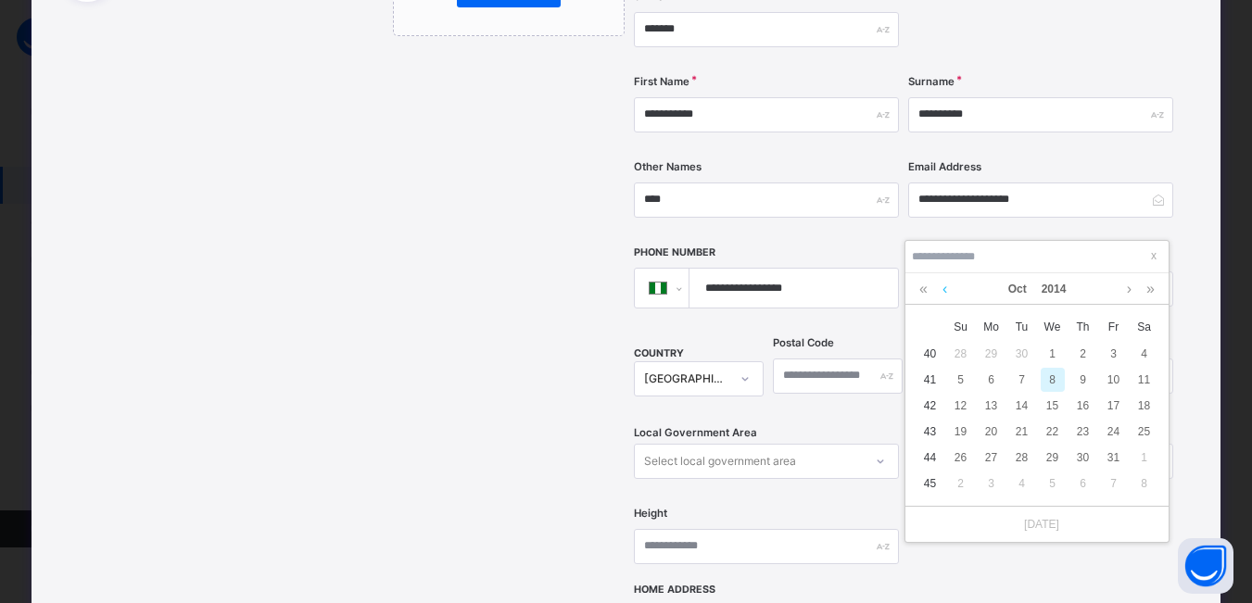
click at [946, 286] on link at bounding box center [945, 289] width 14 height 32
click at [947, 288] on link at bounding box center [945, 289] width 14 height 32
click at [947, 289] on link at bounding box center [945, 289] width 14 height 32
click at [949, 289] on link at bounding box center [945, 289] width 14 height 32
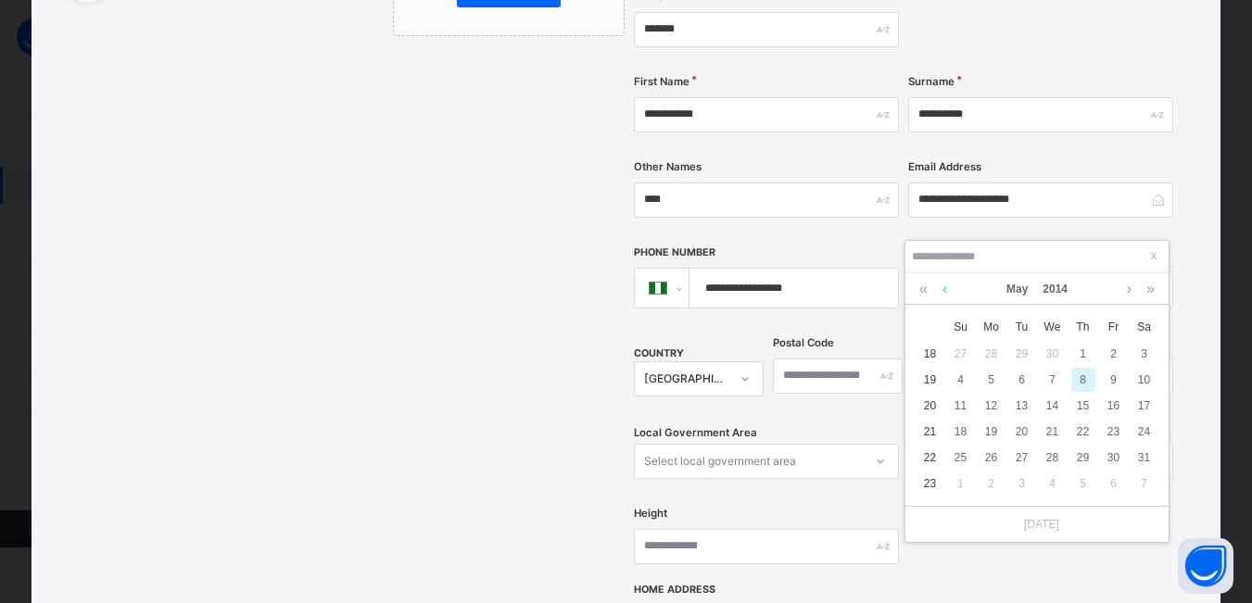
click at [950, 290] on link at bounding box center [945, 289] width 14 height 32
click at [1019, 428] on div "22" at bounding box center [1022, 432] width 24 height 24
type input "**********"
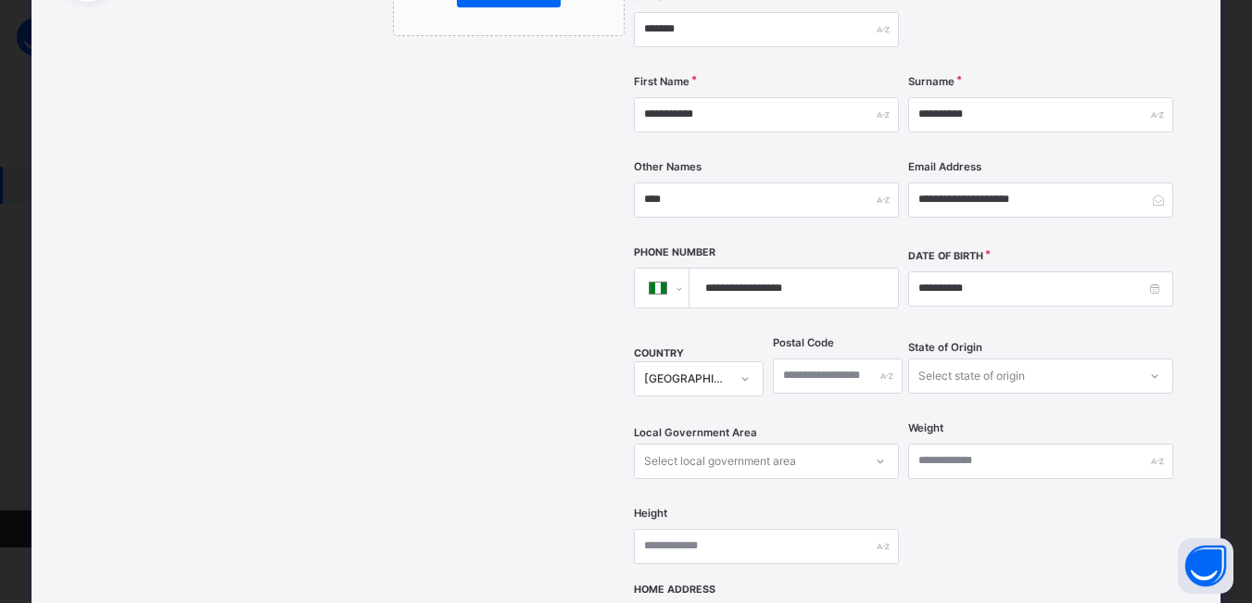
click at [1149, 359] on div "Select state of origin" at bounding box center [1040, 376] width 265 height 35
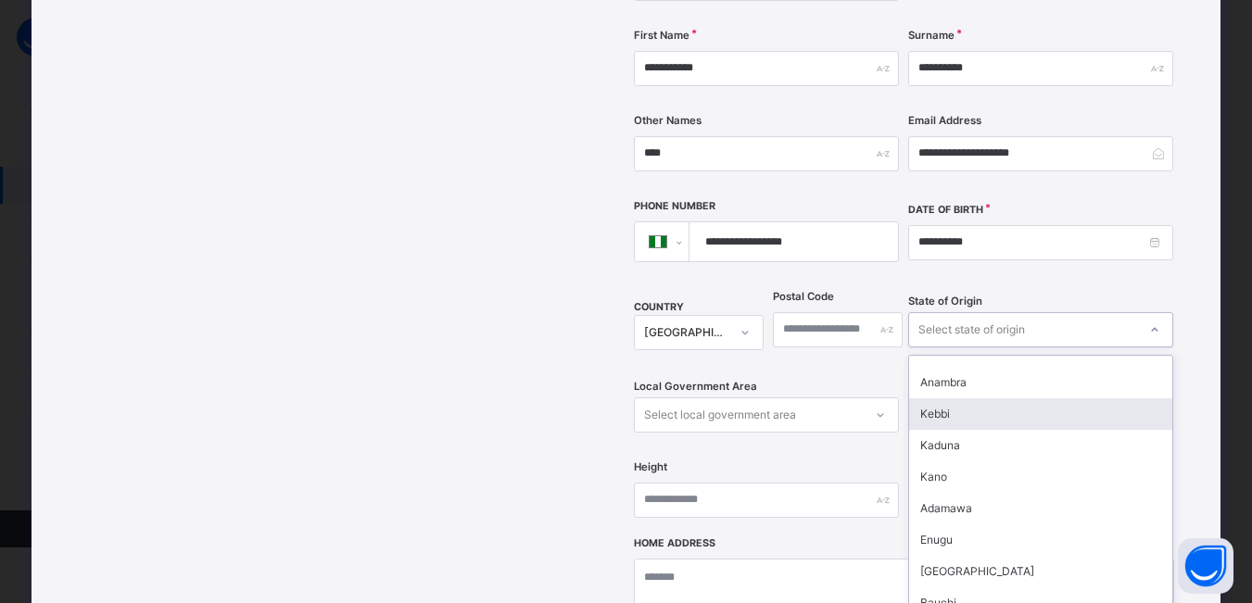
scroll to position [649, 0]
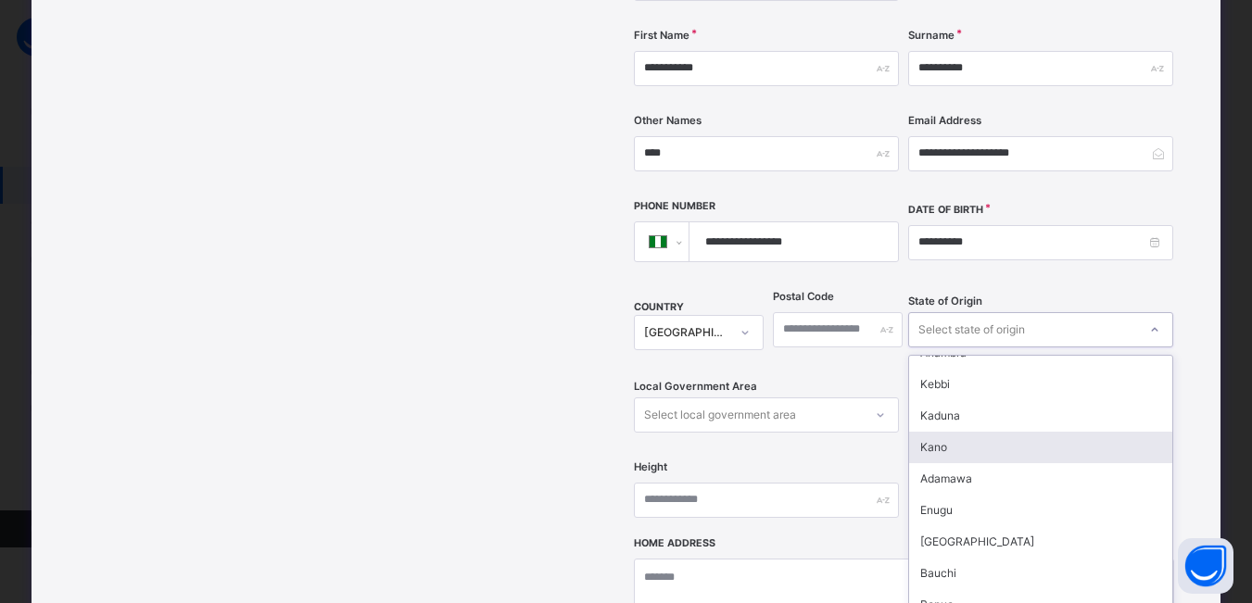
click at [956, 432] on div "Kano" at bounding box center [1040, 448] width 263 height 32
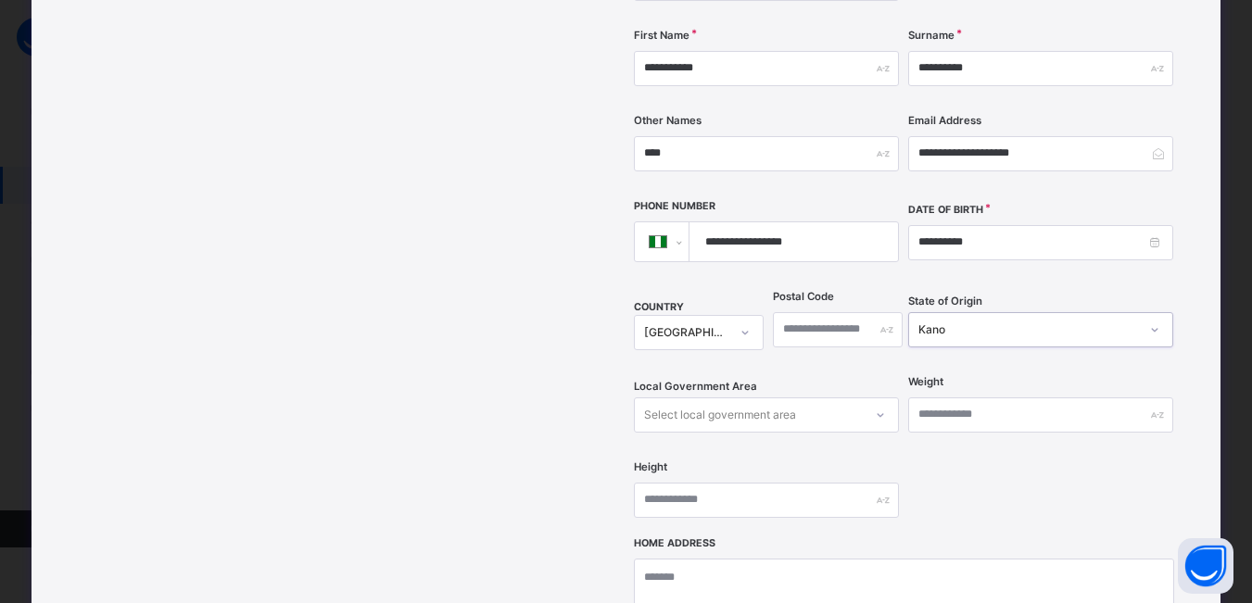
click at [879, 406] on icon at bounding box center [880, 415] width 11 height 19
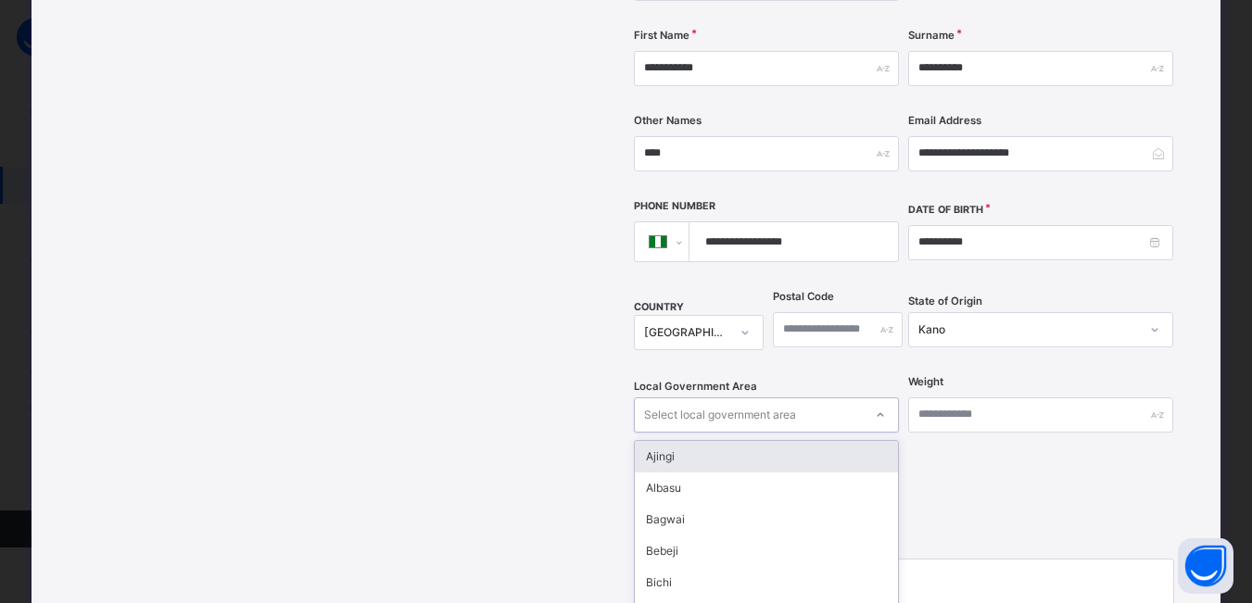
click at [878, 406] on icon at bounding box center [880, 415] width 11 height 19
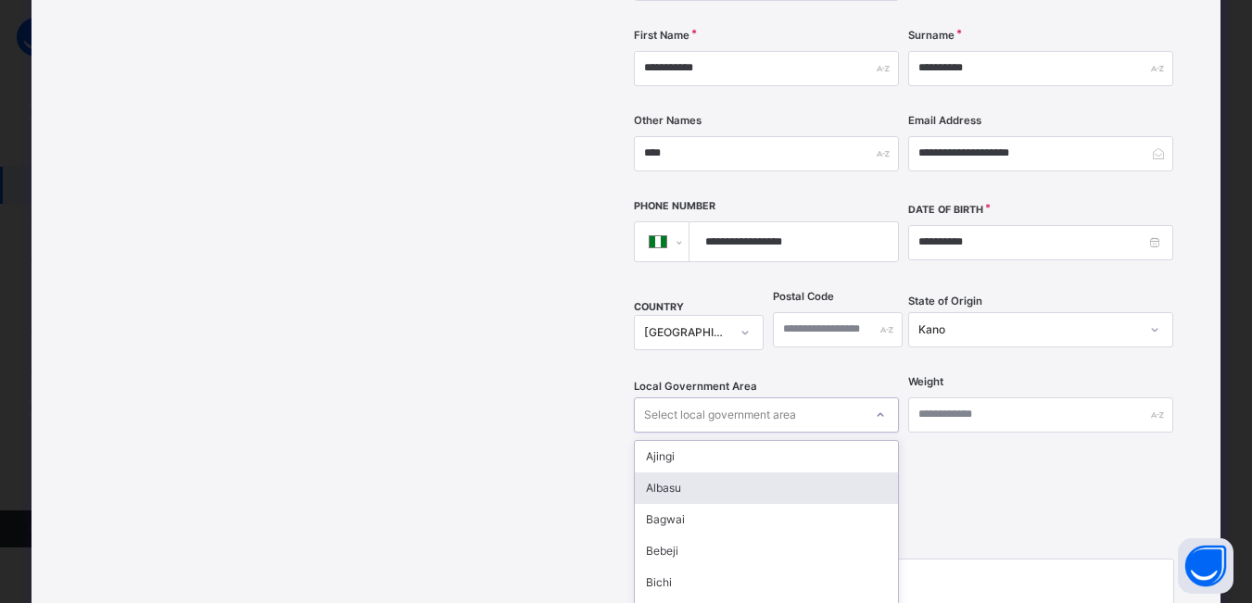
click at [878, 398] on div "option [PERSON_NAME] focused, 2 of 44. 44 results available. Use Up and Down to…" at bounding box center [766, 415] width 265 height 35
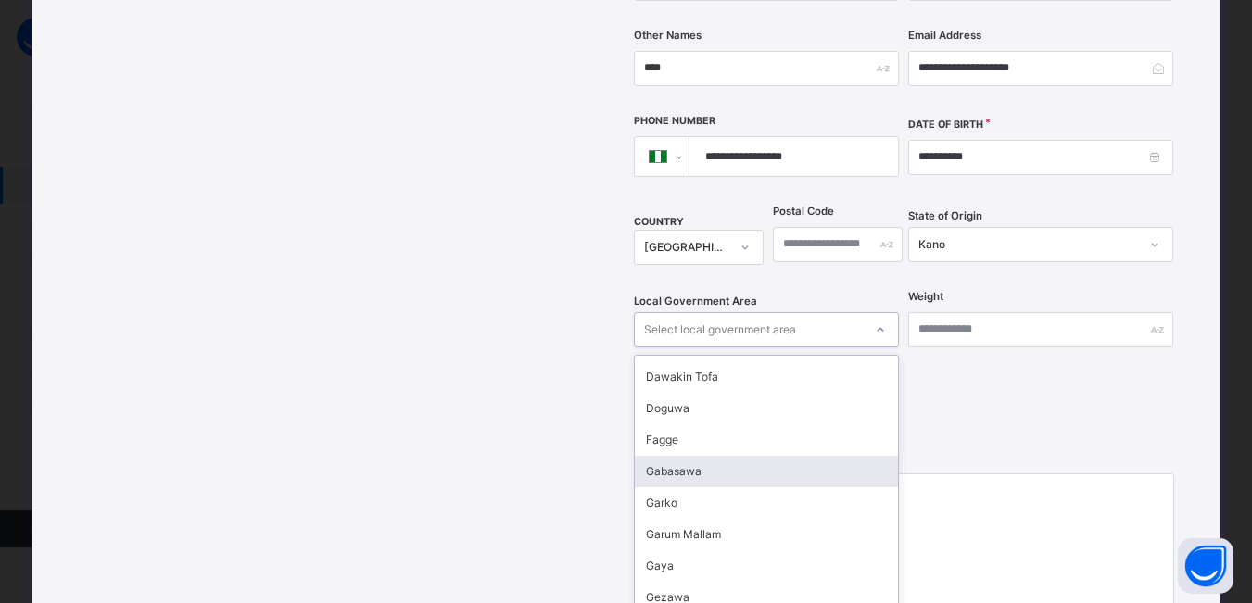
scroll to position [371, 0]
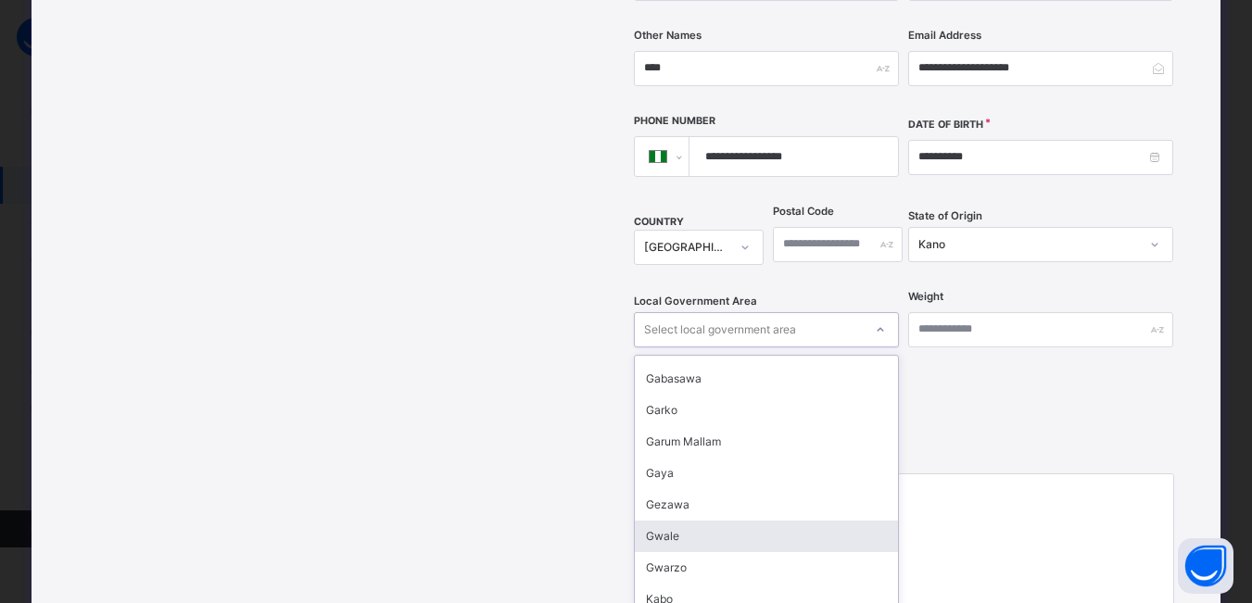
click at [723, 521] on div "Gwale" at bounding box center [766, 537] width 263 height 32
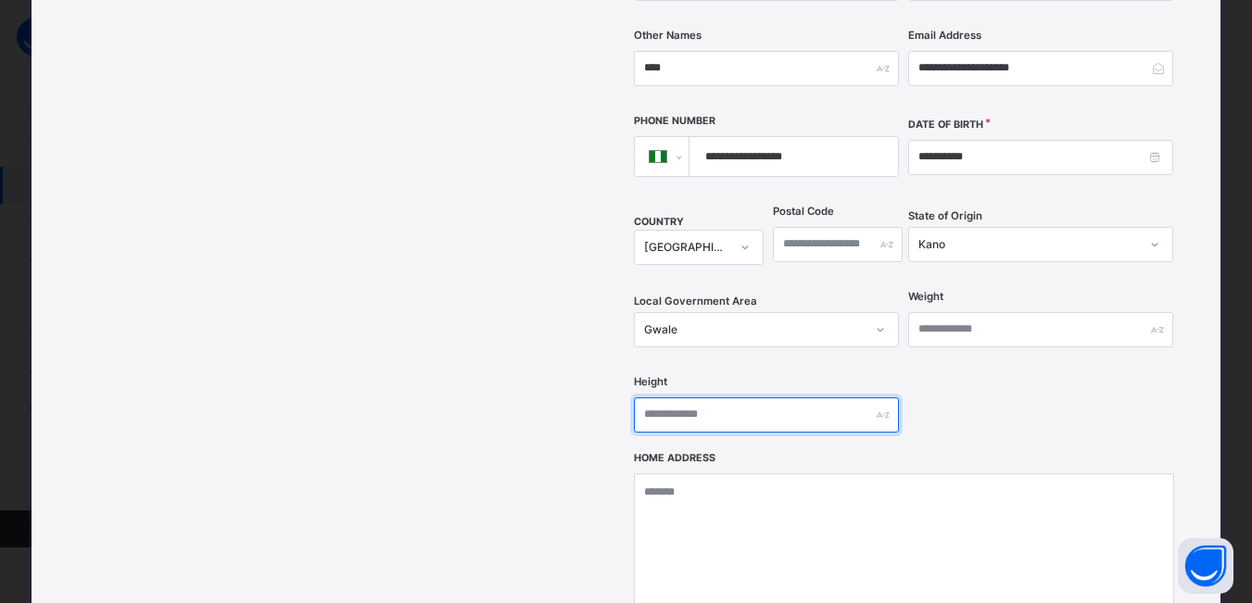
click at [850, 398] on input "text" at bounding box center [766, 415] width 265 height 35
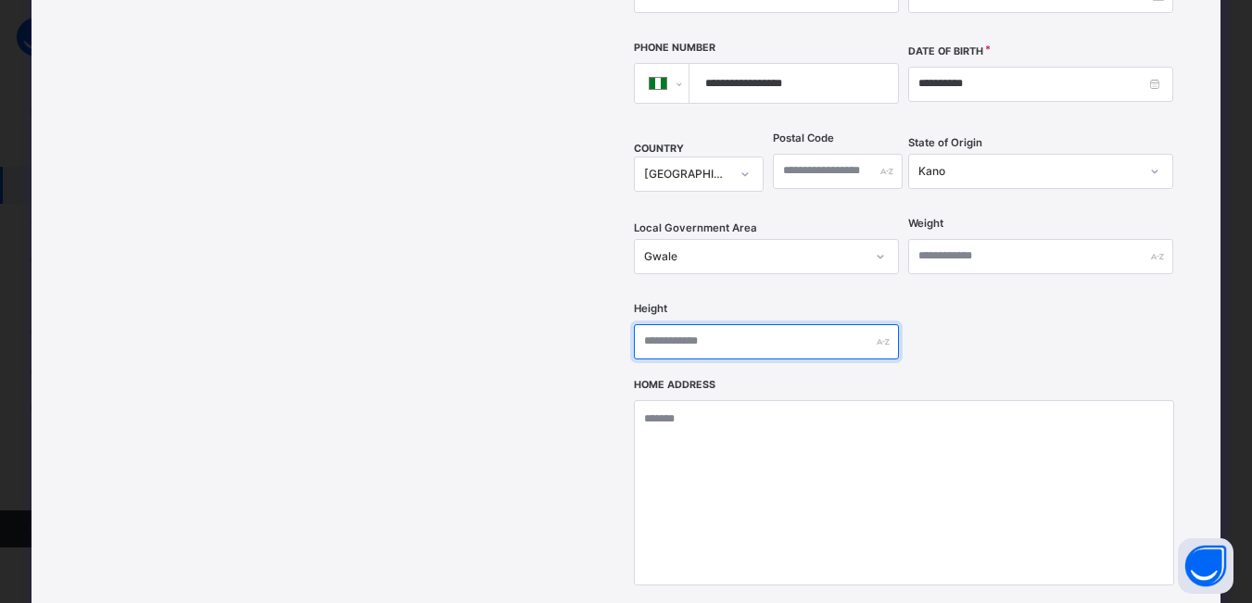
scroll to position [780, 0]
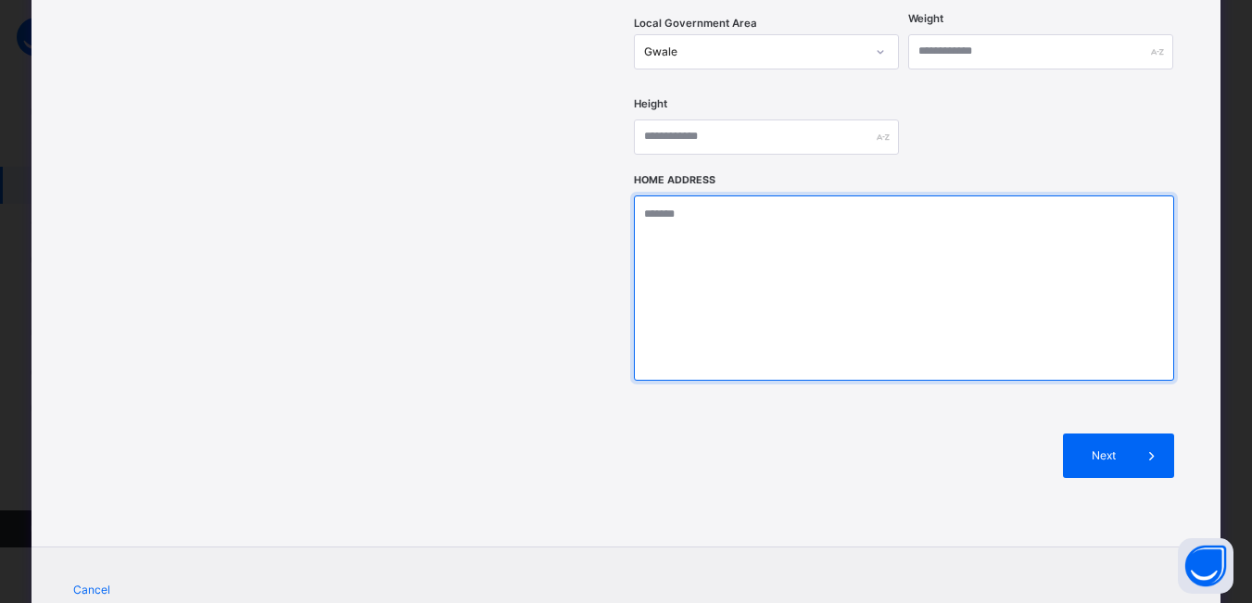
click at [688, 196] on textarea at bounding box center [904, 288] width 540 height 185
type textarea "*"
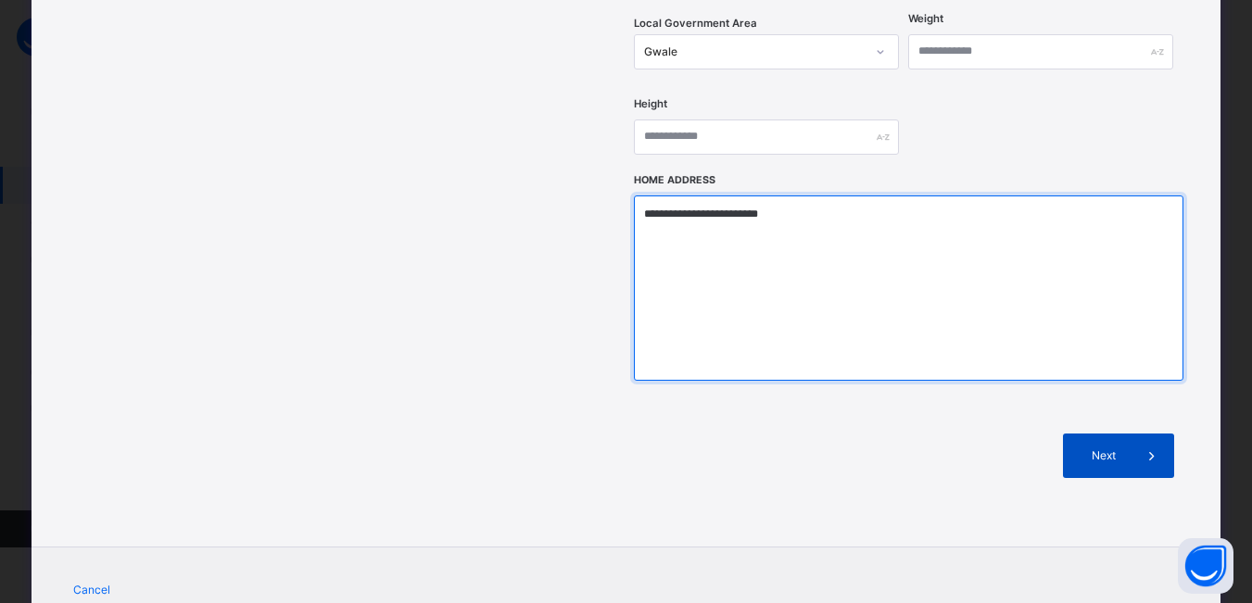
type textarea "**********"
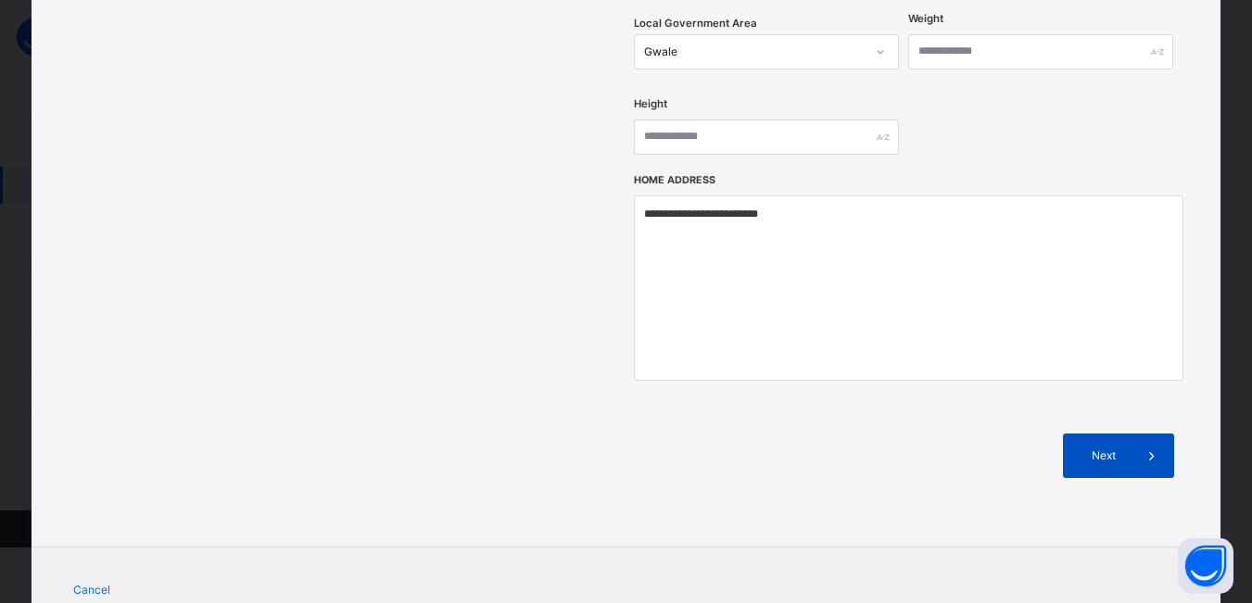
click at [1152, 445] on icon at bounding box center [1152, 456] width 20 height 22
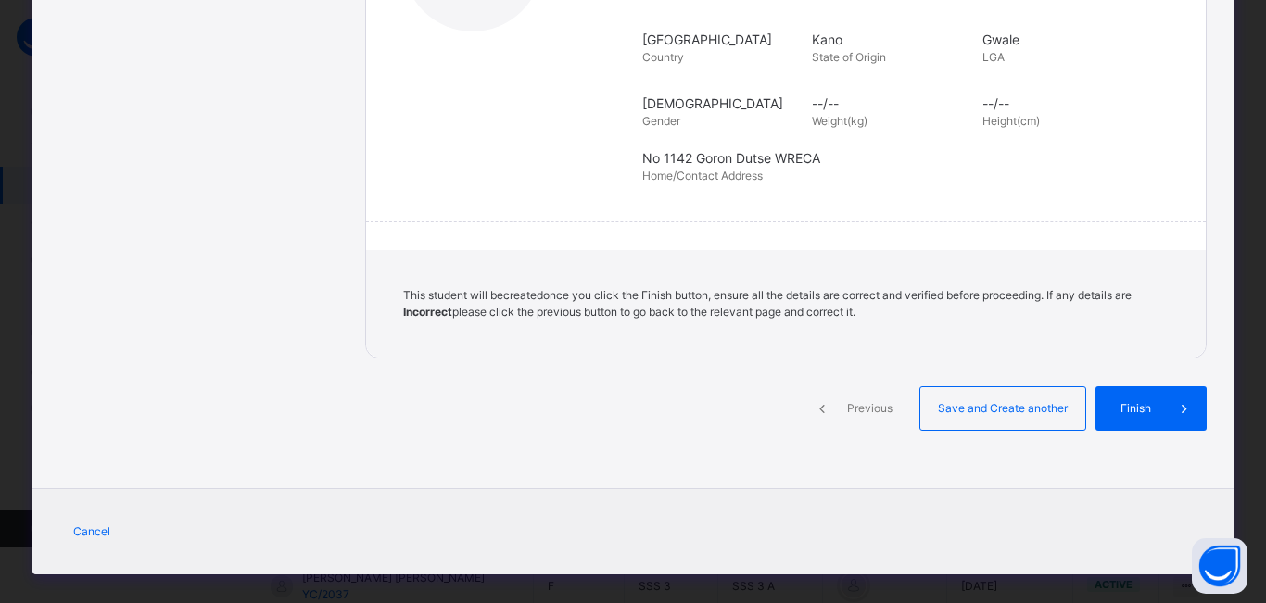
scroll to position [416, 0]
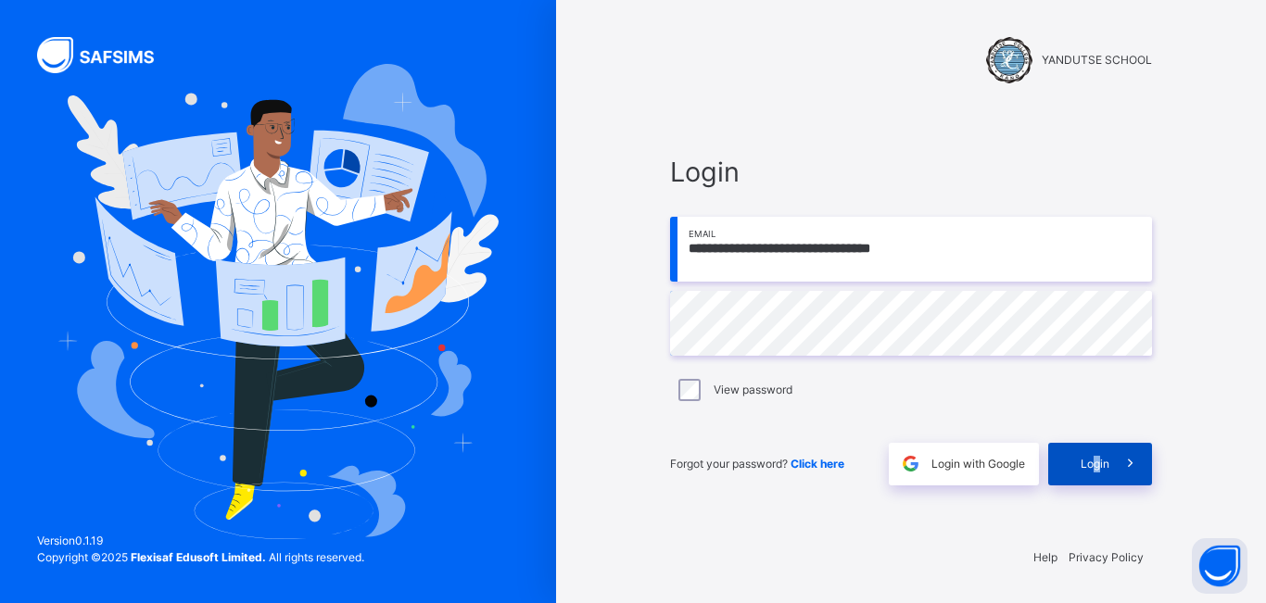
click at [1098, 470] on span "Login" at bounding box center [1094, 464] width 29 height 17
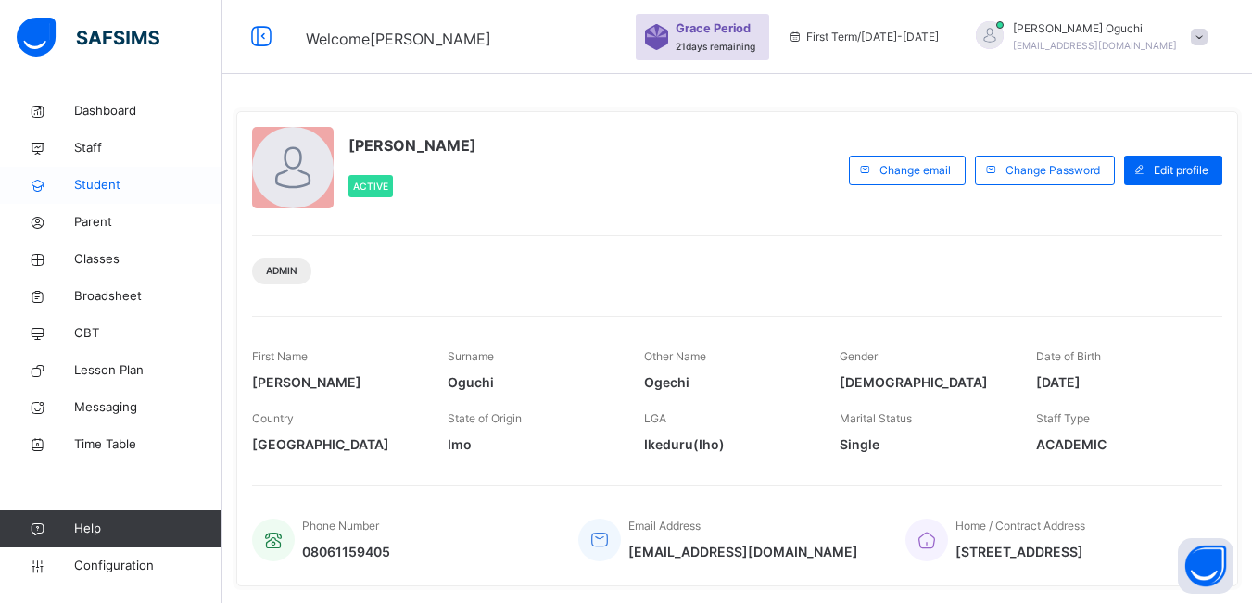
click at [75, 182] on span "Student" at bounding box center [148, 185] width 148 height 19
select select "**"
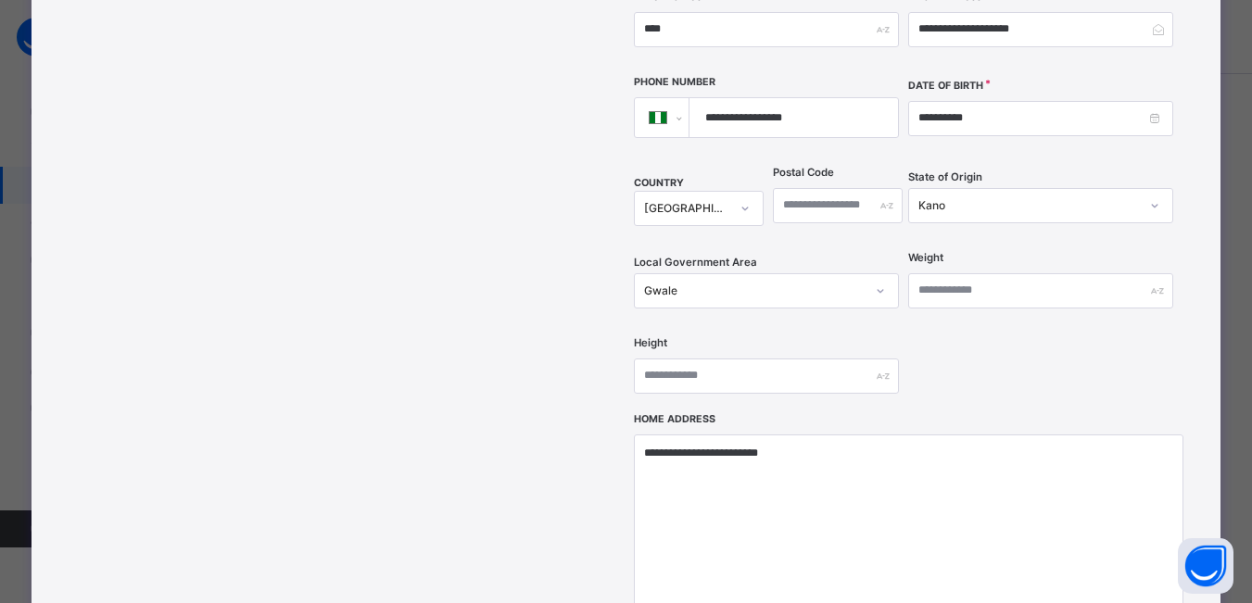
scroll to position [649, 0]
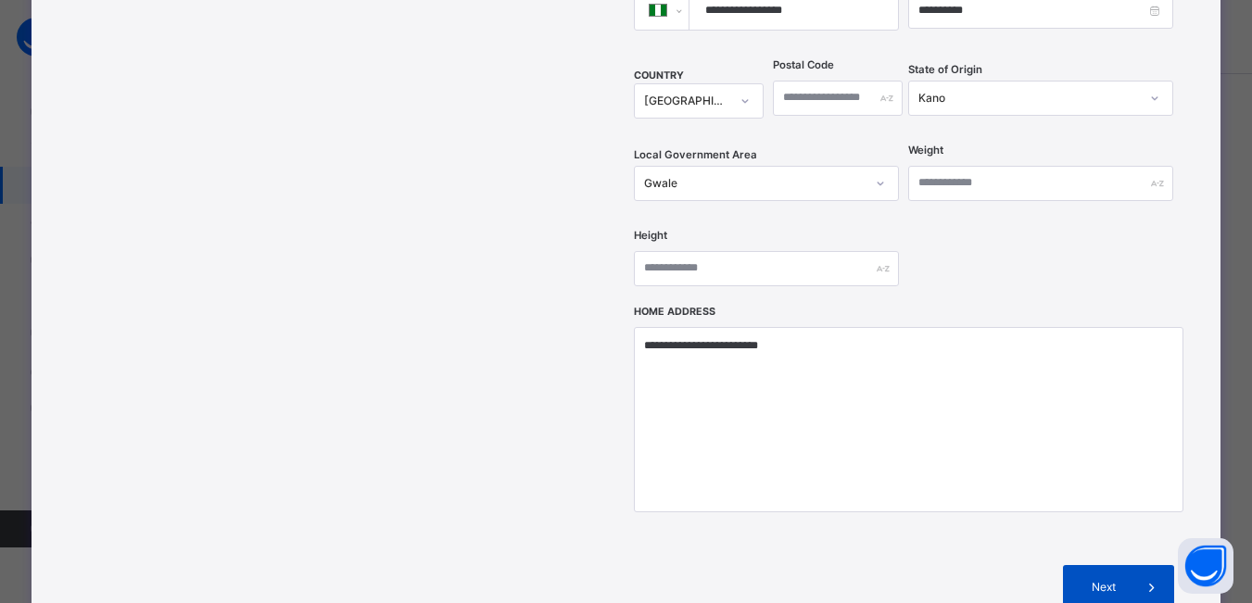
click at [1155, 576] on icon at bounding box center [1152, 587] width 20 height 22
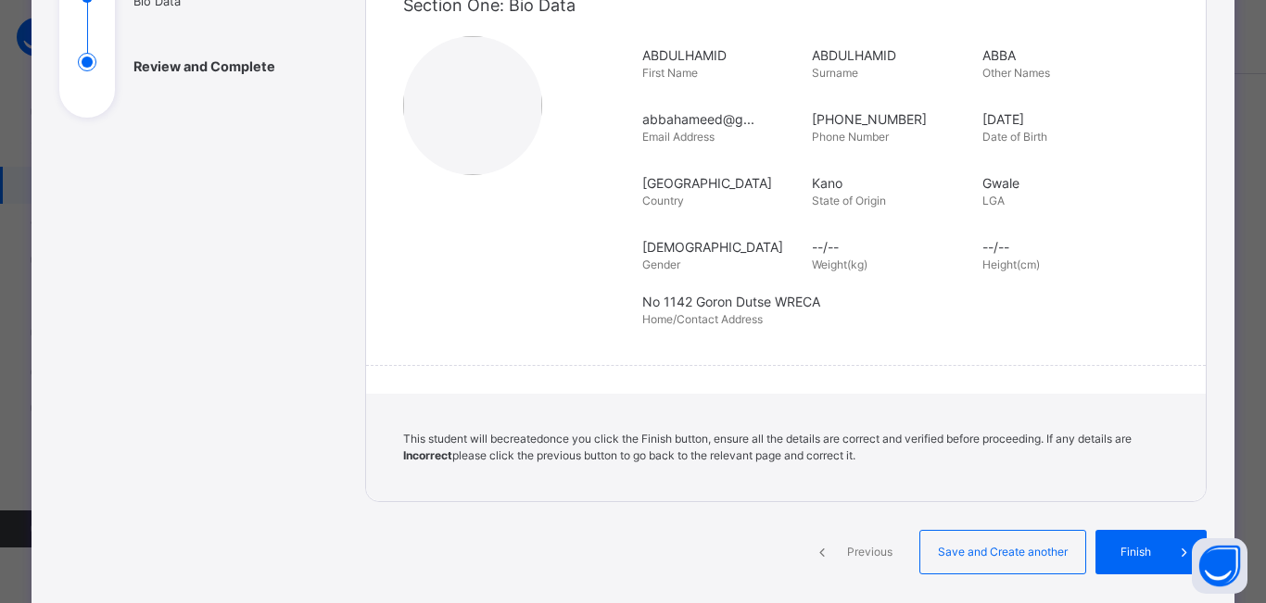
scroll to position [278, 0]
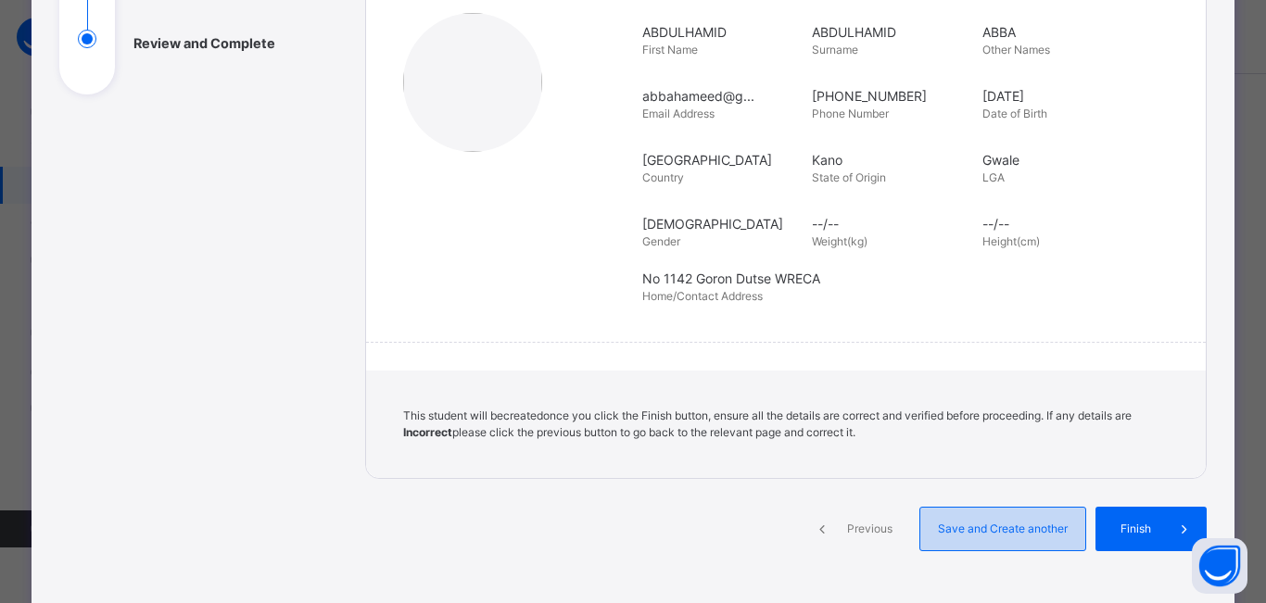
click at [968, 530] on span "Save and Create another" at bounding box center [1002, 529] width 137 height 17
select select "**"
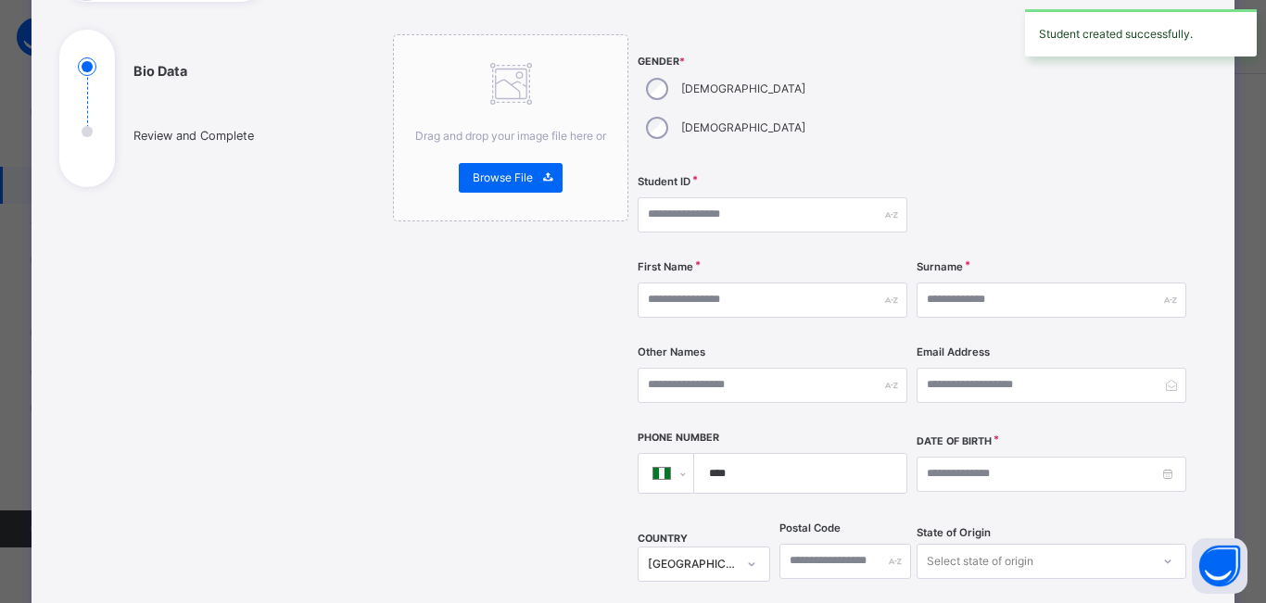
scroll to position [93, 0]
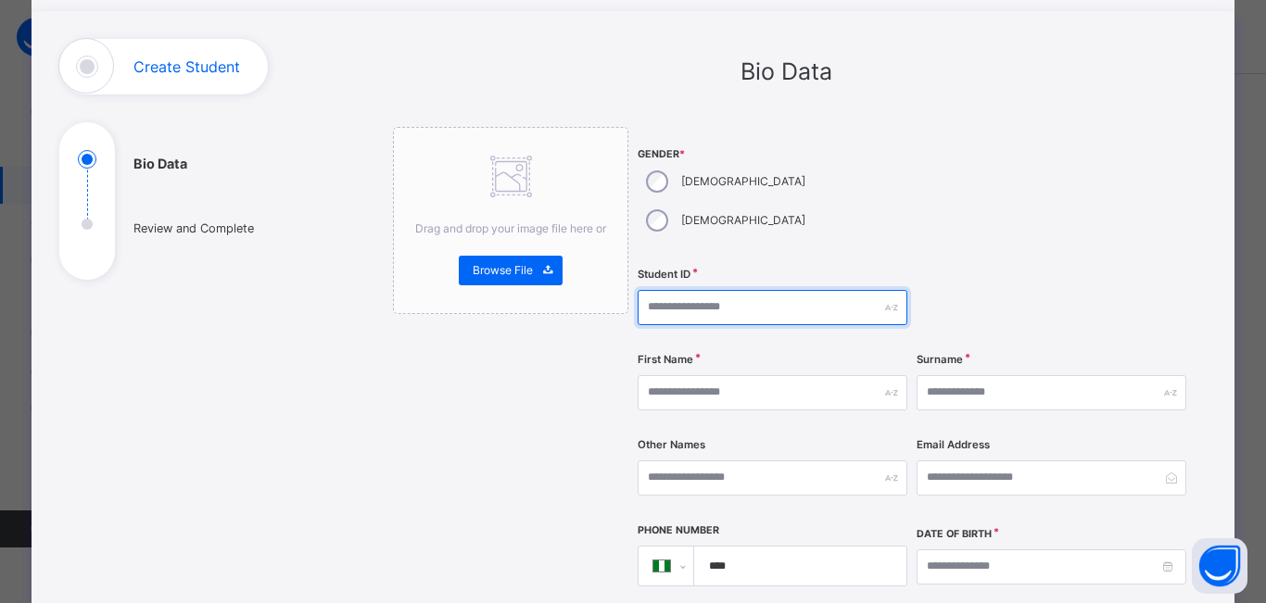
click at [721, 290] on input "text" at bounding box center [773, 307] width 270 height 35
type input "*******"
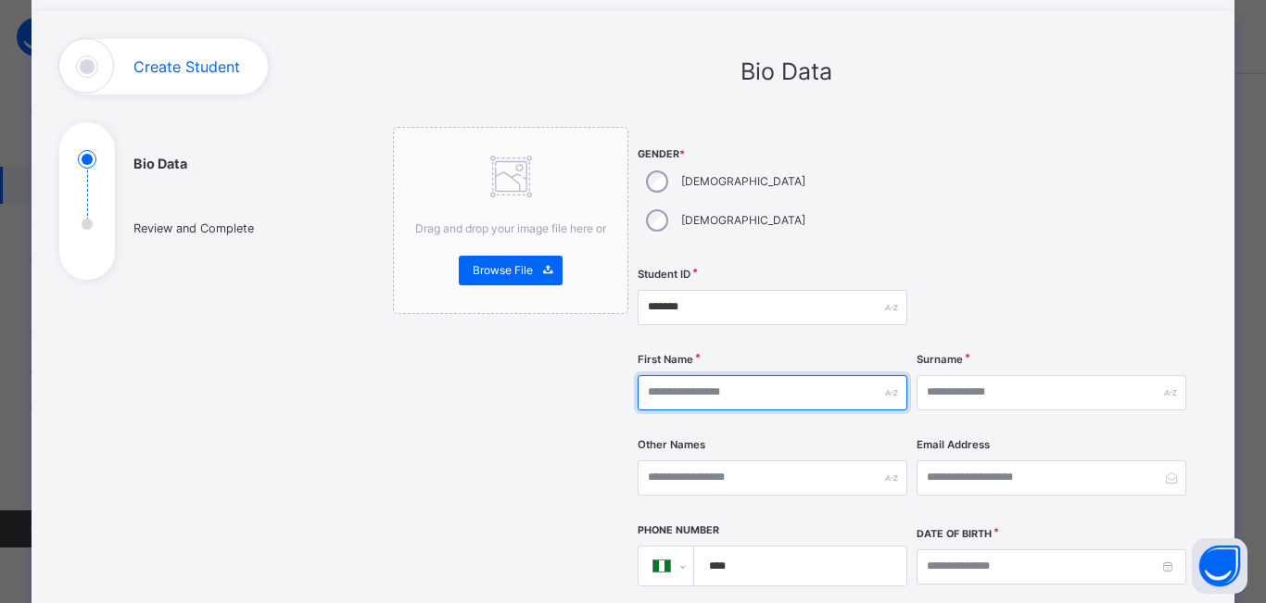
click at [750, 375] on input "text" at bounding box center [773, 392] width 270 height 35
type input "*******"
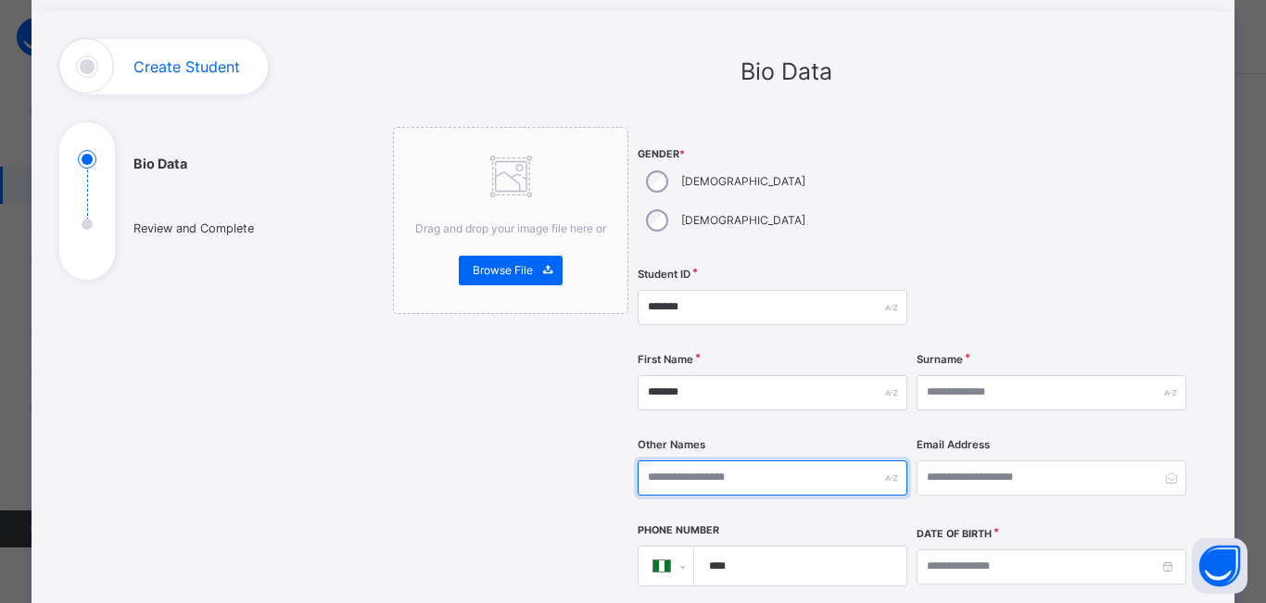
click at [735, 461] on input "text" at bounding box center [773, 478] width 270 height 35
type input "**********"
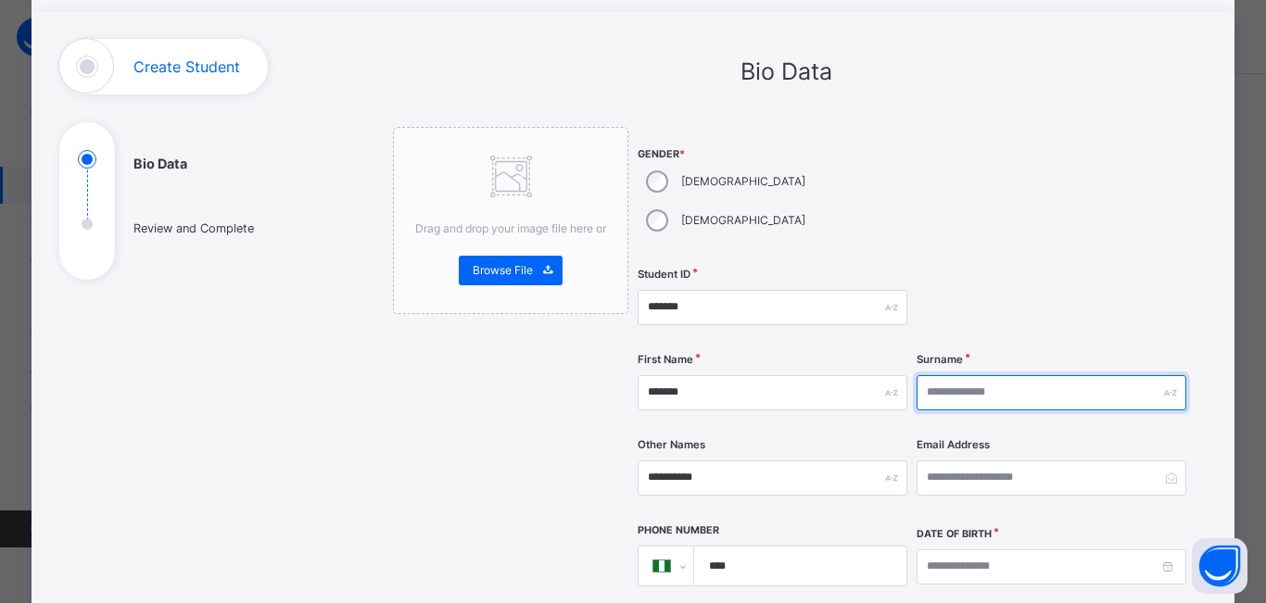
click at [978, 375] on input "text" at bounding box center [1051, 392] width 270 height 35
type input "******"
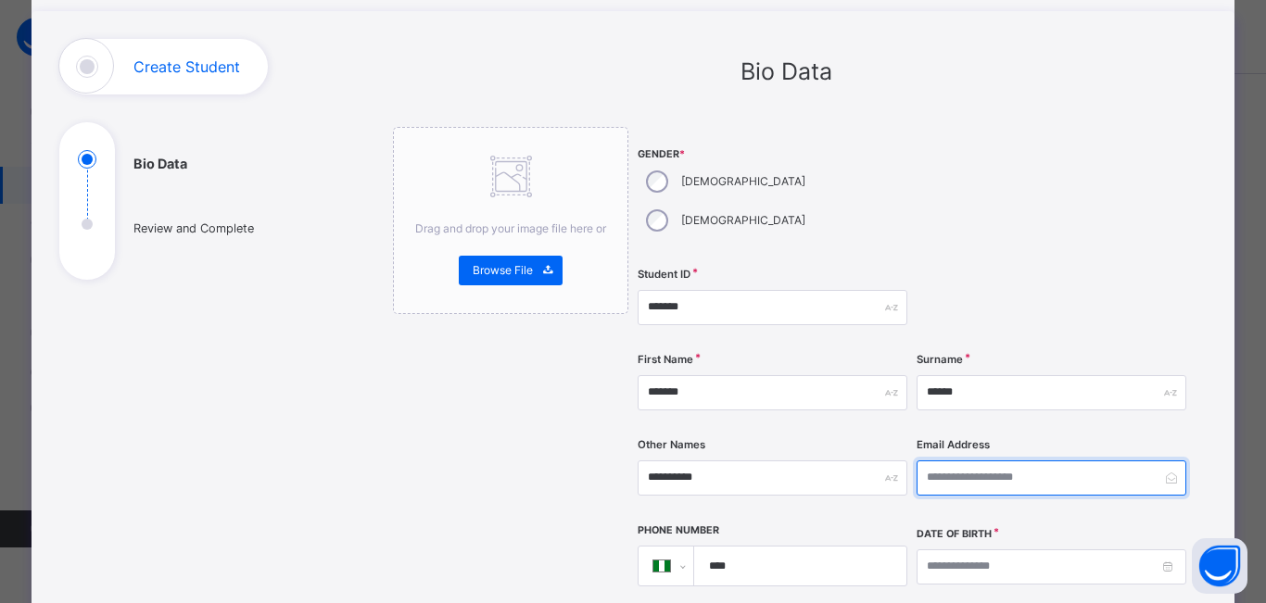
click at [962, 461] on input "email" at bounding box center [1051, 478] width 270 height 35
type input "*"
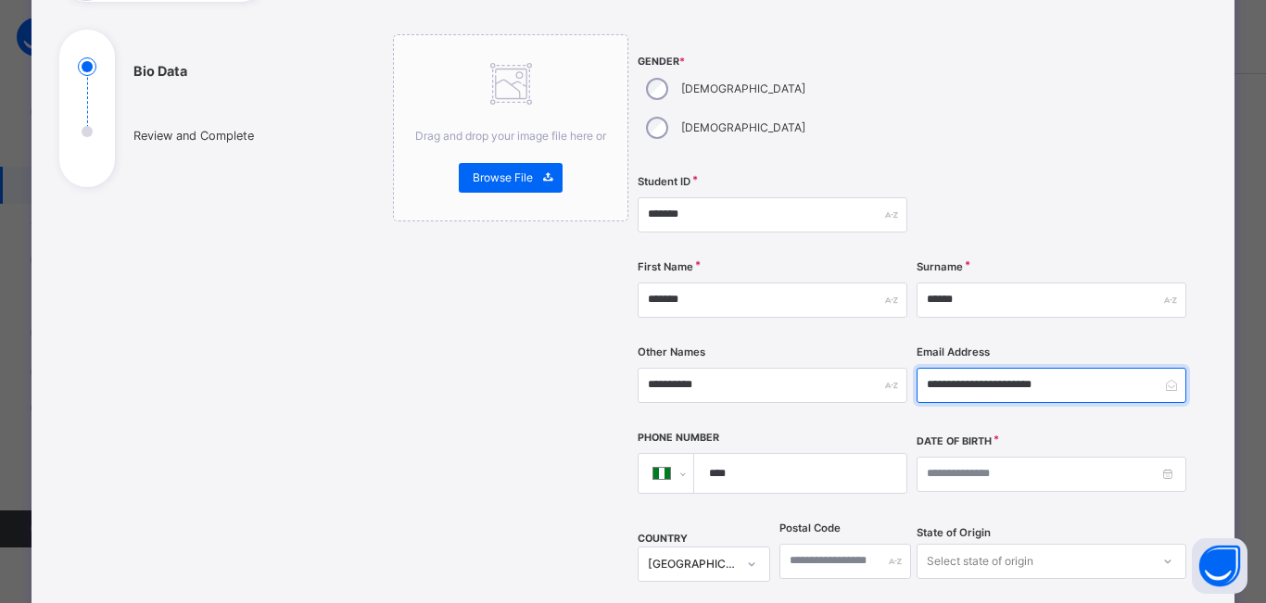
scroll to position [278, 0]
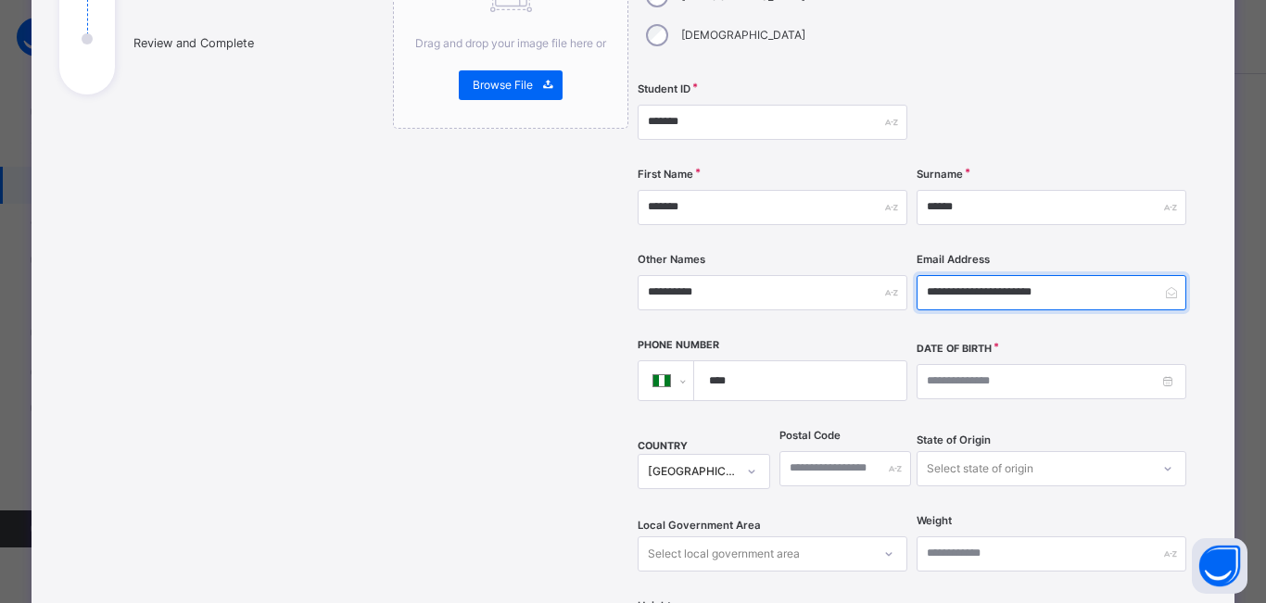
type input "**********"
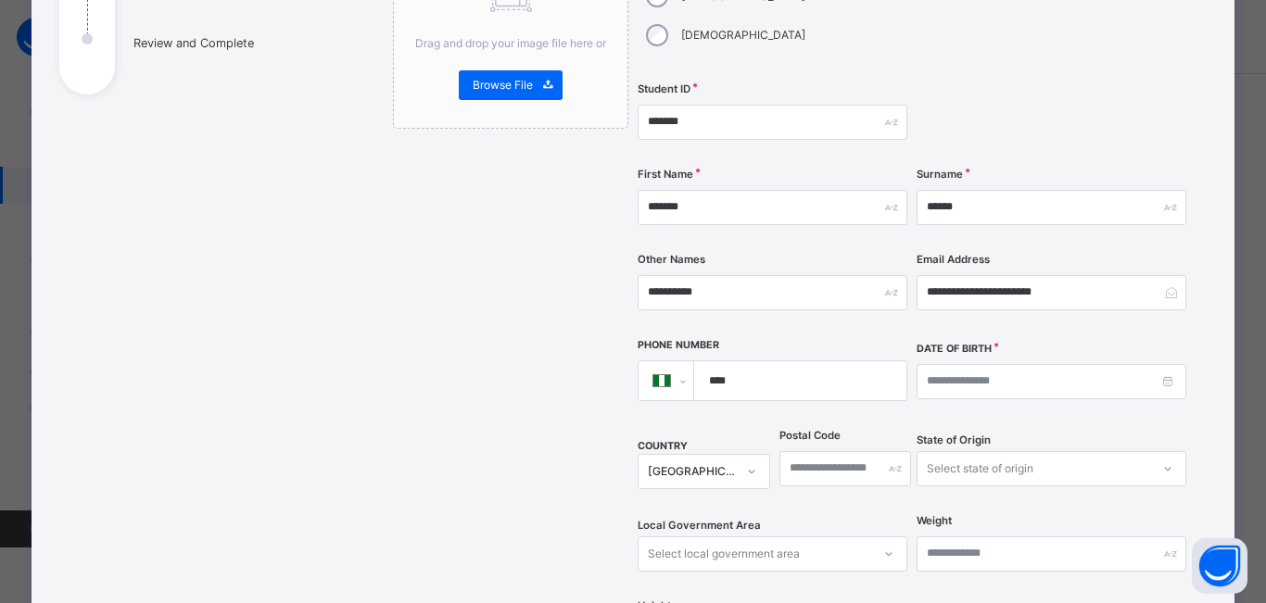
click at [789, 361] on input "****" at bounding box center [796, 380] width 197 height 39
type input "**********"
click at [1160, 364] on input at bounding box center [1051, 381] width 270 height 35
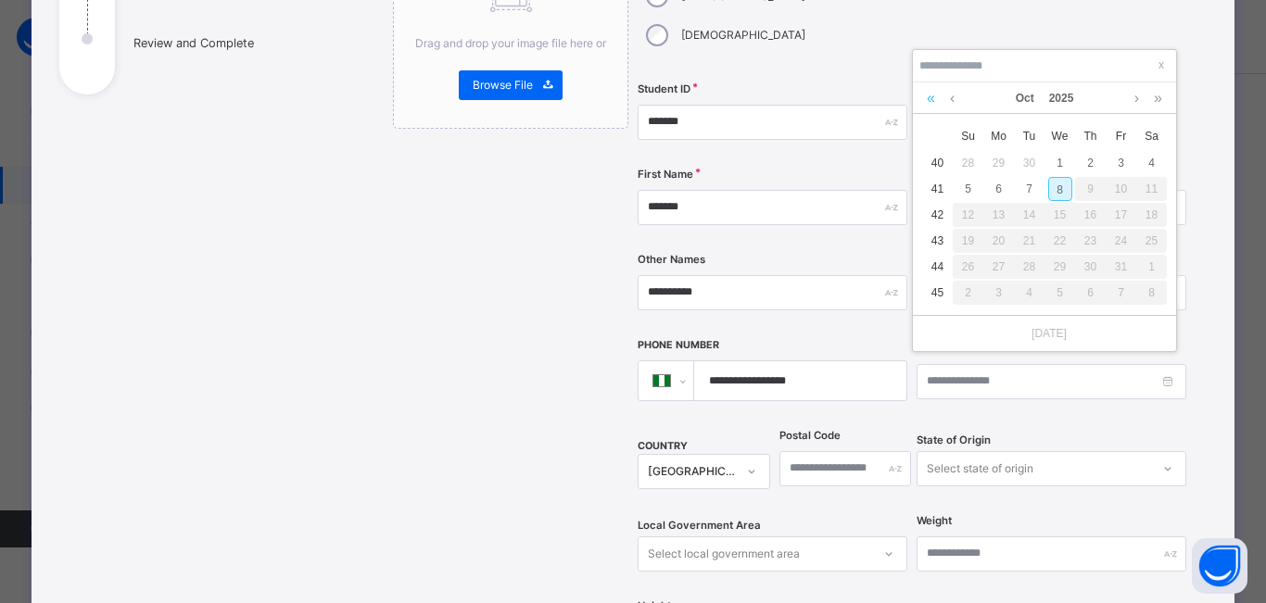
click at [933, 97] on link at bounding box center [931, 98] width 18 height 32
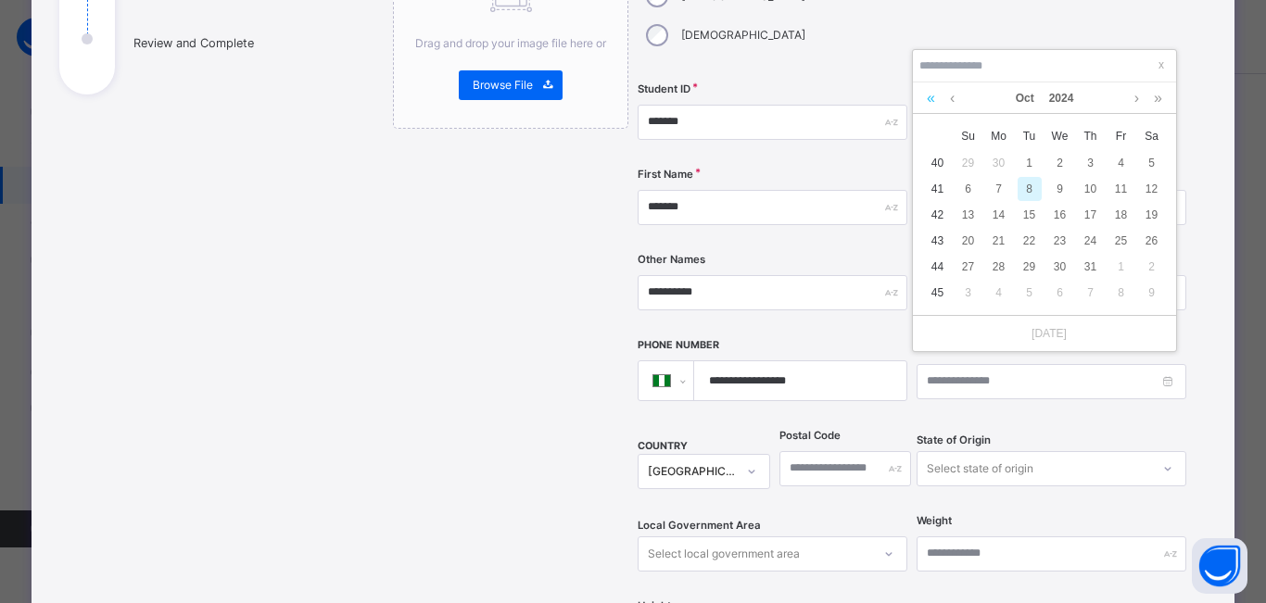
click at [934, 97] on link at bounding box center [931, 98] width 18 height 32
click at [935, 97] on link at bounding box center [931, 98] width 18 height 32
click at [936, 97] on link at bounding box center [931, 98] width 18 height 32
click at [935, 97] on link at bounding box center [931, 98] width 18 height 32
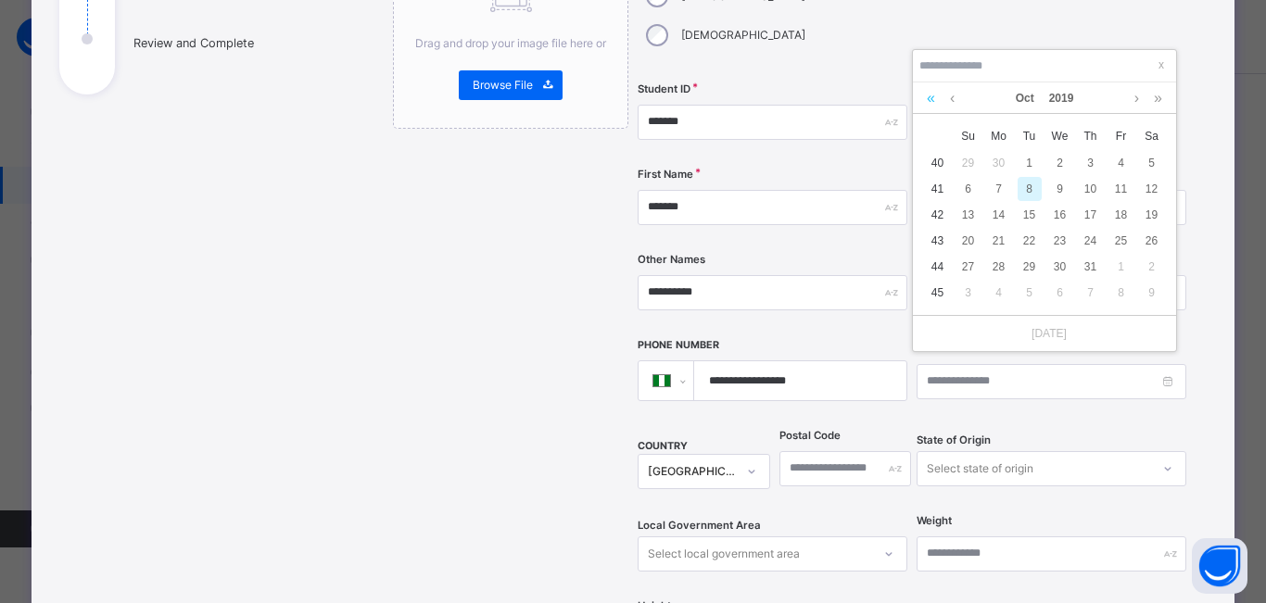
click at [936, 96] on link at bounding box center [931, 98] width 18 height 32
click at [937, 96] on link at bounding box center [931, 98] width 18 height 32
click at [941, 101] on div "[DATE]" at bounding box center [1044, 98] width 245 height 32
click at [933, 103] on link at bounding box center [931, 98] width 18 height 32
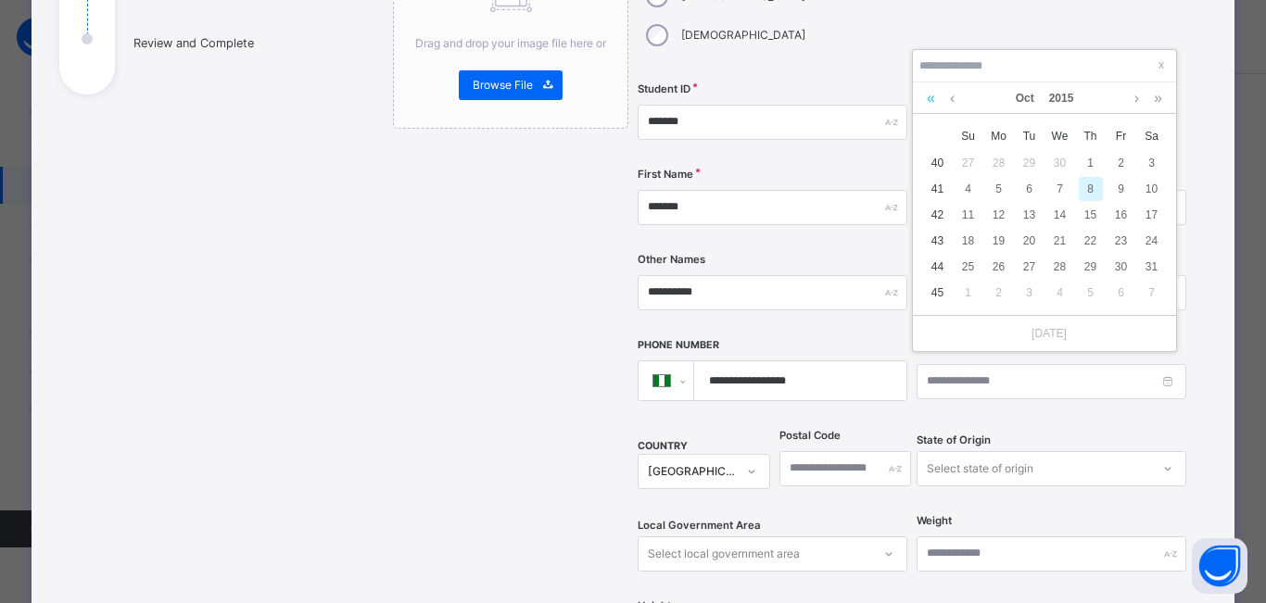
click at [930, 98] on link at bounding box center [931, 98] width 18 height 32
click at [954, 103] on link at bounding box center [952, 98] width 14 height 32
click at [1151, 217] on div "20" at bounding box center [1152, 215] width 24 height 24
type input "**********"
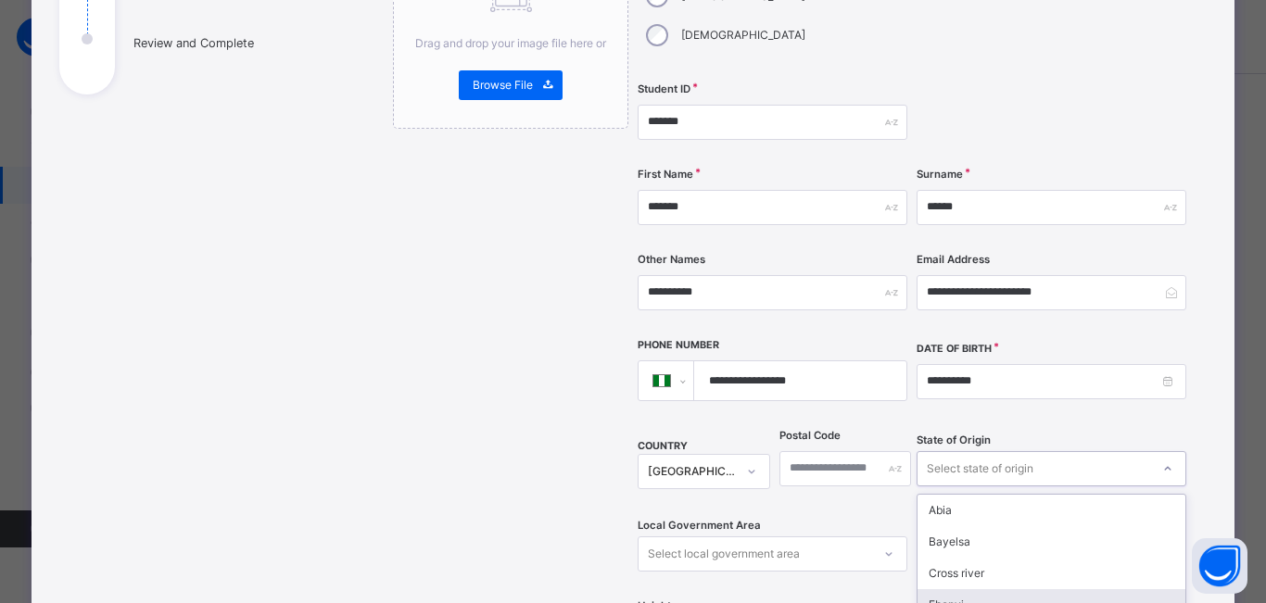
click at [964, 451] on div "option [PERSON_NAME] focused, 4 of 37. 37 results available. Use Up and Down to…" at bounding box center [1051, 468] width 270 height 35
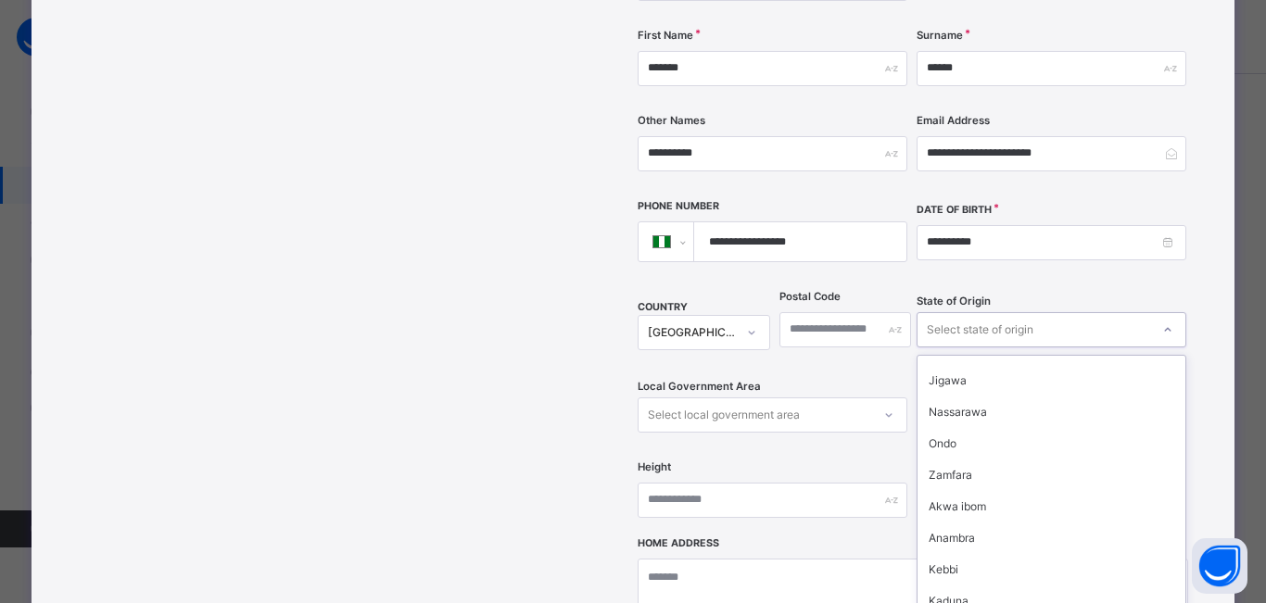
scroll to position [556, 0]
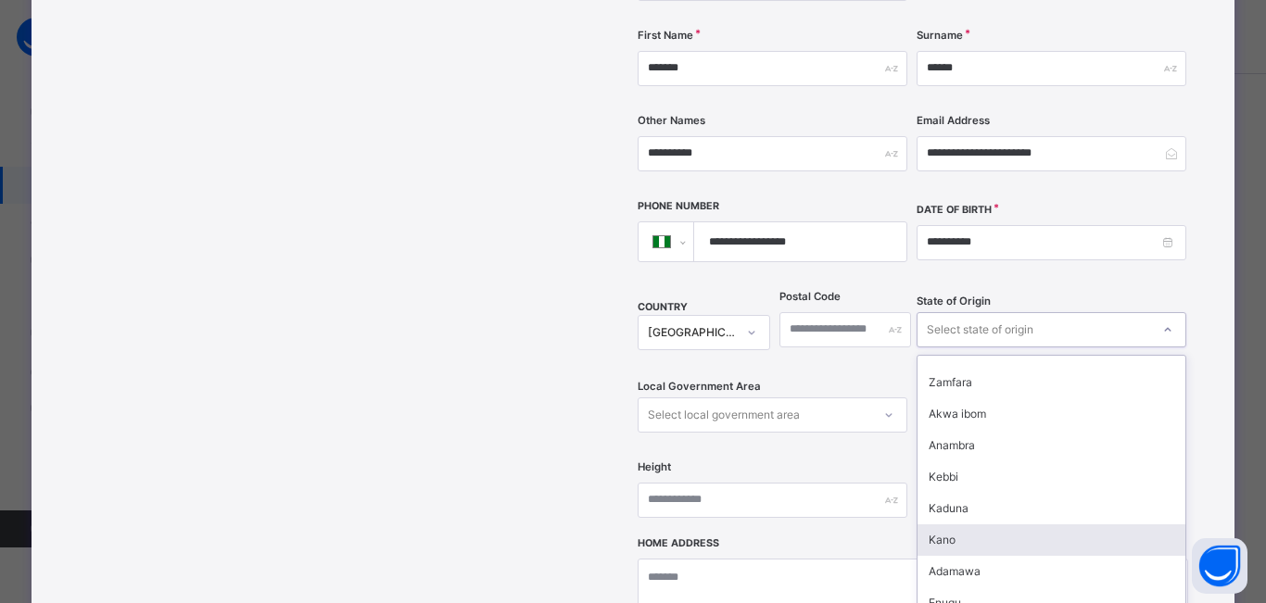
click at [964, 524] on div "Kano" at bounding box center [1051, 540] width 268 height 32
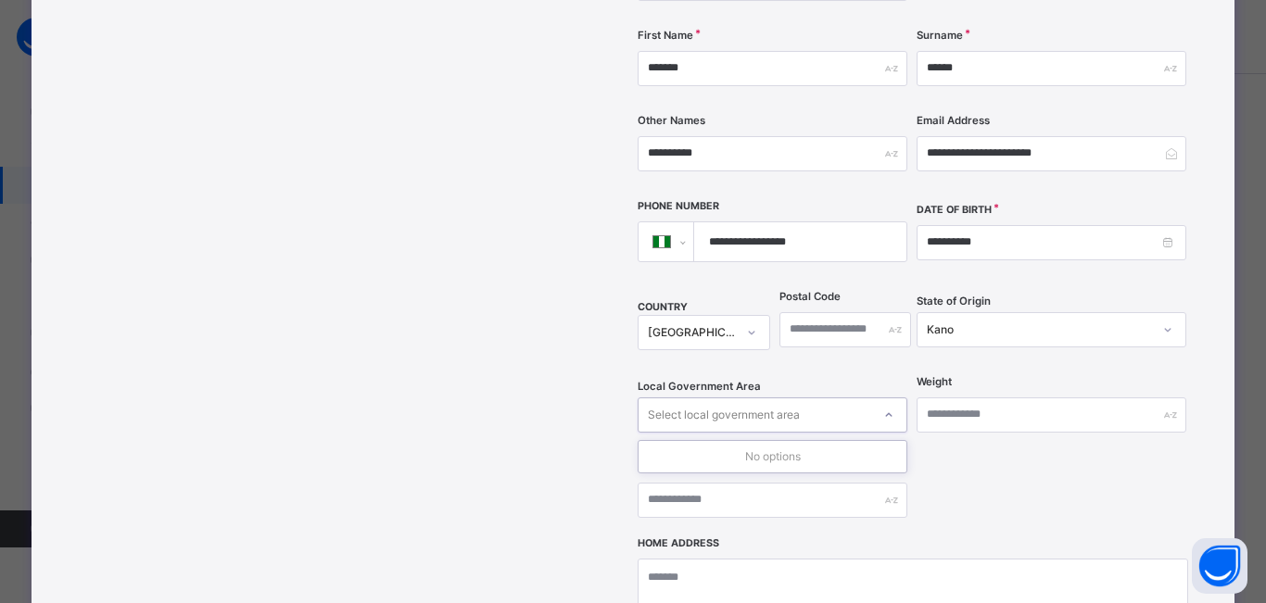
click at [855, 400] on div "Select local government area" at bounding box center [754, 414] width 233 height 29
click at [887, 406] on icon at bounding box center [888, 415] width 11 height 19
click at [883, 406] on icon at bounding box center [888, 415] width 11 height 19
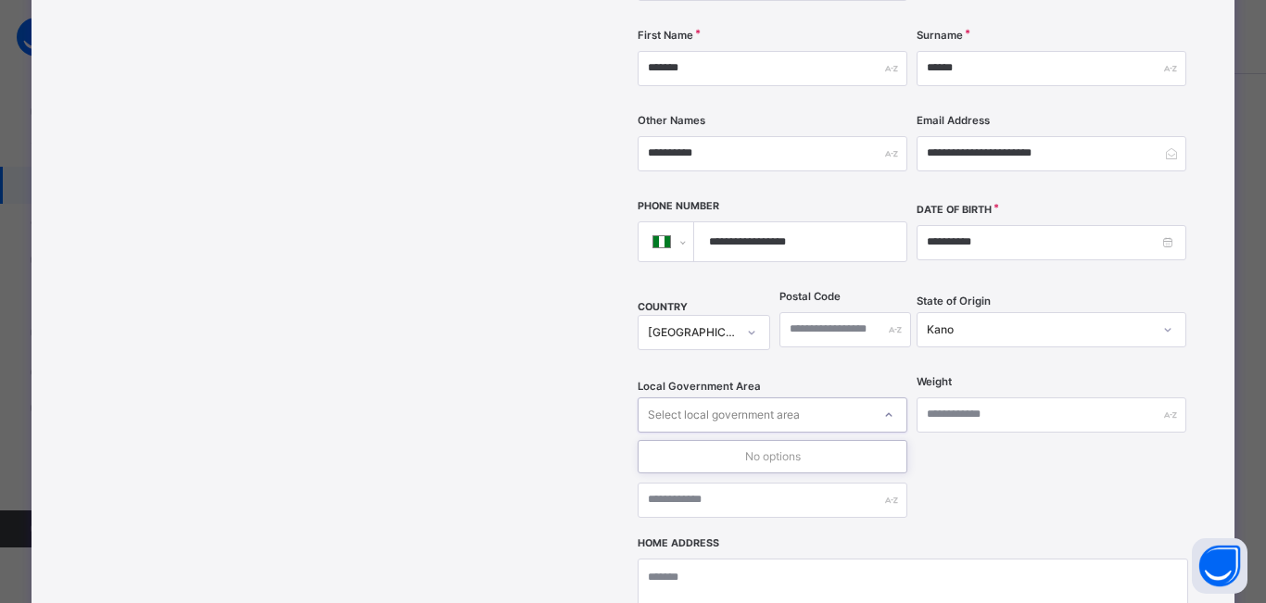
click at [883, 406] on icon at bounding box center [888, 415] width 11 height 19
click at [542, 299] on div "Drag and drop your image file here or Browse File" at bounding box center [510, 336] width 235 height 1067
click at [883, 406] on icon at bounding box center [888, 415] width 11 height 19
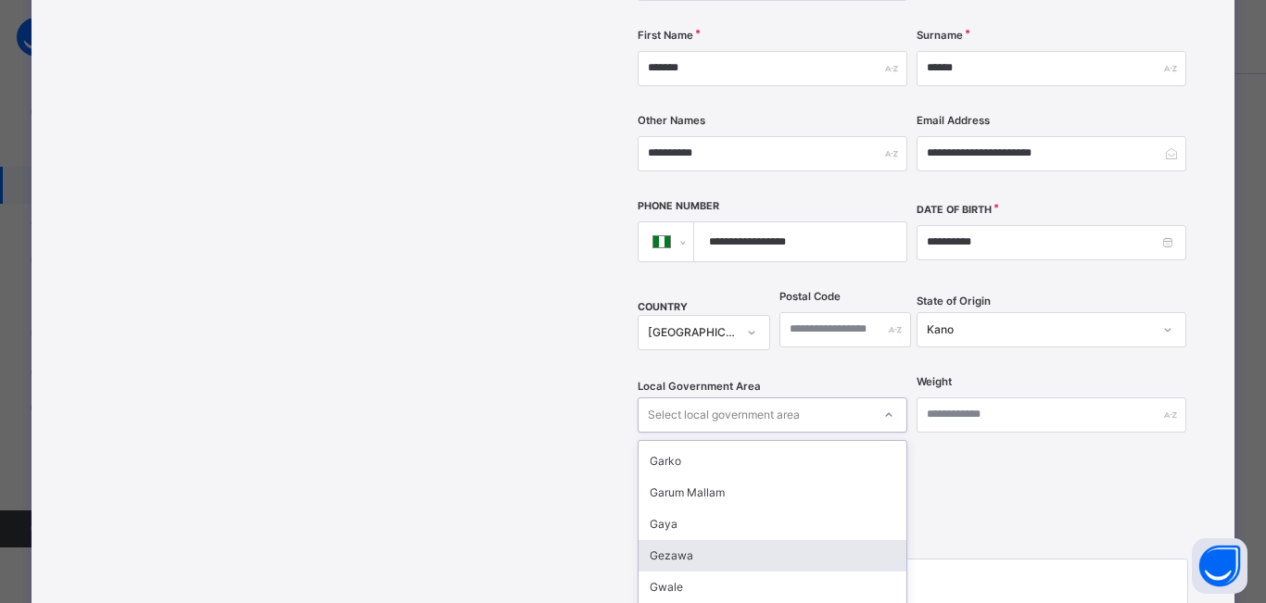
scroll to position [463, 0]
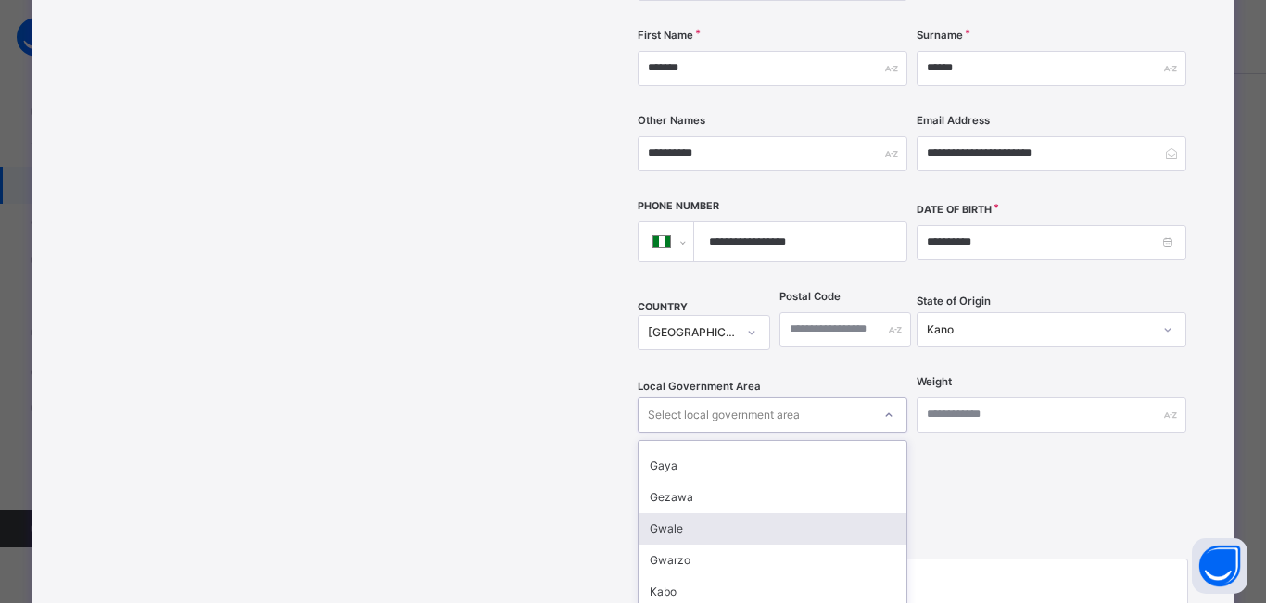
click at [682, 513] on div "Gwale" at bounding box center [772, 529] width 268 height 32
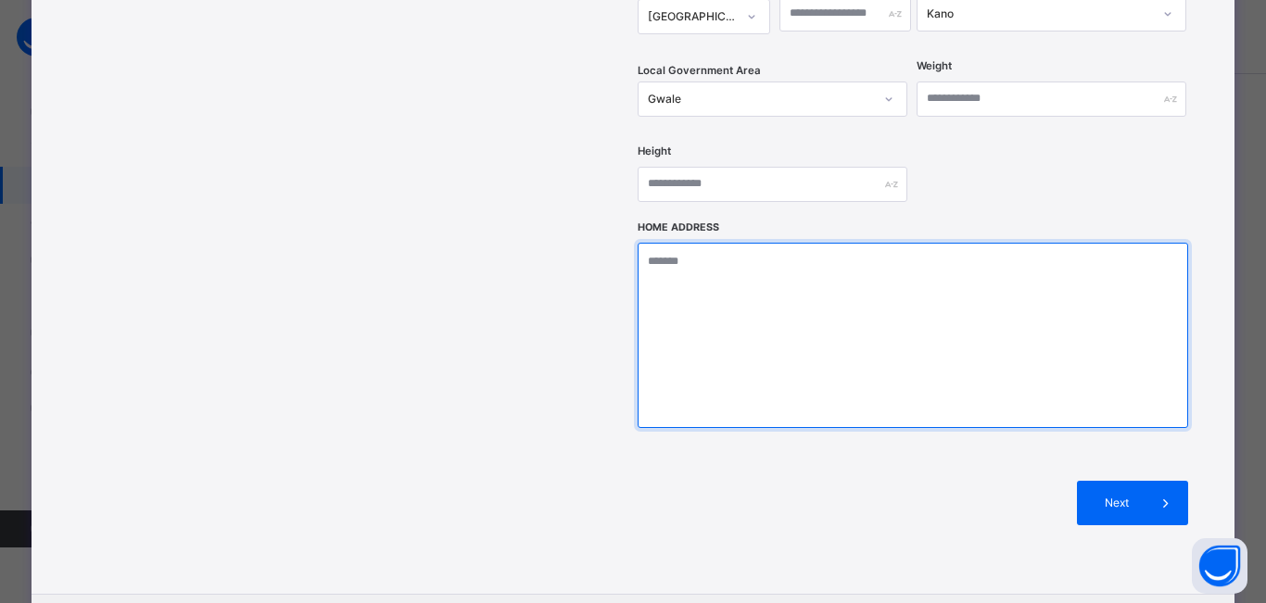
scroll to position [788, 0]
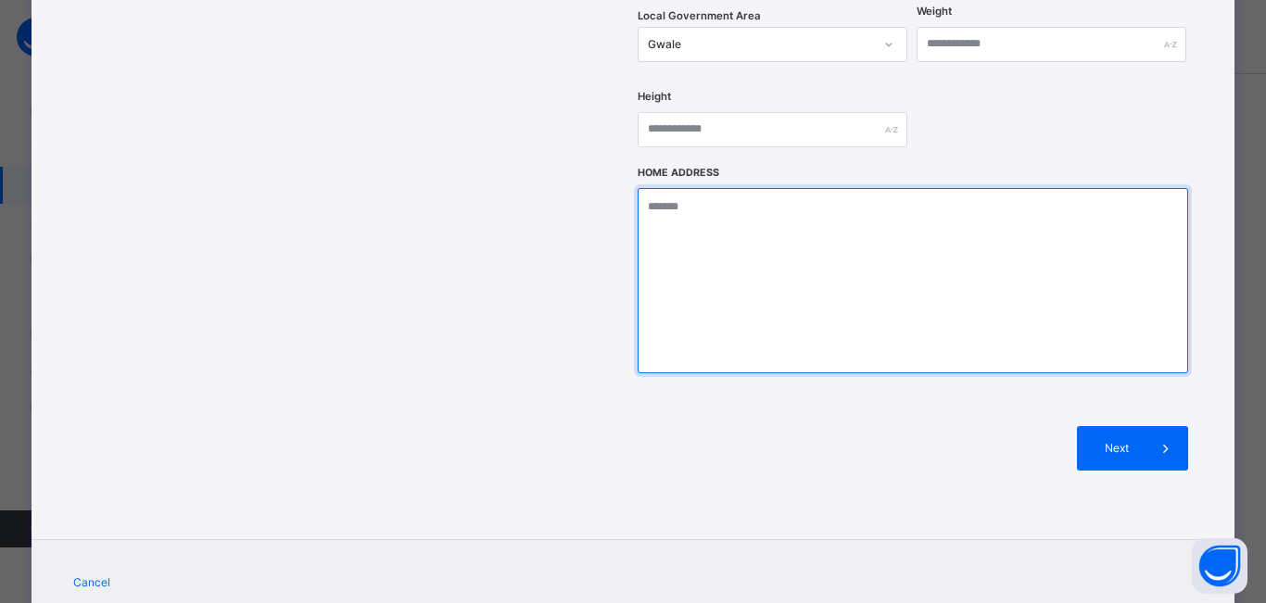
type textarea "*"
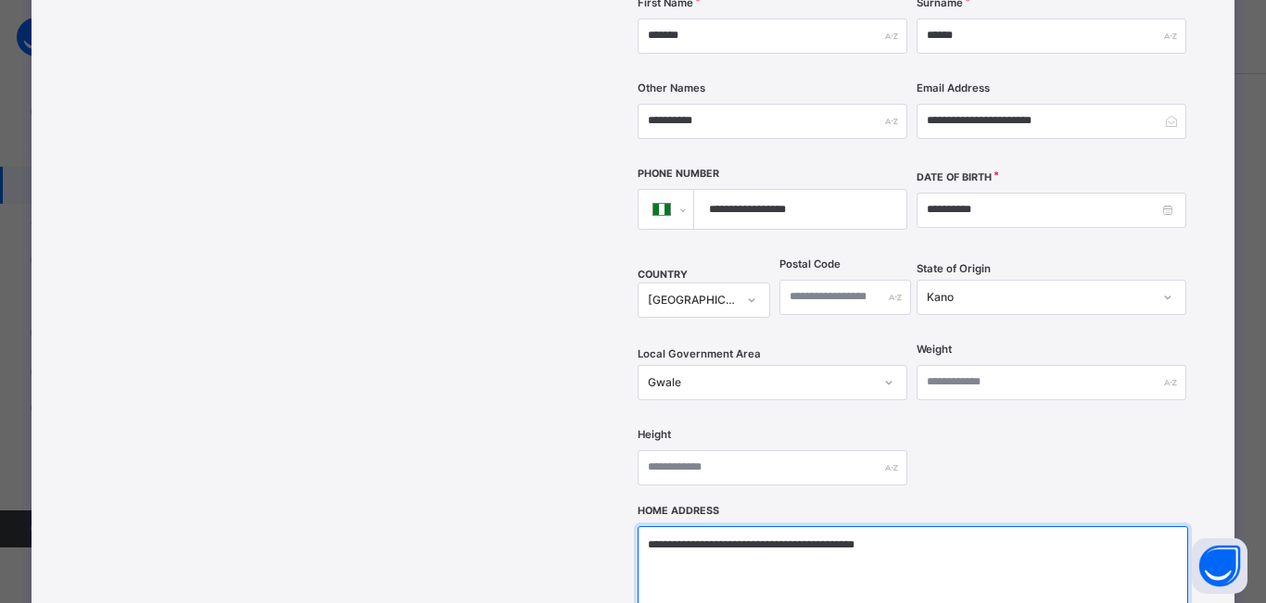
scroll to position [695, 0]
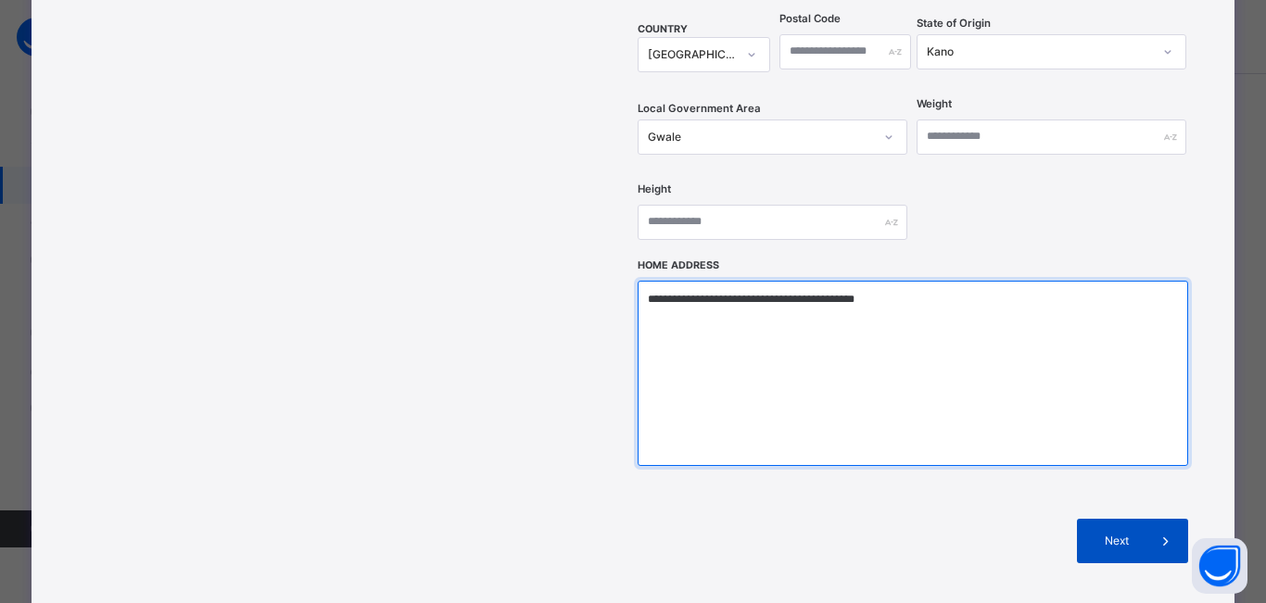
type textarea "**********"
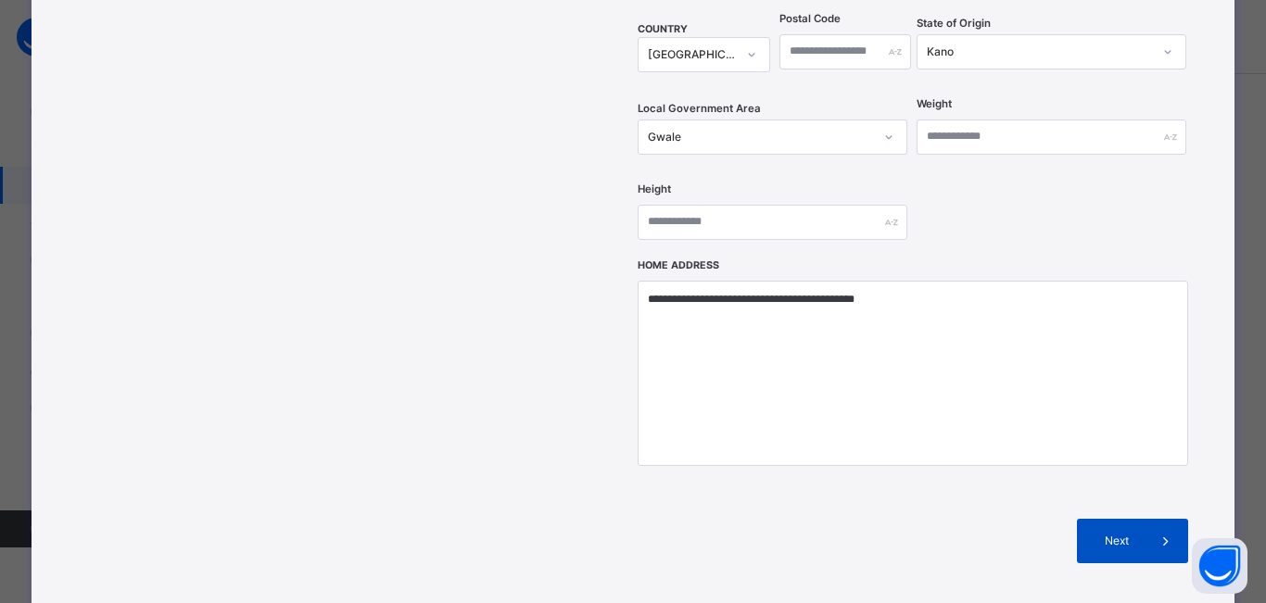
click at [1143, 519] on span at bounding box center [1165, 541] width 44 height 44
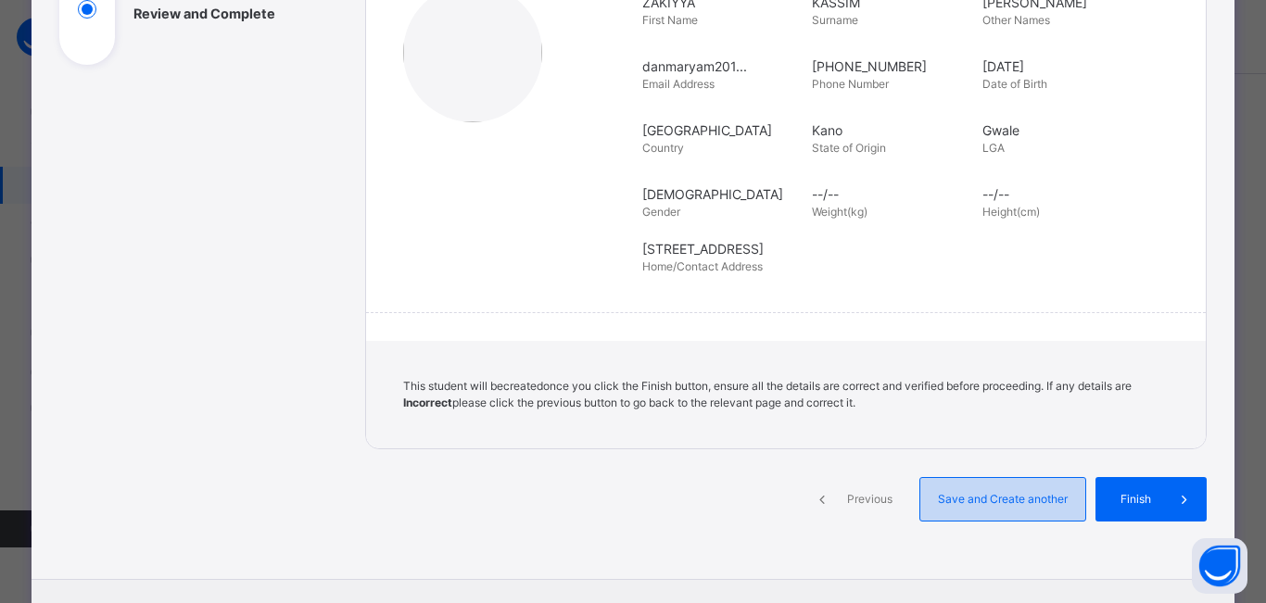
scroll to position [416, 0]
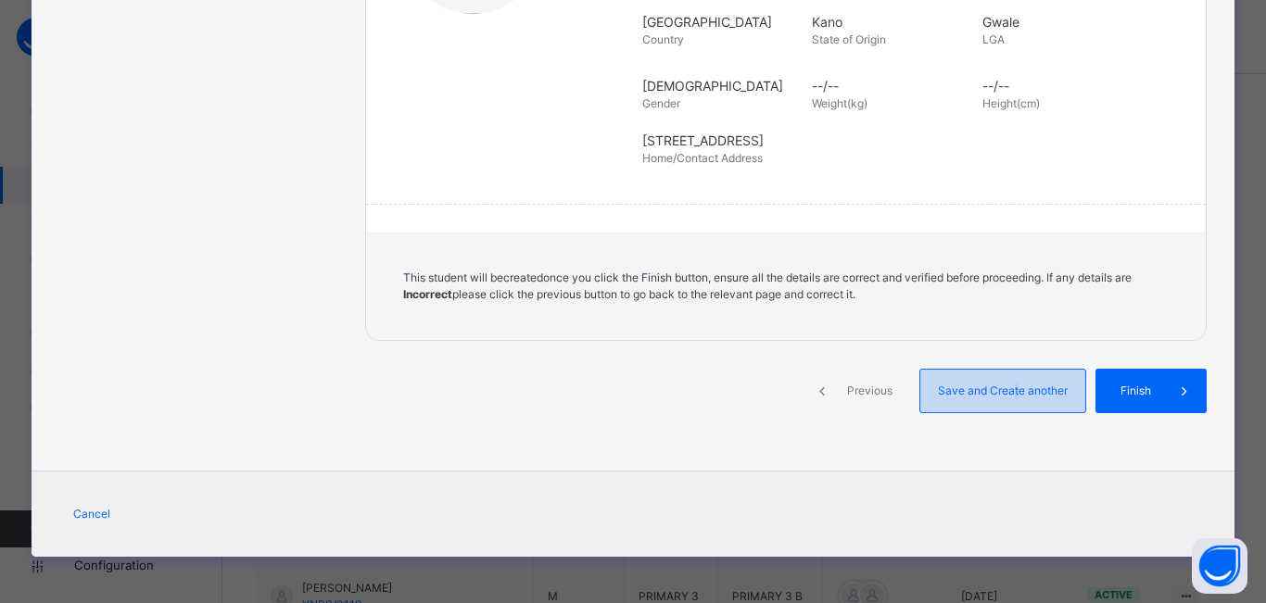
click at [1011, 395] on span "Save and Create another" at bounding box center [1002, 391] width 137 height 17
select select "**"
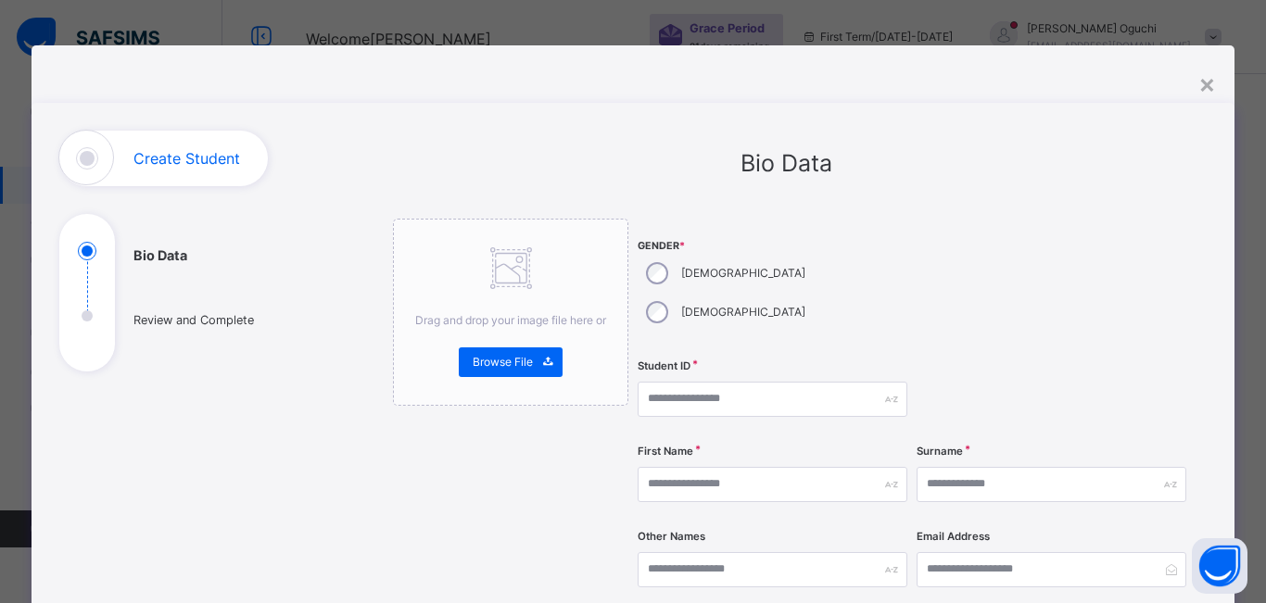
scroll to position [0, 0]
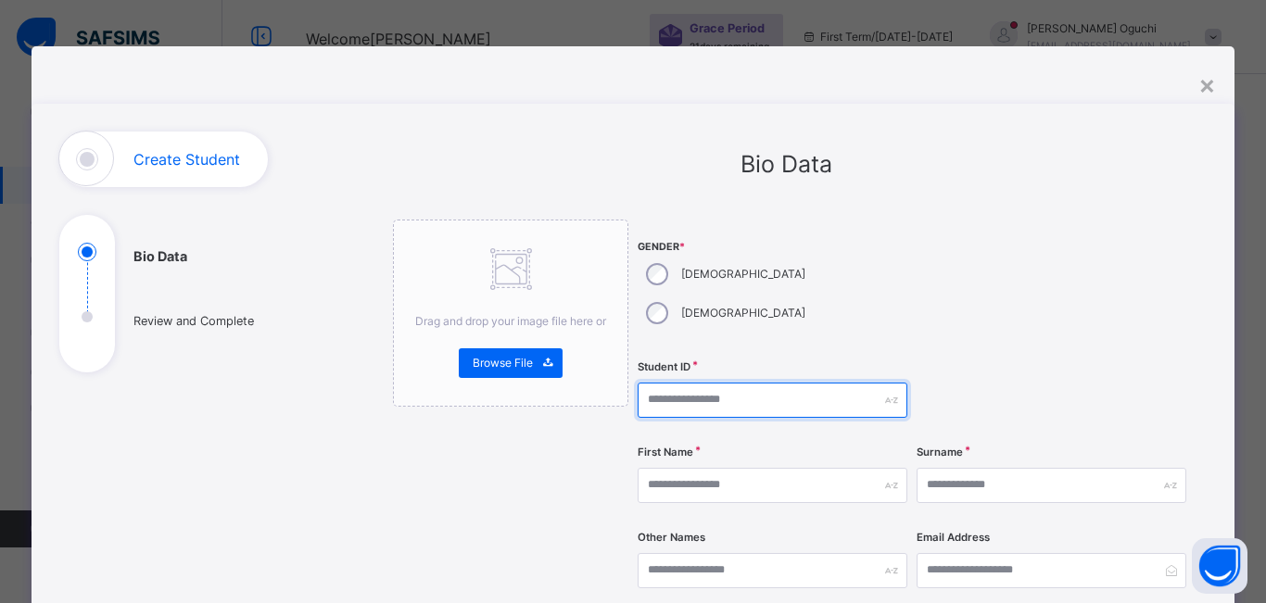
click at [693, 383] on input "text" at bounding box center [773, 400] width 270 height 35
type input "*"
type input "*******"
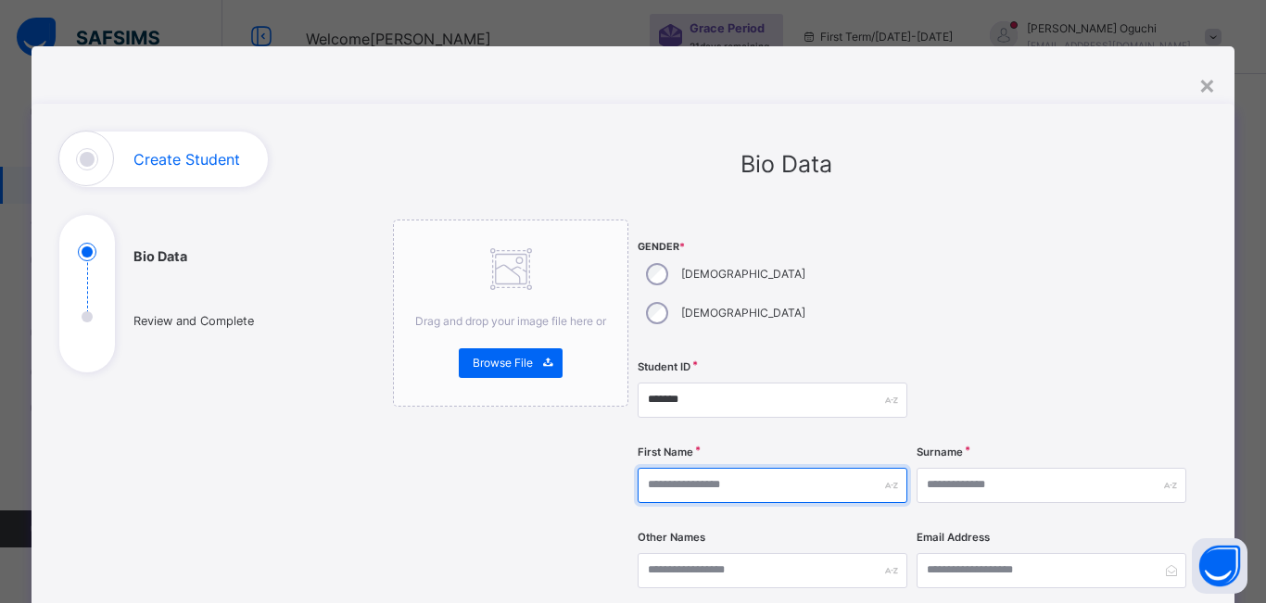
click at [696, 468] on input "text" at bounding box center [773, 485] width 270 height 35
type input "********"
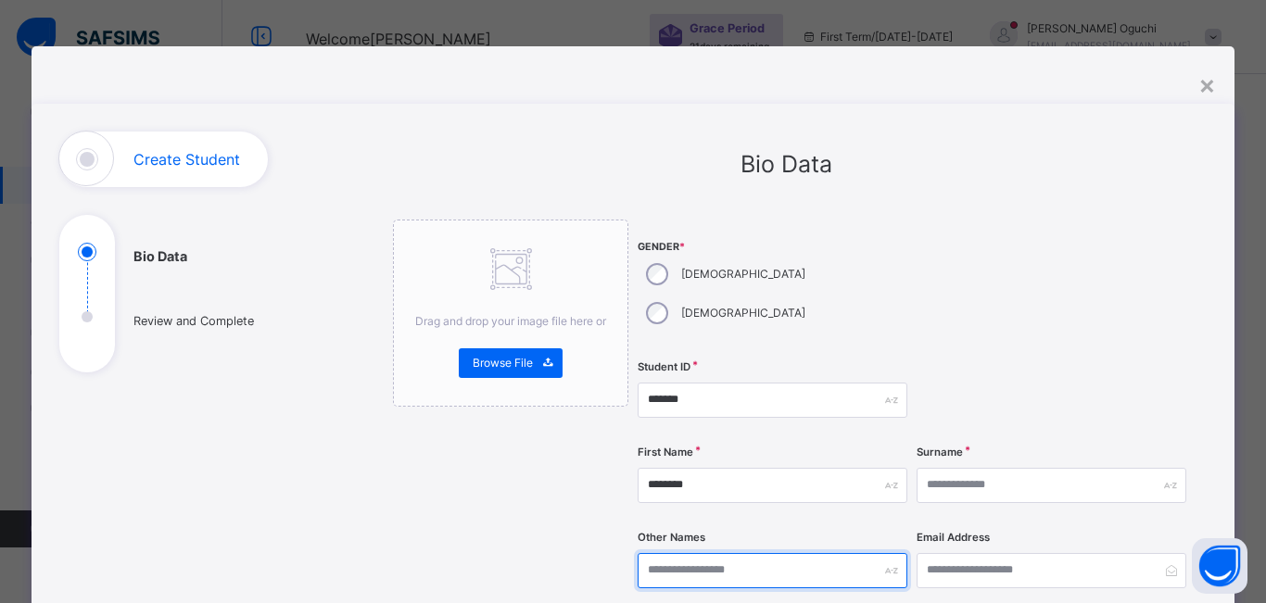
click at [763, 553] on input "text" at bounding box center [773, 570] width 270 height 35
type input "**********"
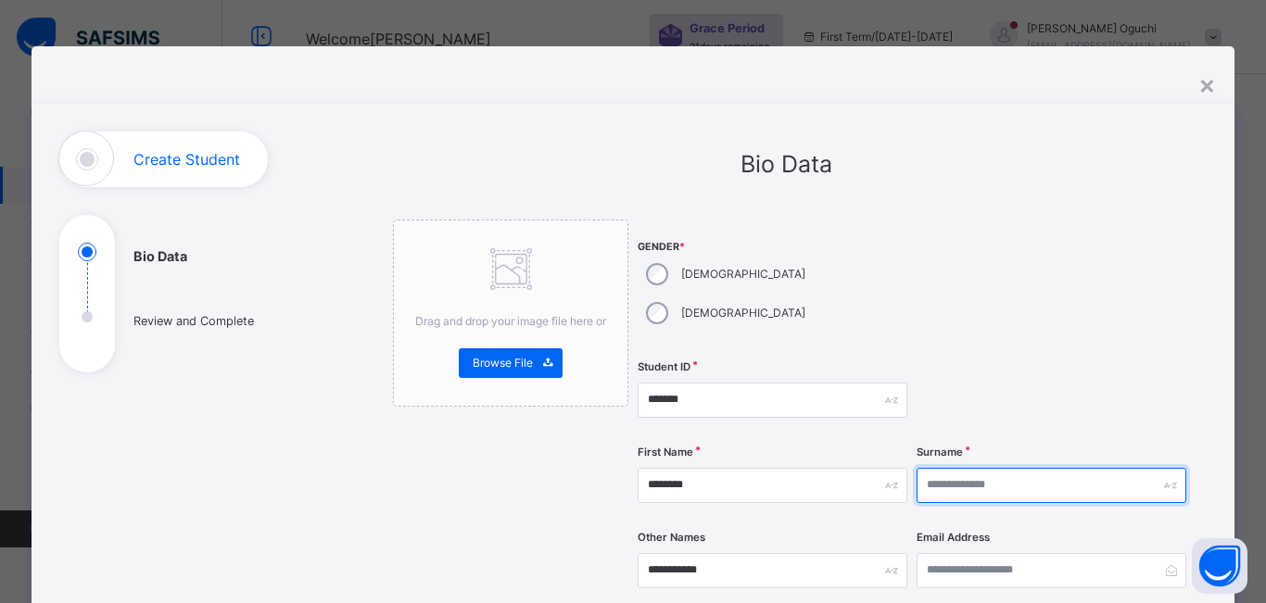
click at [1148, 468] on input "text" at bounding box center [1051, 485] width 270 height 35
type input "*****"
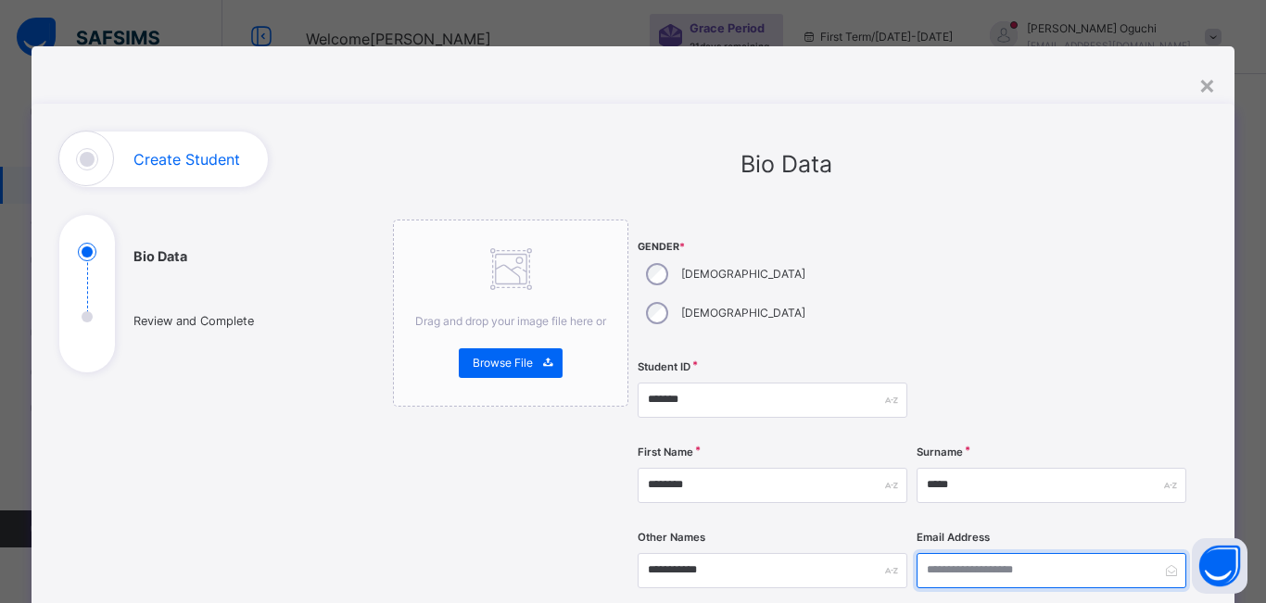
click at [1109, 553] on input "email" at bounding box center [1051, 570] width 270 height 35
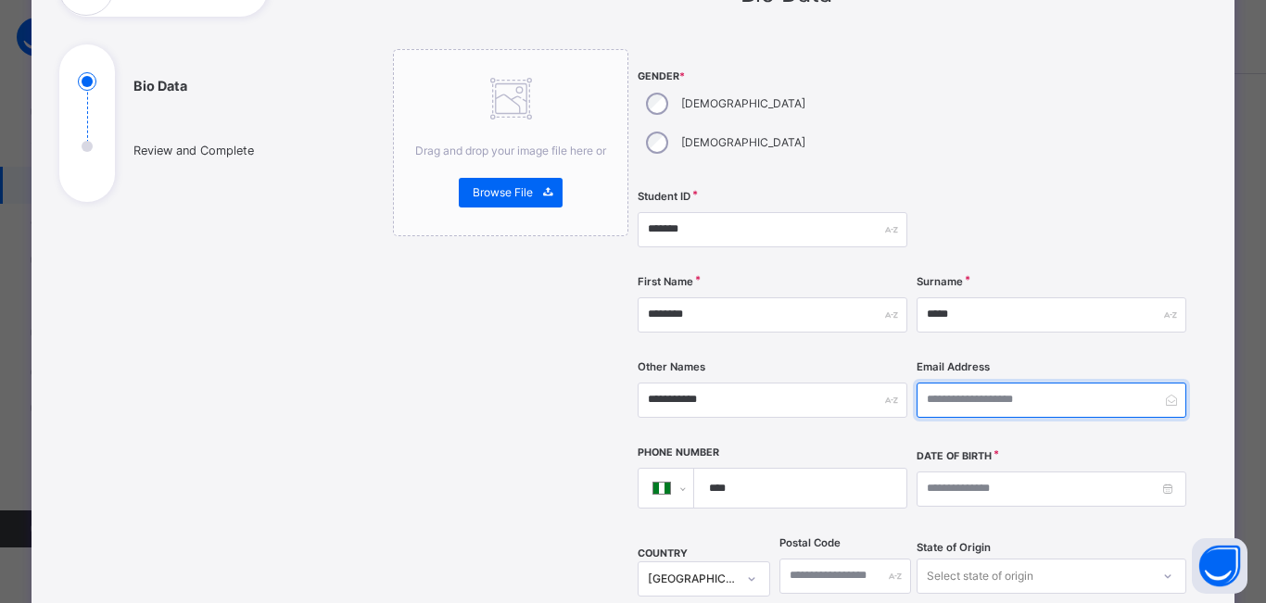
scroll to position [185, 0]
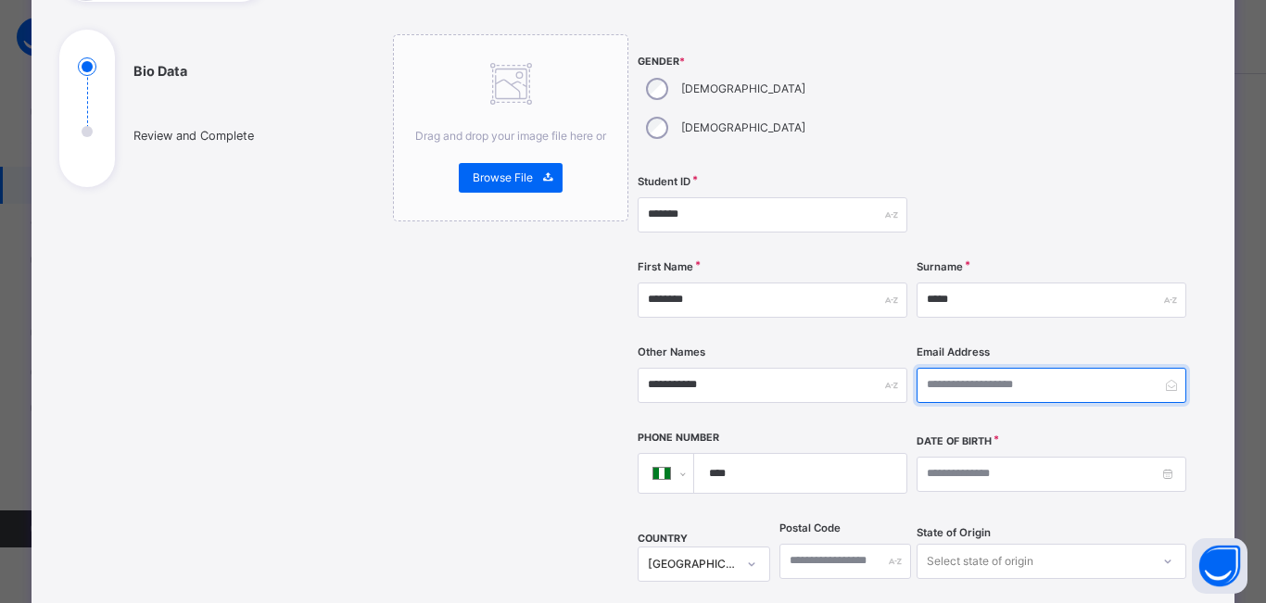
type input "*"
type input "**********"
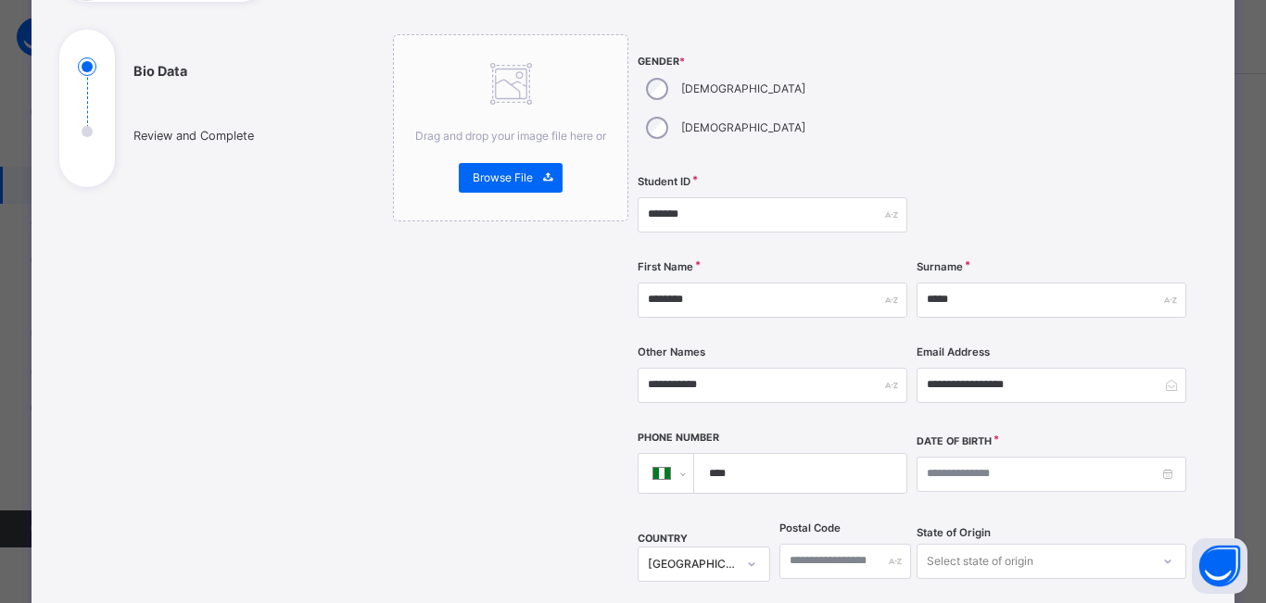
click at [834, 454] on input "****" at bounding box center [796, 473] width 197 height 39
type input "**********"
click at [969, 457] on input at bounding box center [1051, 474] width 270 height 35
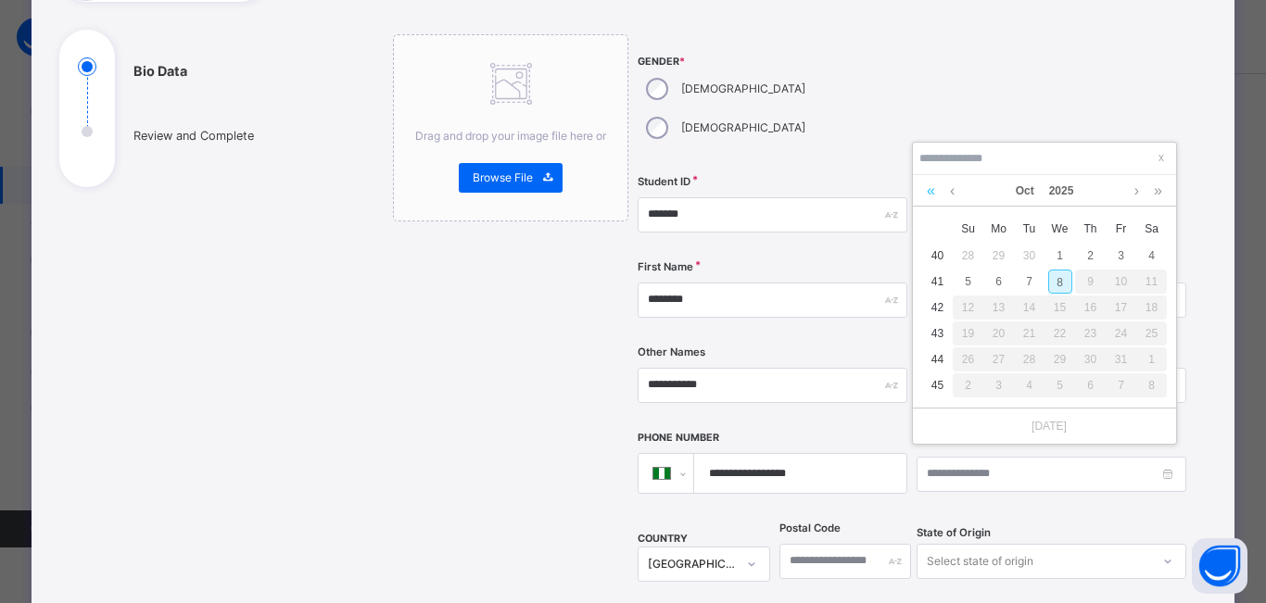
click at [928, 190] on link at bounding box center [931, 191] width 18 height 32
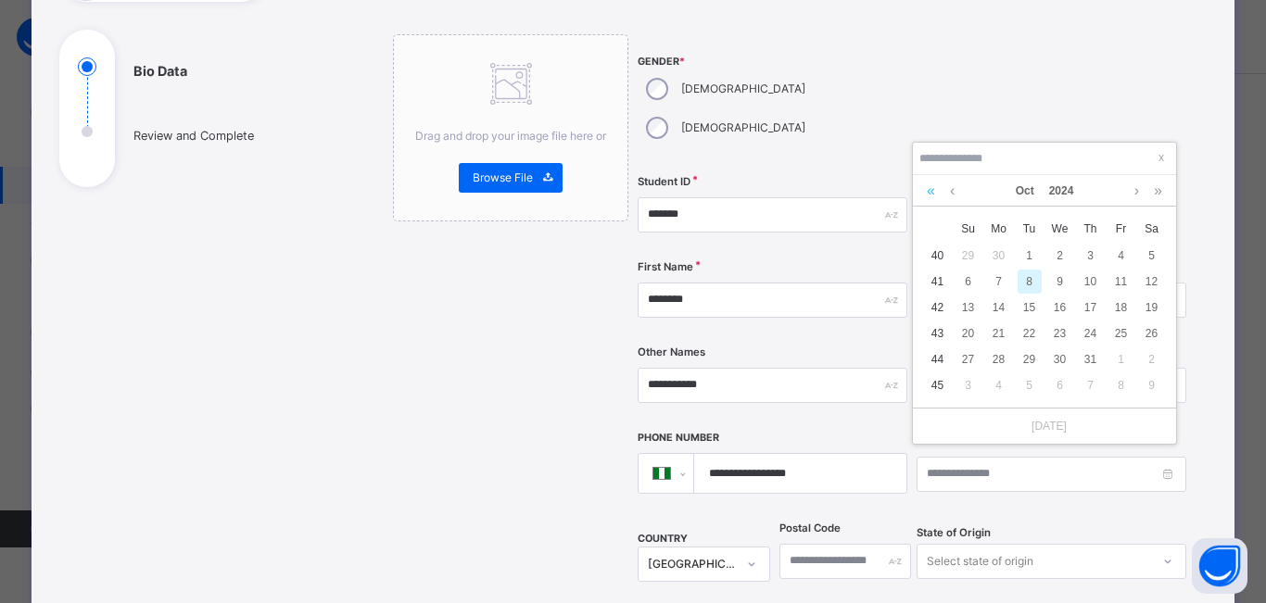
click at [929, 191] on link at bounding box center [931, 191] width 18 height 32
click at [932, 193] on link at bounding box center [931, 191] width 18 height 32
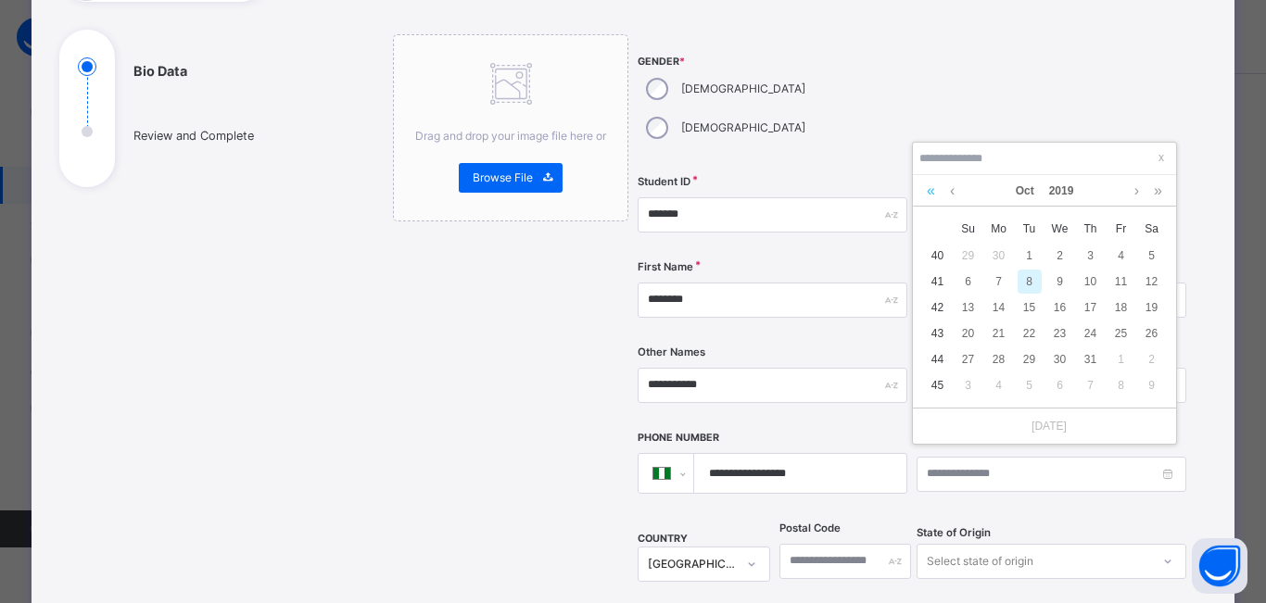
click at [932, 193] on link at bounding box center [931, 191] width 18 height 32
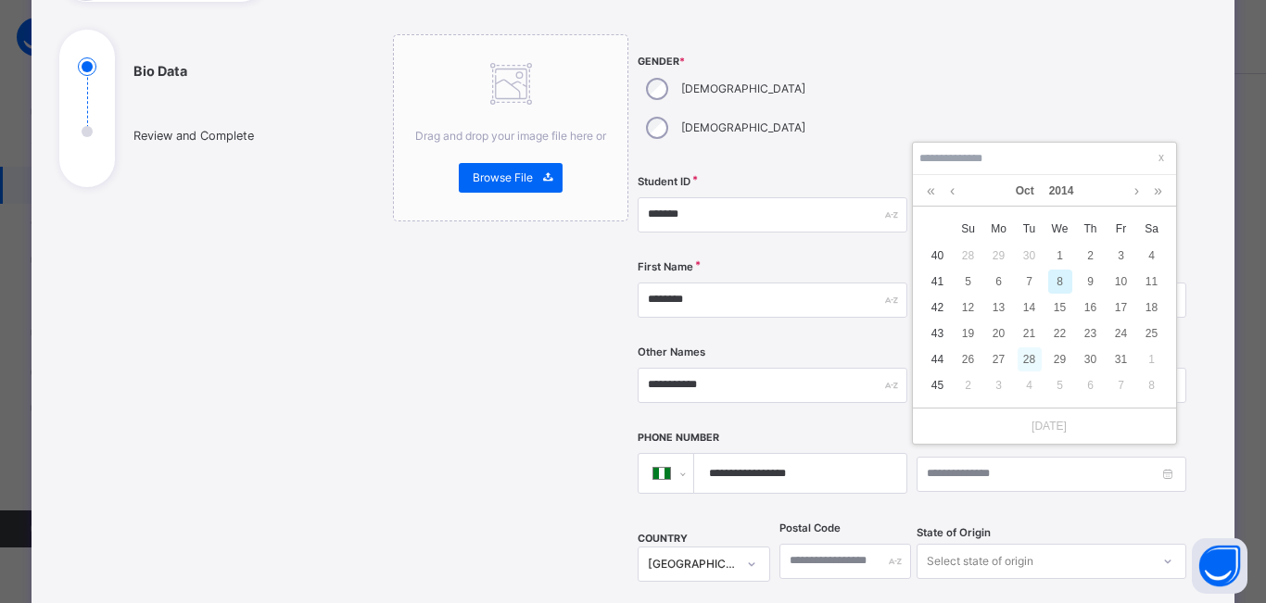
click at [1026, 355] on div "28" at bounding box center [1029, 359] width 24 height 24
type input "**********"
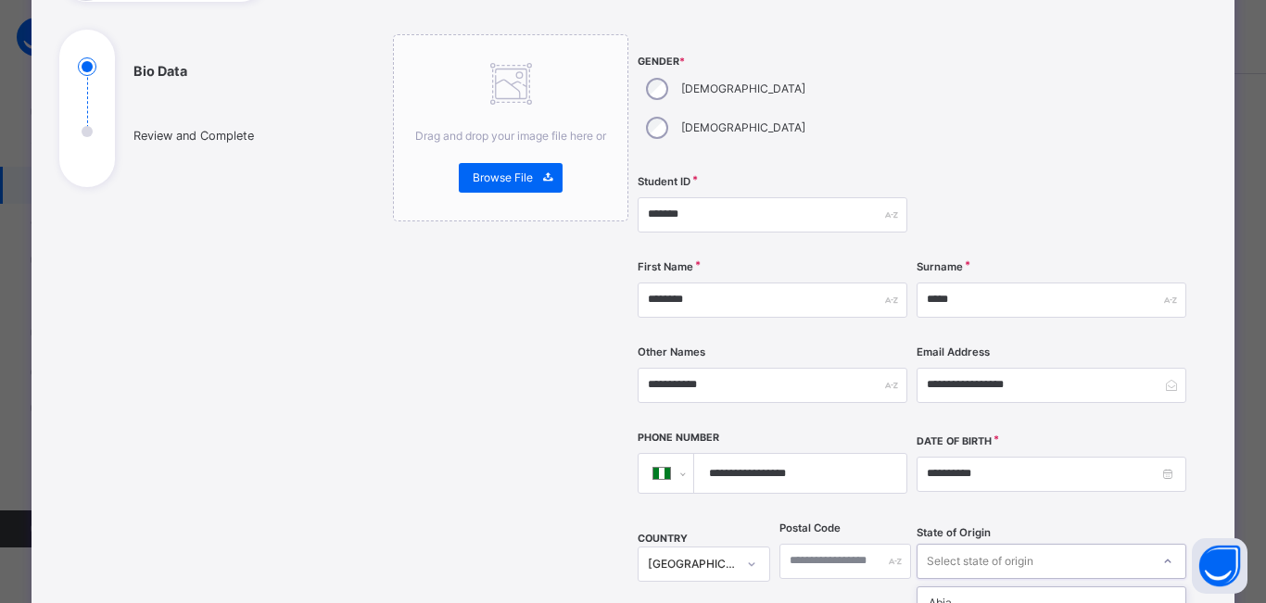
click at [954, 544] on div "option Fct focused, 7 of 37. 37 results available. Use Up and Down to choose op…" at bounding box center [1051, 561] width 270 height 35
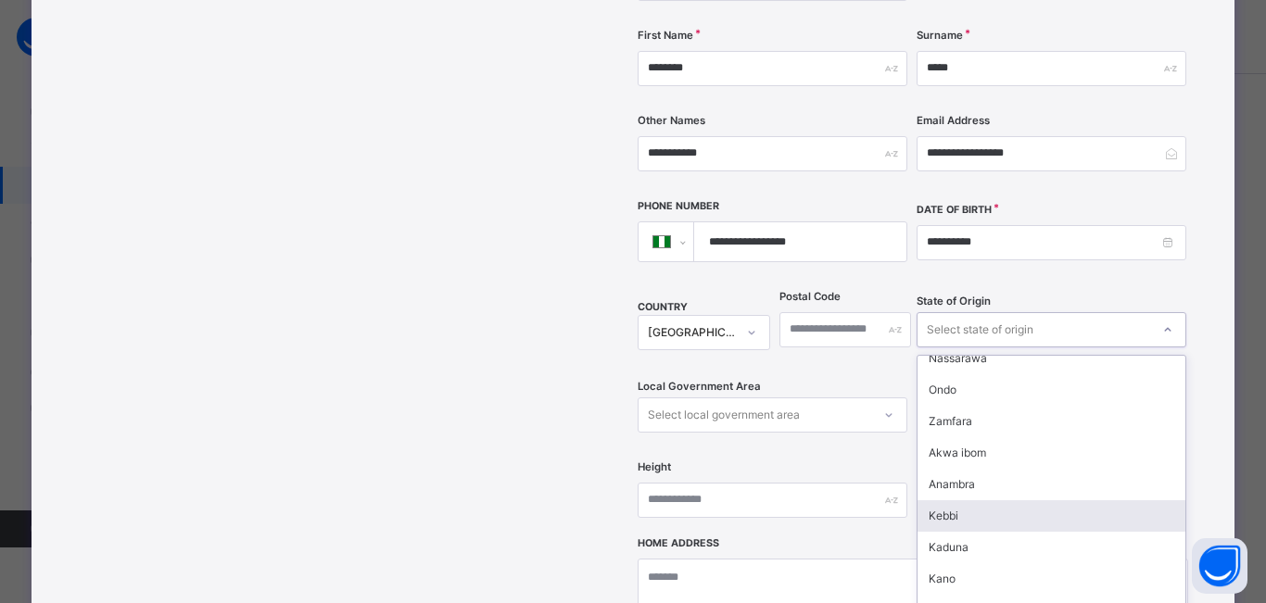
scroll to position [610, 0]
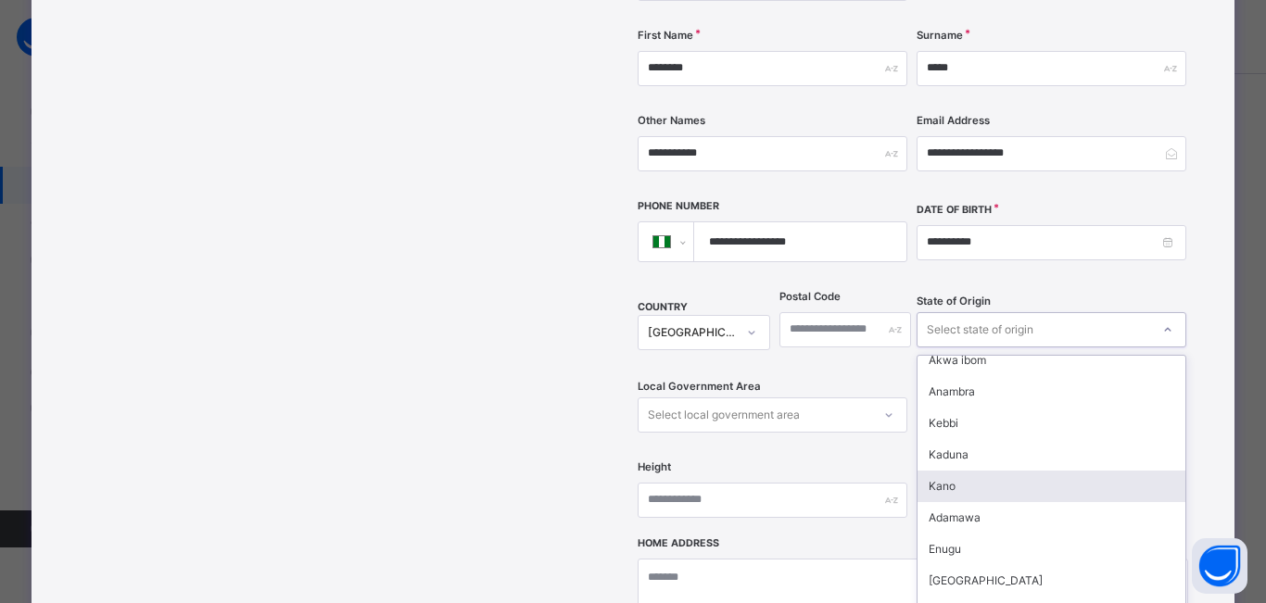
click at [949, 471] on div "Kano" at bounding box center [1051, 487] width 268 height 32
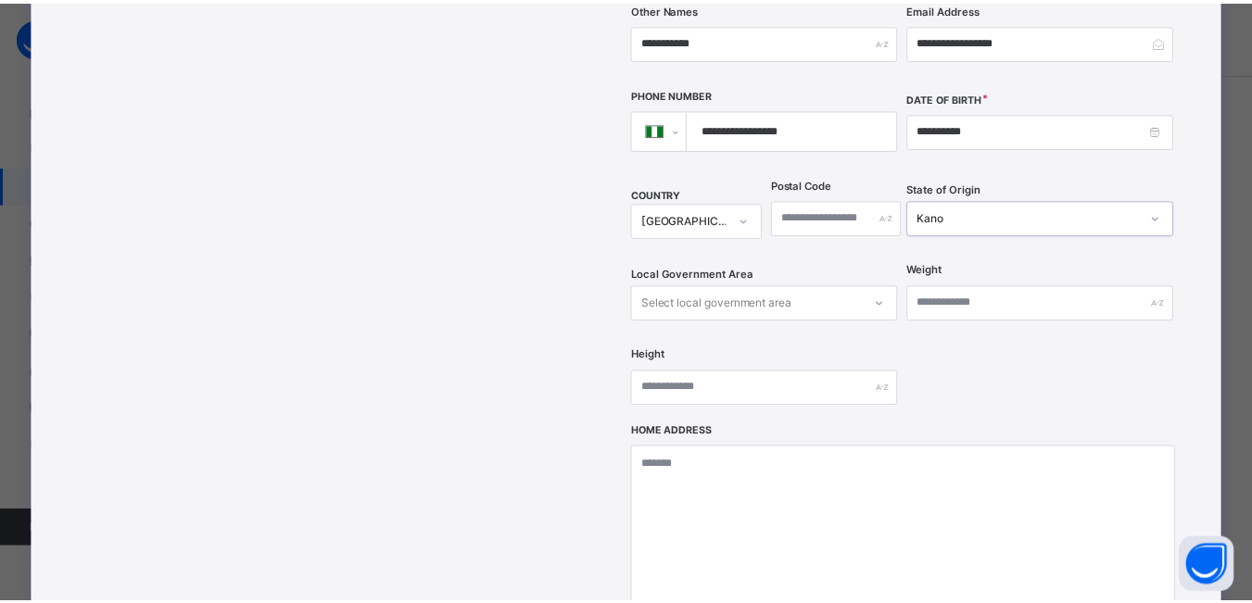
scroll to position [602, 0]
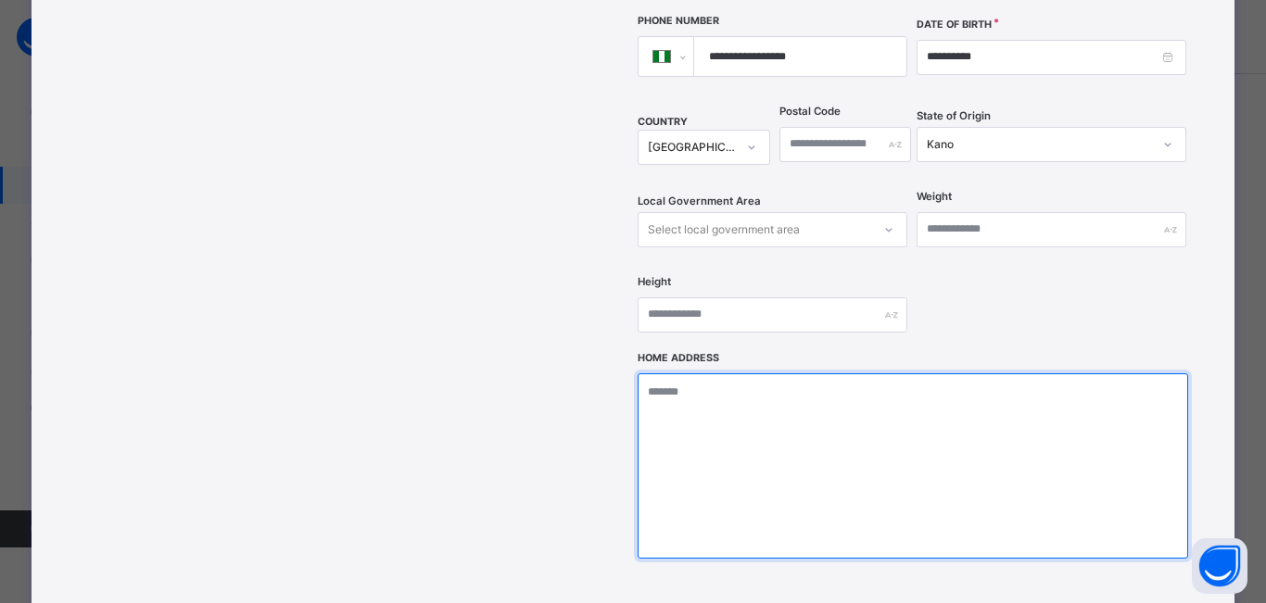
click at [661, 373] on textarea at bounding box center [912, 465] width 549 height 185
type textarea "*"
type textarea "**********"
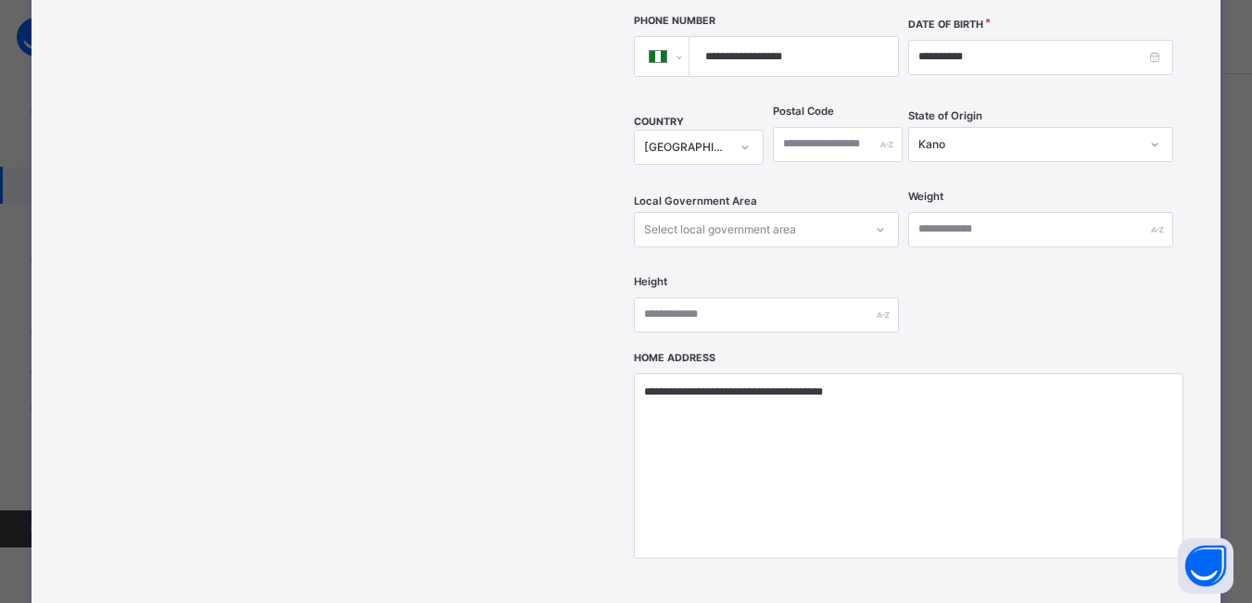
click at [877, 221] on icon at bounding box center [880, 230] width 11 height 19
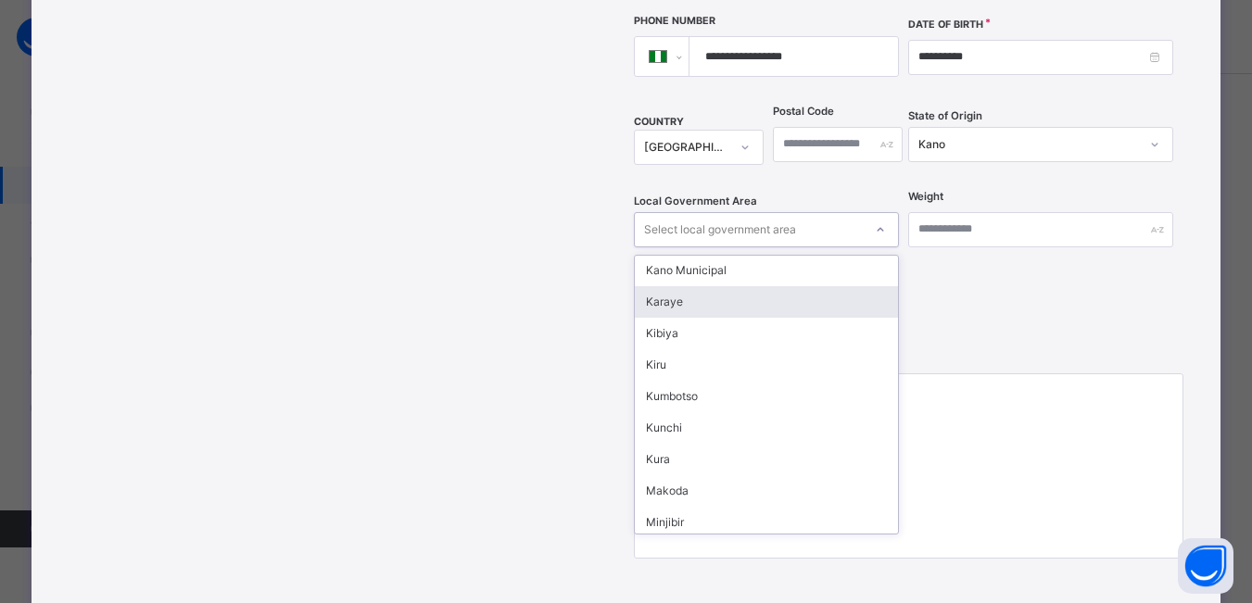
scroll to position [649, 0]
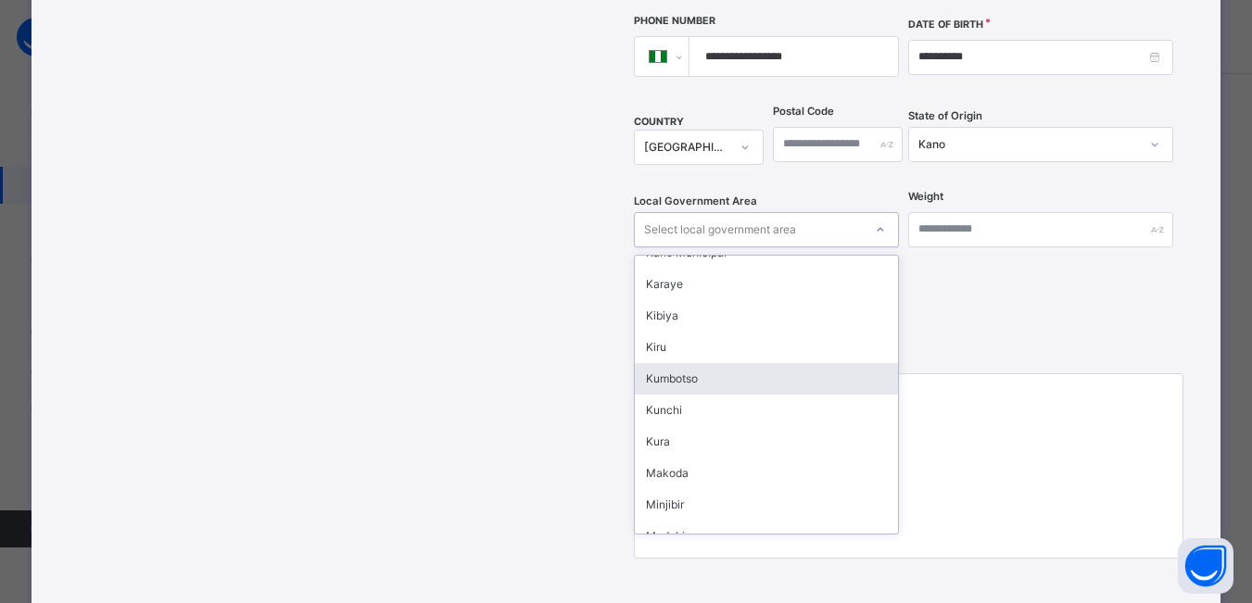
click at [669, 363] on div "Kumbotso" at bounding box center [766, 379] width 263 height 32
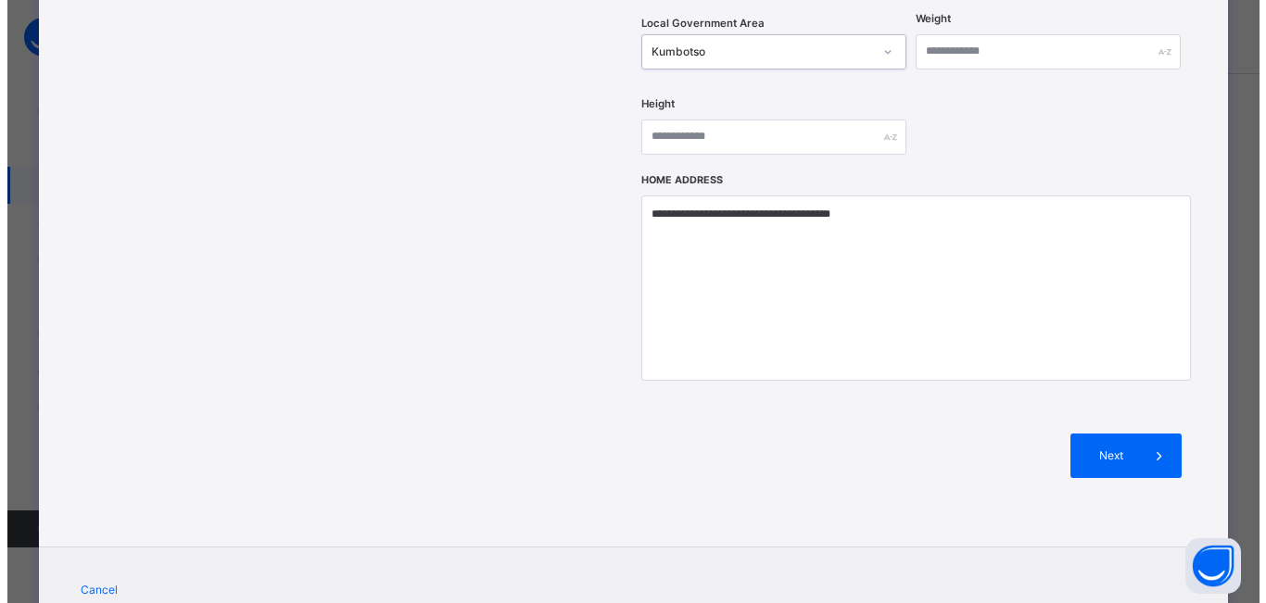
scroll to position [788, 0]
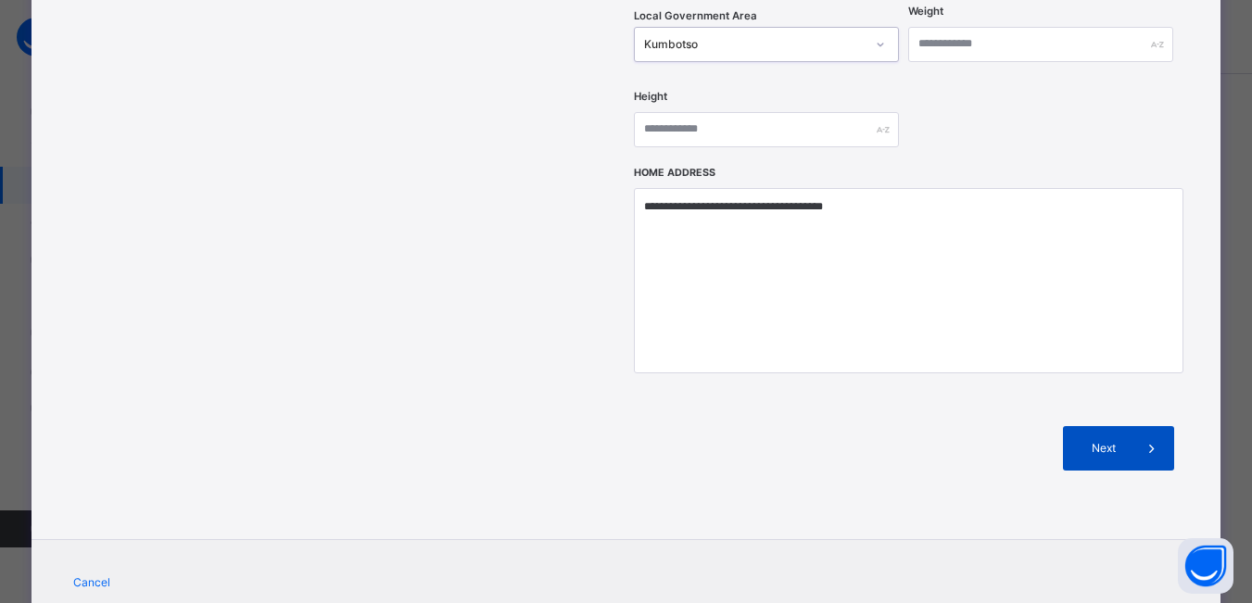
click at [1113, 440] on span "Next" at bounding box center [1103, 448] width 53 height 17
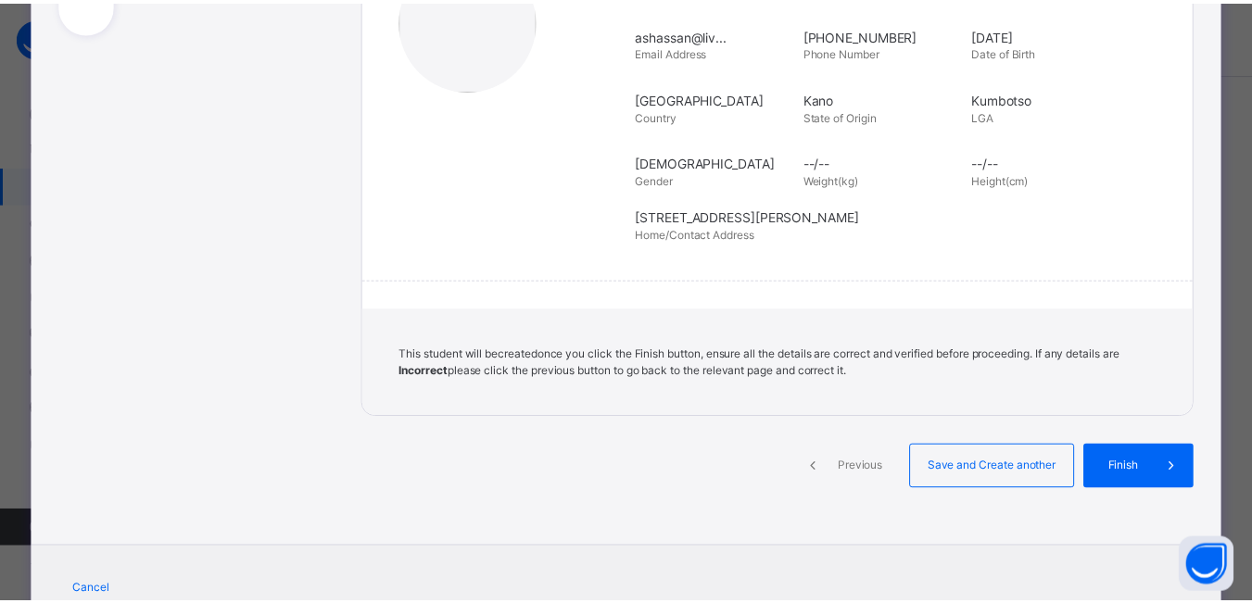
scroll to position [371, 0]
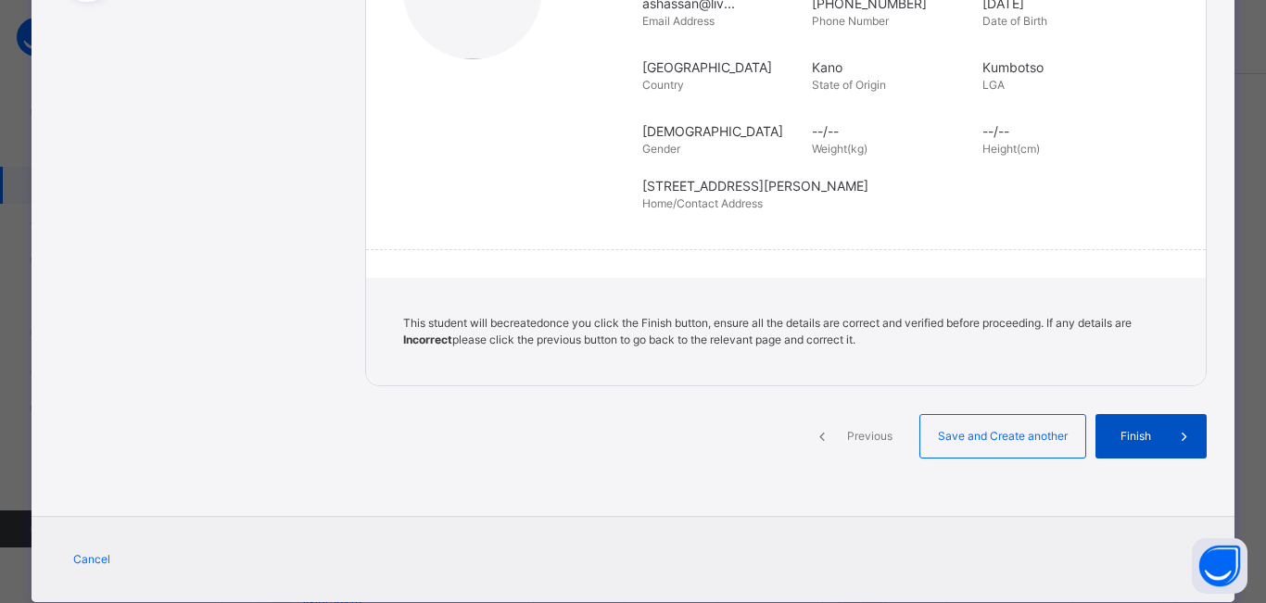
click at [1144, 430] on span "Finish" at bounding box center [1135, 436] width 53 height 17
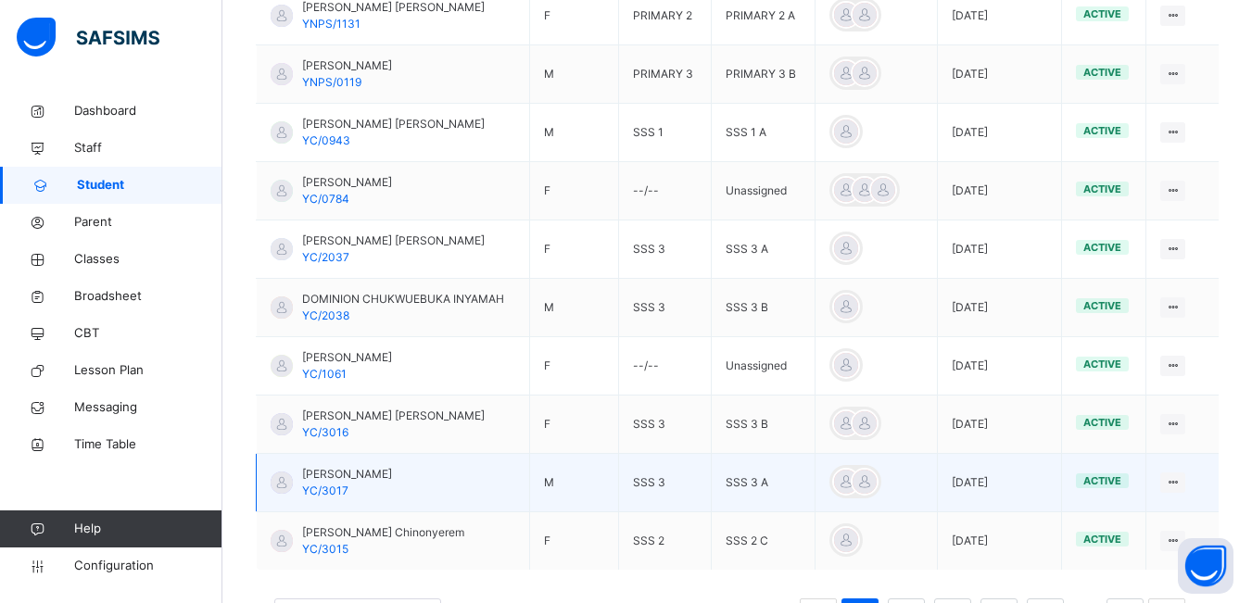
scroll to position [556, 0]
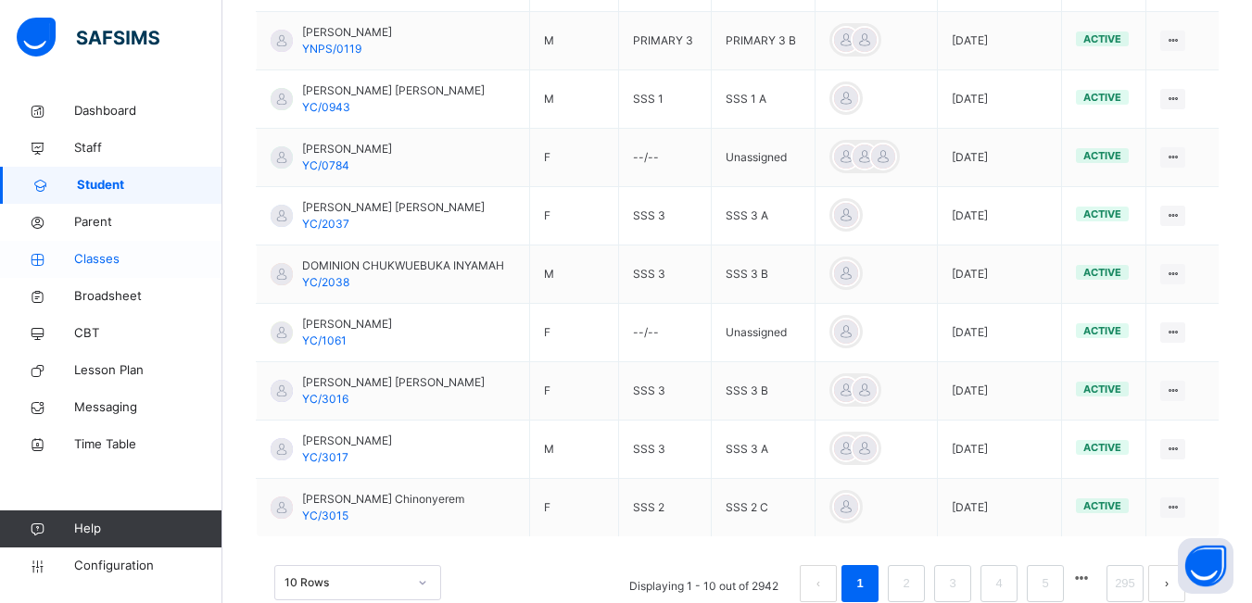
click at [89, 262] on span "Classes" at bounding box center [148, 259] width 148 height 19
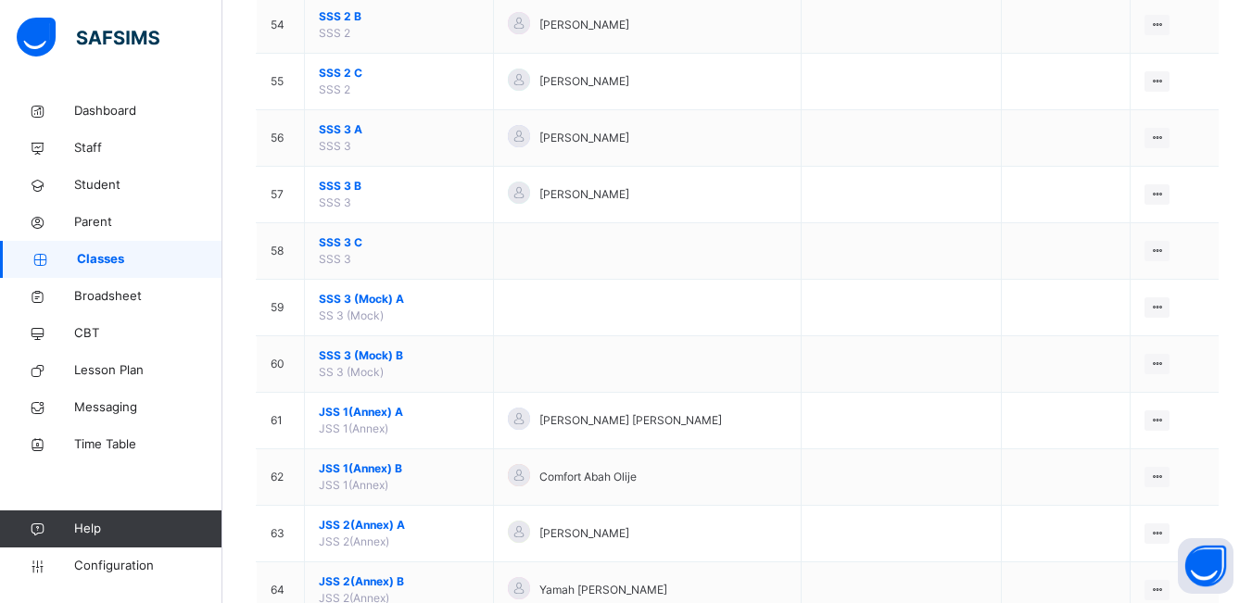
scroll to position [3336, 0]
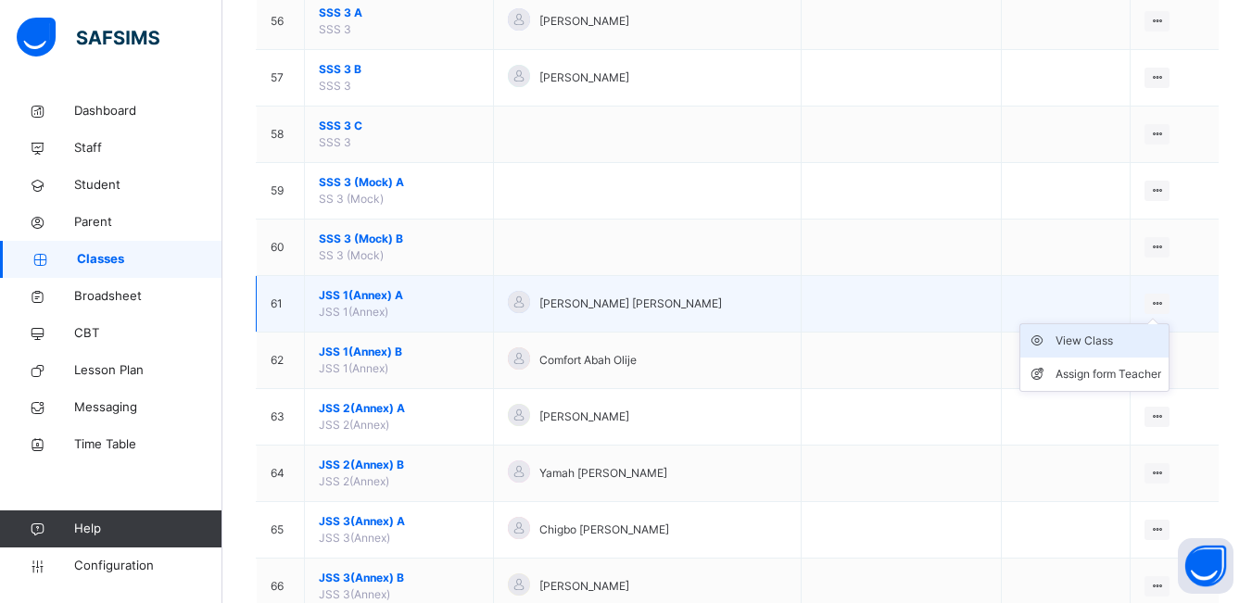
click at [1096, 340] on div "View Class" at bounding box center [1108, 341] width 106 height 19
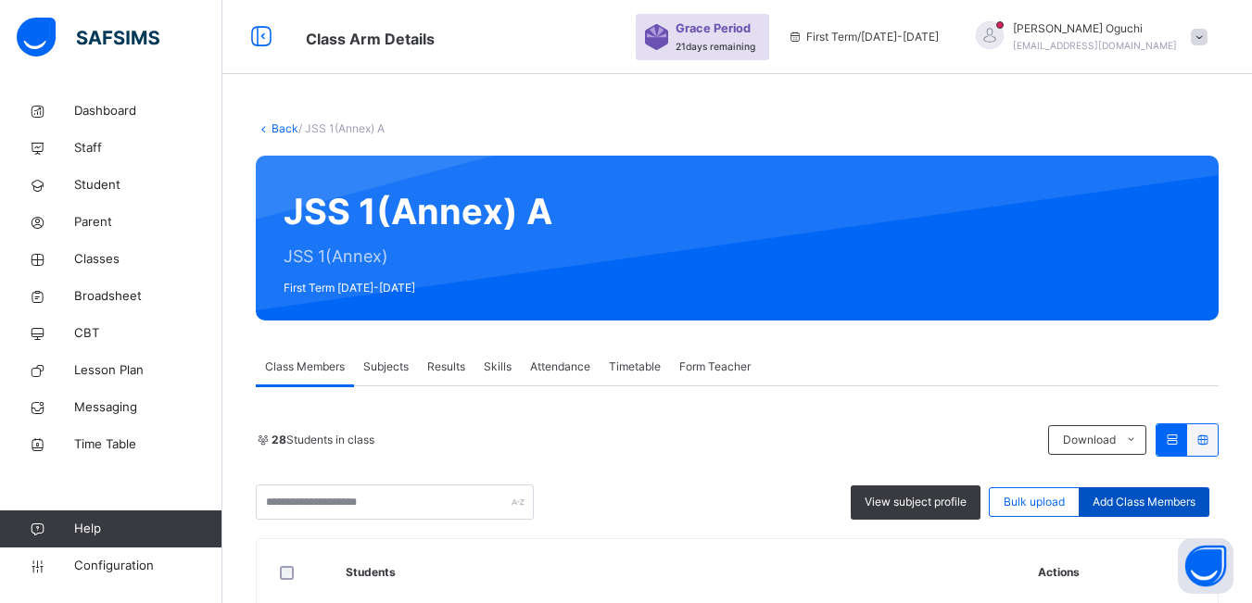
click at [1135, 504] on span "Add Class Members" at bounding box center [1144, 502] width 103 height 17
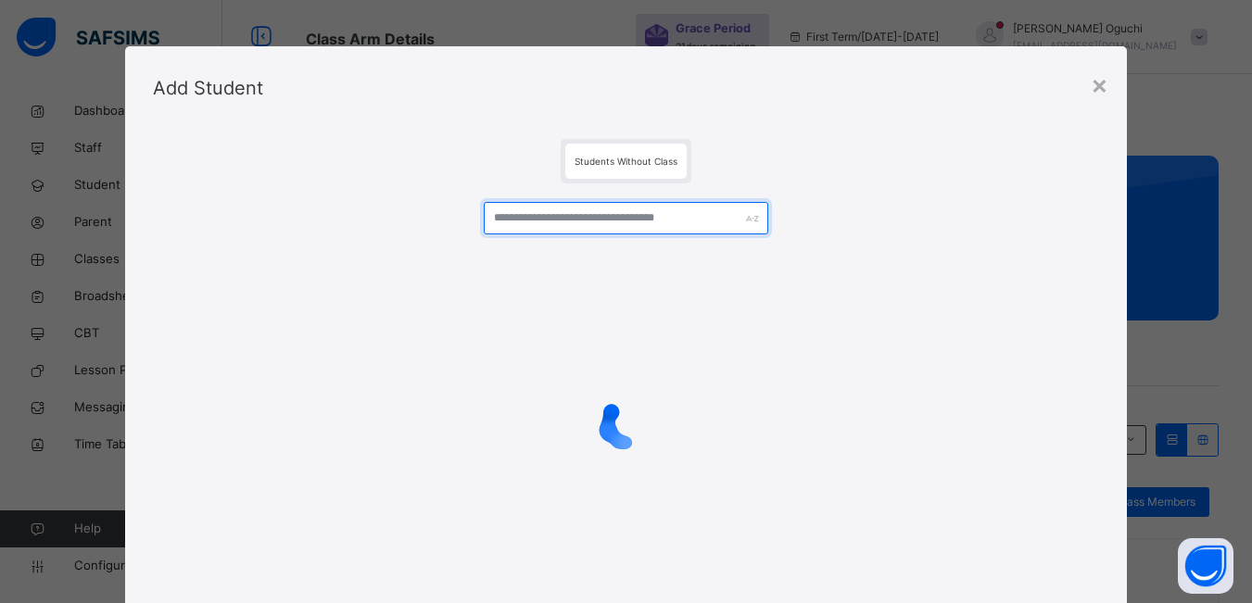
click at [580, 221] on input "text" at bounding box center [626, 218] width 284 height 32
type input "*"
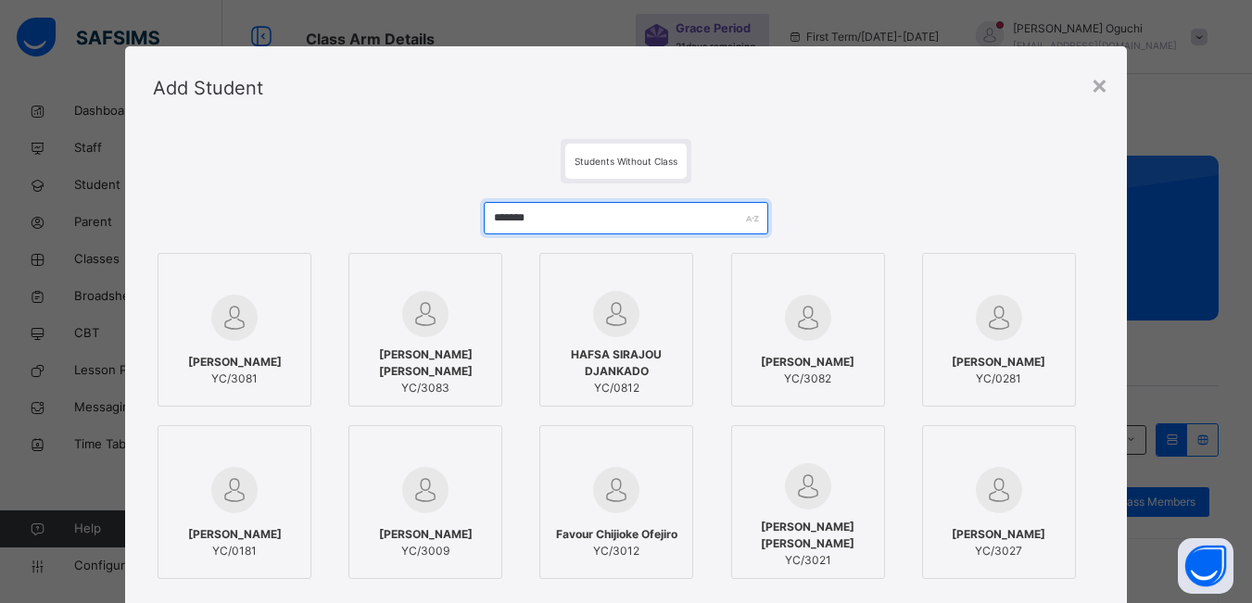
type input "*******"
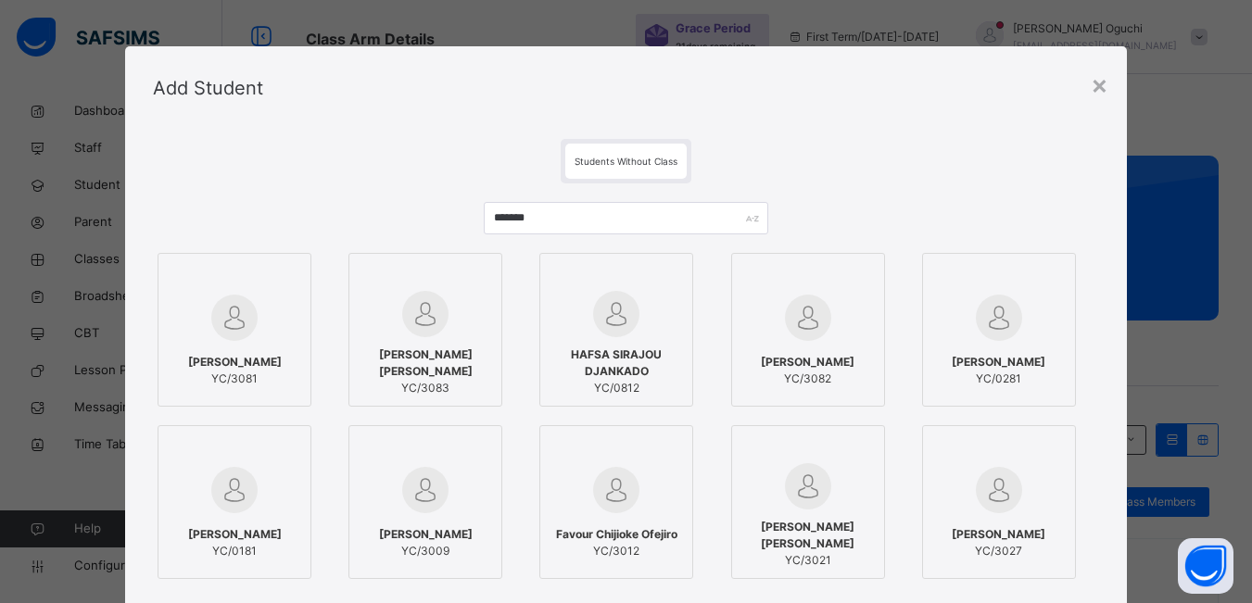
click at [216, 307] on img at bounding box center [234, 318] width 46 height 46
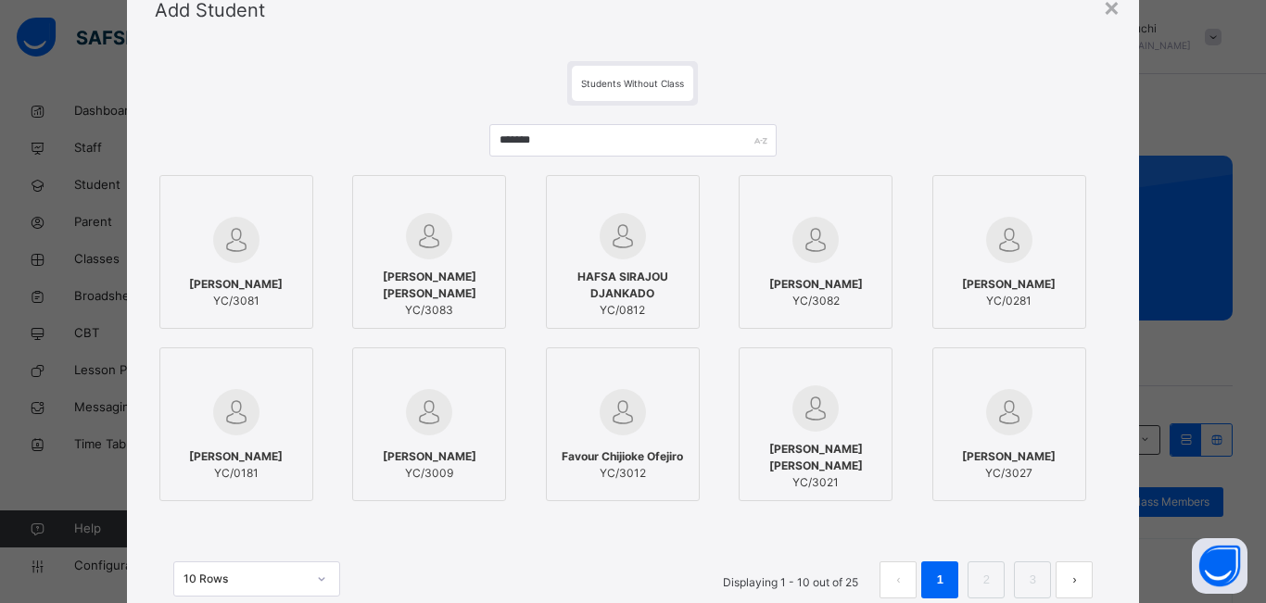
scroll to position [223, 0]
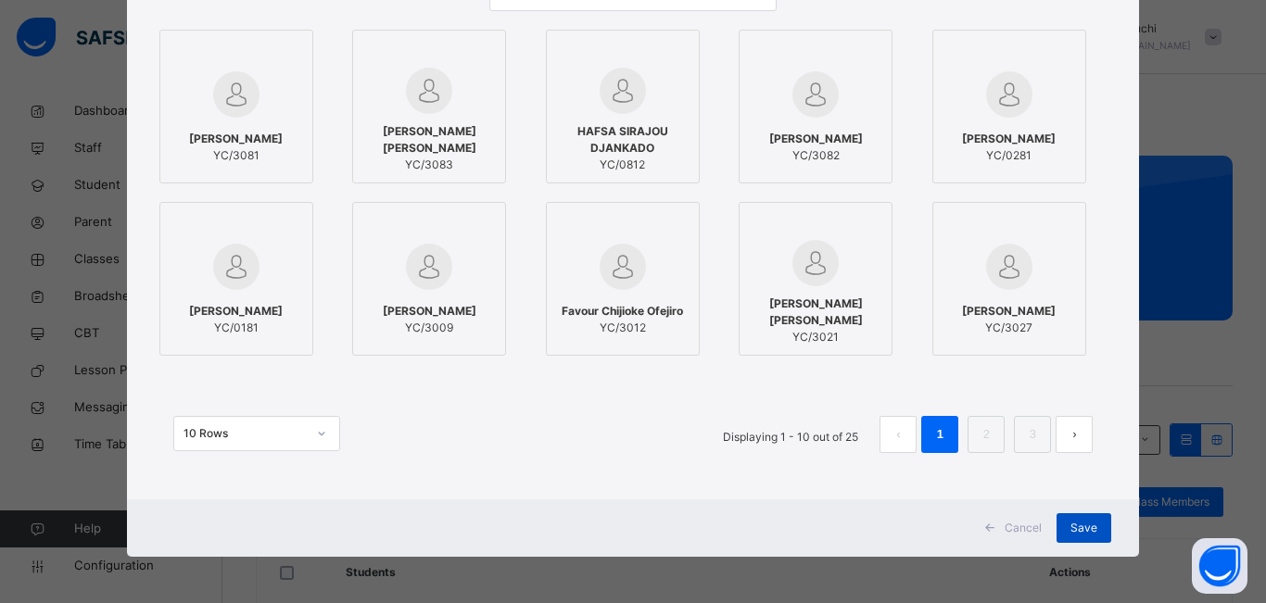
click at [1083, 526] on span "Save" at bounding box center [1083, 528] width 27 height 17
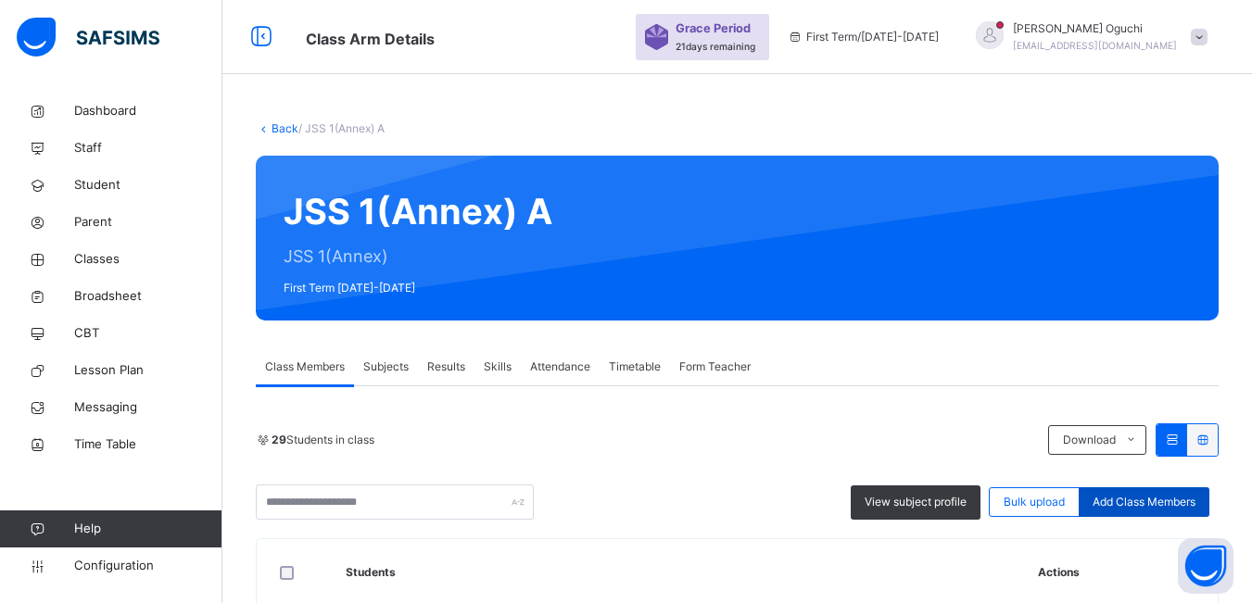
click at [1176, 504] on span "Add Class Members" at bounding box center [1144, 502] width 103 height 17
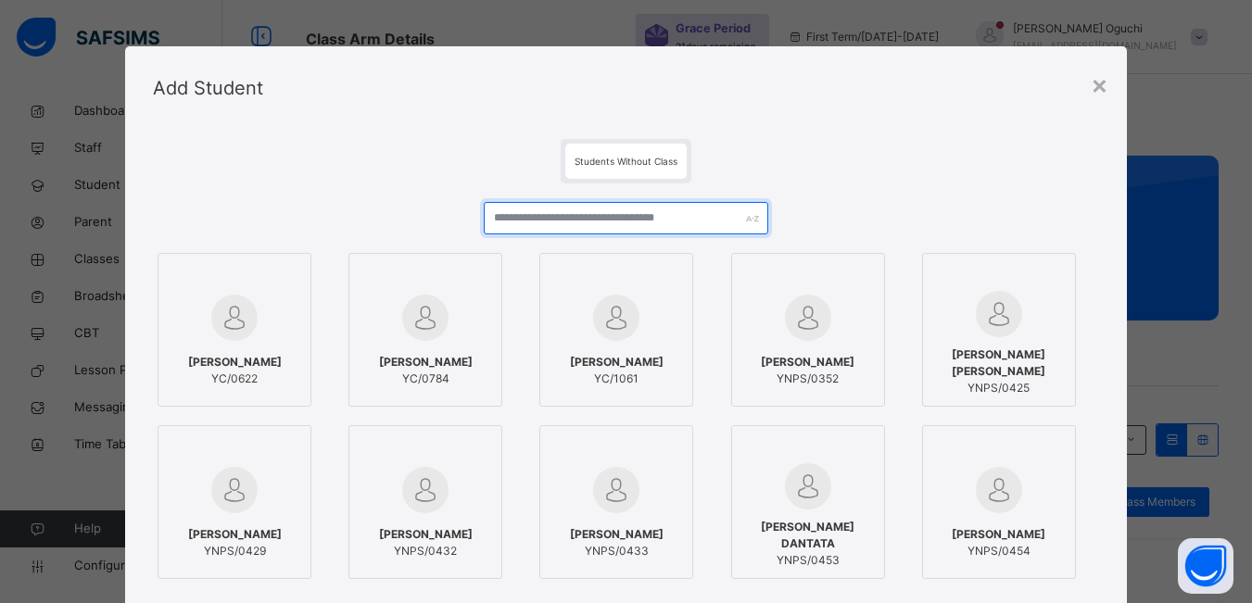
click at [552, 224] on input "text" at bounding box center [626, 218] width 284 height 32
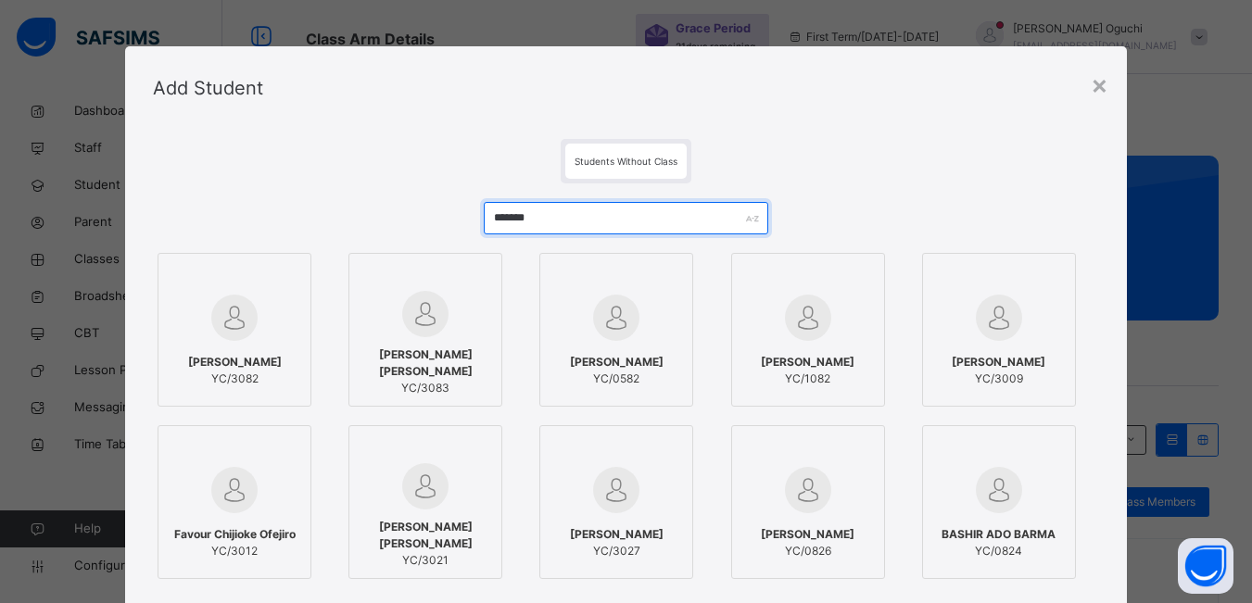
type input "*******"
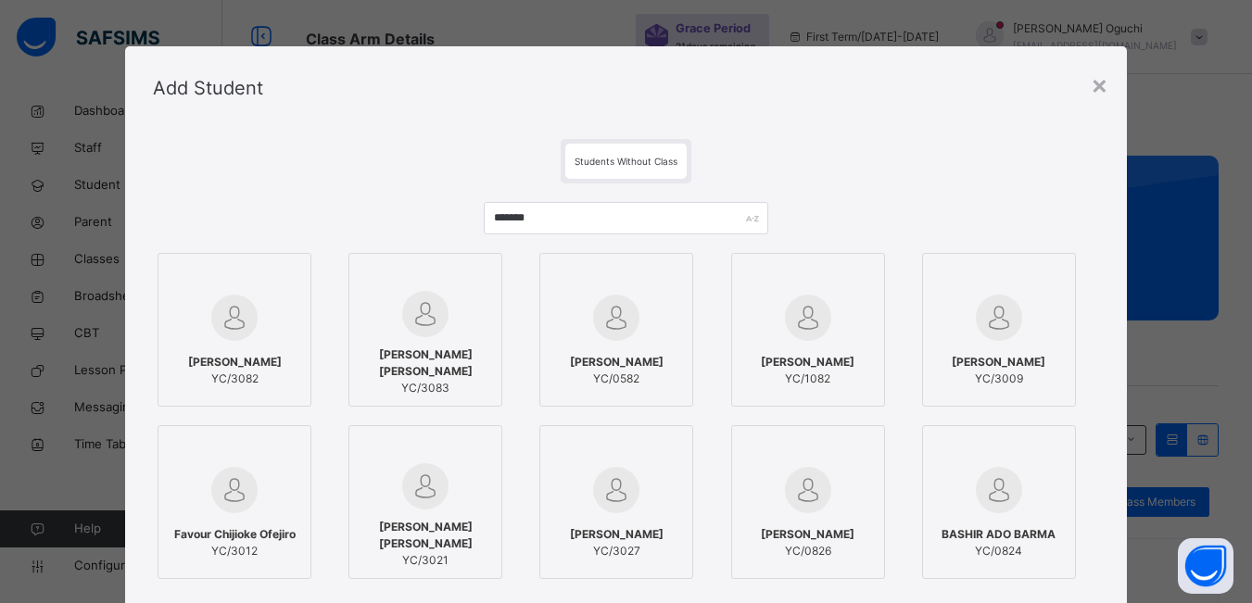
click at [267, 345] on div "[PERSON_NAME] [PERSON_NAME]/3082" at bounding box center [234, 371] width 133 height 52
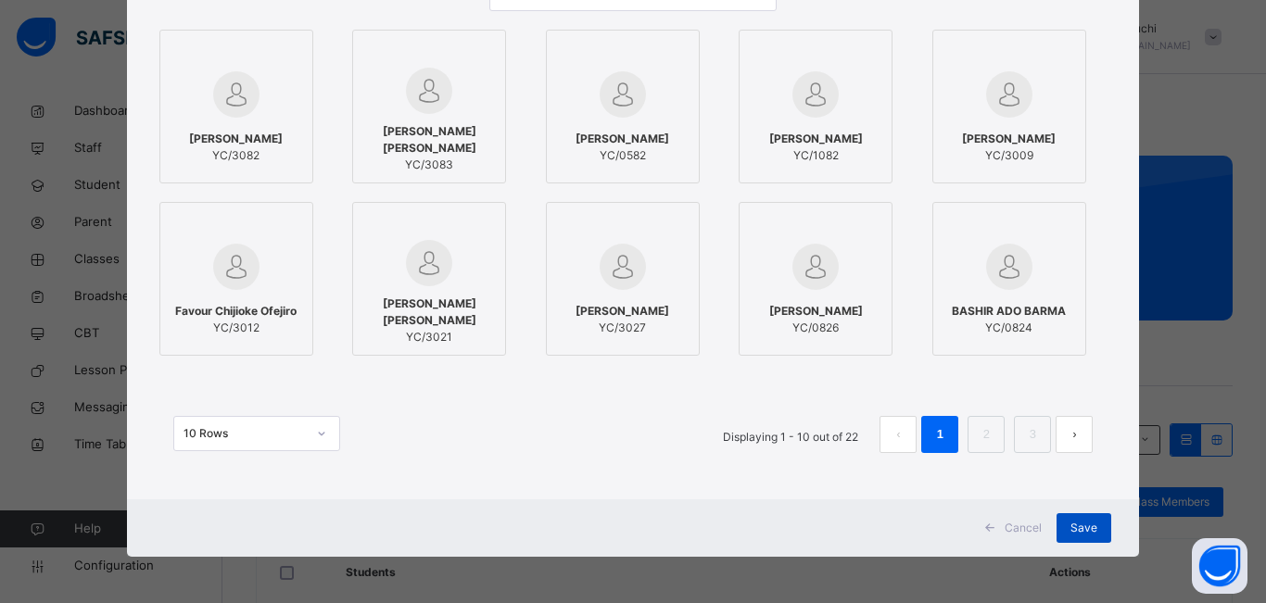
click at [1083, 526] on span "Save" at bounding box center [1083, 528] width 27 height 17
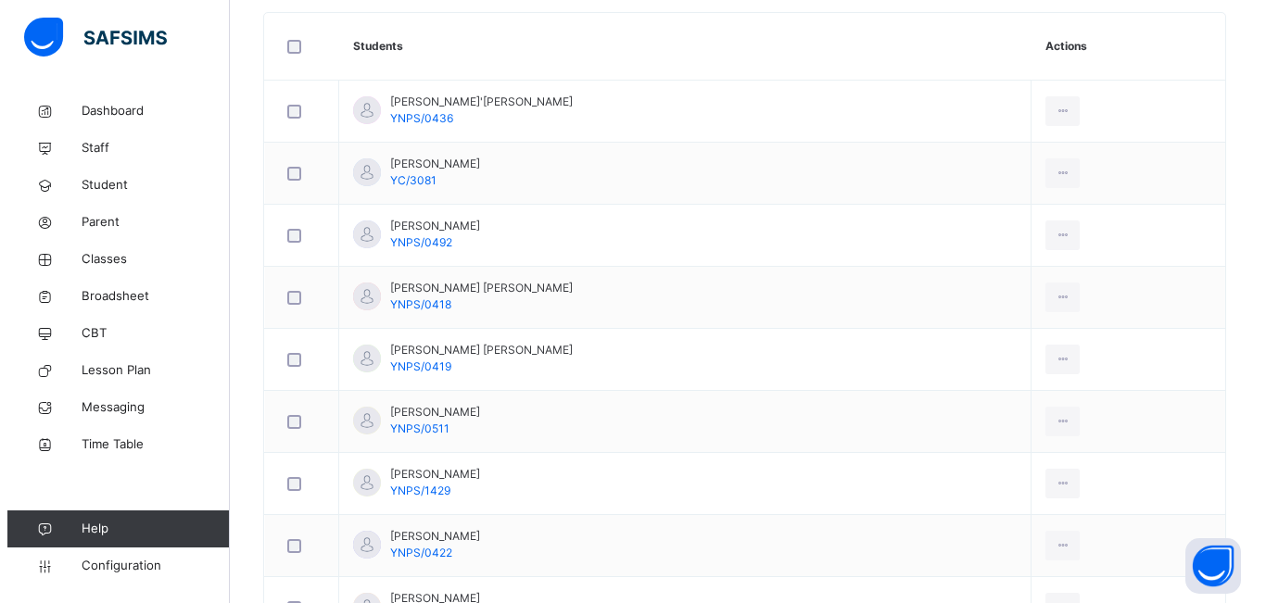
scroll to position [278, 0]
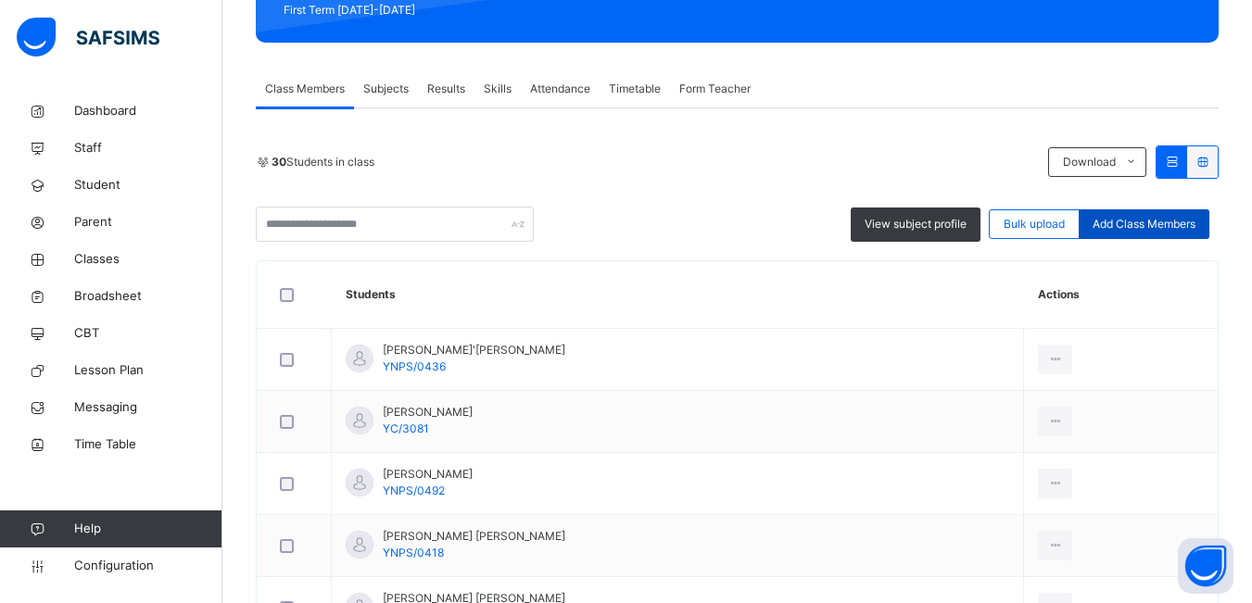
click at [1155, 225] on span "Add Class Members" at bounding box center [1144, 224] width 103 height 17
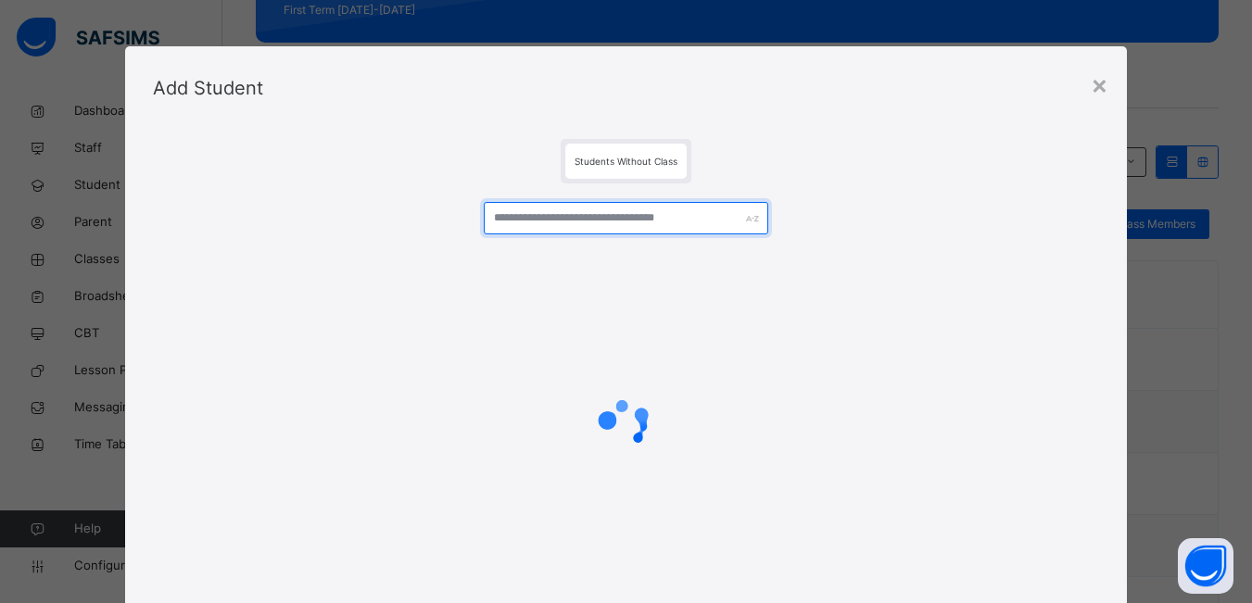
click at [644, 221] on input "text" at bounding box center [626, 218] width 284 height 32
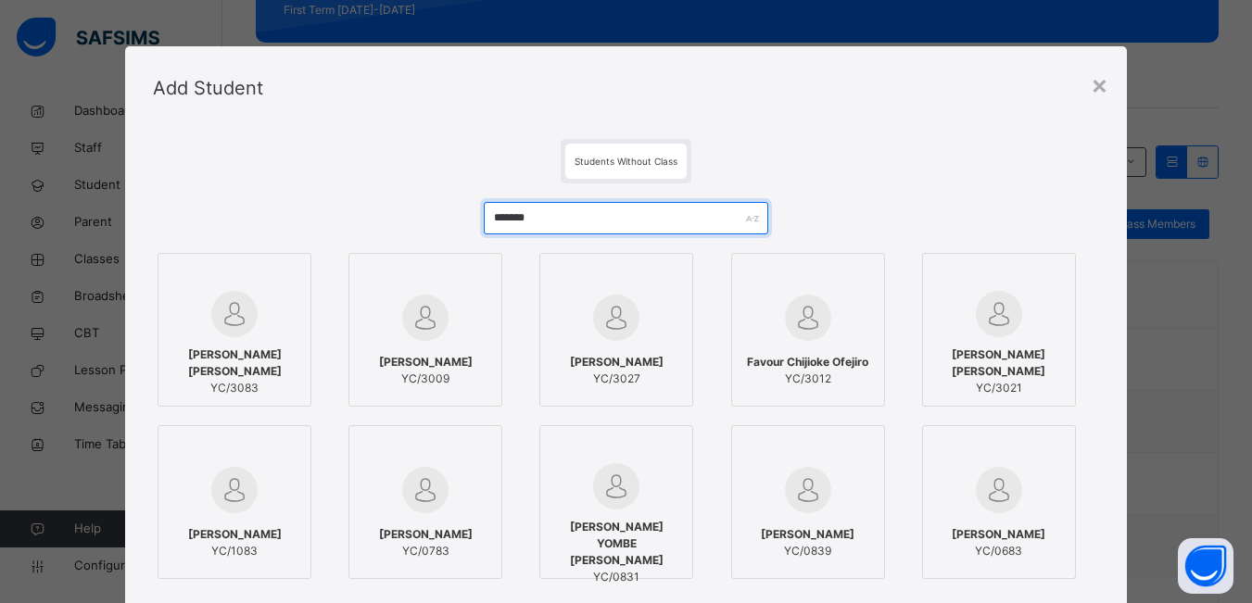
type input "*******"
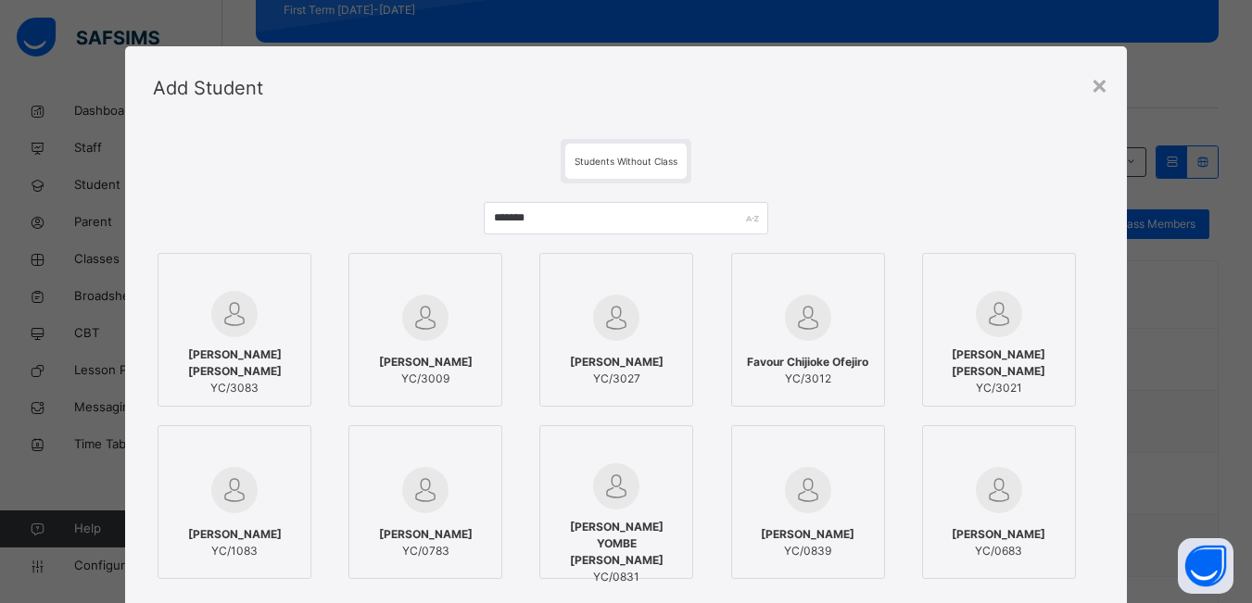
click at [266, 323] on div at bounding box center [234, 314] width 133 height 46
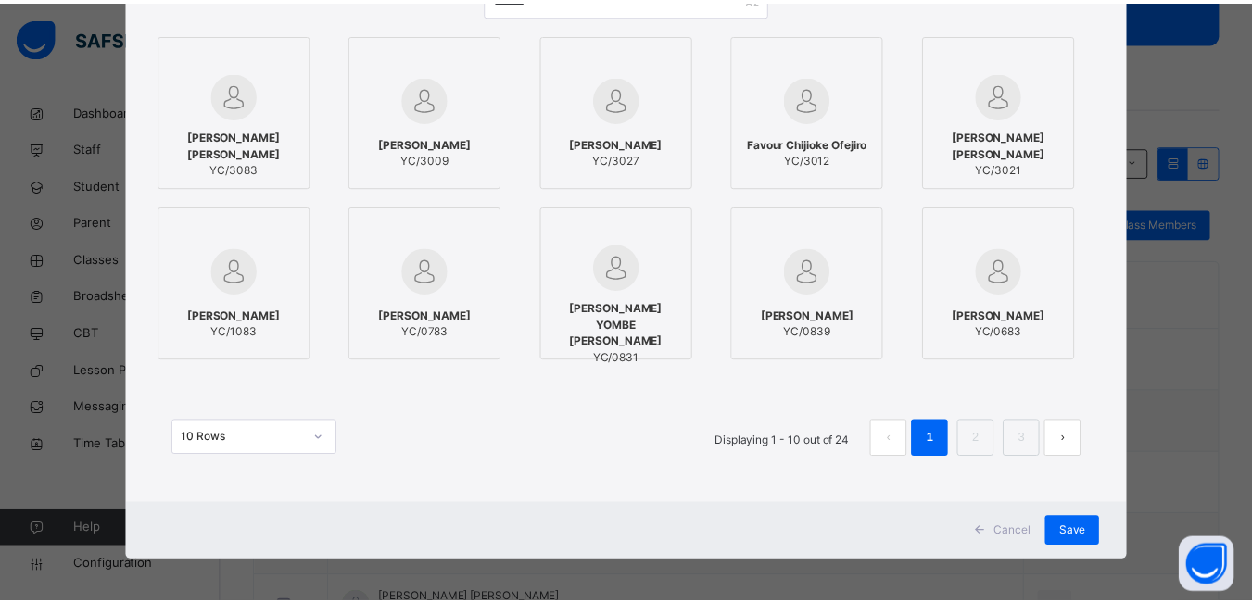
scroll to position [223, 0]
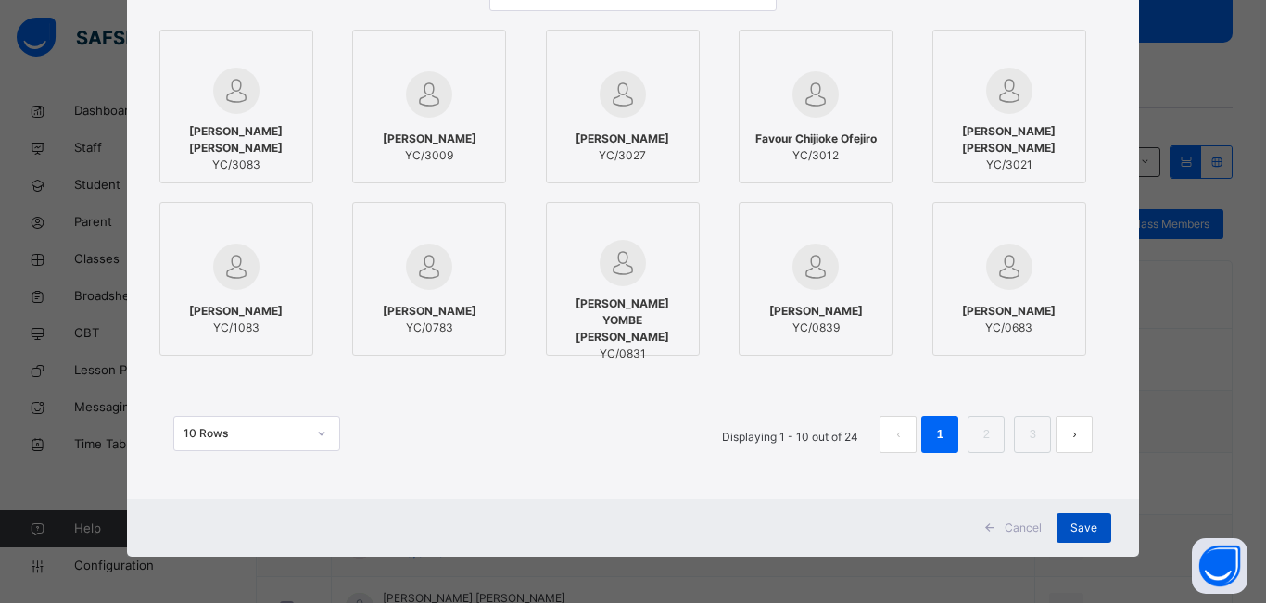
click at [1070, 530] on span "Save" at bounding box center [1083, 528] width 27 height 17
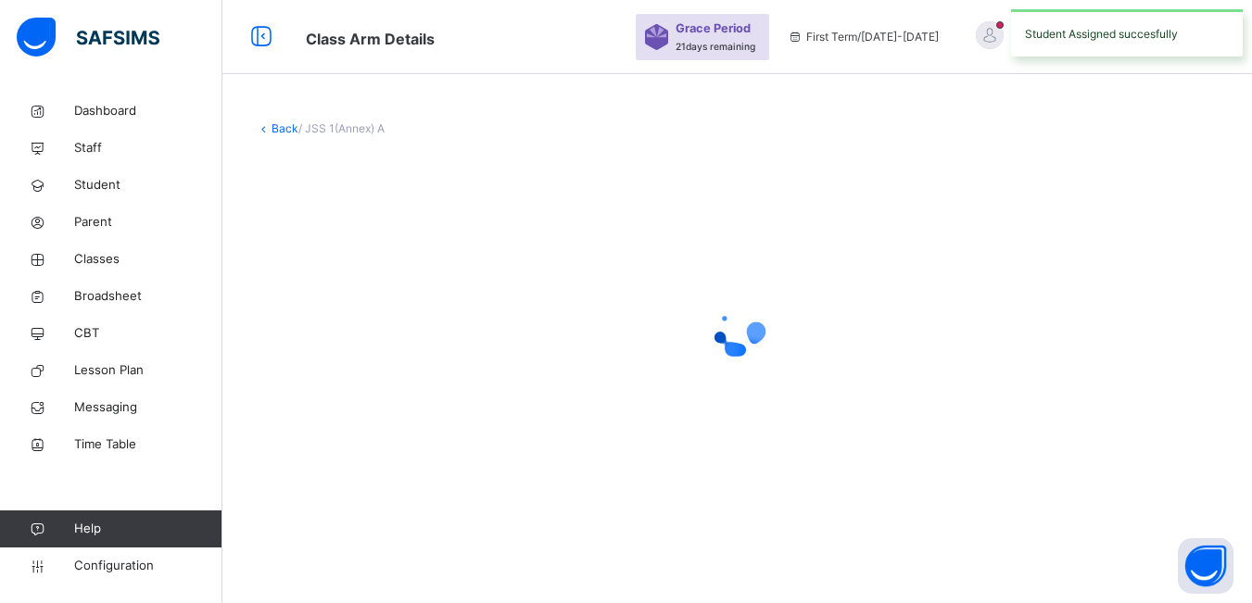
scroll to position [0, 0]
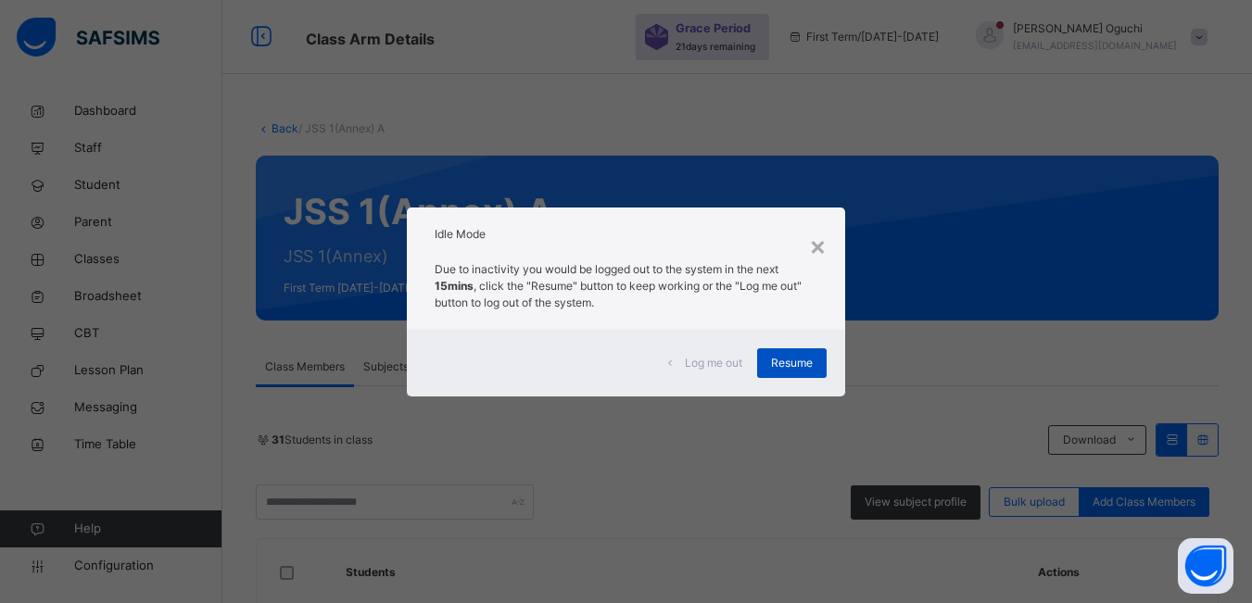
click at [800, 363] on span "Resume" at bounding box center [792, 363] width 42 height 17
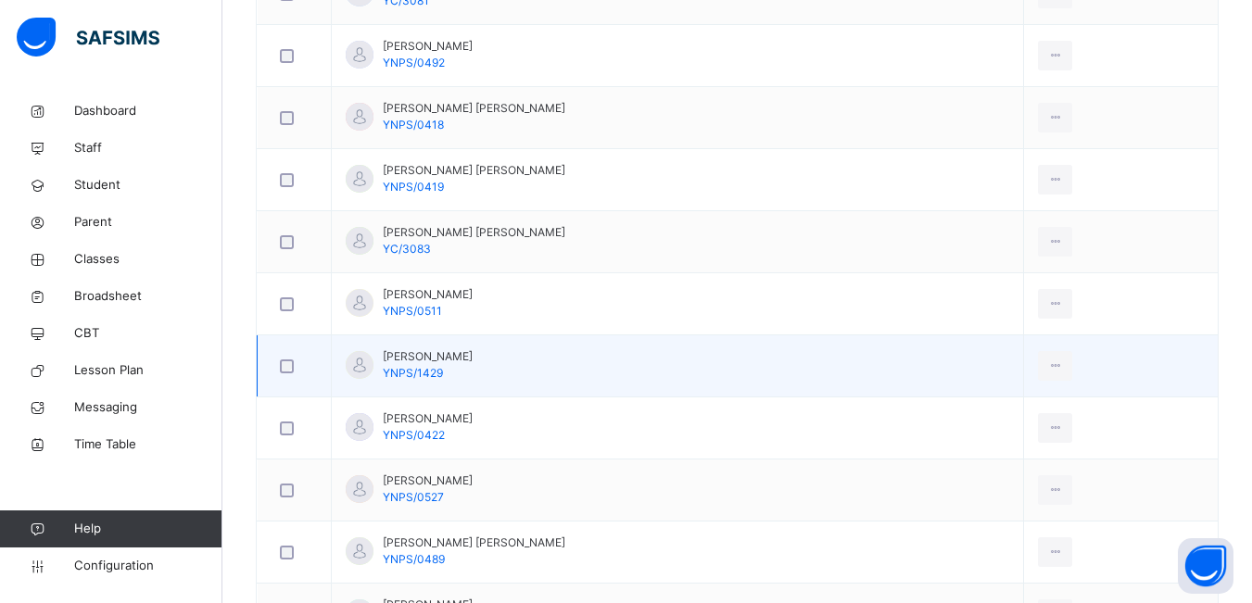
scroll to position [741, 0]
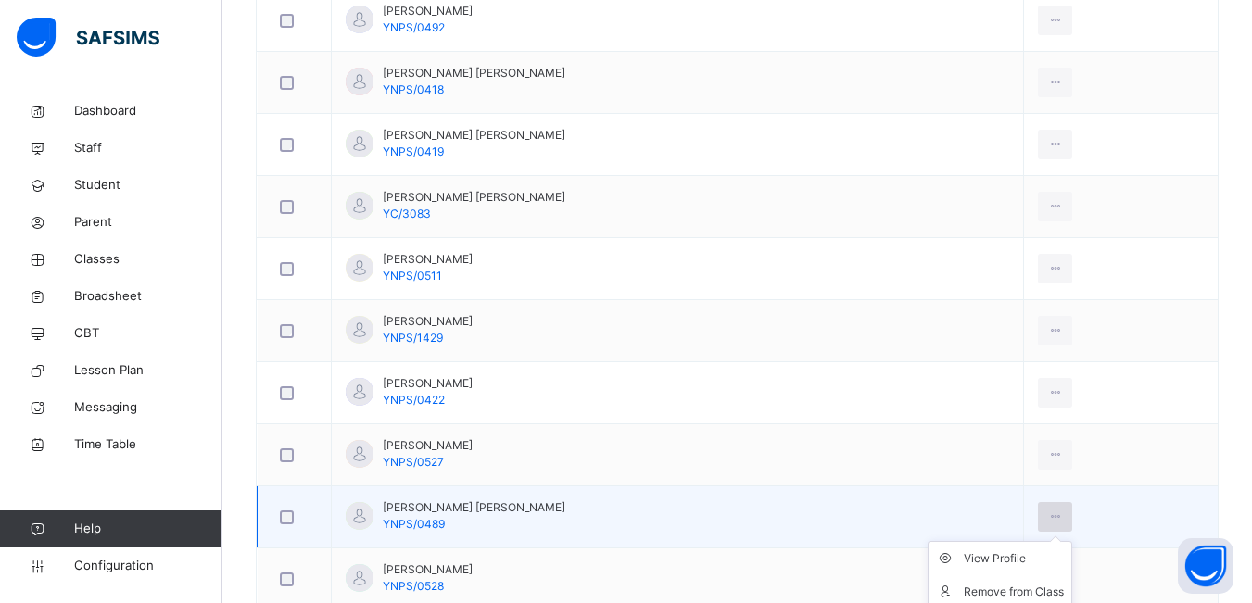
click at [1049, 519] on icon at bounding box center [1055, 517] width 16 height 17
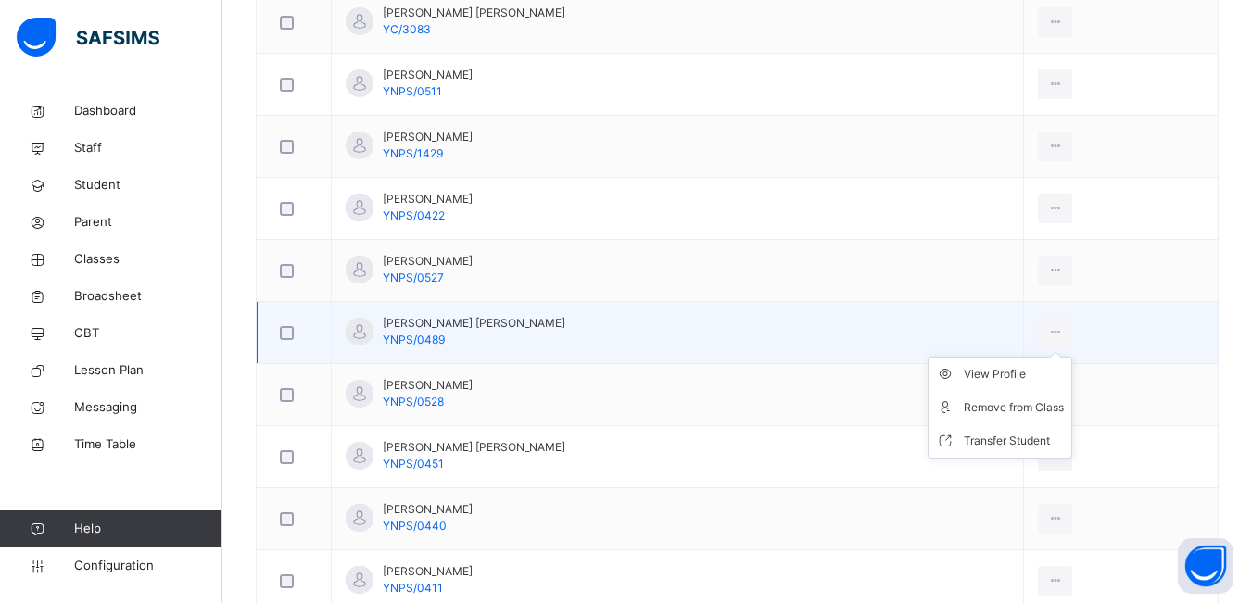
scroll to position [927, 0]
click at [847, 335] on td "[PERSON_NAME] [PERSON_NAME] YNPS/0489" at bounding box center [678, 332] width 692 height 62
click at [1029, 442] on div "Transfer Student" at bounding box center [1014, 440] width 100 height 19
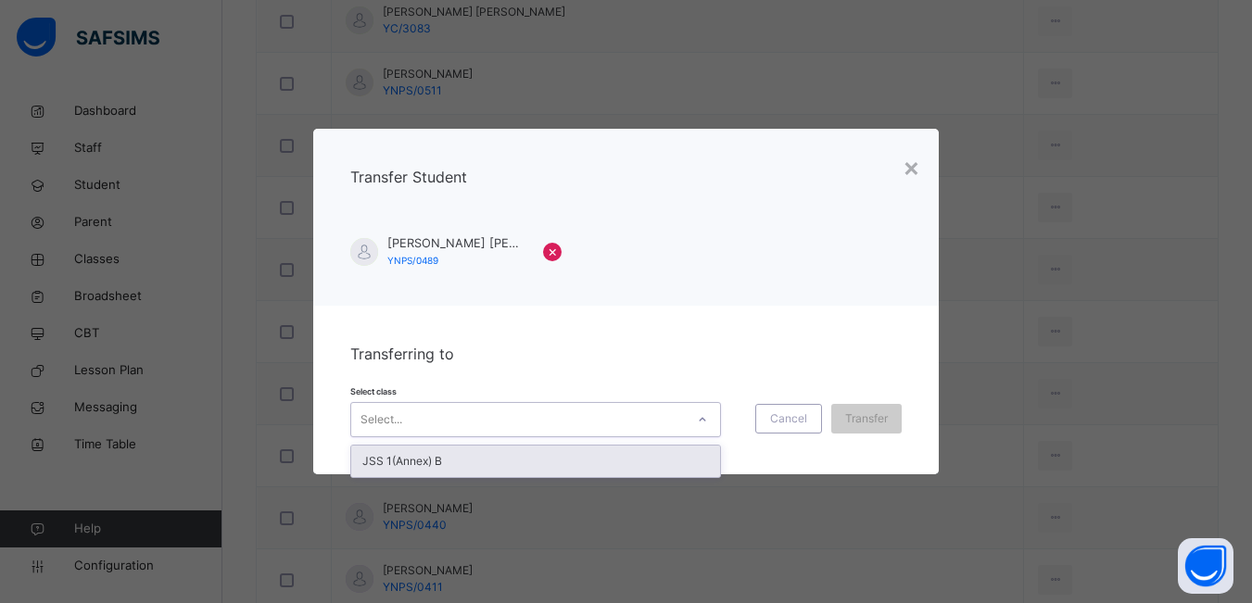
click at [701, 411] on icon at bounding box center [702, 420] width 11 height 19
click at [633, 460] on div "JSS 1(Annex) B" at bounding box center [535, 462] width 369 height 32
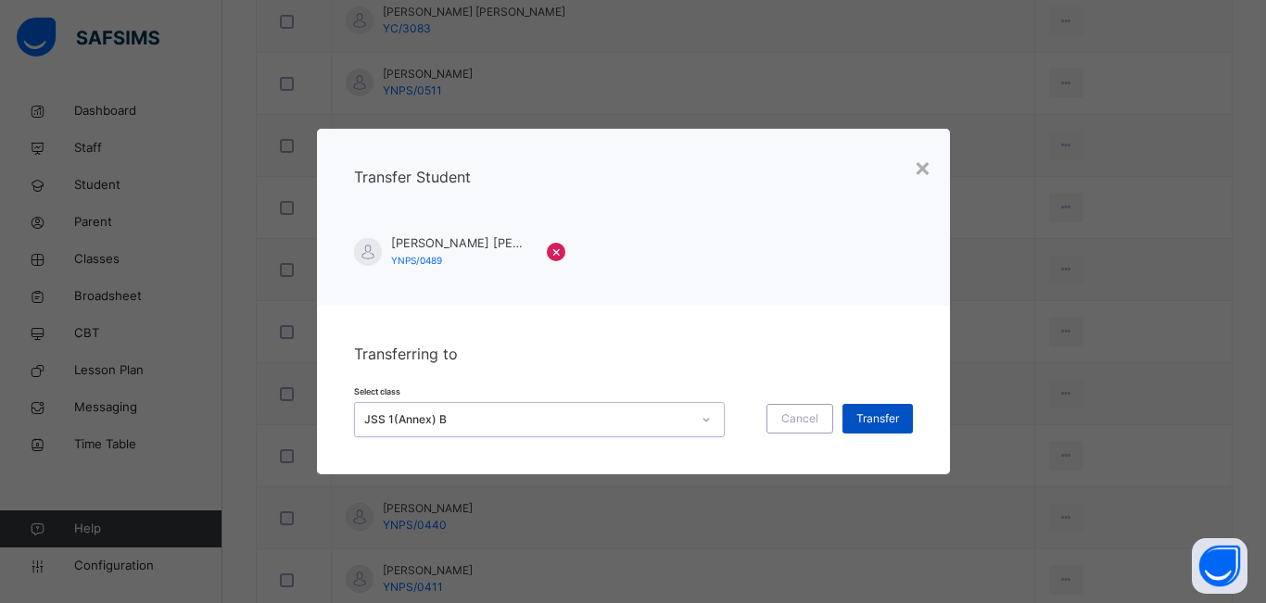
click at [867, 415] on span "Transfer" at bounding box center [877, 419] width 43 height 17
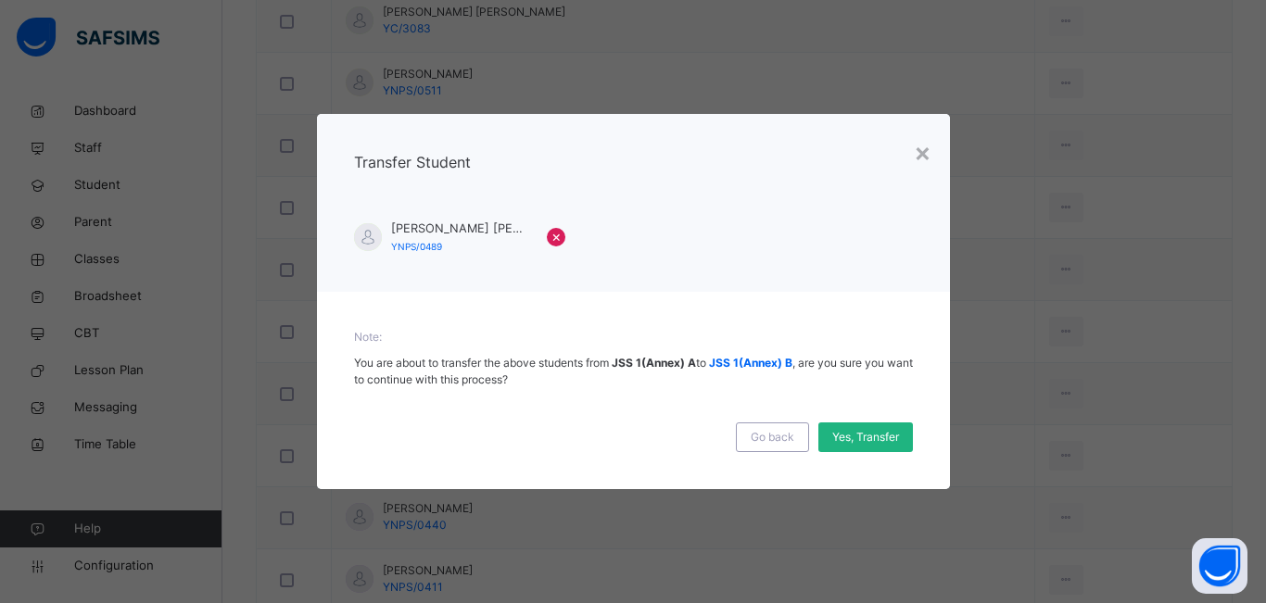
click at [856, 433] on span "Yes, Transfer" at bounding box center [865, 437] width 67 height 17
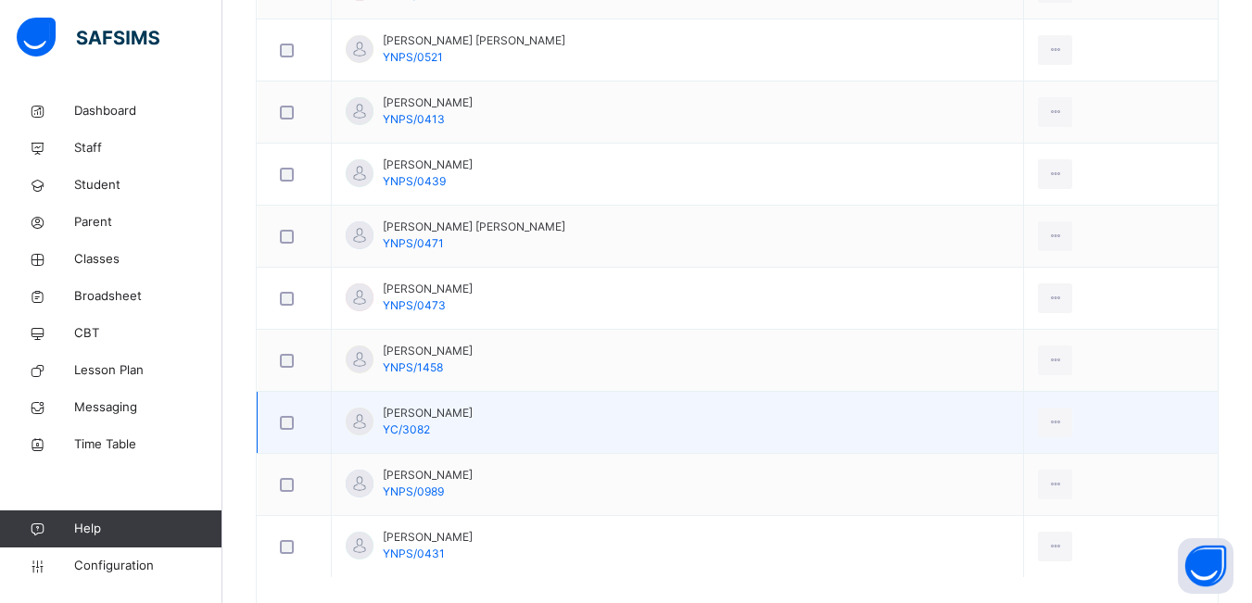
scroll to position [1474, 0]
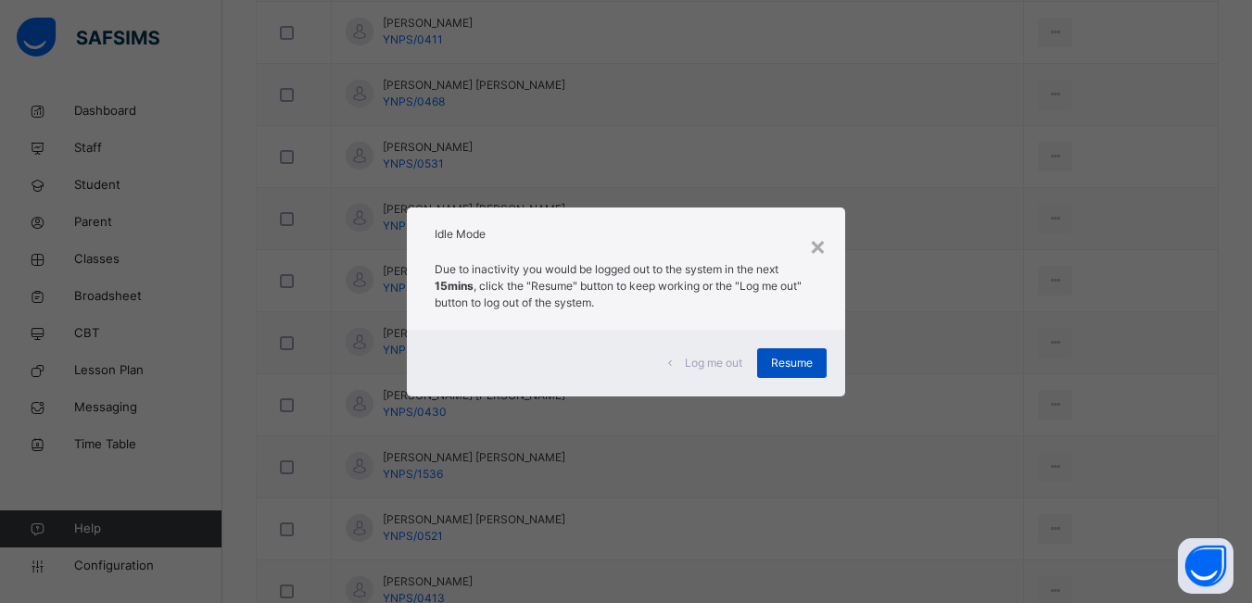
click at [797, 367] on span "Resume" at bounding box center [792, 363] width 42 height 17
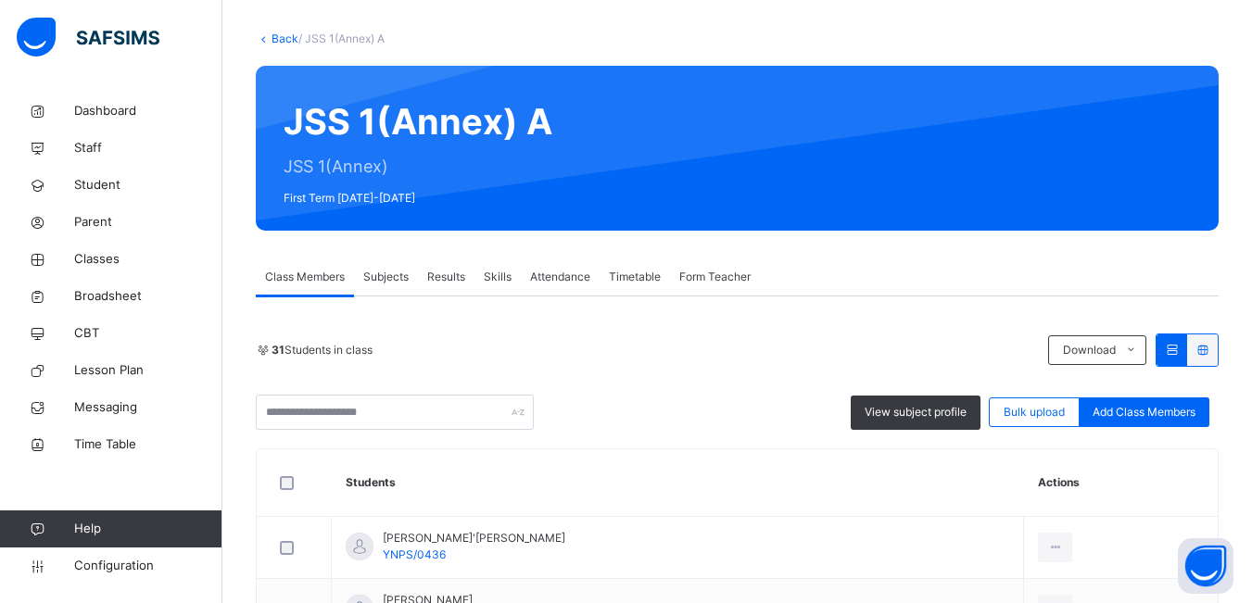
scroll to position [84, 0]
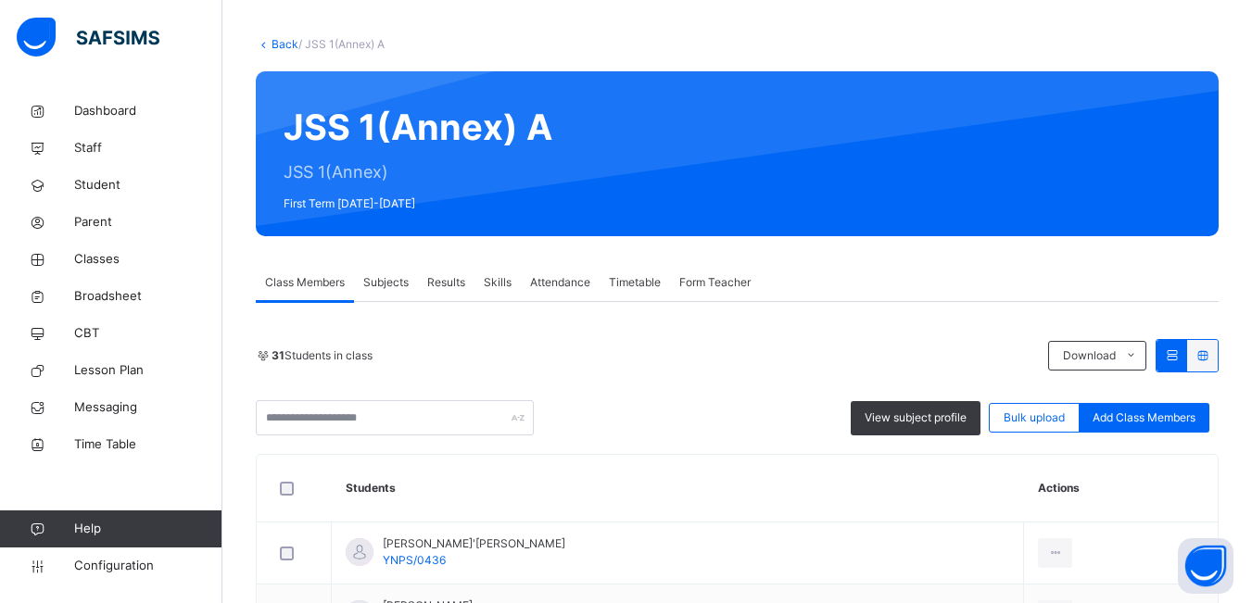
click at [765, 363] on div "31 Students in class" at bounding box center [647, 355] width 783 height 17
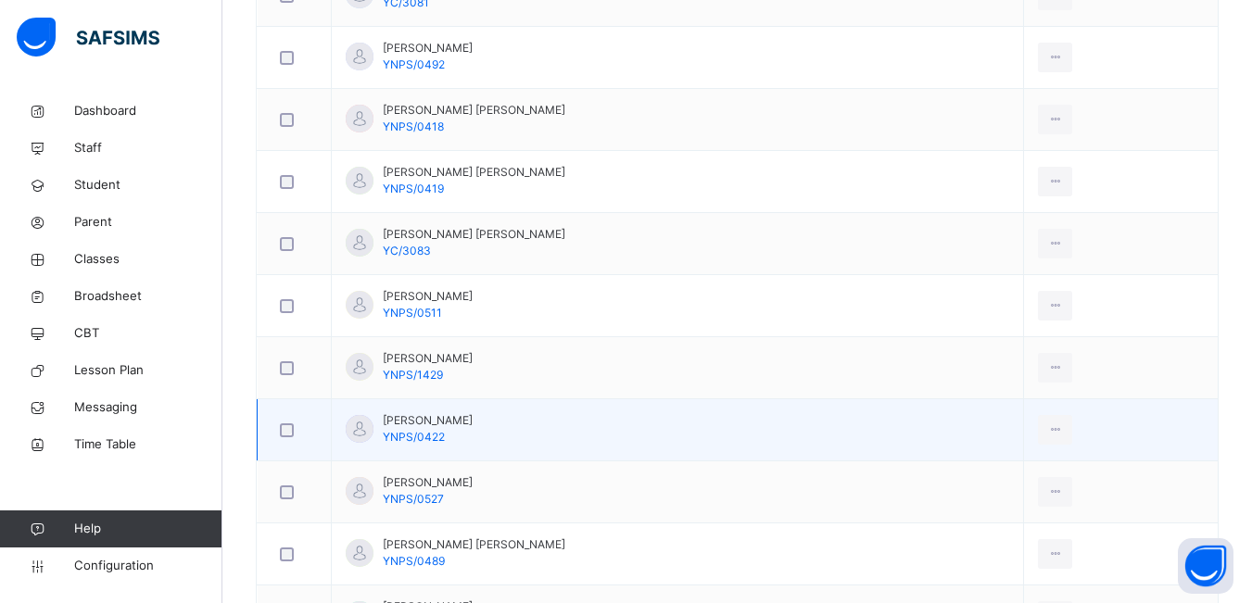
scroll to position [826, 0]
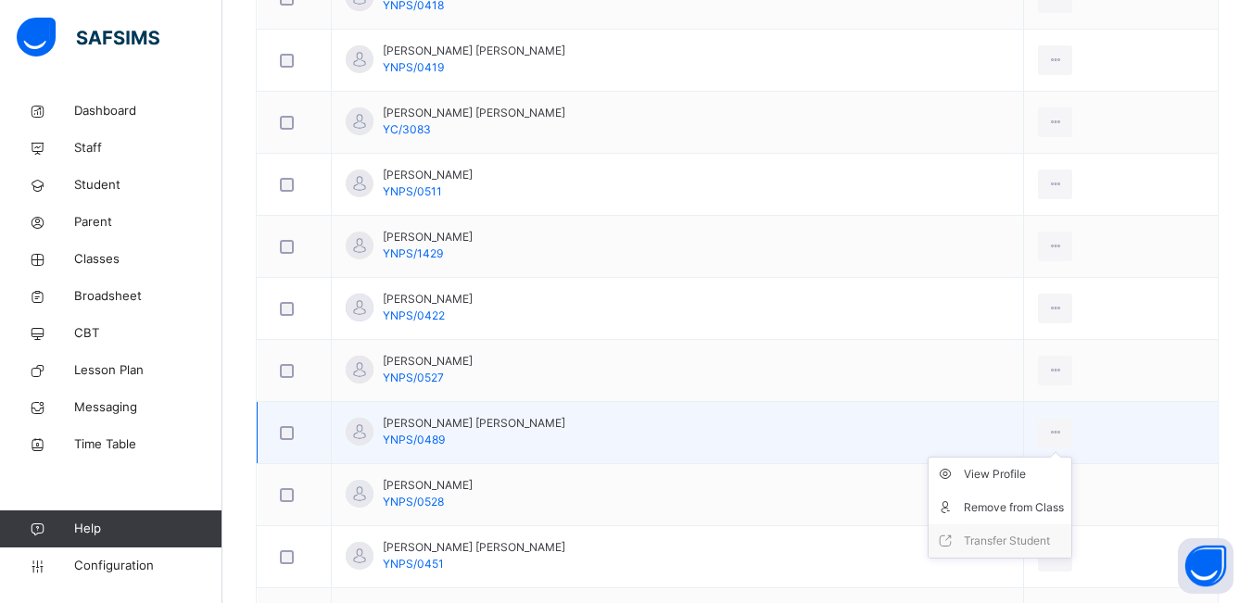
click at [1055, 457] on ul "View Profile Remove from Class Transfer Student" at bounding box center [1000, 508] width 145 height 102
click at [277, 431] on div at bounding box center [294, 433] width 36 height 14
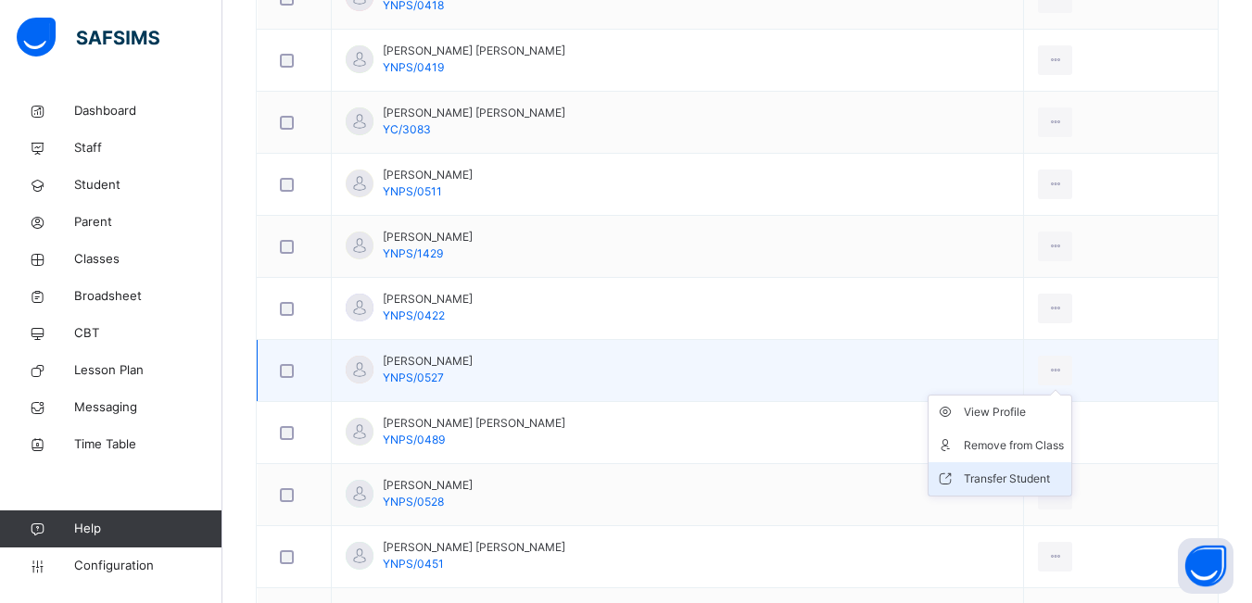
click at [1006, 472] on div "Transfer Student" at bounding box center [1014, 479] width 100 height 19
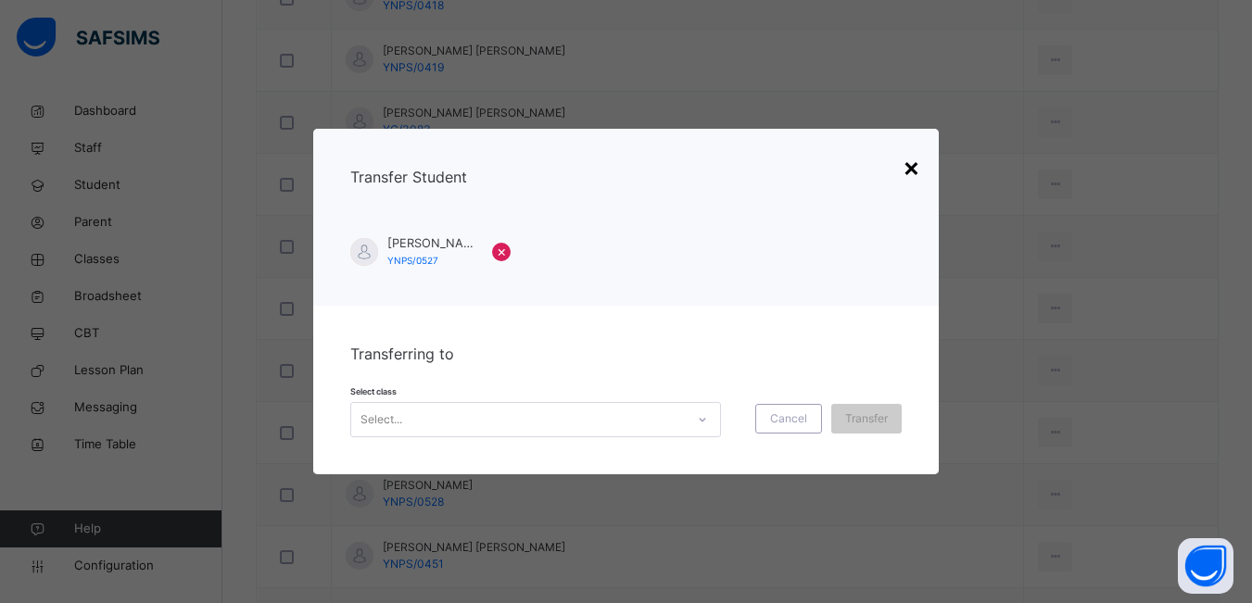
click at [917, 171] on div "×" at bounding box center [912, 166] width 18 height 39
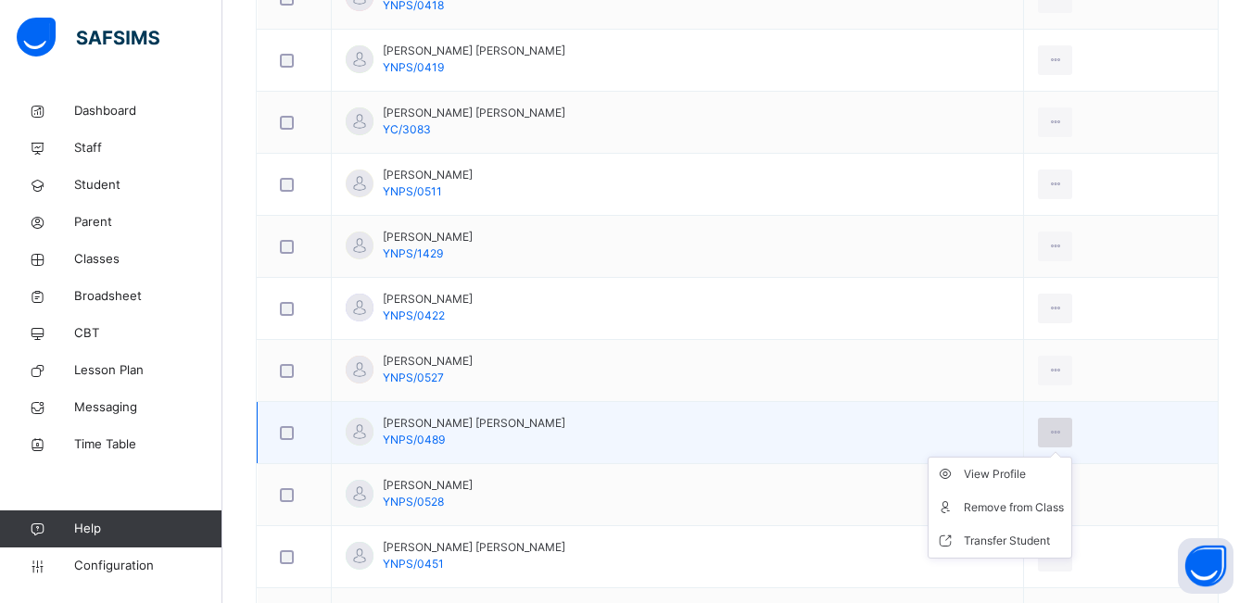
click at [1067, 430] on div at bounding box center [1055, 433] width 34 height 30
click at [1004, 535] on div "Transfer Student" at bounding box center [1014, 541] width 100 height 19
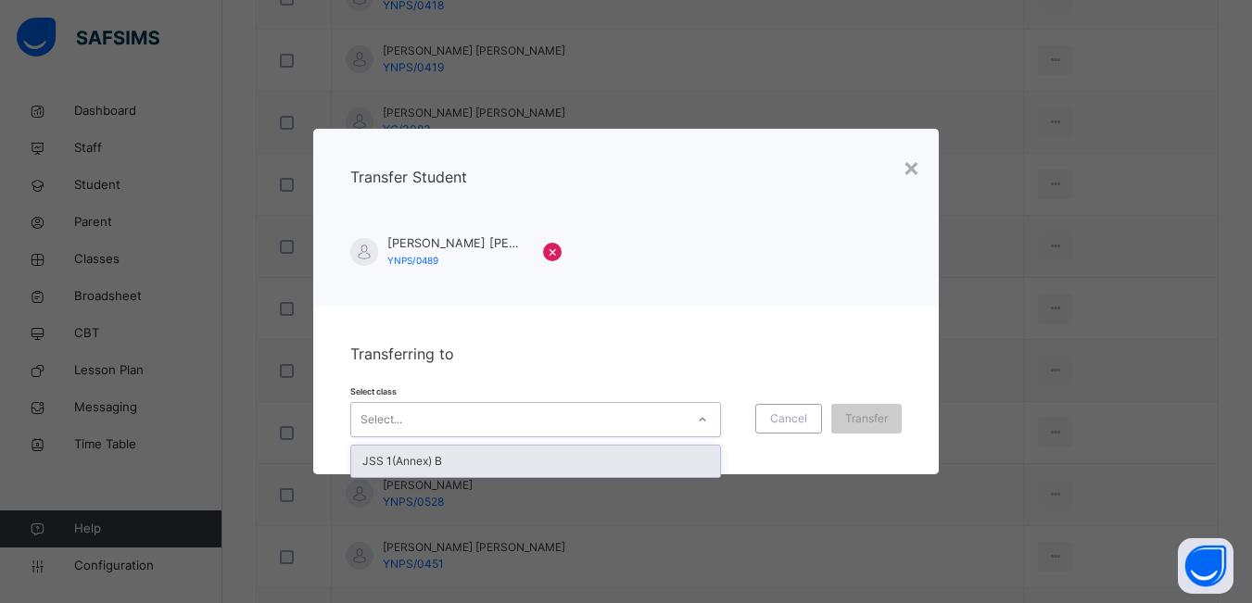
click at [691, 417] on div at bounding box center [703, 420] width 32 height 30
click at [623, 460] on div "JSS 1(Annex) B" at bounding box center [535, 462] width 369 height 32
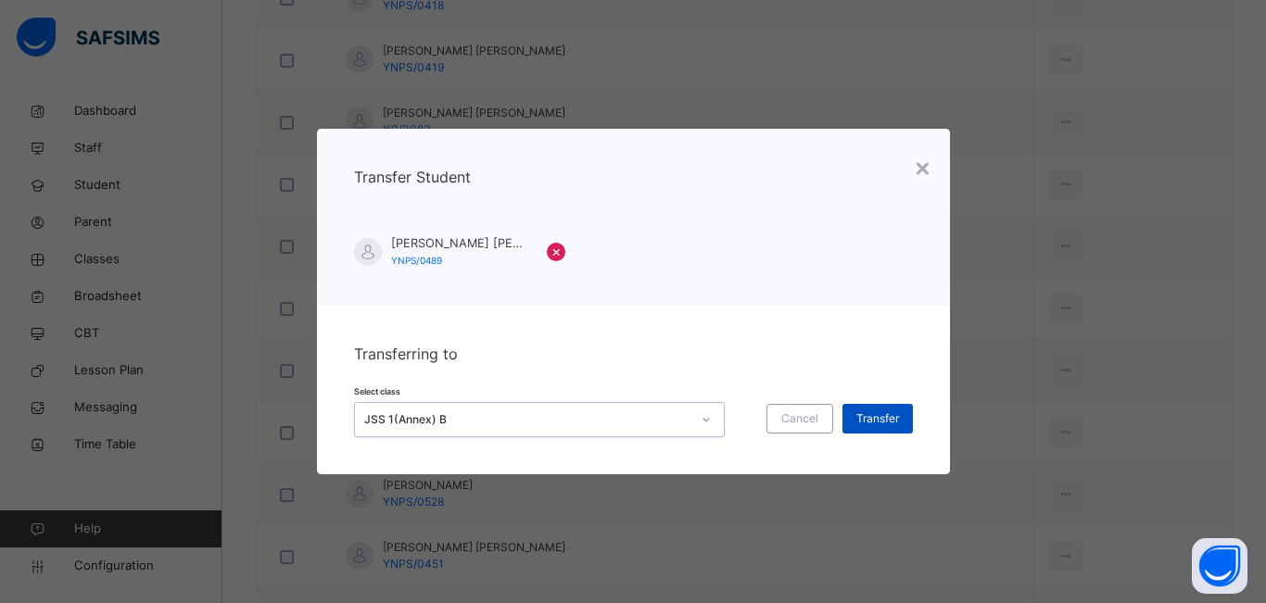
click at [889, 422] on span "Transfer" at bounding box center [877, 419] width 43 height 17
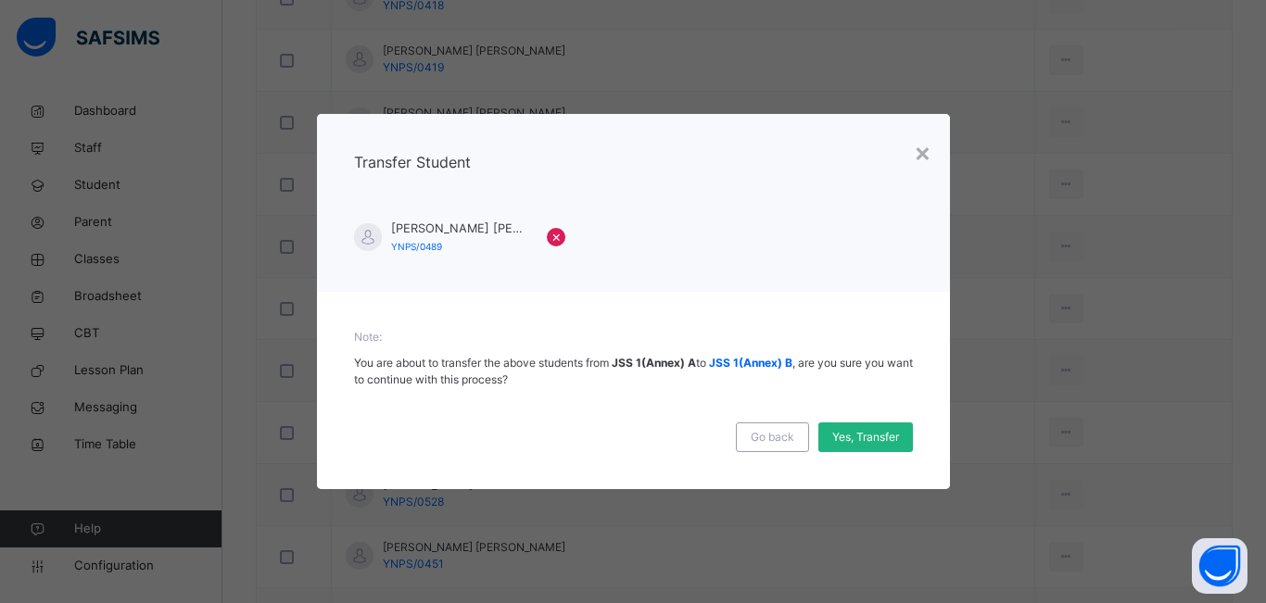
click at [870, 436] on span "Yes, Transfer" at bounding box center [865, 437] width 67 height 17
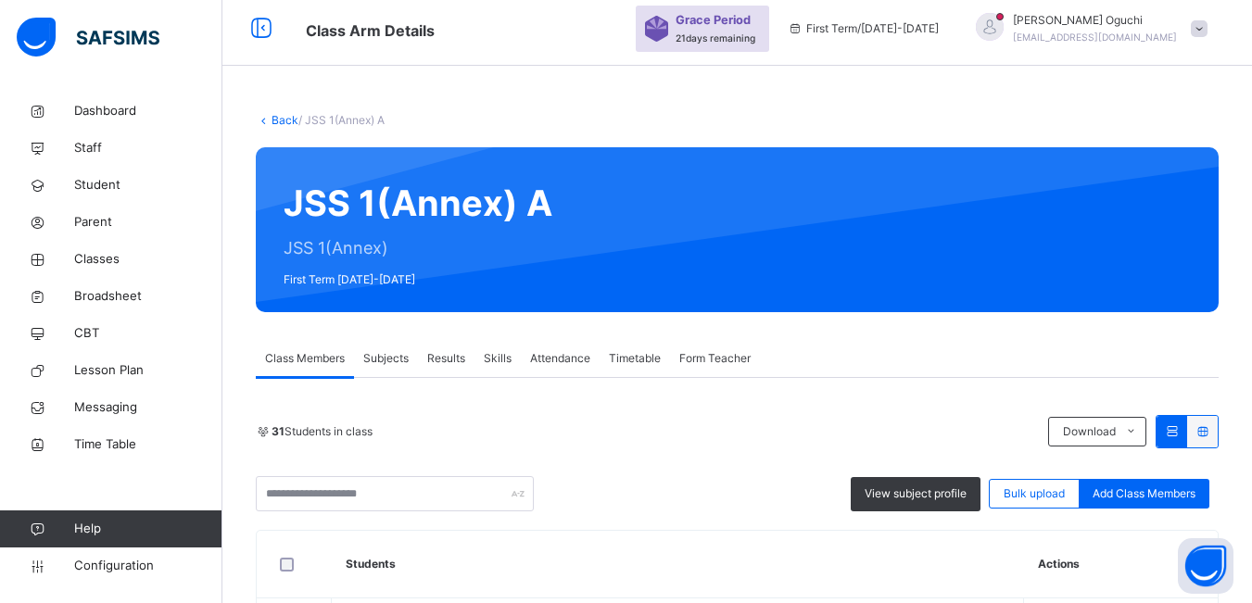
scroll to position [0, 0]
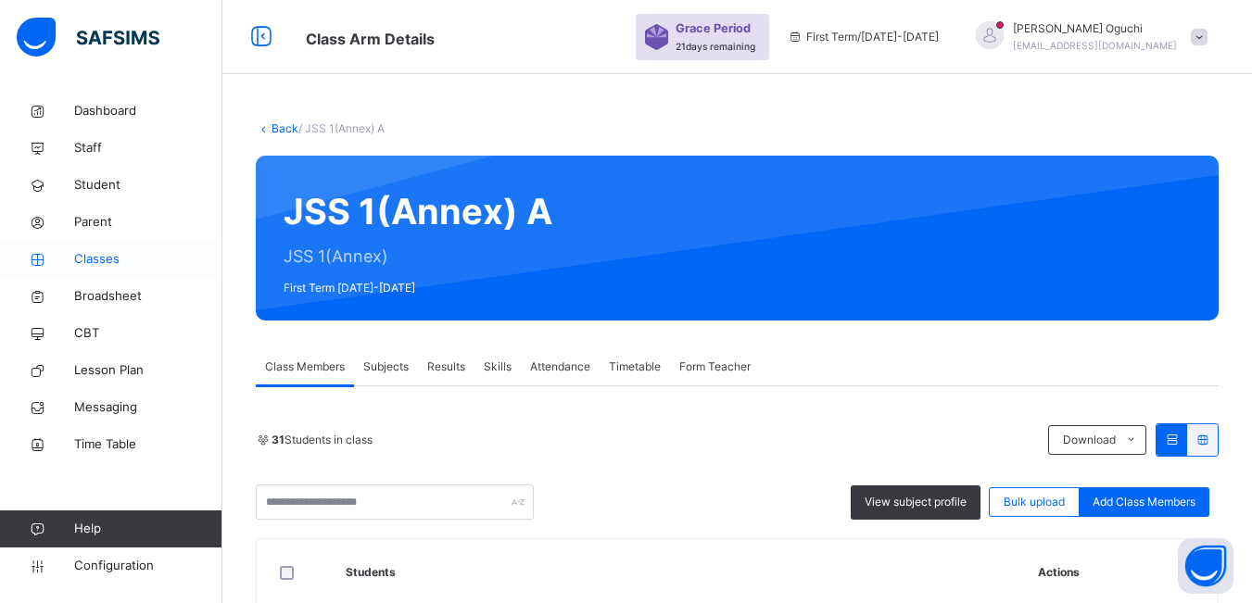
click at [95, 253] on span "Classes" at bounding box center [148, 259] width 148 height 19
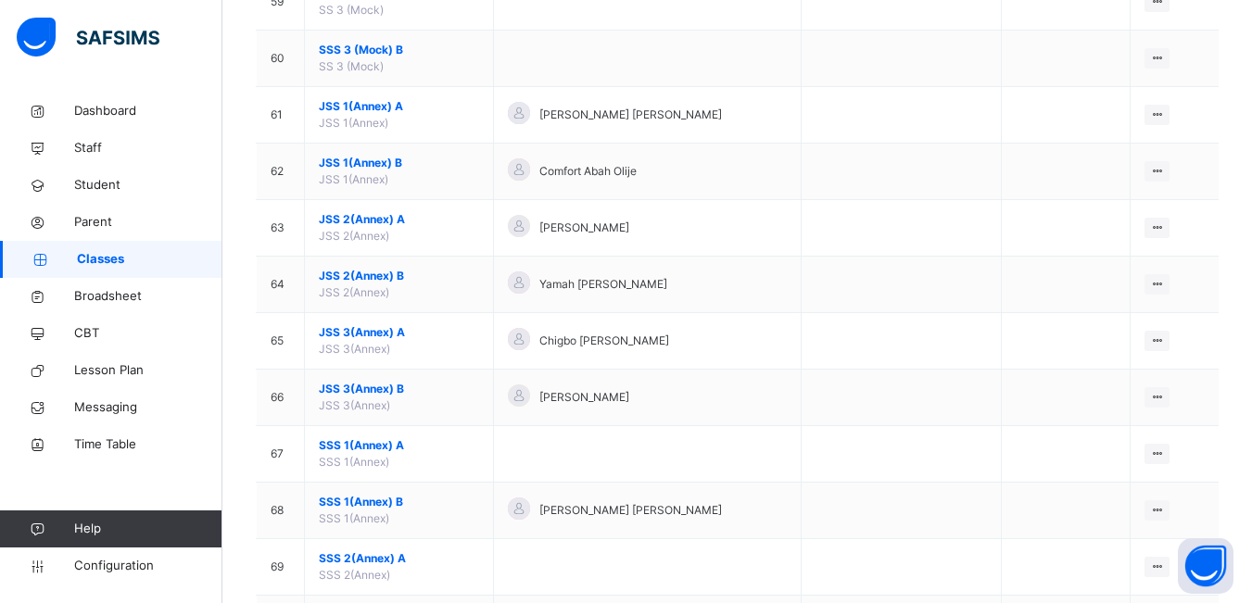
scroll to position [3521, 0]
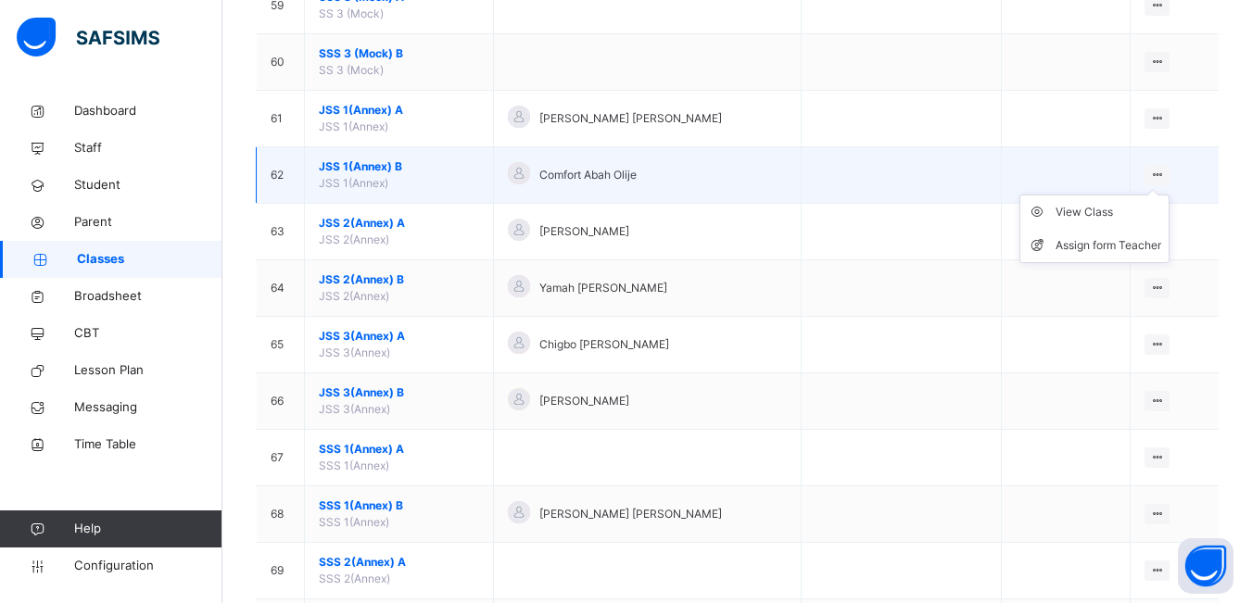
drag, startPoint x: 1161, startPoint y: 180, endPoint x: 1119, endPoint y: 194, distance: 44.0
click at [1160, 195] on ul "View Class Assign form Teacher" at bounding box center [1094, 229] width 150 height 69
click at [1079, 218] on div "View Class" at bounding box center [1108, 212] width 106 height 19
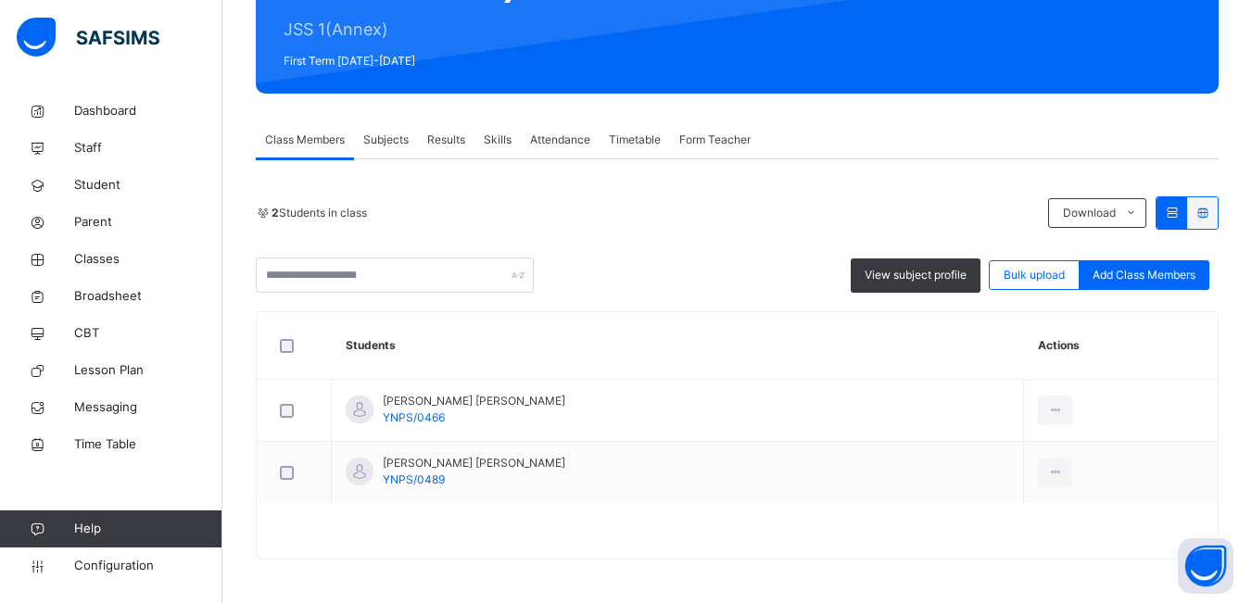
scroll to position [230, 0]
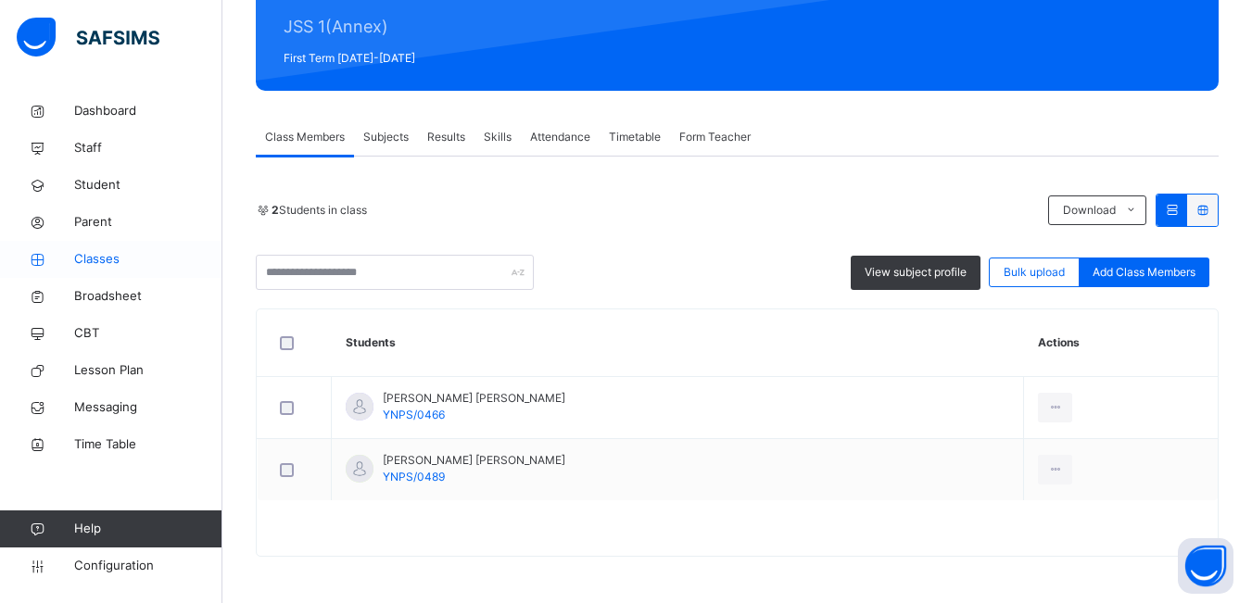
click at [94, 248] on link "Classes" at bounding box center [111, 259] width 222 height 37
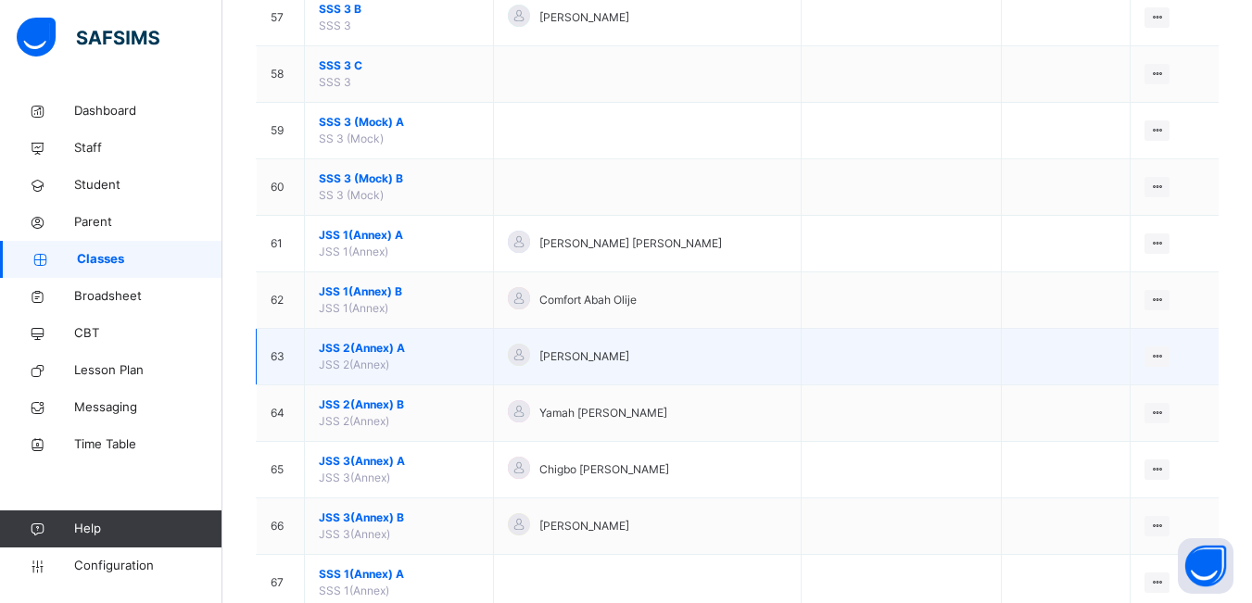
scroll to position [3429, 0]
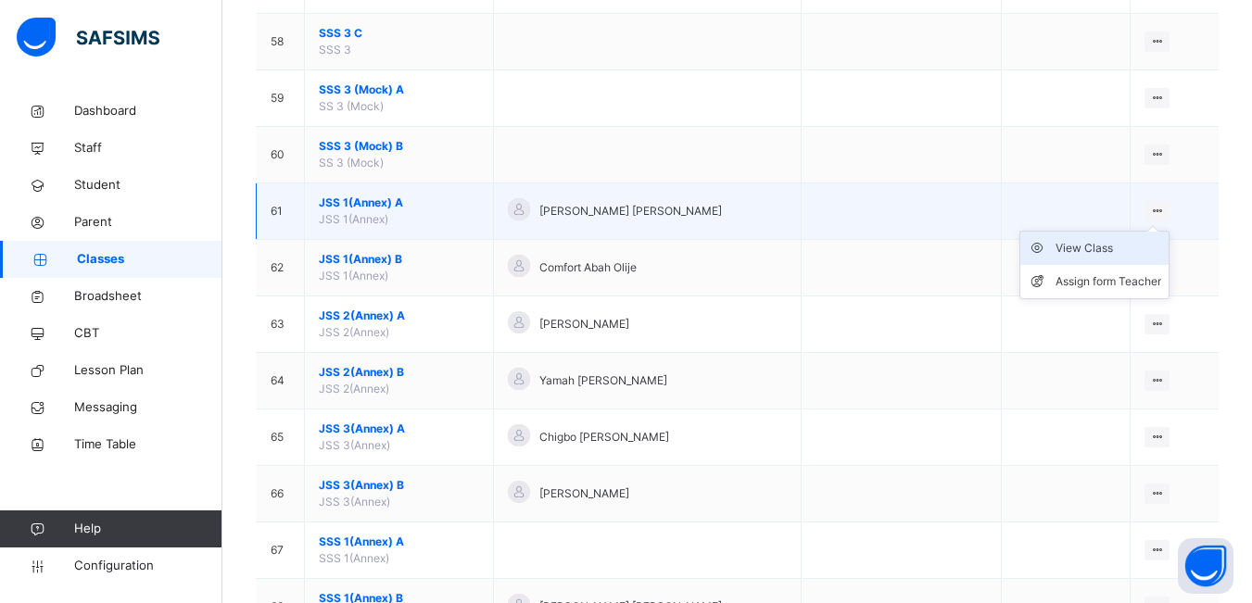
click at [1109, 246] on div "View Class" at bounding box center [1108, 248] width 106 height 19
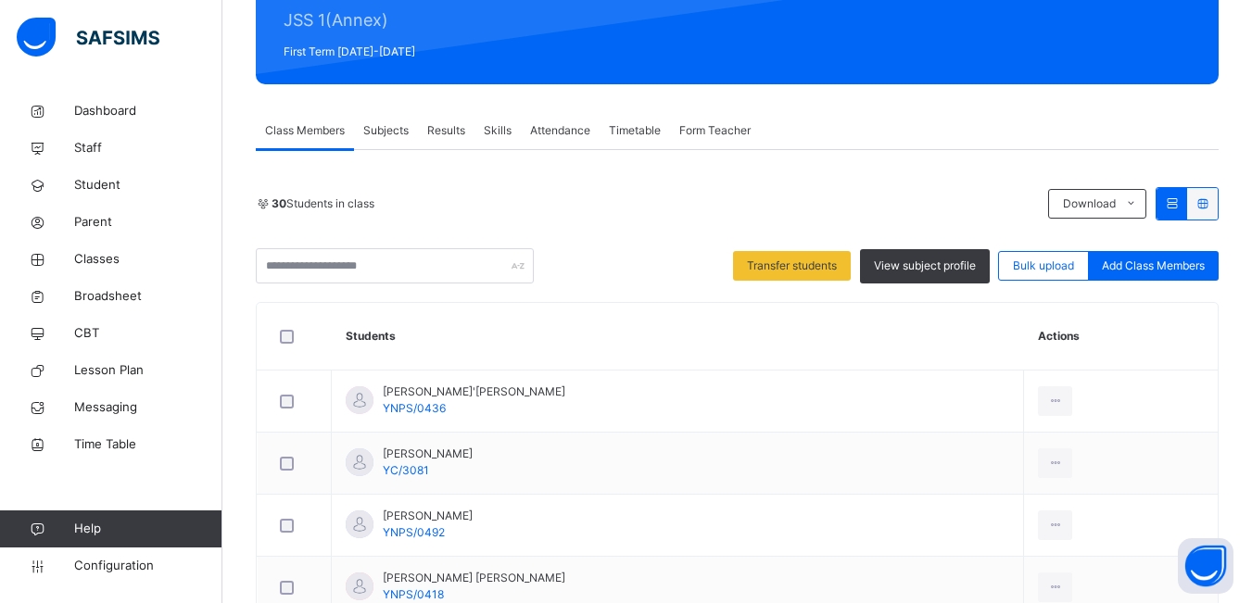
scroll to position [208, 0]
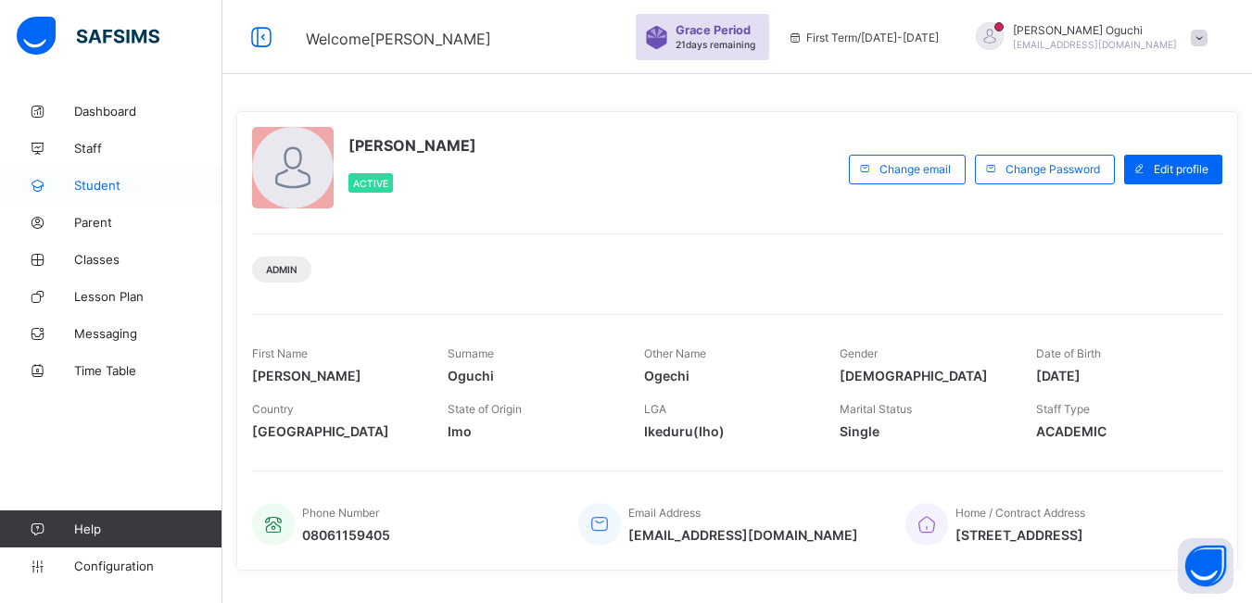
click at [136, 192] on span "Student" at bounding box center [148, 185] width 148 height 15
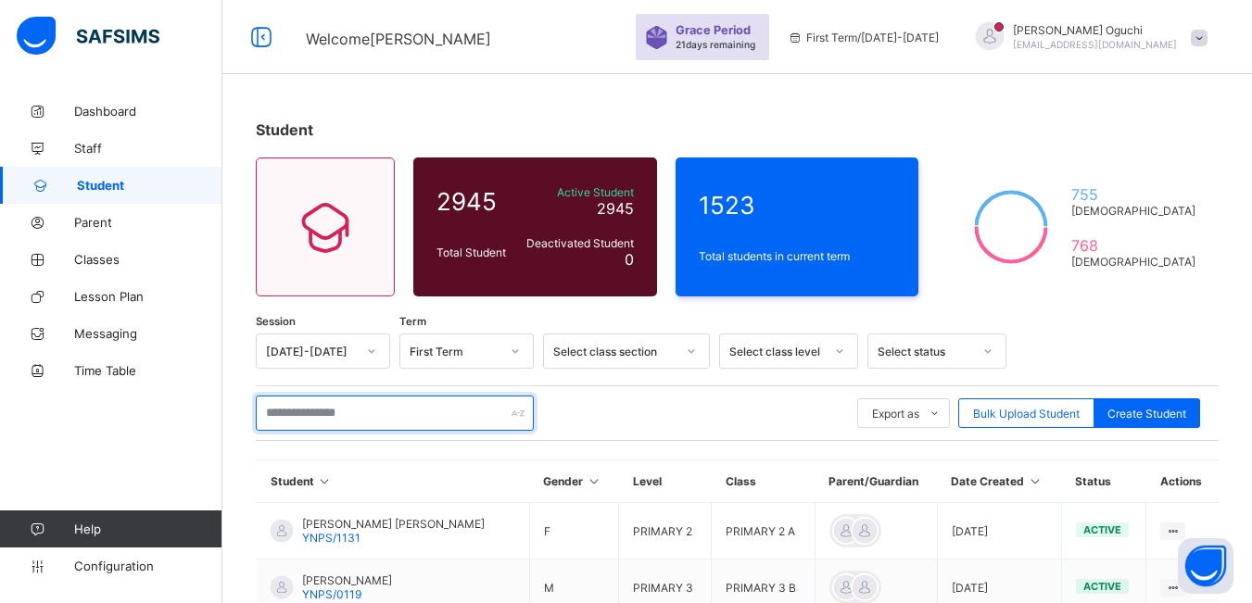
click at [330, 412] on input "text" at bounding box center [395, 413] width 278 height 35
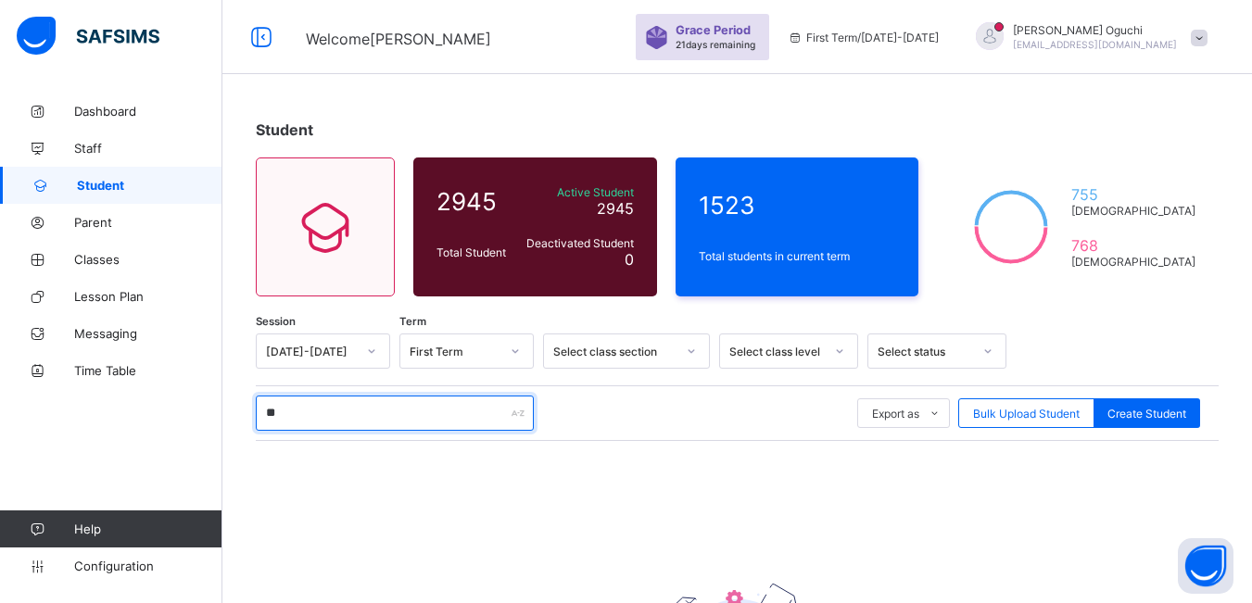
type input "*"
type input "*******"
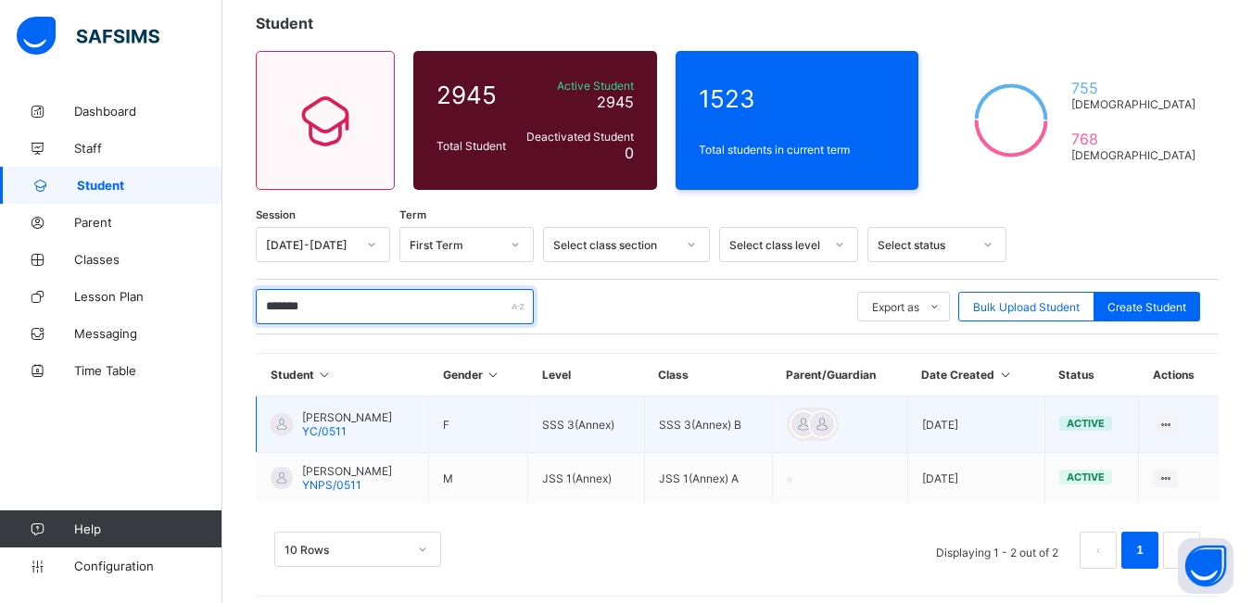
scroll to position [119, 0]
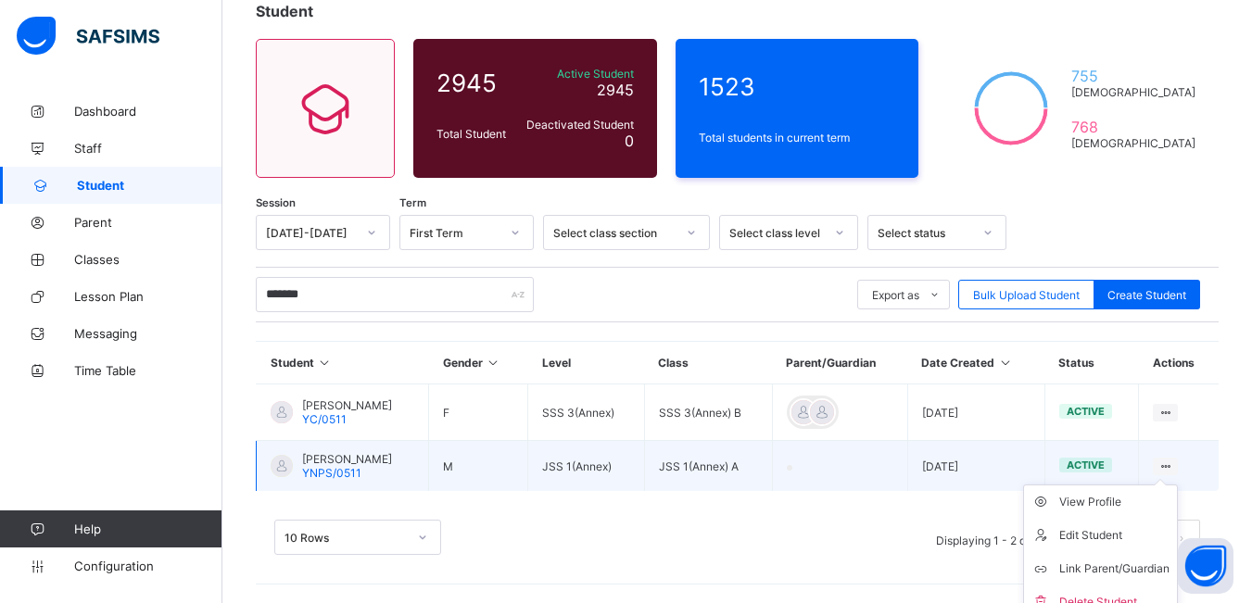
click at [1178, 485] on ul "View Profile Edit Student Link Parent/Guardian Delete Student" at bounding box center [1100, 552] width 155 height 135
click at [1106, 532] on div "Edit Student" at bounding box center [1114, 535] width 110 height 19
select select "**"
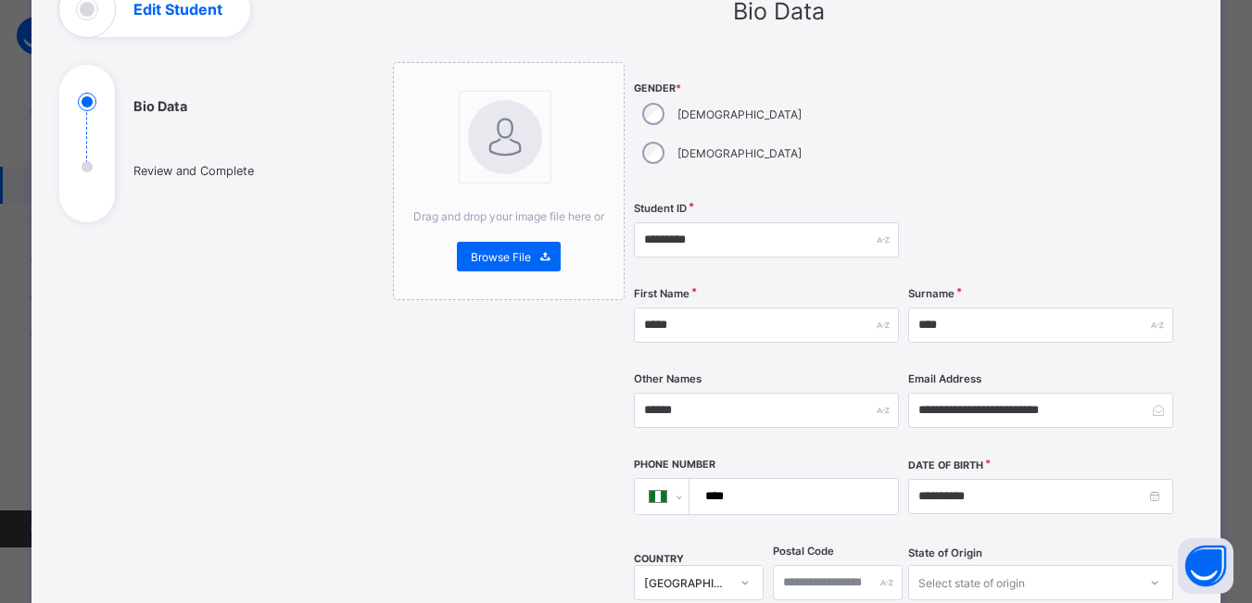
scroll to position [185, 0]
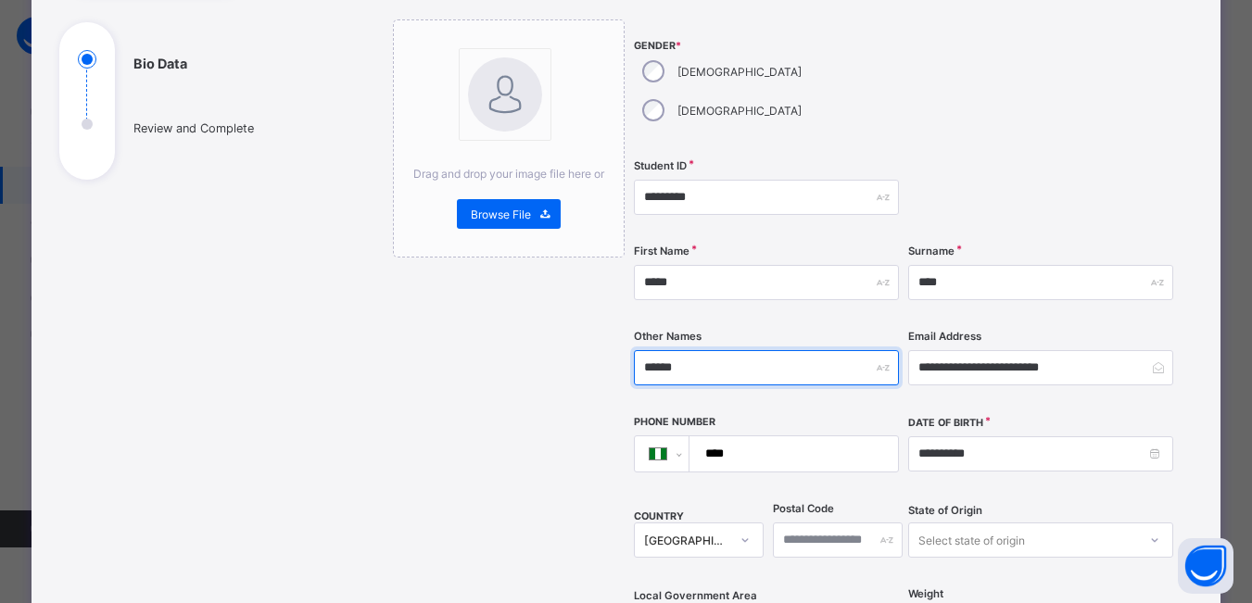
click at [708, 350] on input "******" at bounding box center [766, 367] width 265 height 35
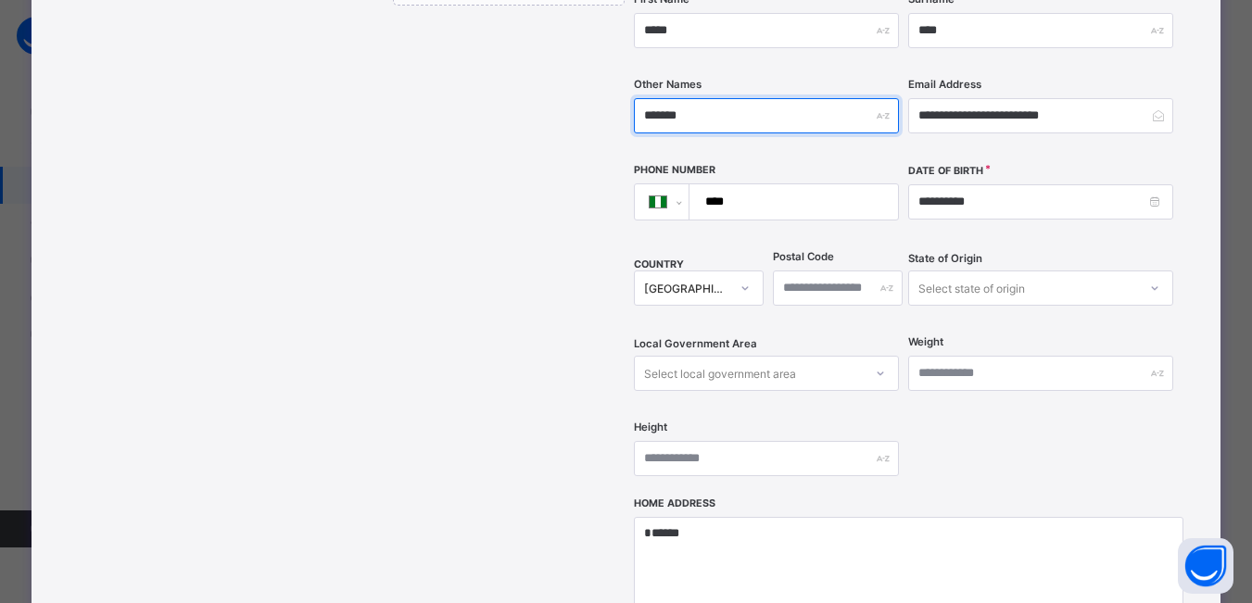
scroll to position [463, 0]
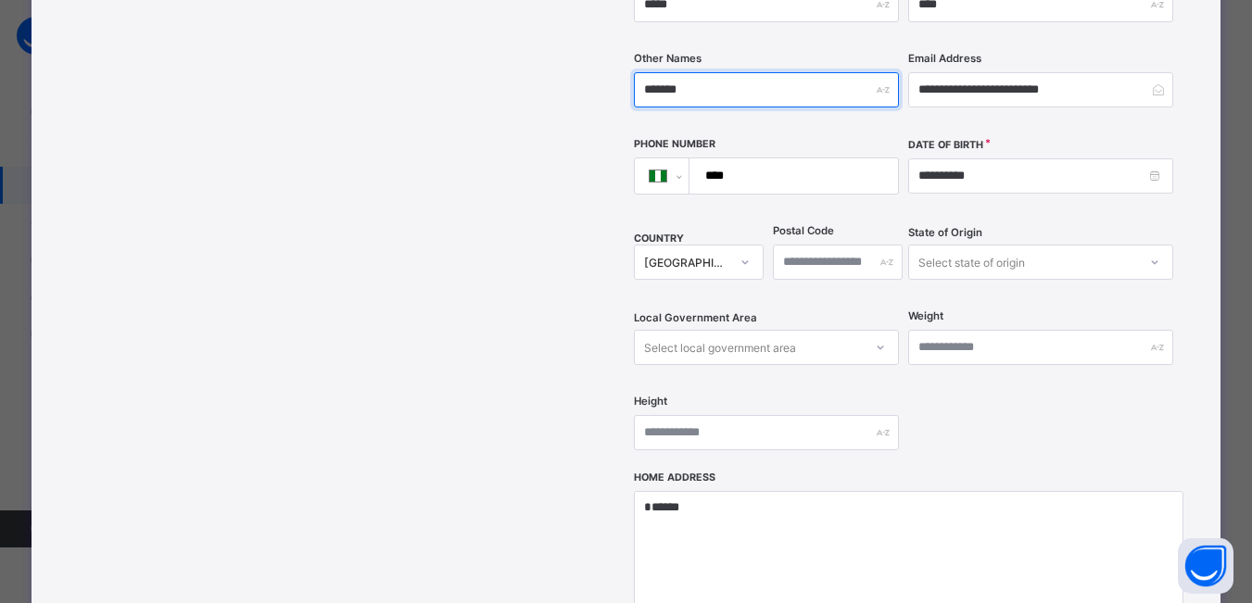
type input "*******"
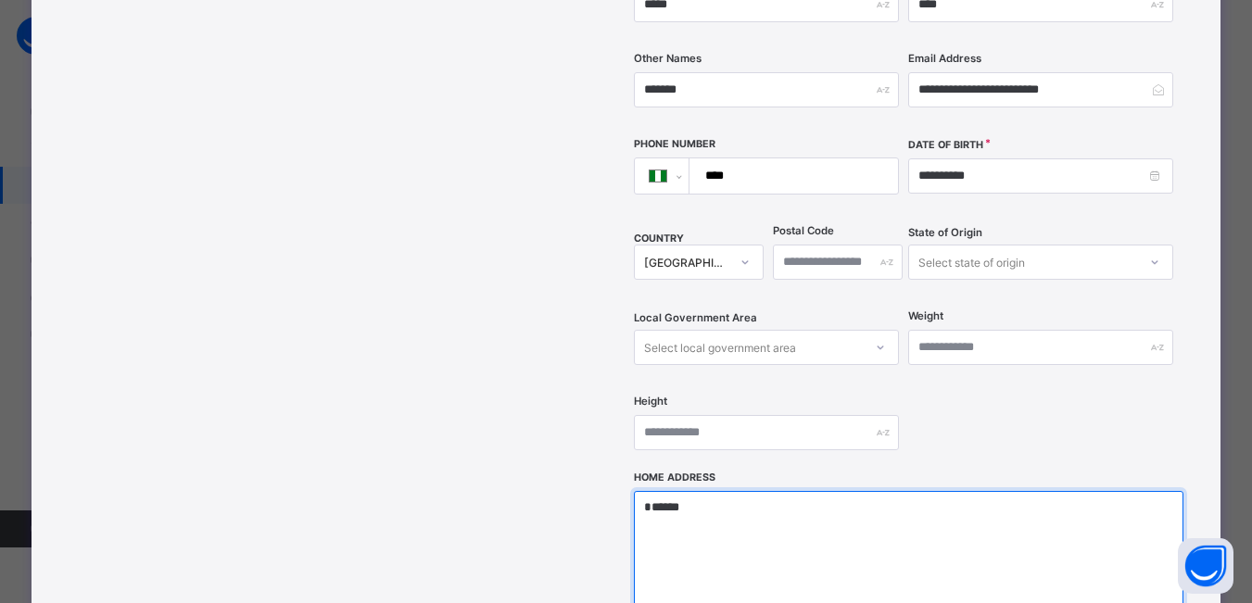
click at [714, 491] on textarea "******" at bounding box center [908, 583] width 549 height 185
type textarea "*"
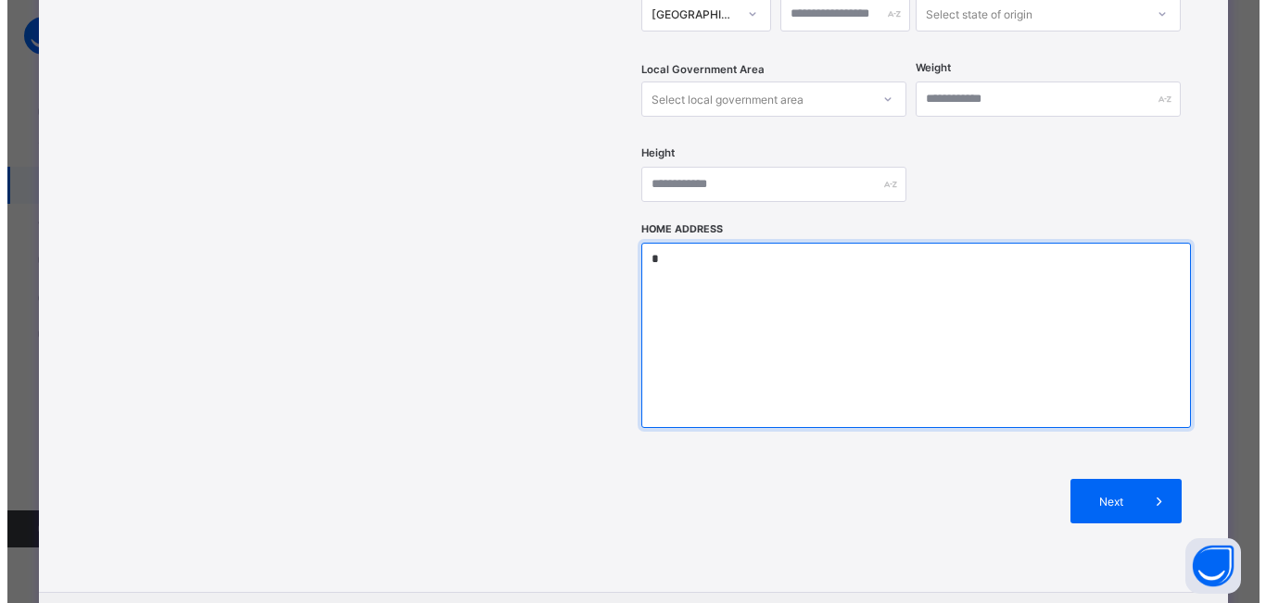
scroll to position [741, 0]
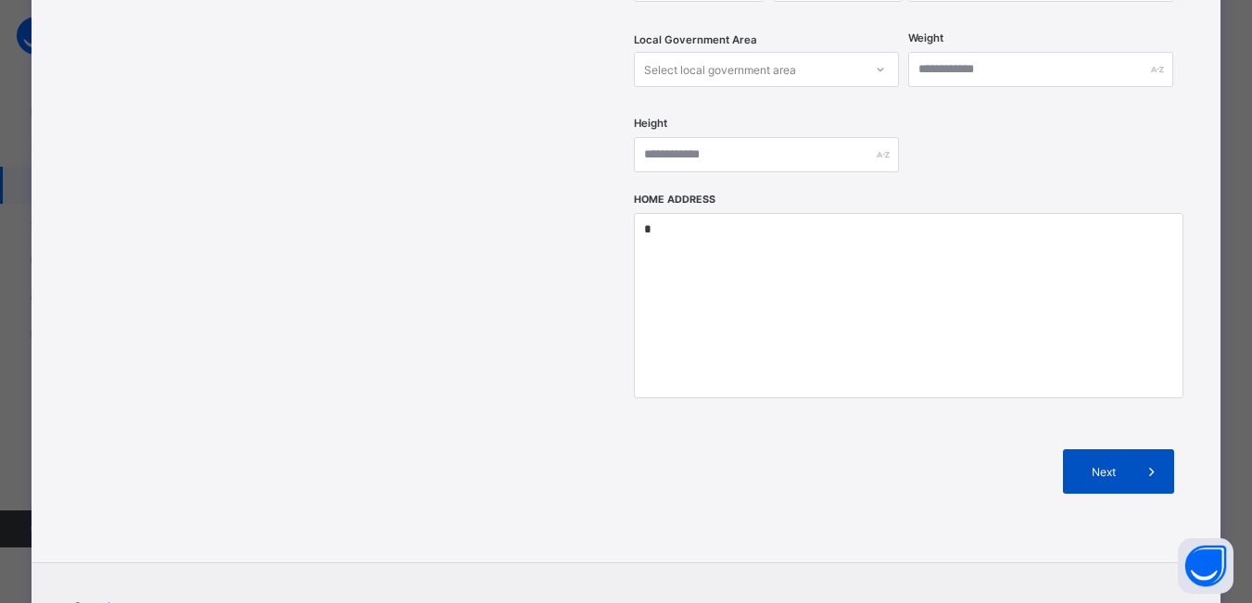
click at [1140, 449] on span at bounding box center [1152, 471] width 44 height 44
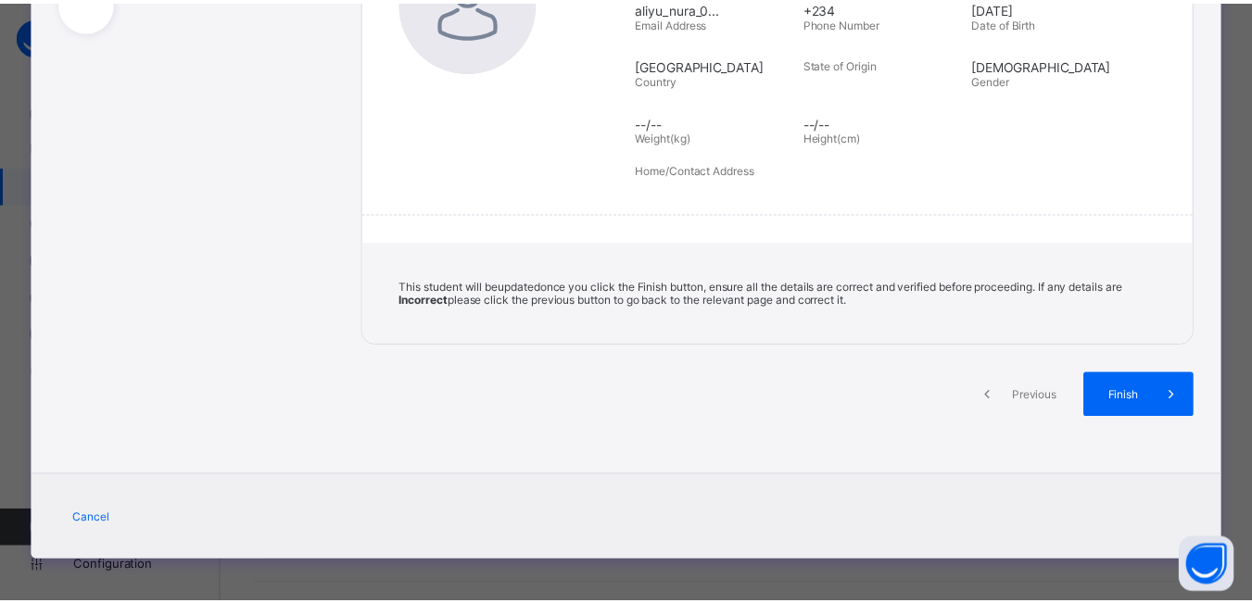
scroll to position [338, 0]
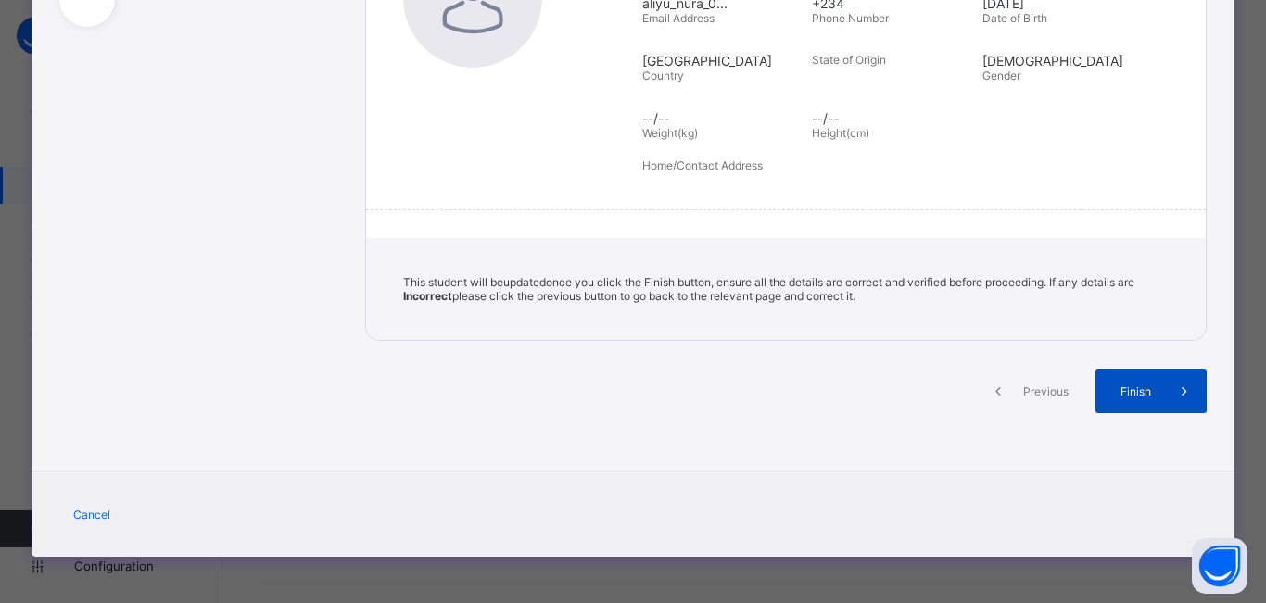
click at [1142, 395] on span "Finish" at bounding box center [1135, 392] width 53 height 14
